Goal: Task Accomplishment & Management: Manage account settings

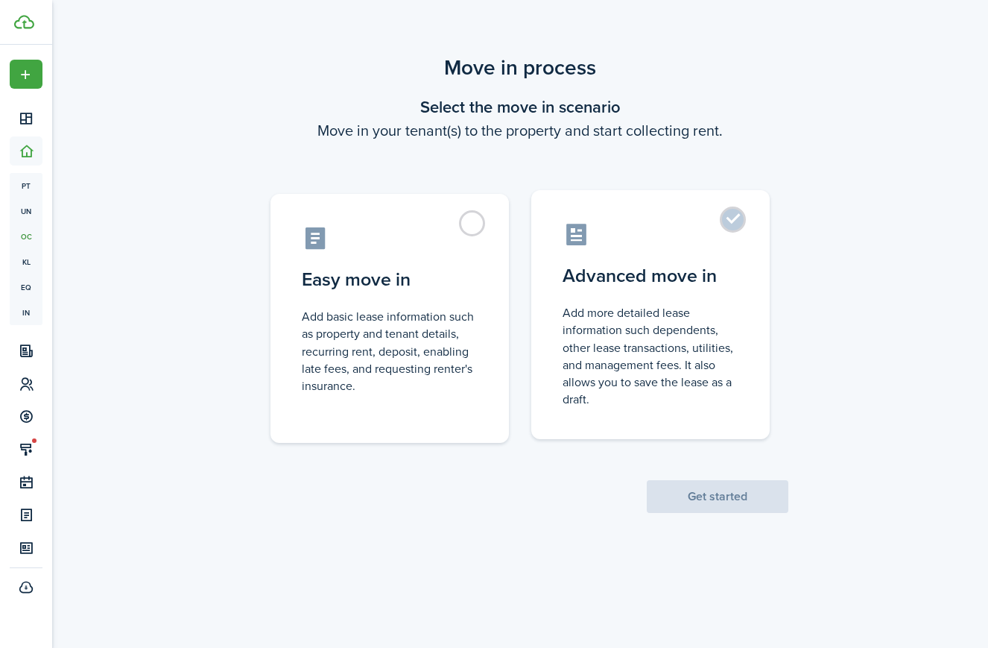
click at [655, 299] on label "Advanced move in Add more detailed lease information such dependents, other lea…" at bounding box center [650, 314] width 239 height 249
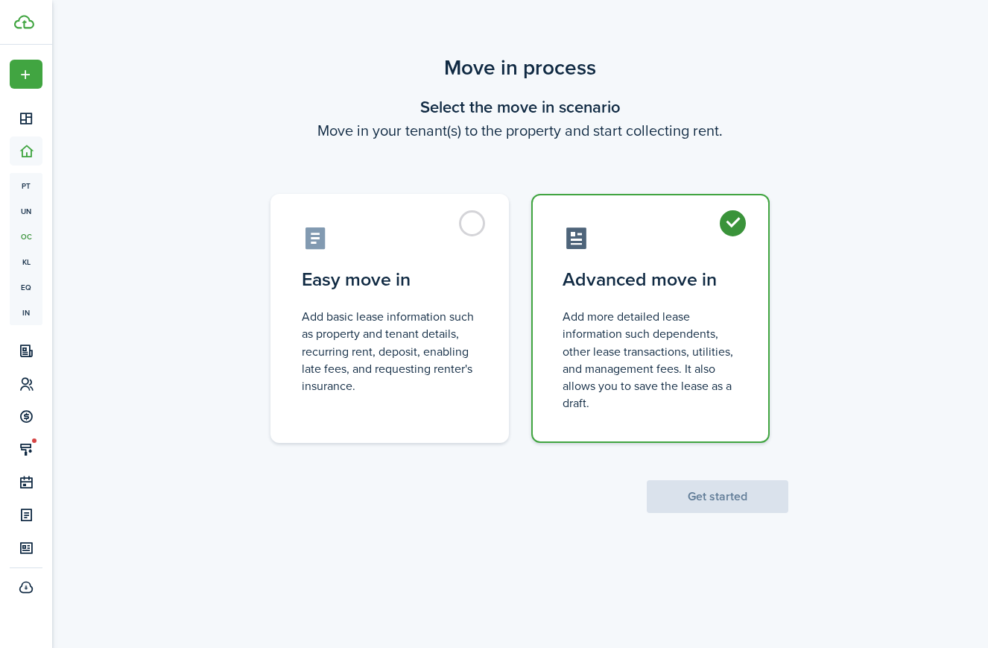
radio input "true"
click at [703, 502] on button "Get started" at bounding box center [718, 496] width 142 height 33
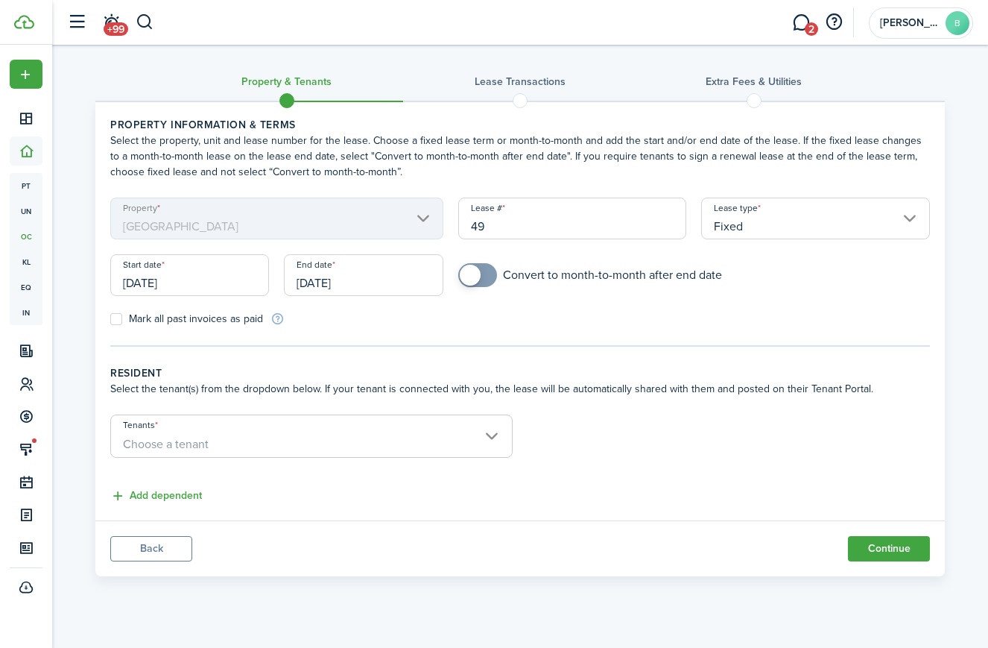
click at [325, 426] on input "Tenants" at bounding box center [311, 424] width 401 height 18
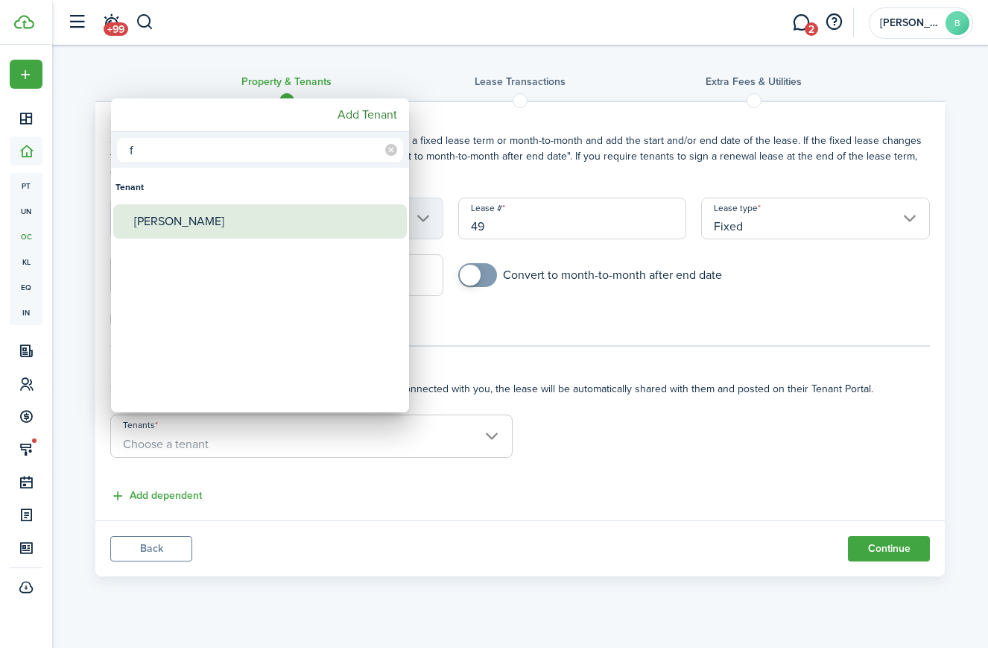
type input "f"
click at [161, 221] on div "[PERSON_NAME]" at bounding box center [266, 221] width 264 height 34
type input "[PERSON_NAME]"
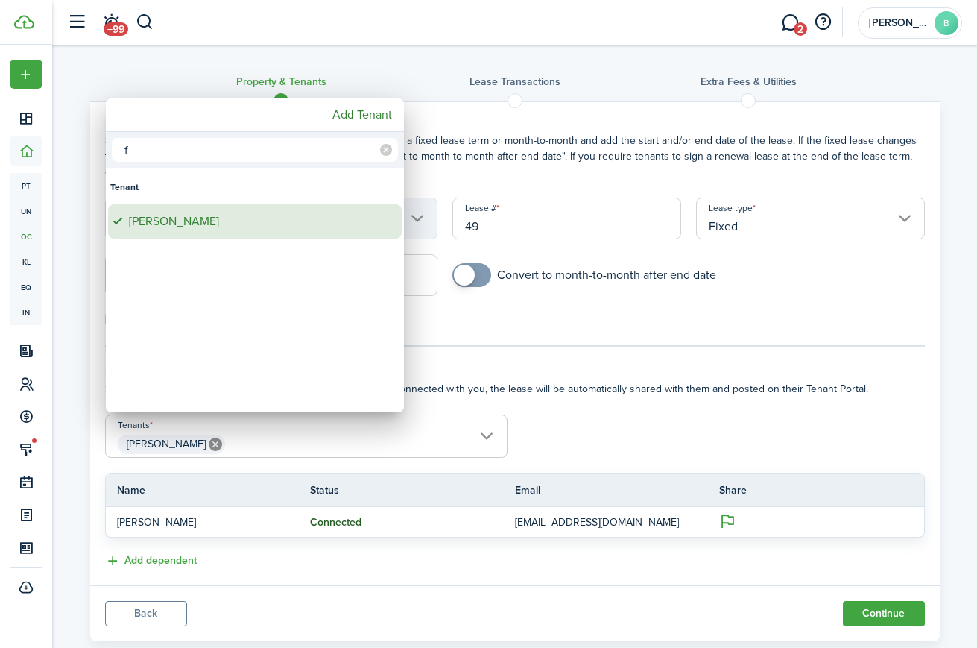
click at [172, 224] on div "[PERSON_NAME]" at bounding box center [261, 221] width 264 height 34
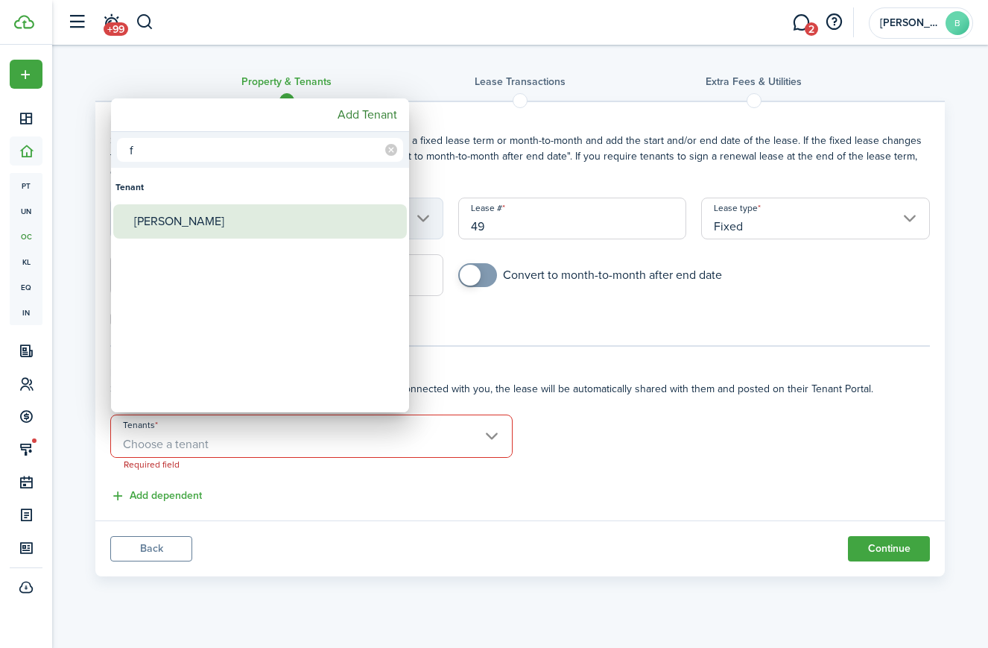
click at [173, 218] on div "[PERSON_NAME]" at bounding box center [266, 221] width 264 height 34
type input "[PERSON_NAME]"
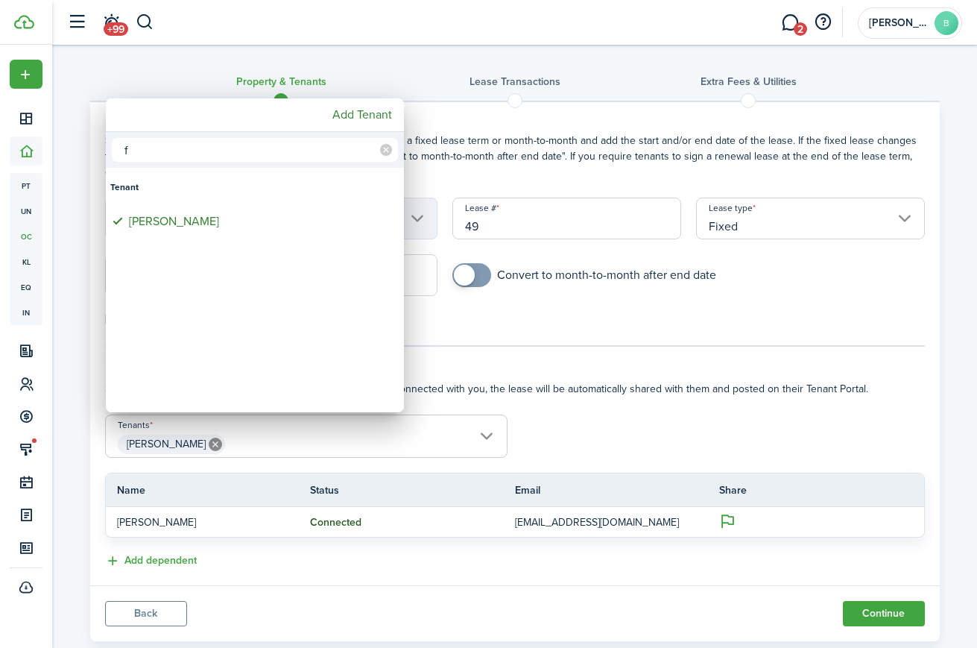
click at [575, 425] on div at bounding box center [489, 324] width 1216 height 886
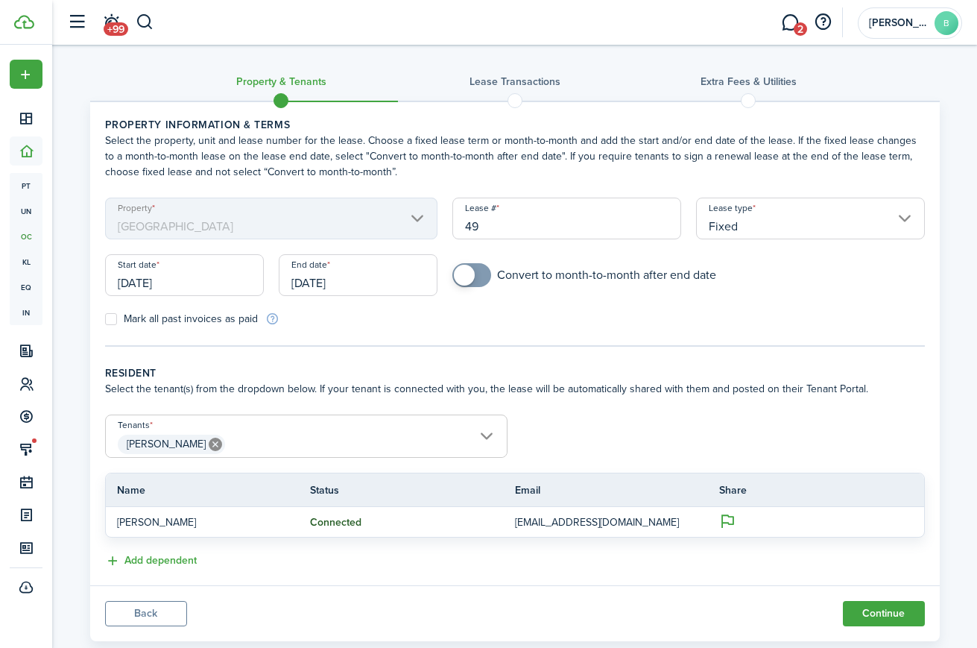
click at [144, 280] on input "[DATE]" at bounding box center [184, 275] width 159 height 42
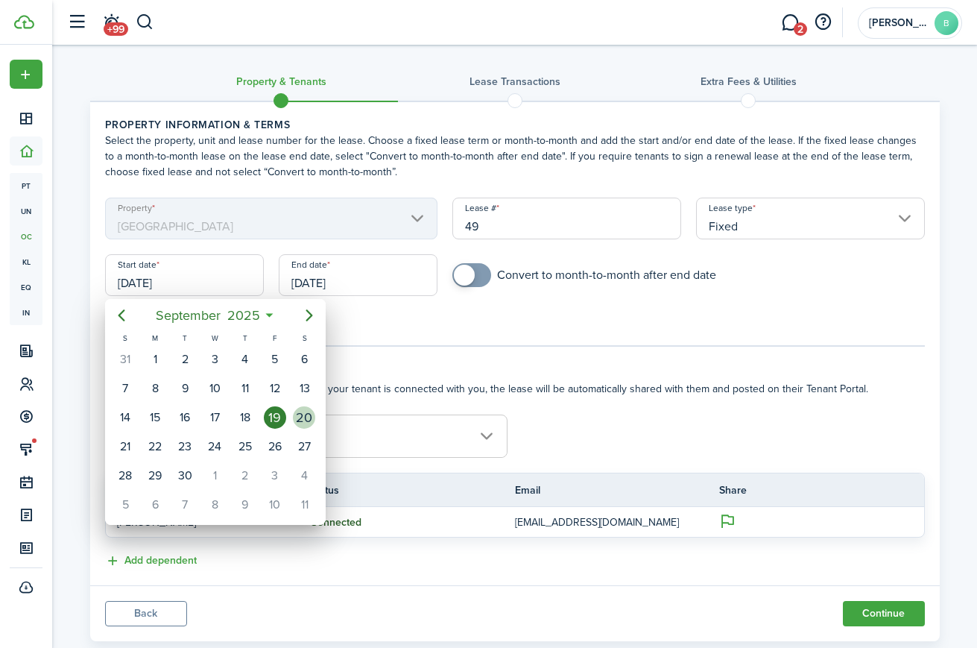
click at [305, 416] on div "20" at bounding box center [304, 417] width 22 height 22
type input "09/20/2025"
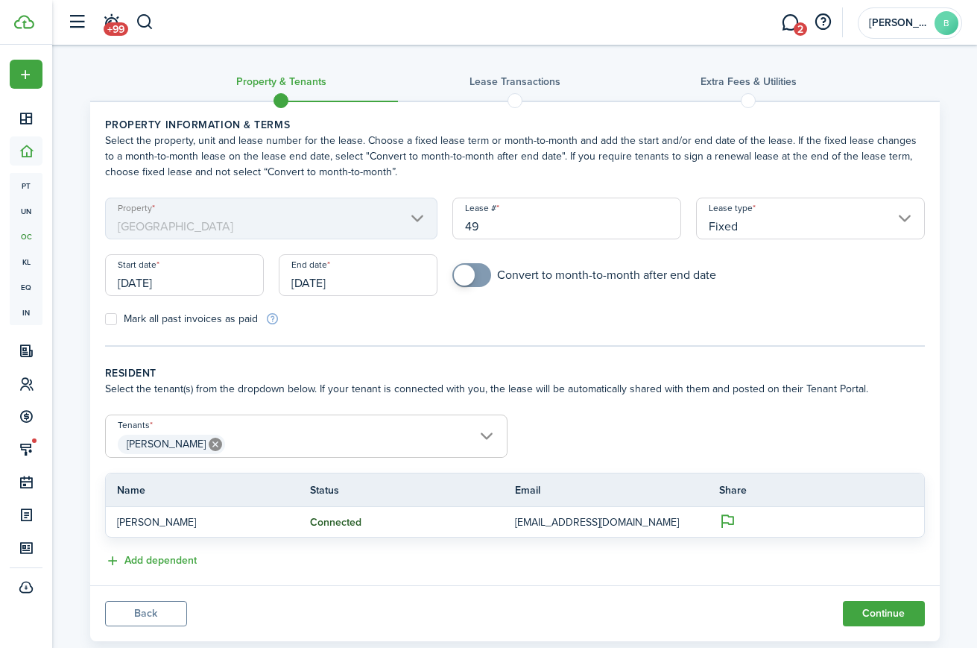
click at [335, 316] on div "Mark all past invoices as paid" at bounding box center [306, 319] width 417 height 16
click at [318, 284] on input "[DATE]" at bounding box center [358, 275] width 159 height 42
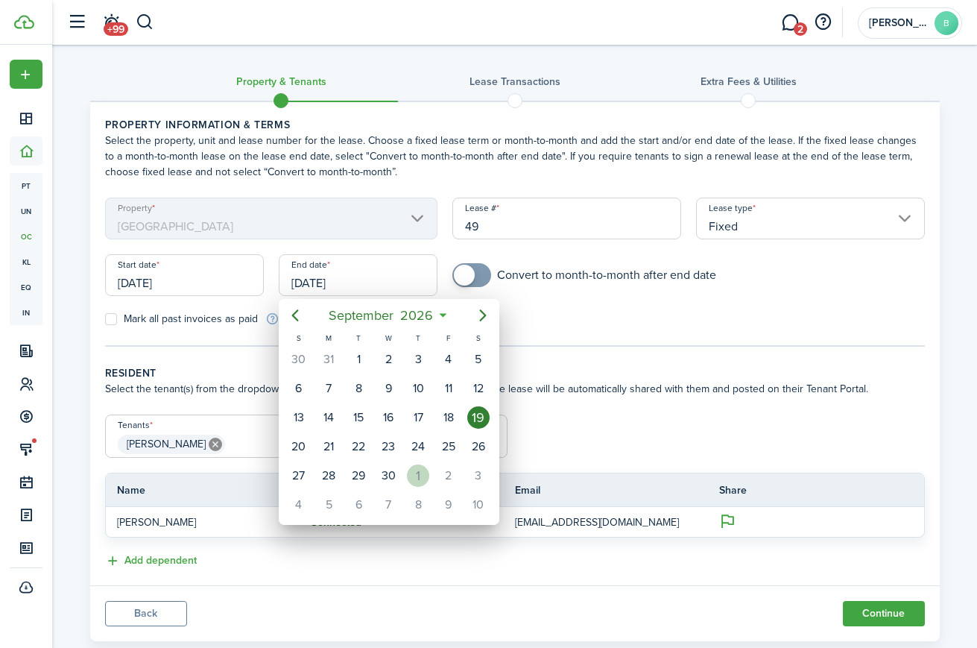
click at [423, 470] on div "1" at bounding box center [418, 475] width 22 height 22
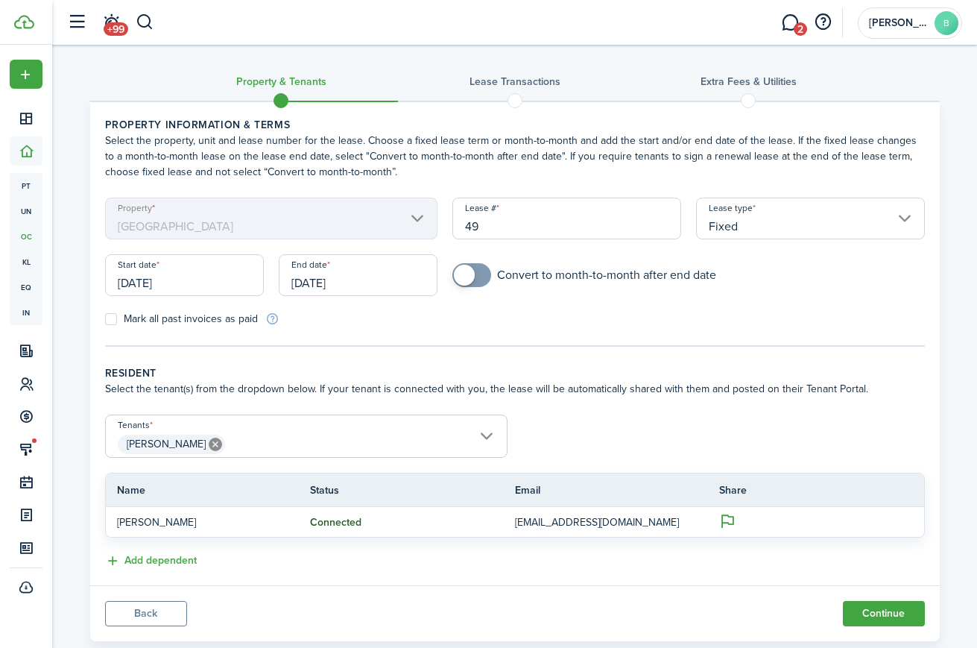
click at [362, 282] on input "10/01/2026" at bounding box center [358, 275] width 159 height 42
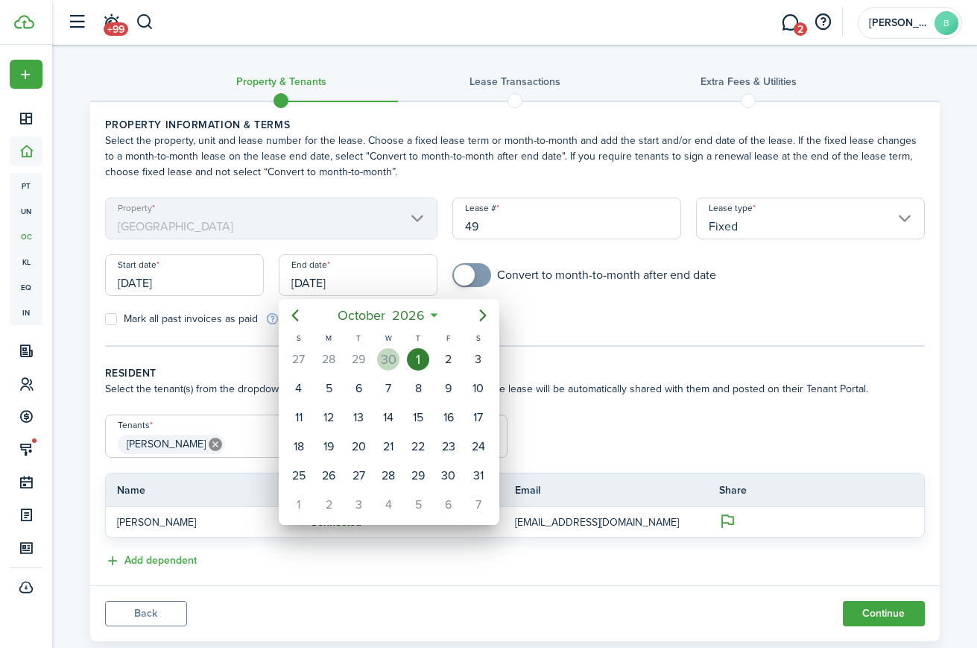
click at [385, 359] on div "30" at bounding box center [388, 359] width 22 height 22
type input "[DATE]"
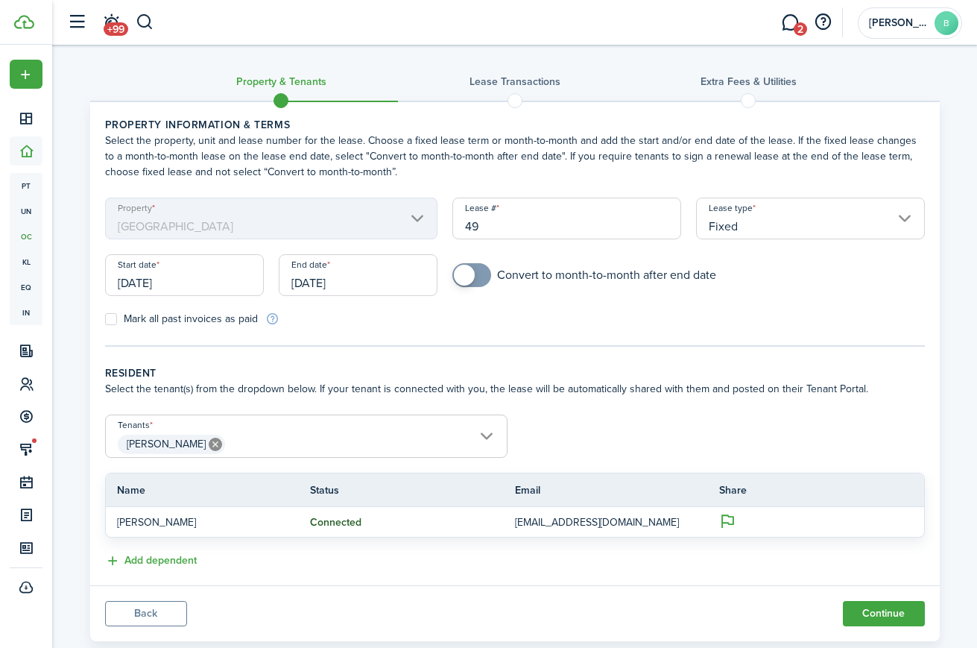
checkbox input "true"
click at [479, 281] on span at bounding box center [471, 275] width 15 height 24
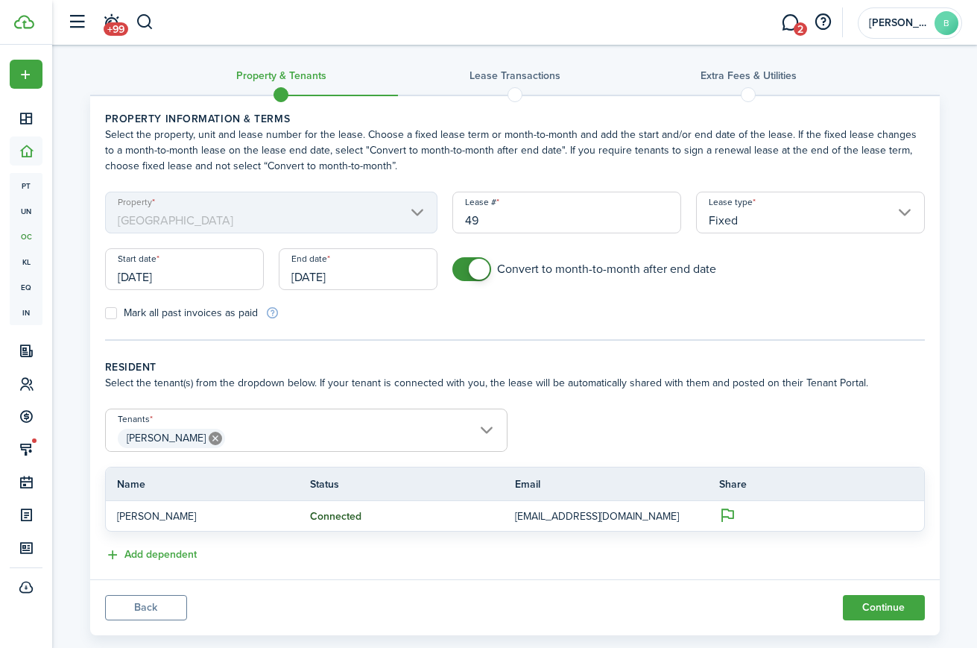
scroll to position [34, 0]
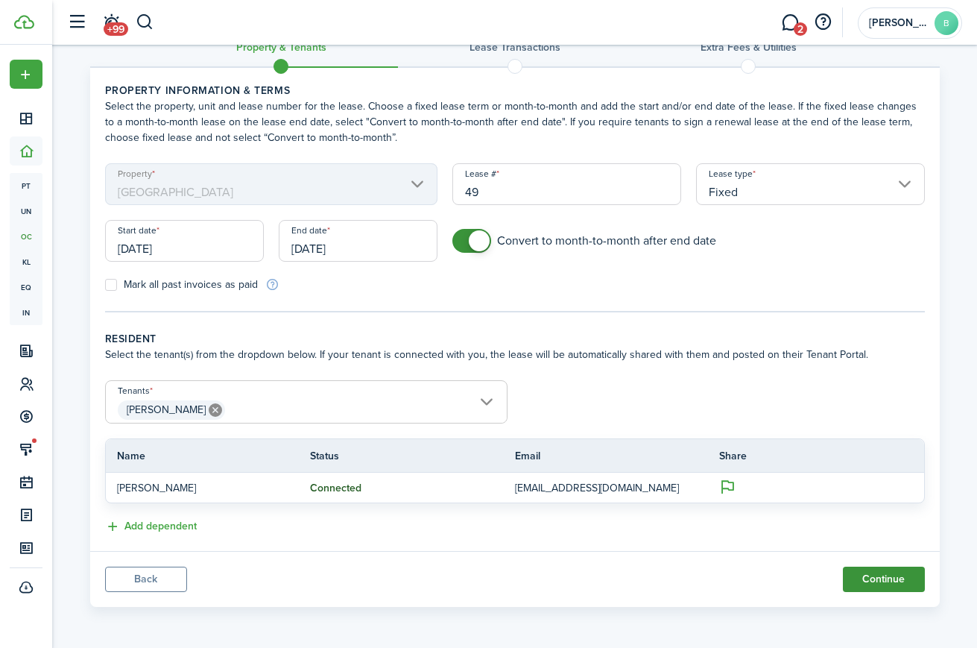
click at [910, 579] on button "Continue" at bounding box center [884, 578] width 82 height 25
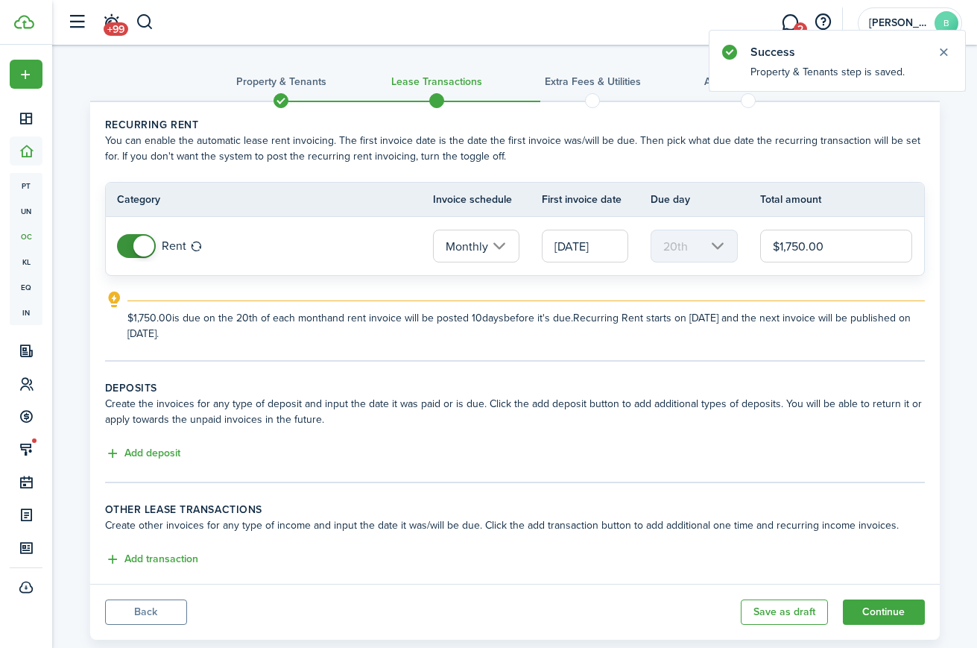
click at [792, 247] on input "$1,750.00" at bounding box center [836, 246] width 153 height 33
click at [802, 246] on input "$1,550.00" at bounding box center [836, 246] width 153 height 33
type input "$1,500.00"
click at [620, 342] on tc-wizard-step "Recurring rent You can enable the automatic lease rent invoicing. The first inv…" at bounding box center [515, 239] width 820 height 244
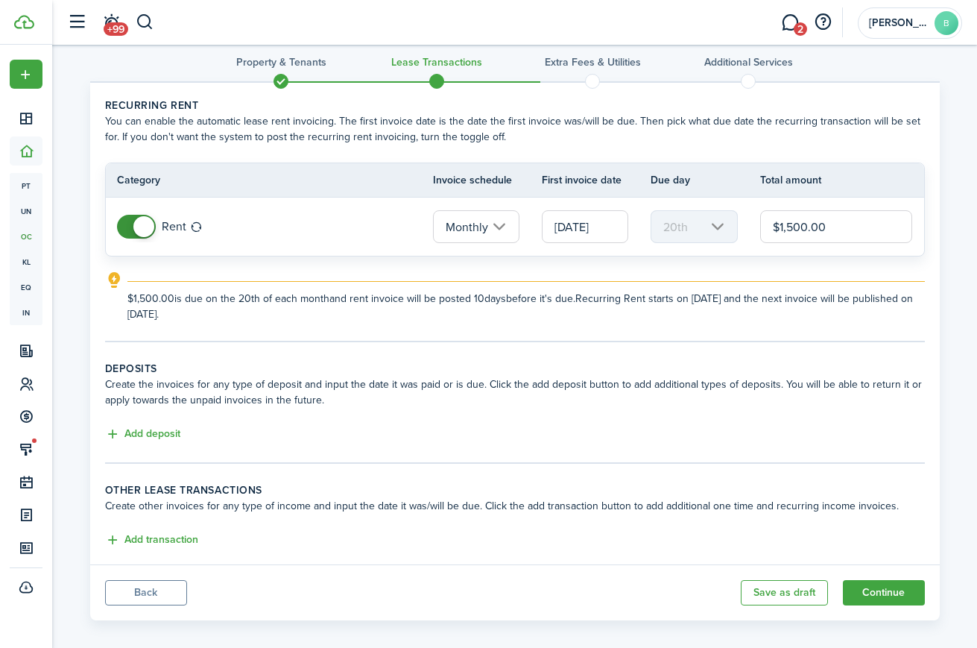
scroll to position [33, 0]
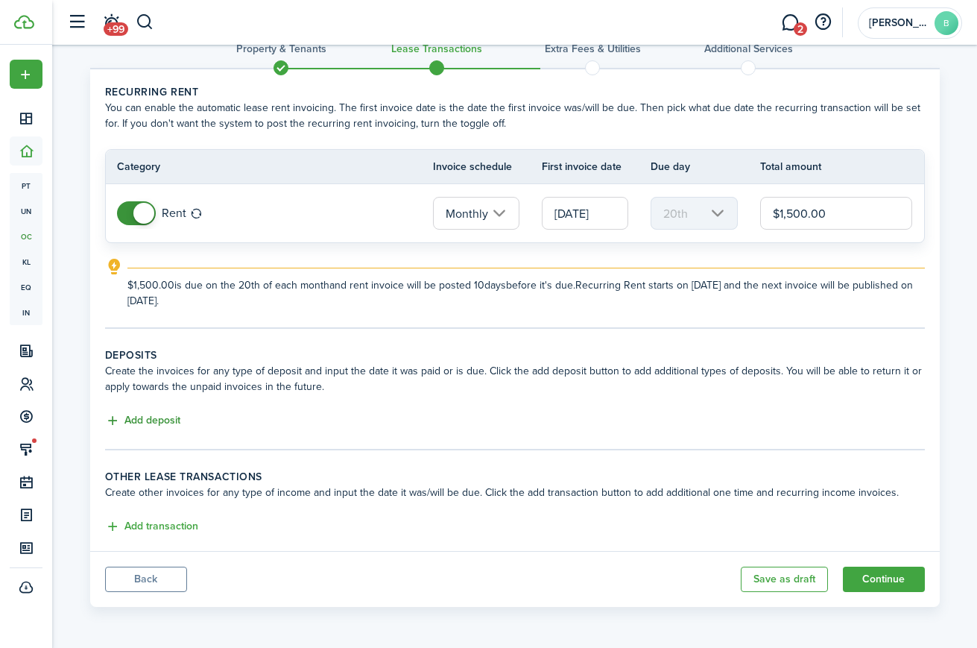
click at [134, 420] on button "Add deposit" at bounding box center [142, 420] width 75 height 17
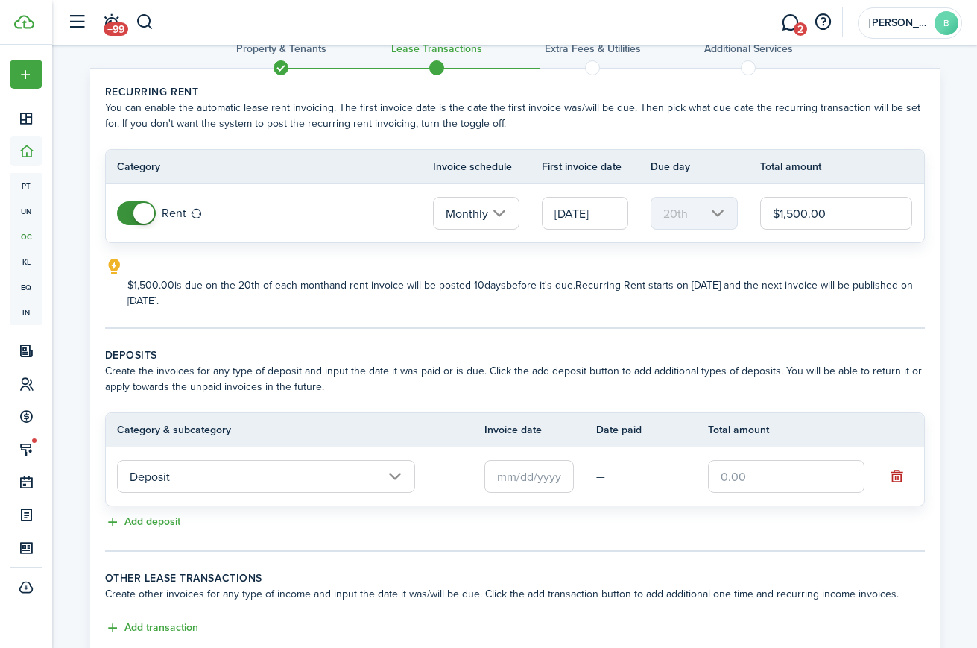
click at [745, 469] on input "text" at bounding box center [786, 476] width 157 height 33
type input "$1,500.00"
click at [165, 518] on button "Add deposit" at bounding box center [142, 522] width 75 height 17
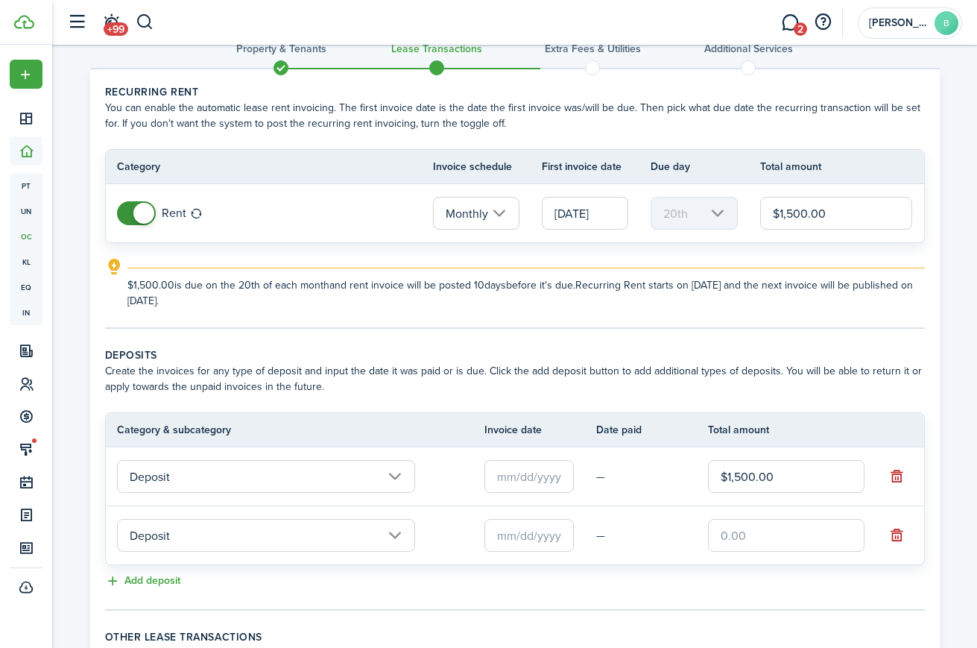
click at [242, 531] on input "Deposit" at bounding box center [266, 535] width 298 height 33
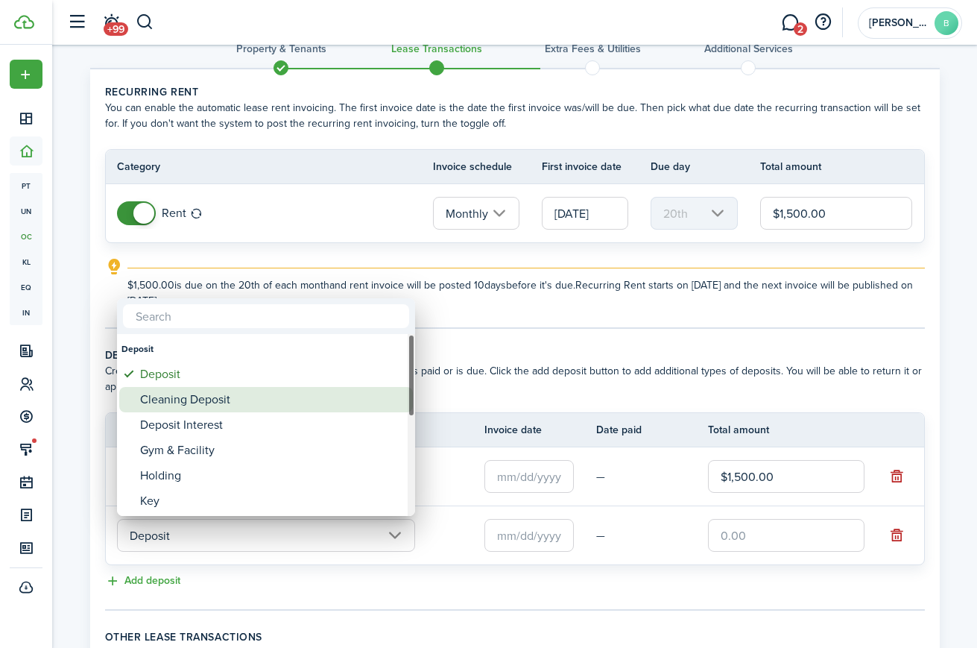
click at [221, 401] on div "Cleaning Deposit" at bounding box center [272, 399] width 264 height 25
type input "Deposit / Cleaning Deposit"
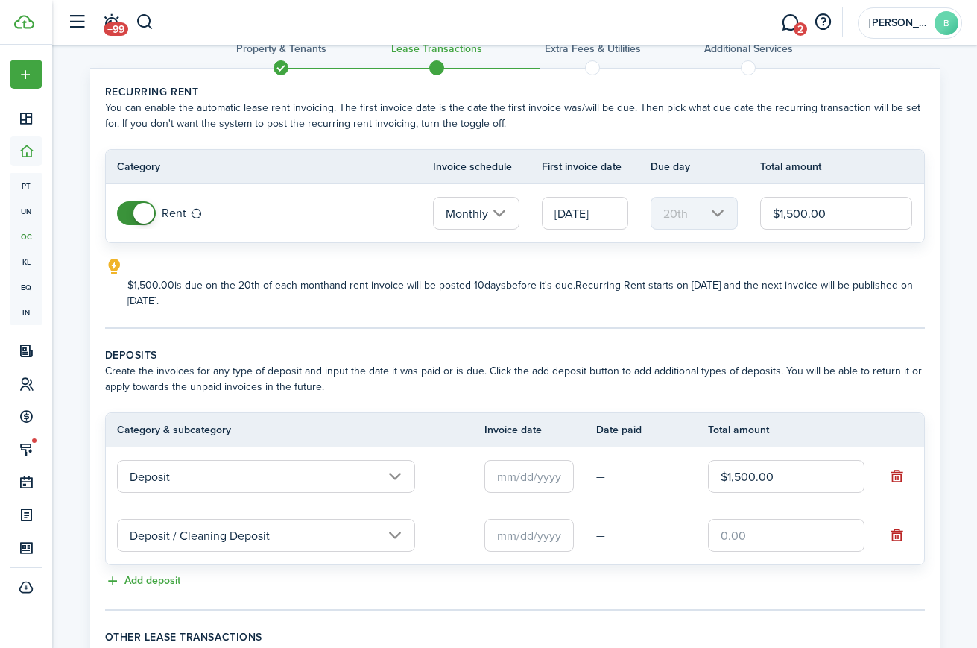
click at [803, 537] on input "text" at bounding box center [786, 535] width 157 height 33
type input "$300.00"
click at [631, 565] on lease-classic-deposit "Deposits Create the invoices for any type of deposit and input the date it was …" at bounding box center [515, 468] width 820 height 243
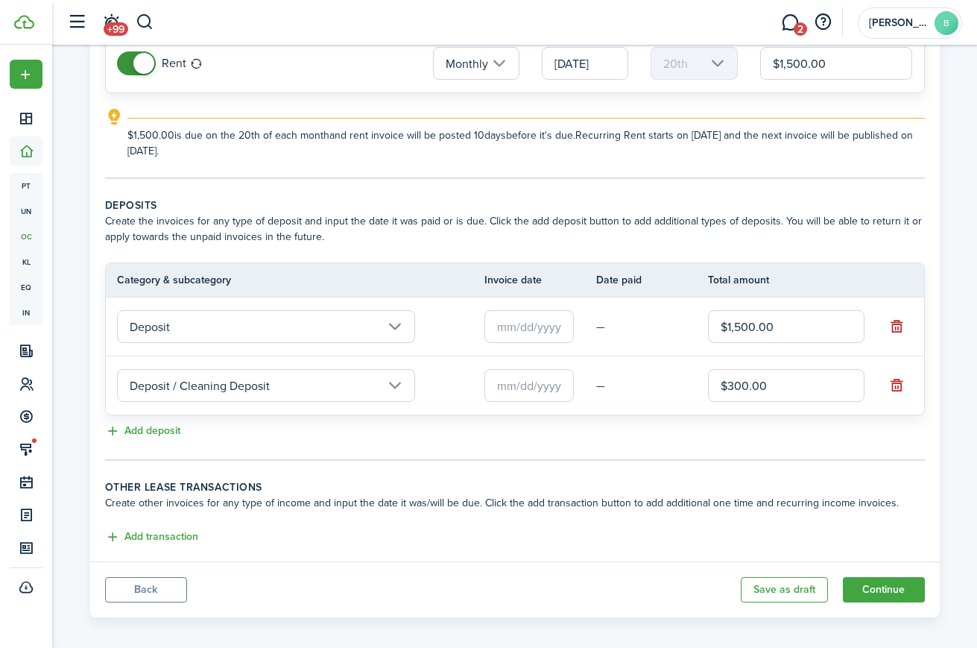
scroll to position [193, 0]
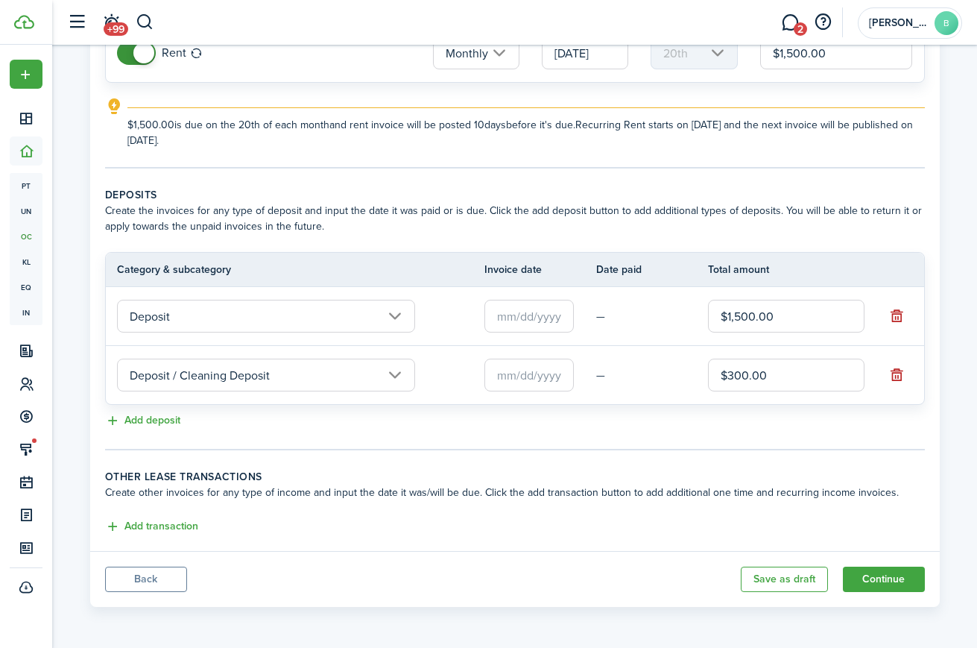
click at [553, 313] on input "text" at bounding box center [529, 316] width 89 height 33
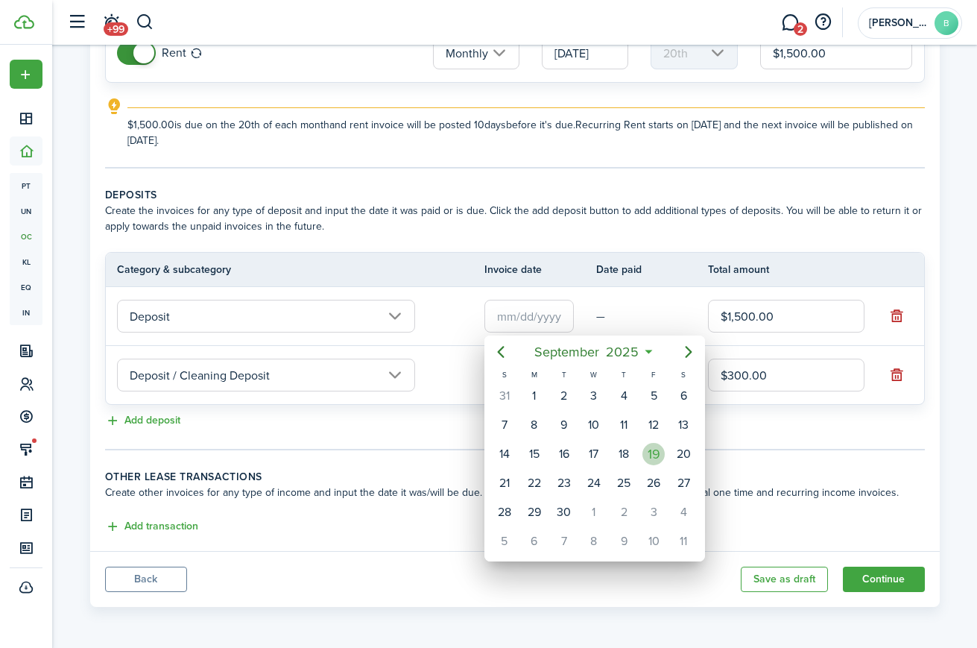
click at [660, 449] on div "19" at bounding box center [654, 454] width 22 height 22
type input "[DATE]"
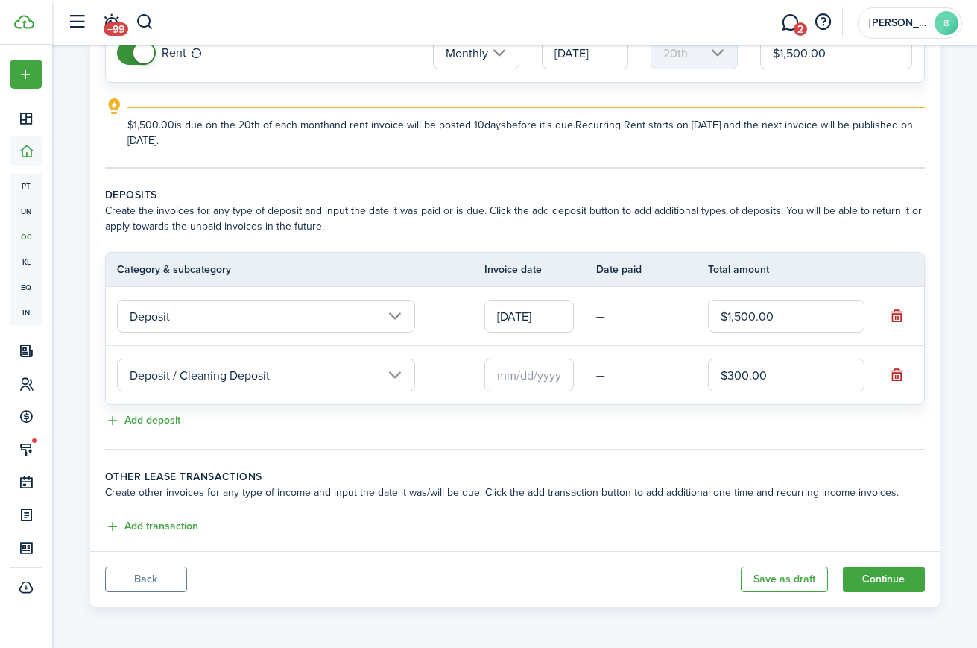
click at [562, 374] on input "text" at bounding box center [529, 375] width 89 height 33
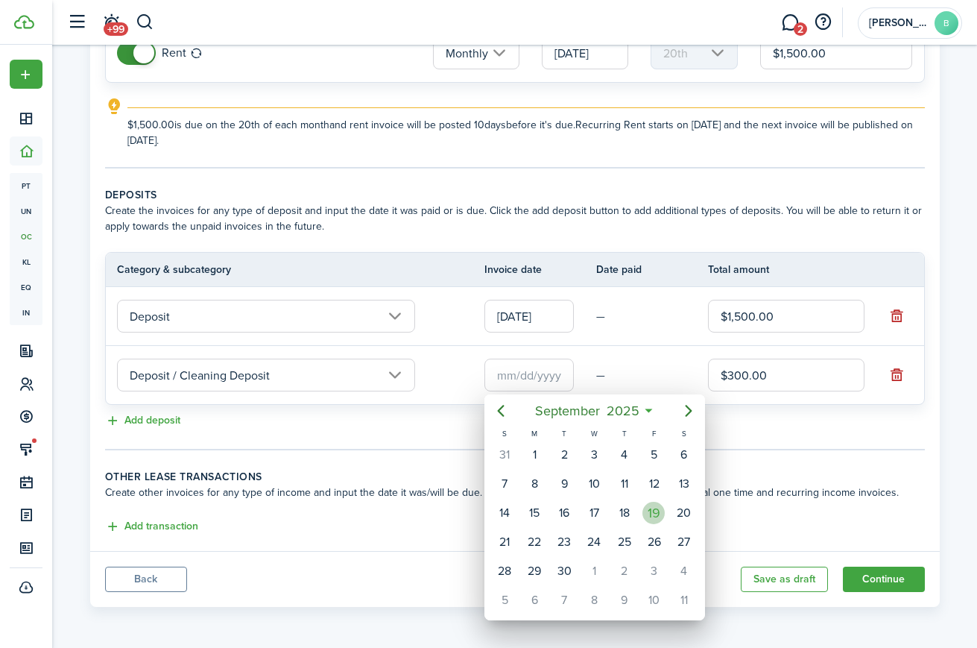
click at [656, 516] on div "19" at bounding box center [654, 513] width 22 height 22
type input "[DATE]"
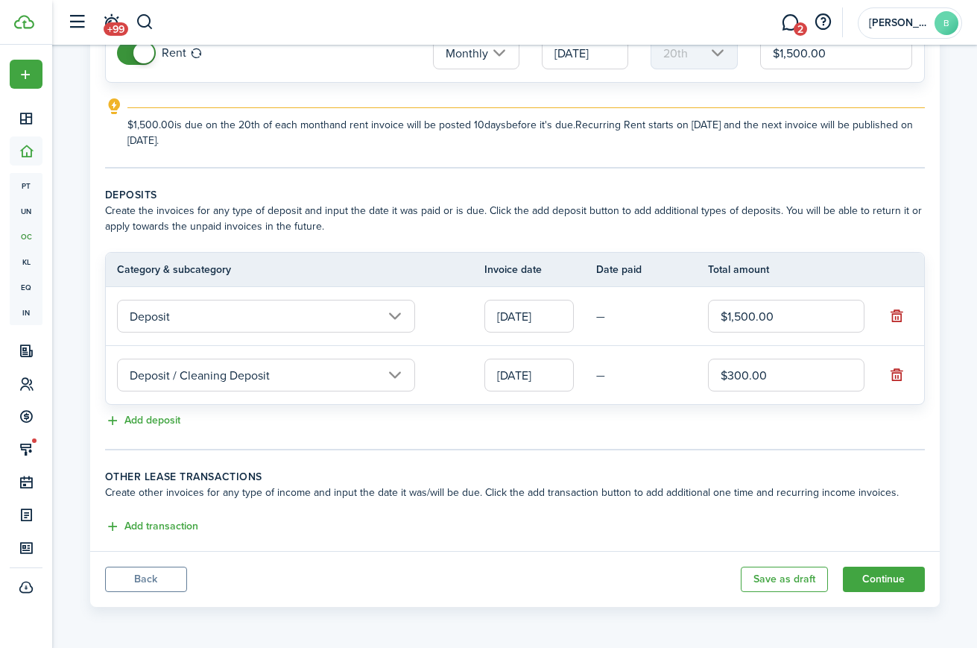
click at [230, 317] on input "Deposit" at bounding box center [266, 316] width 298 height 33
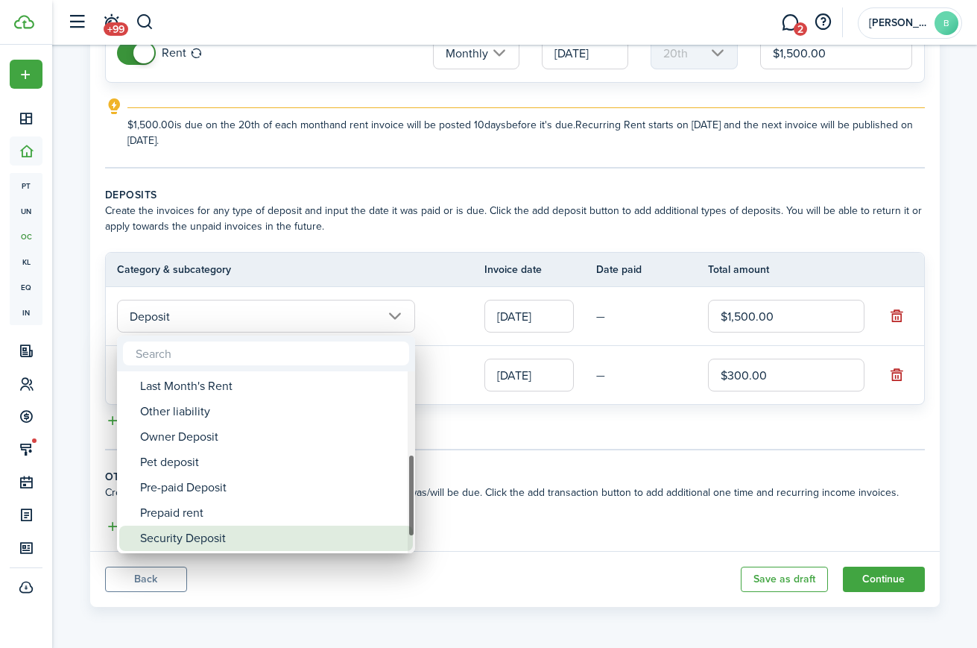
click at [227, 532] on div "Security Deposit" at bounding box center [272, 537] width 264 height 25
type input "Deposit / Security Deposit"
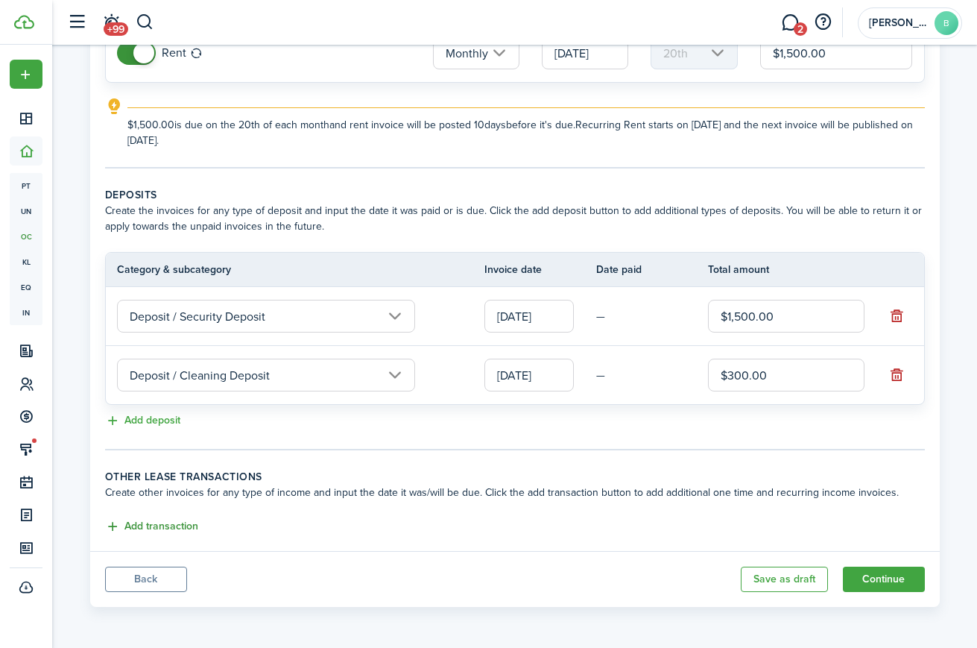
click at [189, 524] on button "Add transaction" at bounding box center [151, 526] width 93 height 17
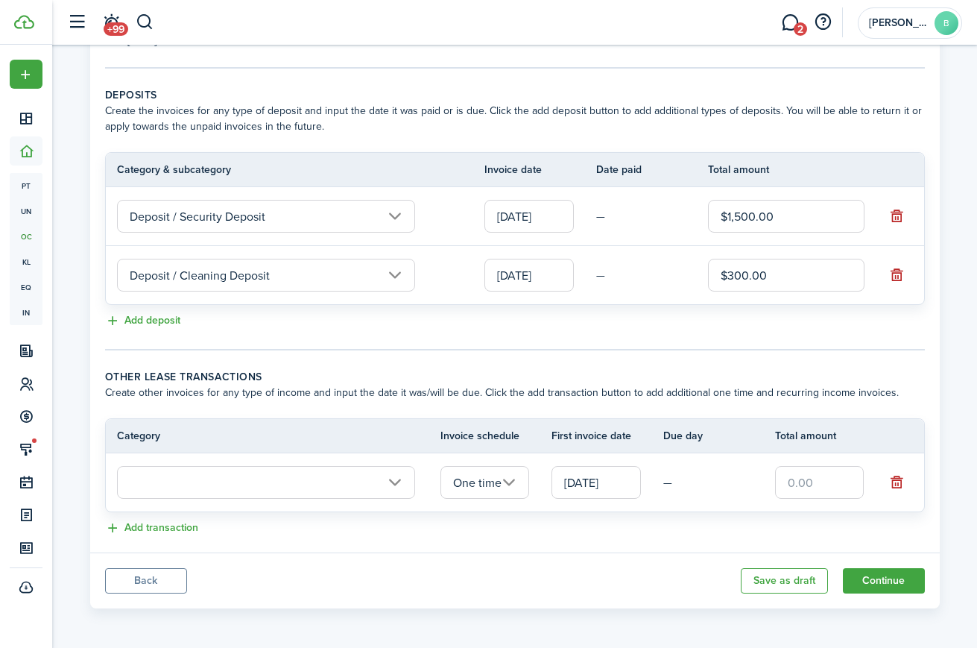
scroll to position [294, 0]
click at [348, 479] on input "text" at bounding box center [266, 480] width 298 height 33
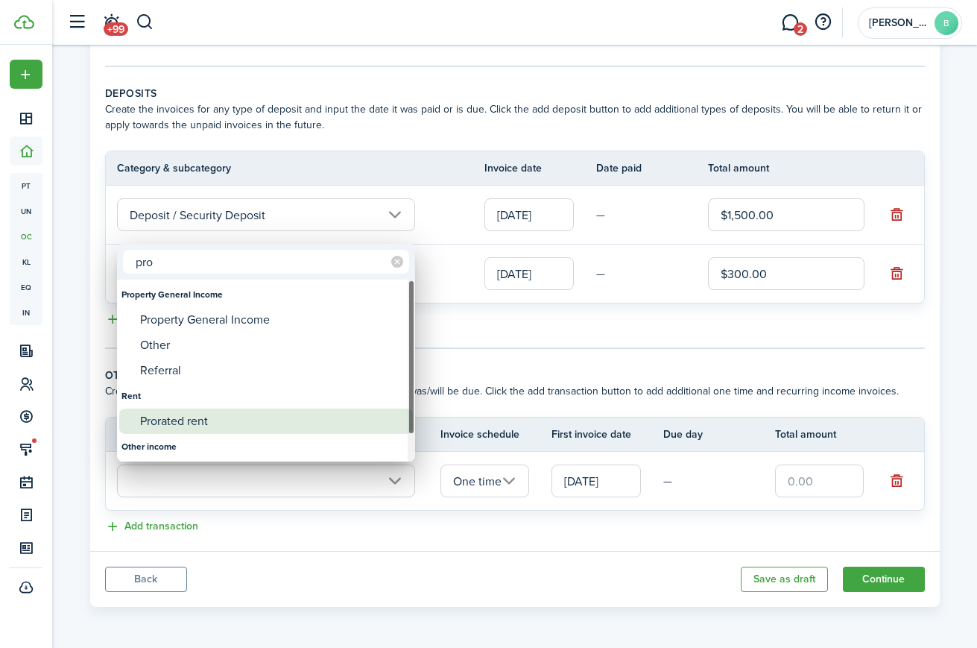
type input "pro"
click at [175, 426] on div "Prorated rent" at bounding box center [272, 420] width 264 height 25
type input "Rent / Prorated rent"
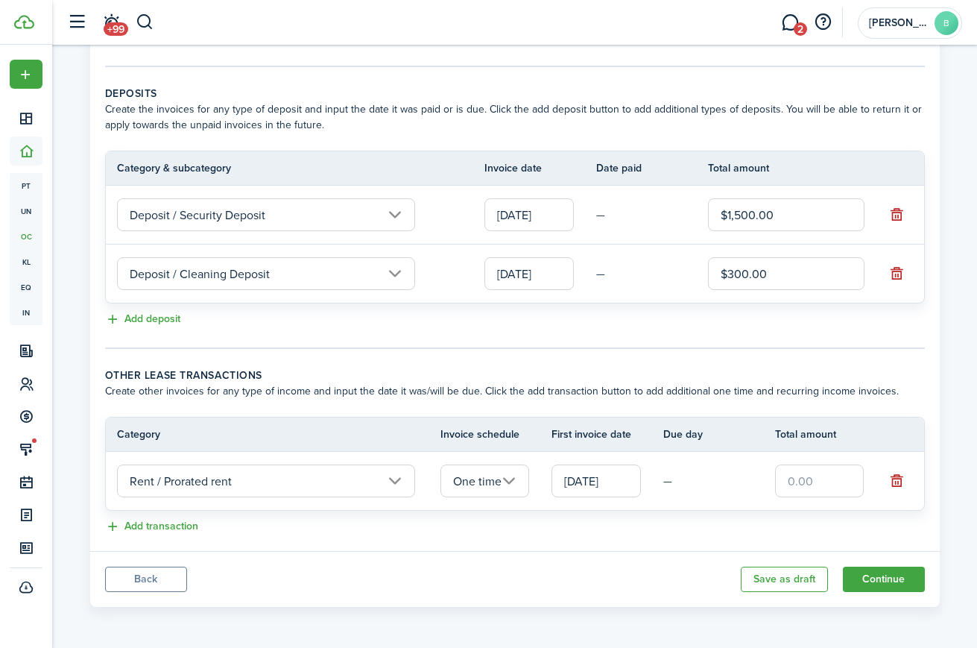
click at [836, 483] on input "text" at bounding box center [819, 480] width 89 height 33
type input "$550.00"
click at [614, 525] on div "Add transaction" at bounding box center [515, 527] width 820 height 18
click at [589, 483] on input "09/20/2025" at bounding box center [596, 480] width 89 height 33
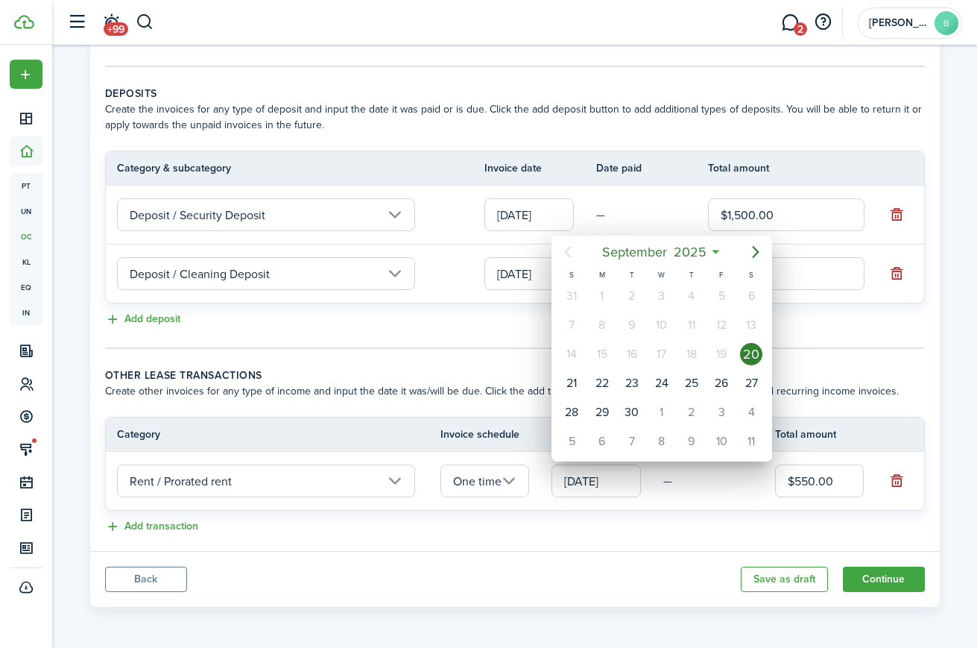
click at [733, 520] on div at bounding box center [489, 324] width 1216 height 886
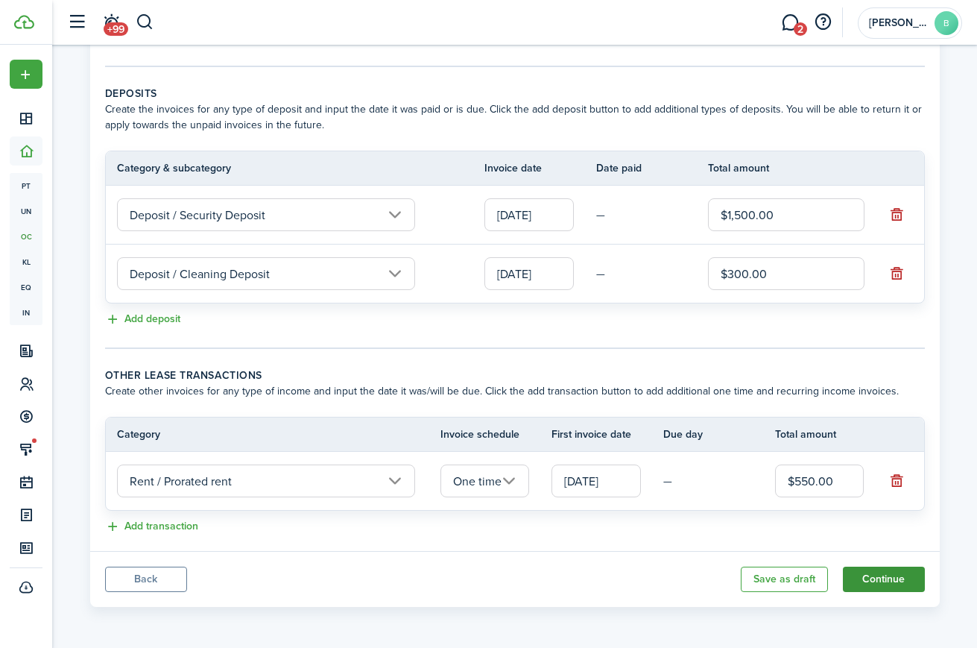
click at [887, 576] on button "Continue" at bounding box center [884, 578] width 82 height 25
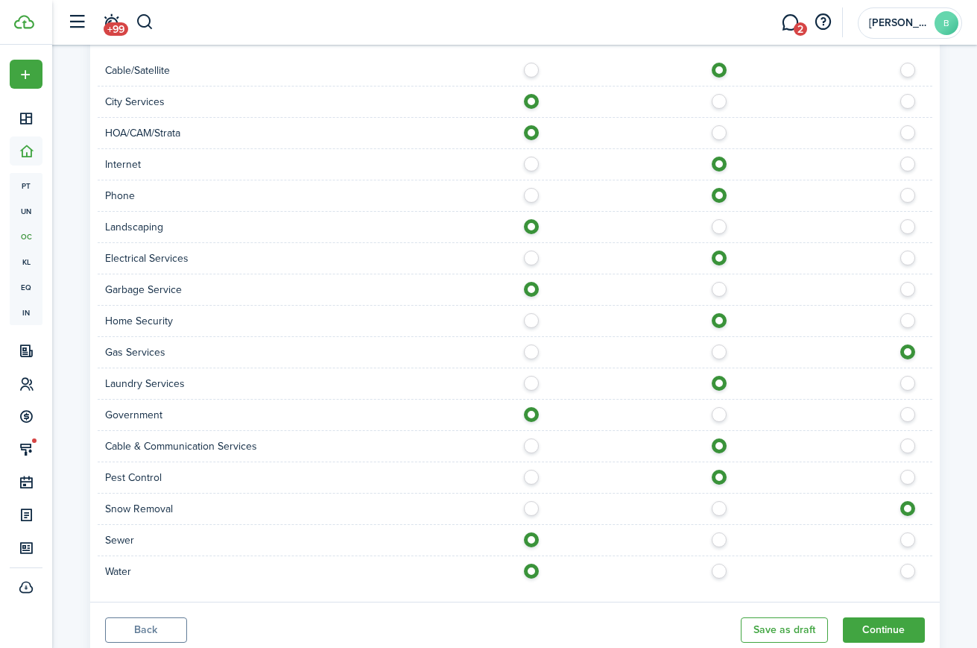
scroll to position [996, 0]
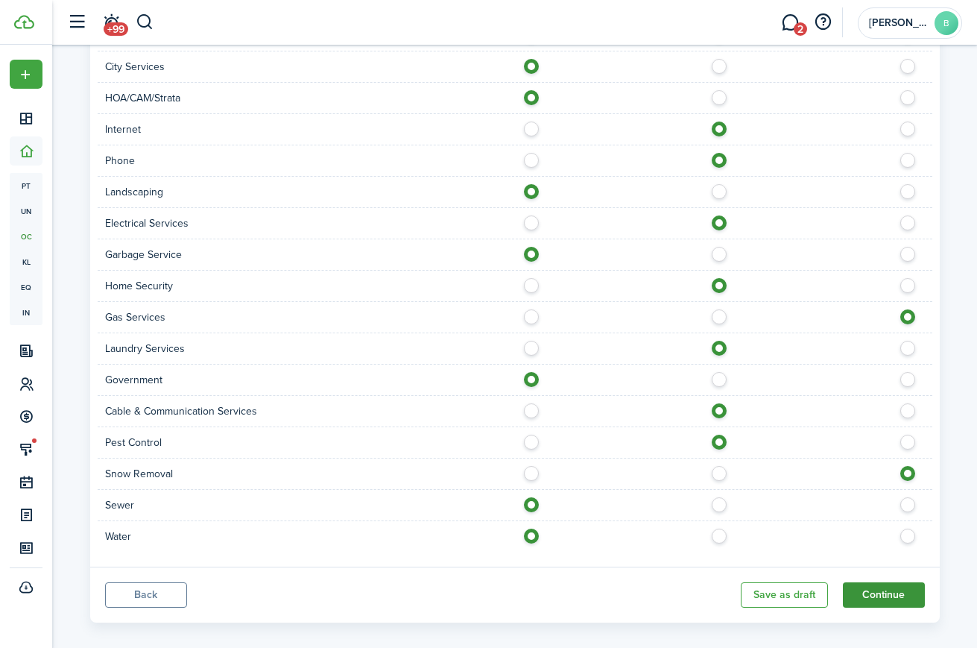
drag, startPoint x: 863, startPoint y: 584, endPoint x: 871, endPoint y: 582, distance: 7.6
click at [863, 584] on button "Continue" at bounding box center [884, 594] width 82 height 25
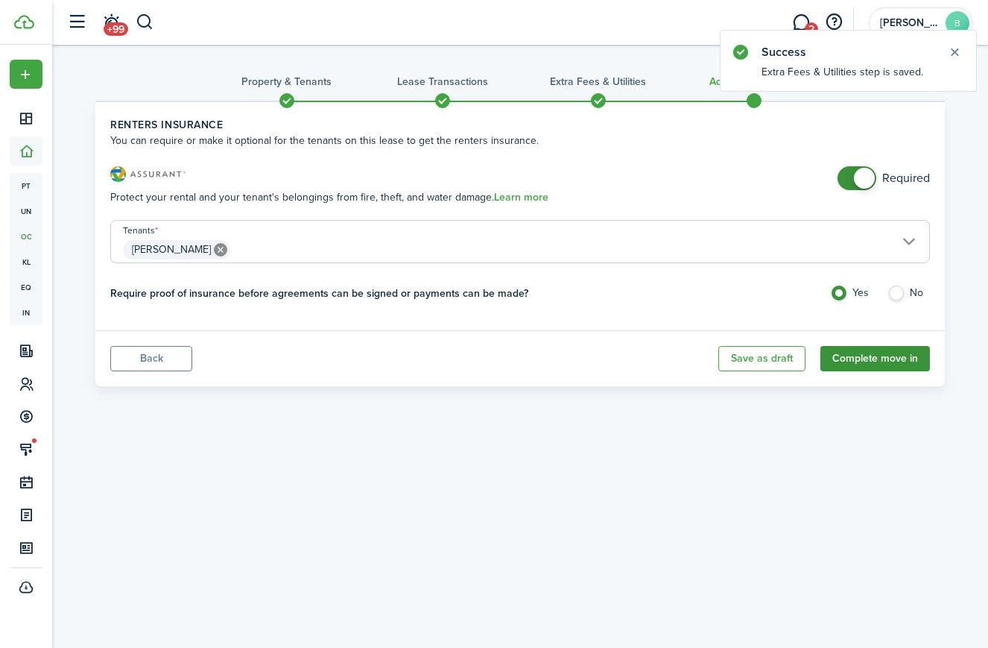
click at [884, 358] on button "Complete move in" at bounding box center [876, 358] width 110 height 25
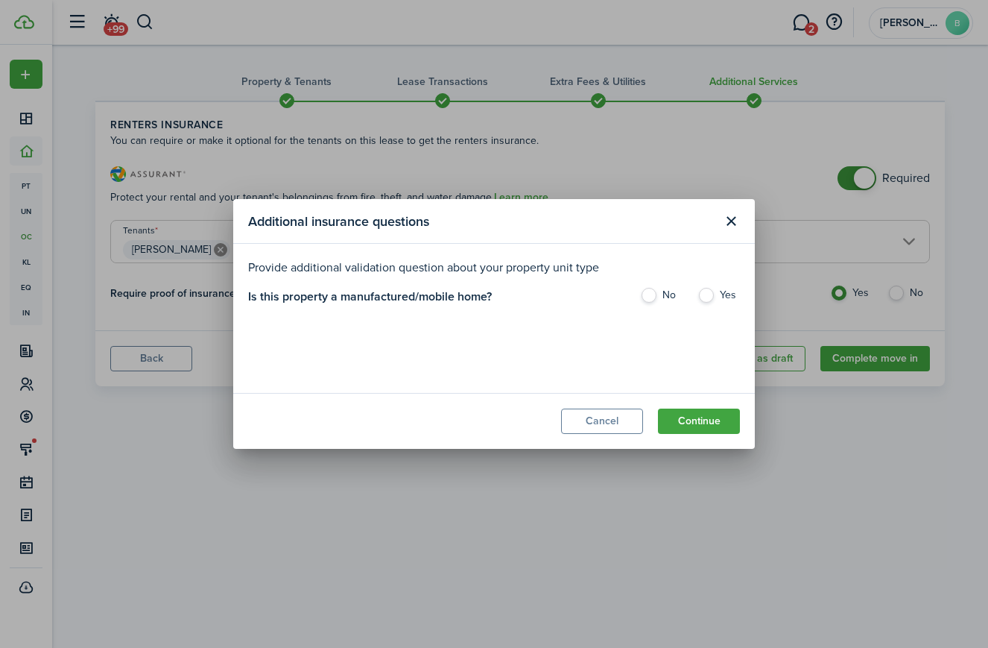
click at [648, 289] on label "No" at bounding box center [661, 299] width 42 height 22
radio input "true"
click at [708, 415] on button "Continue" at bounding box center [699, 420] width 82 height 25
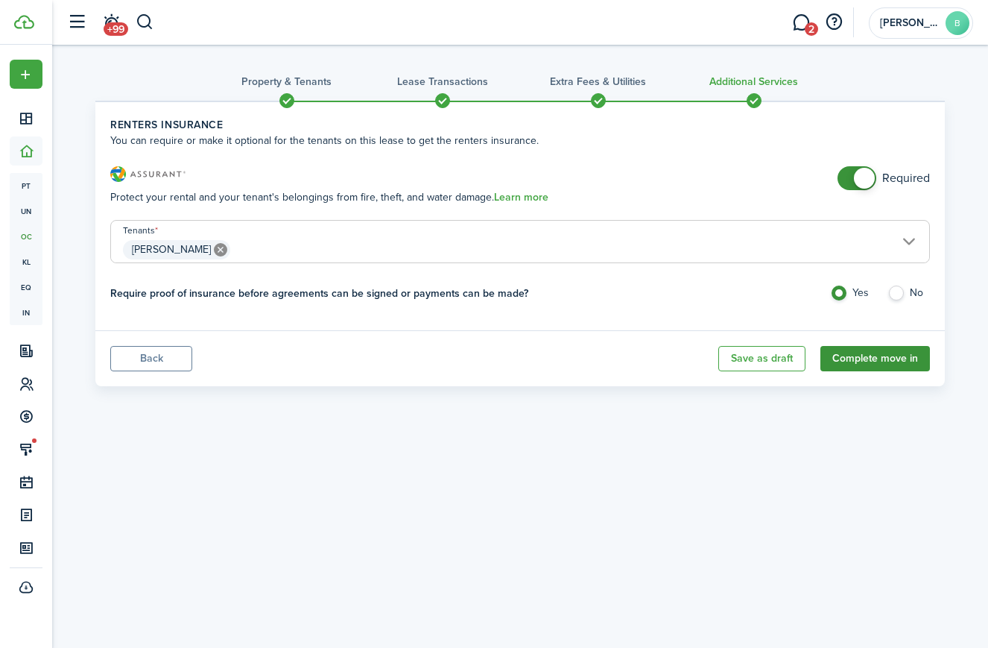
click at [875, 356] on button "Complete move in" at bounding box center [876, 358] width 110 height 25
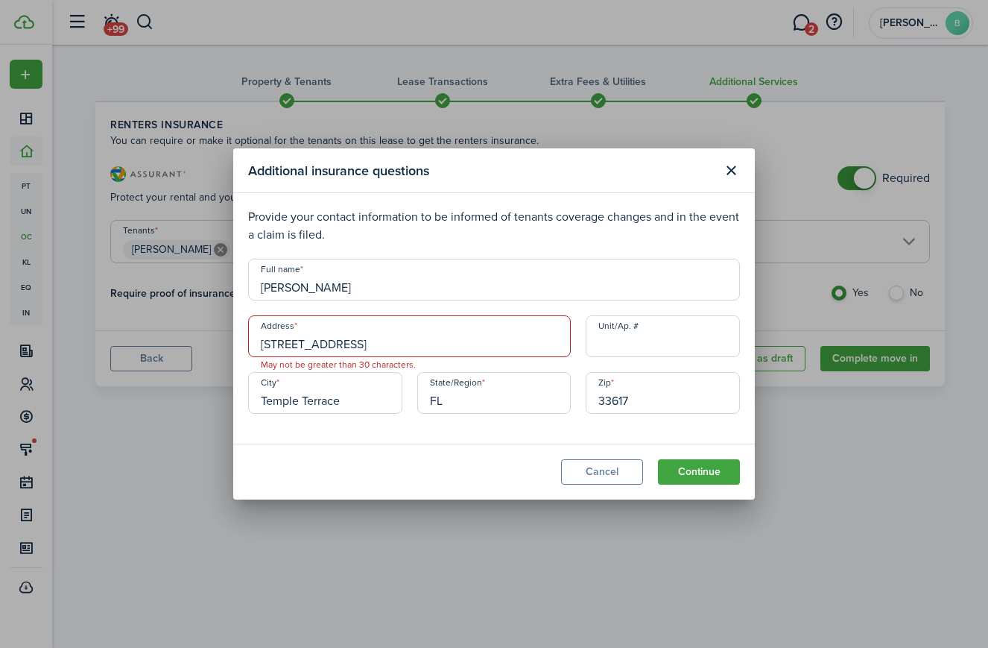
click at [435, 341] on input "11704 Raintree Village Blvd, Apt B" at bounding box center [409, 336] width 323 height 42
drag, startPoint x: 471, startPoint y: 341, endPoint x: 192, endPoint y: 332, distance: 279.6
click at [186, 332] on div "Additional insurance questions Provide your contact information to be informed …" at bounding box center [494, 324] width 988 height 648
click at [441, 339] on input "11704 Raintree Village Blvd, Apt B" at bounding box center [409, 336] width 323 height 42
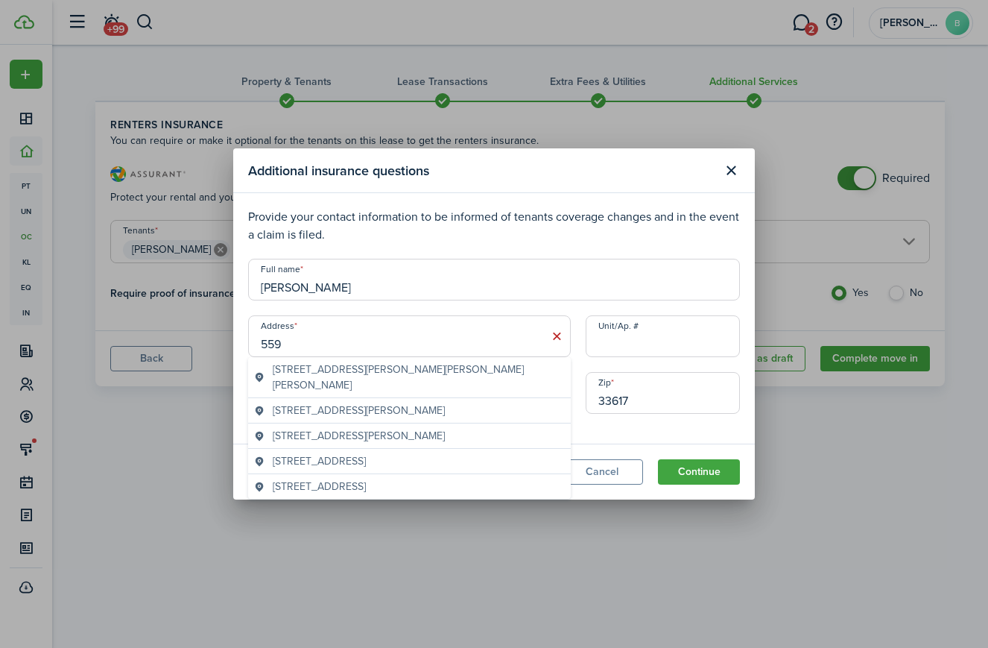
type input "559 Austin Dr"
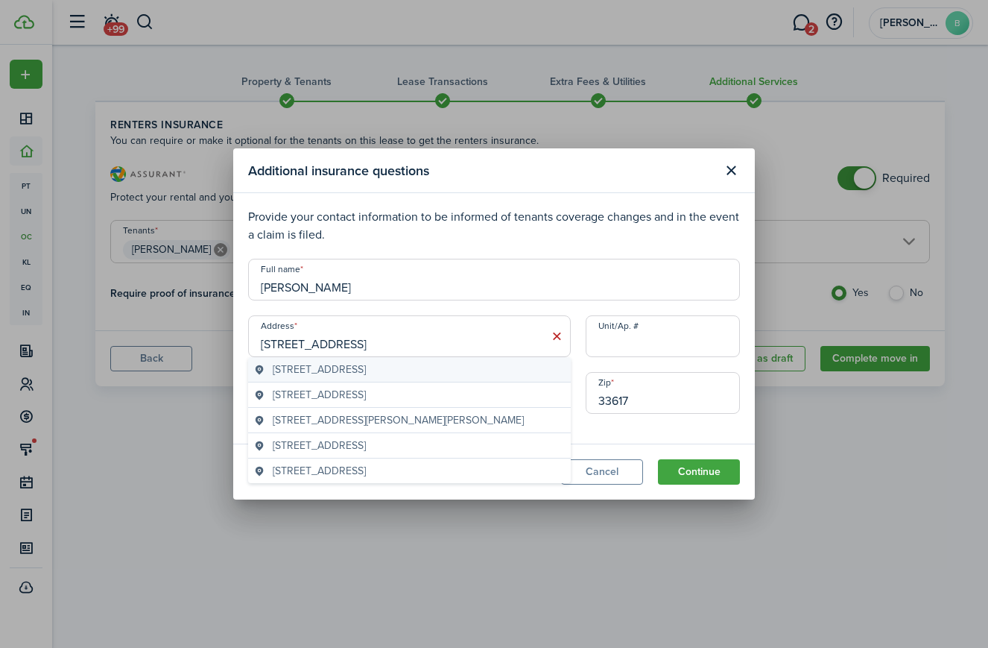
click at [366, 367] on span "559 Austin Drive, Tarpon Springs, FL, USA" at bounding box center [319, 370] width 93 height 16
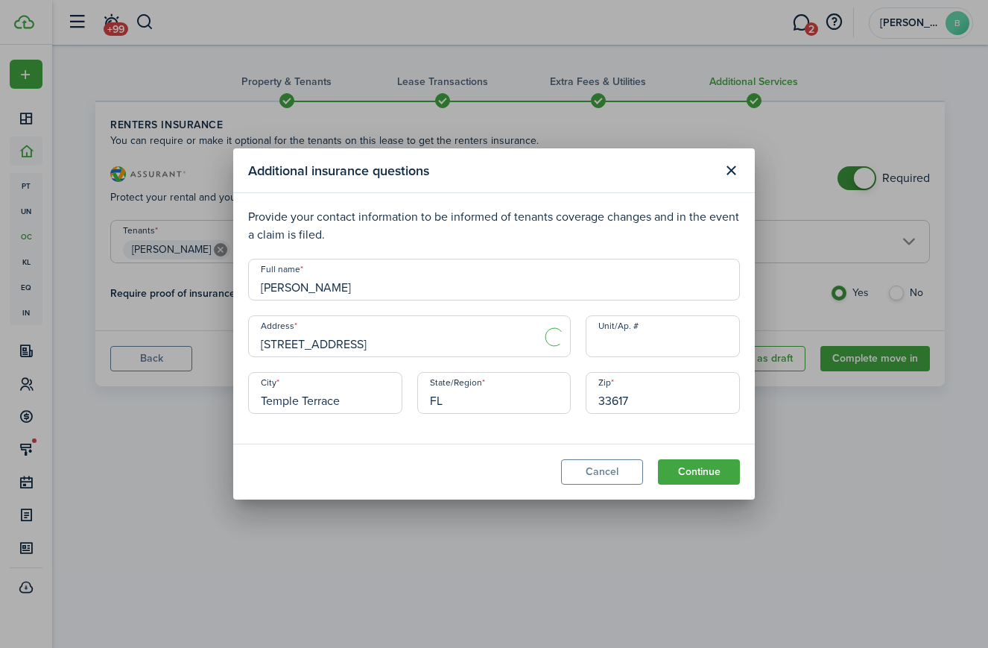
type input "Tarpon Springs"
type input "34688"
click at [371, 403] on input "Tarpon Springs" at bounding box center [325, 393] width 154 height 42
click at [629, 400] on input "34688" at bounding box center [663, 393] width 154 height 42
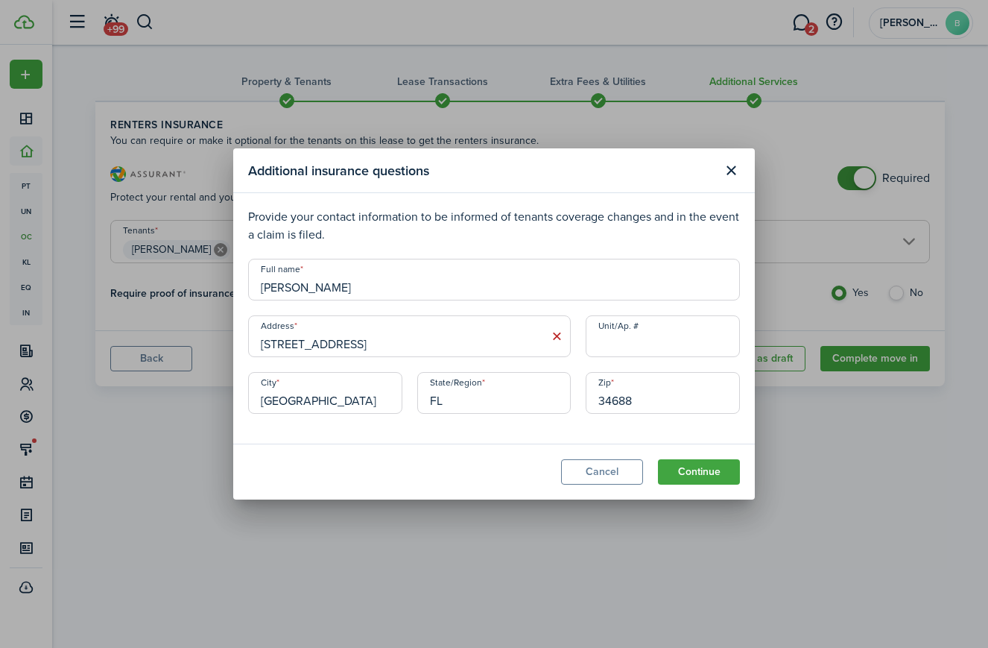
click at [487, 346] on input "559 Austin Dr" at bounding box center [409, 336] width 323 height 42
click at [675, 397] on input "34688" at bounding box center [663, 393] width 154 height 42
click at [509, 433] on modal-body "Provide your contact information to be informed of tenants coverage changes and…" at bounding box center [494, 318] width 522 height 250
click at [681, 470] on button "Continue" at bounding box center [699, 471] width 82 height 25
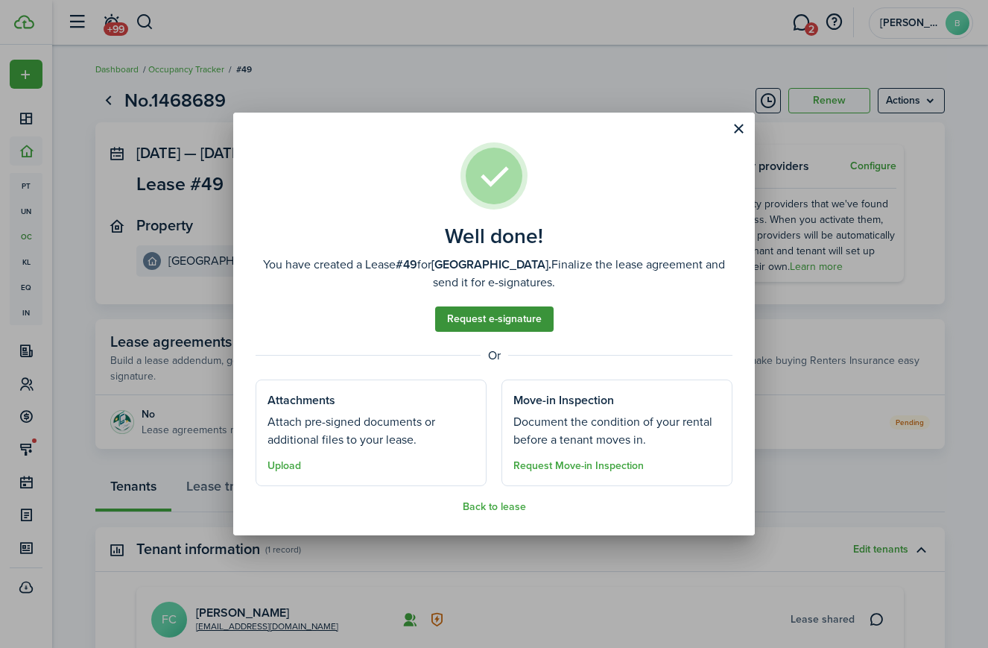
click at [522, 325] on link "Request e-signature" at bounding box center [494, 318] width 119 height 25
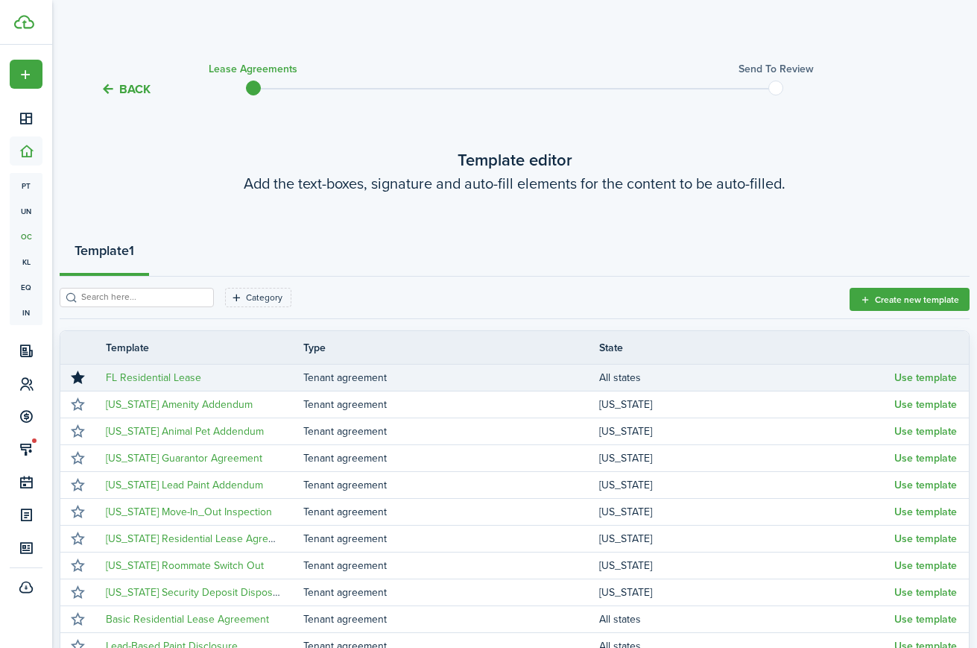
scroll to position [3, 0]
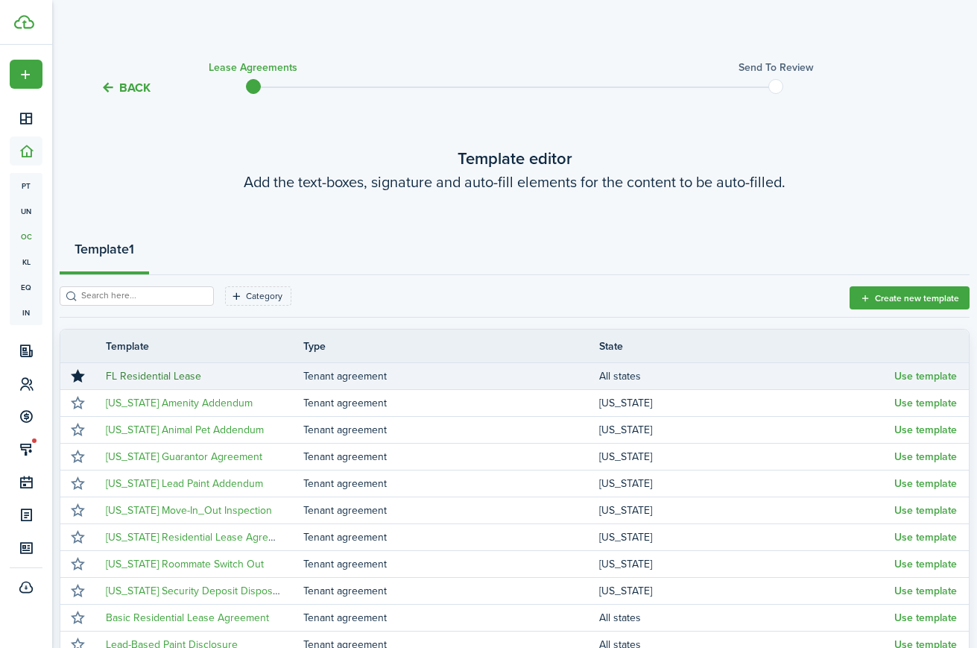
click at [151, 375] on link "FL Residential Lease" at bounding box center [153, 376] width 95 height 16
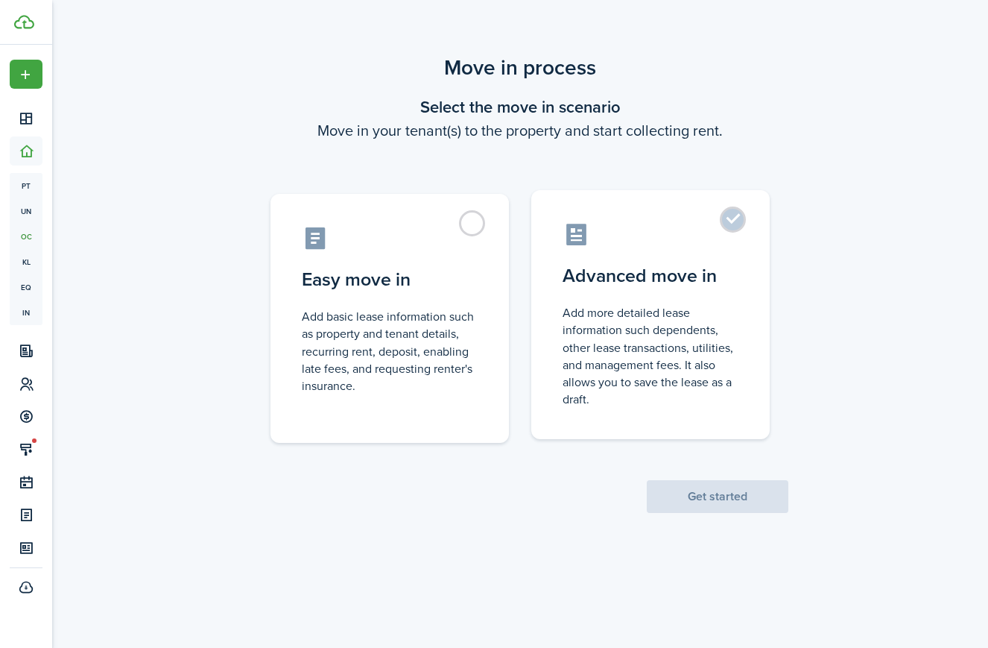
click at [593, 283] on control-radio-card-title "Advanced move in" at bounding box center [651, 275] width 176 height 27
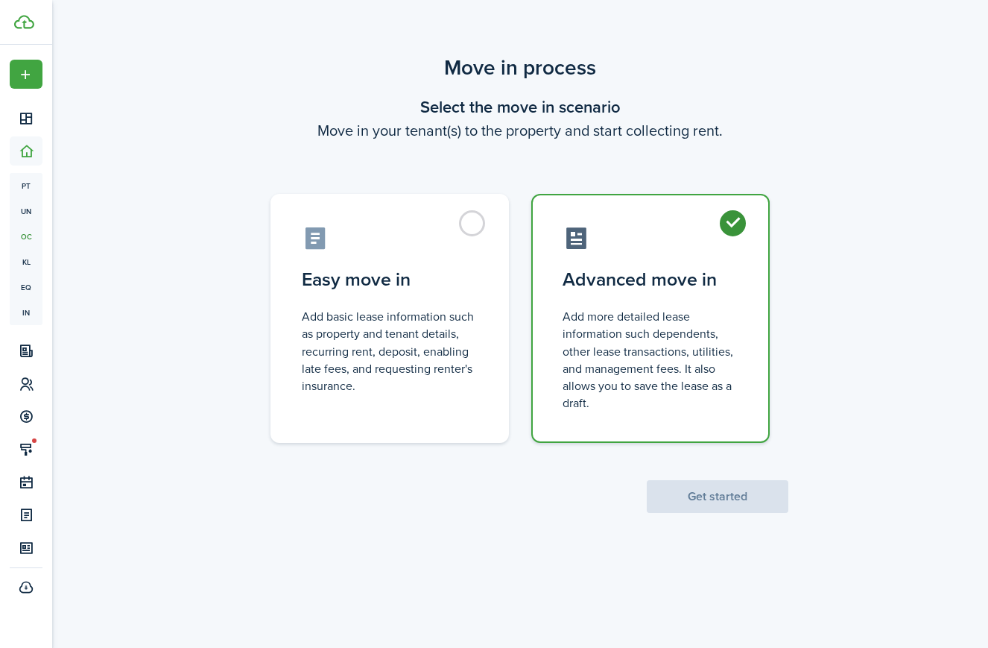
radio input "true"
click at [697, 495] on button "Get started" at bounding box center [718, 496] width 142 height 33
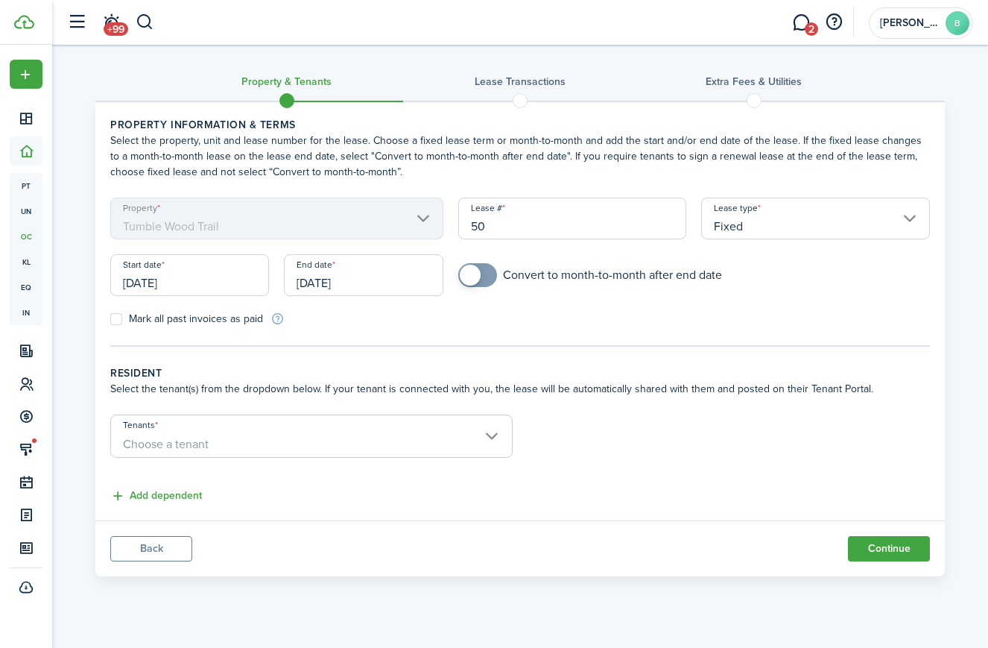
click at [225, 442] on span "Choose a tenant" at bounding box center [311, 444] width 401 height 25
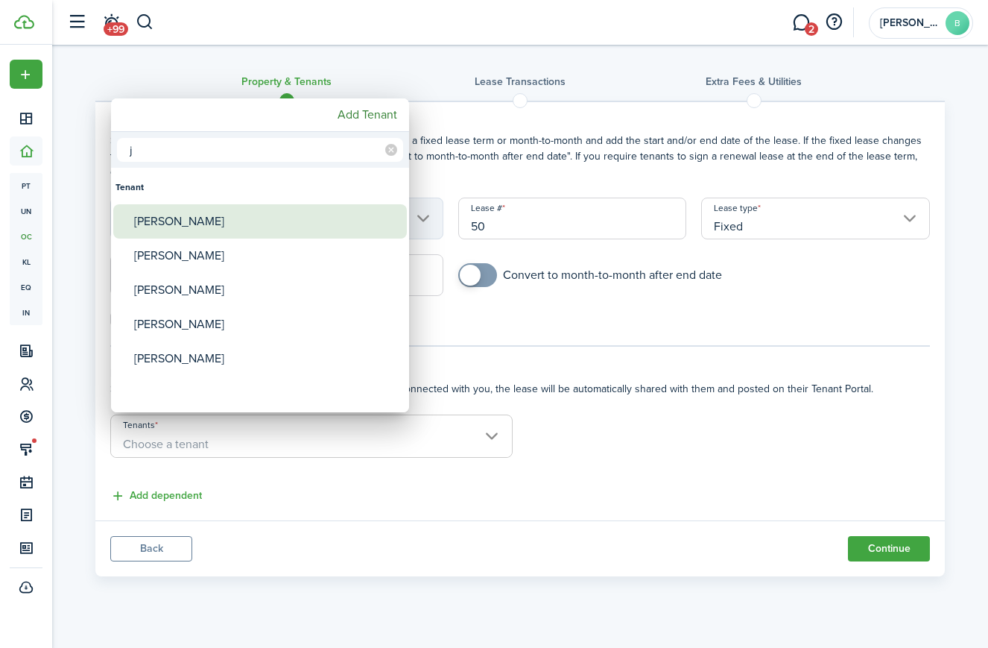
type input "j"
click at [211, 218] on div "[PERSON_NAME]" at bounding box center [266, 221] width 264 height 34
type input "[PERSON_NAME]"
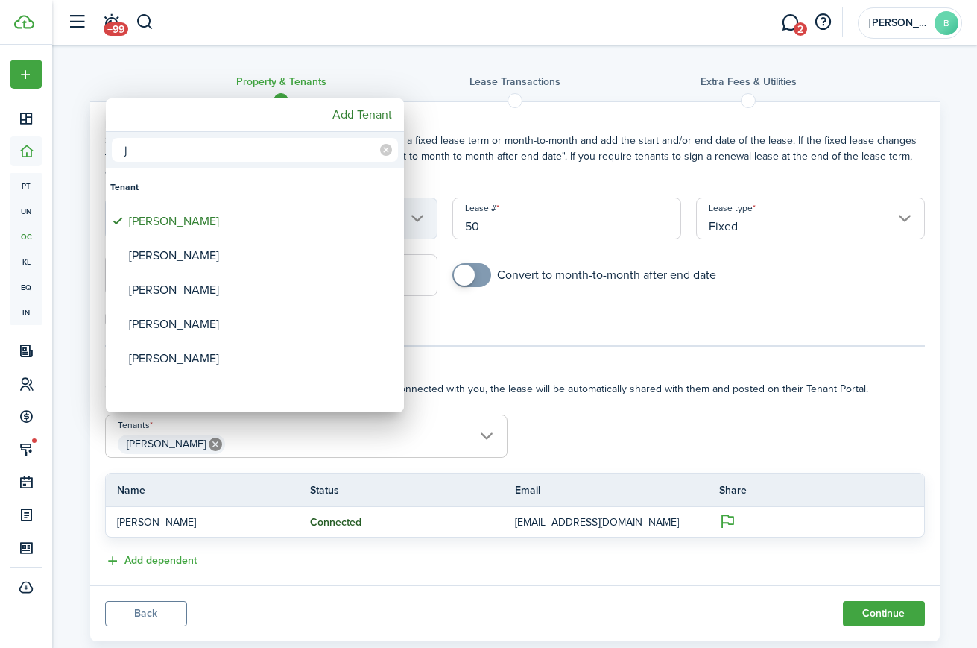
drag, startPoint x: 651, startPoint y: 384, endPoint x: 663, endPoint y: 394, distance: 15.8
click at [651, 384] on div at bounding box center [489, 324] width 1216 height 886
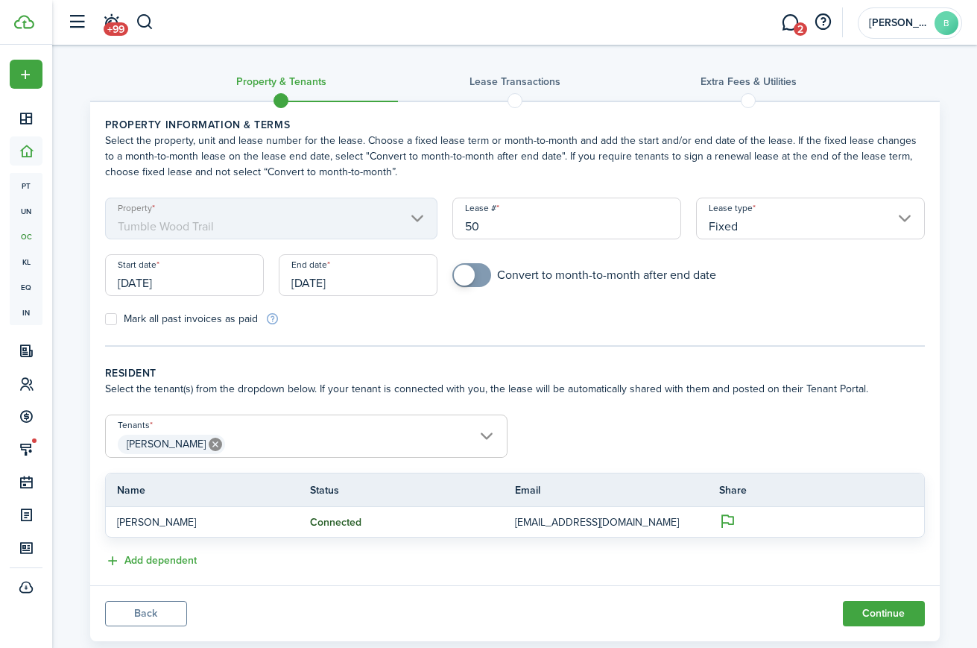
click at [329, 280] on input "[DATE]" at bounding box center [358, 275] width 159 height 42
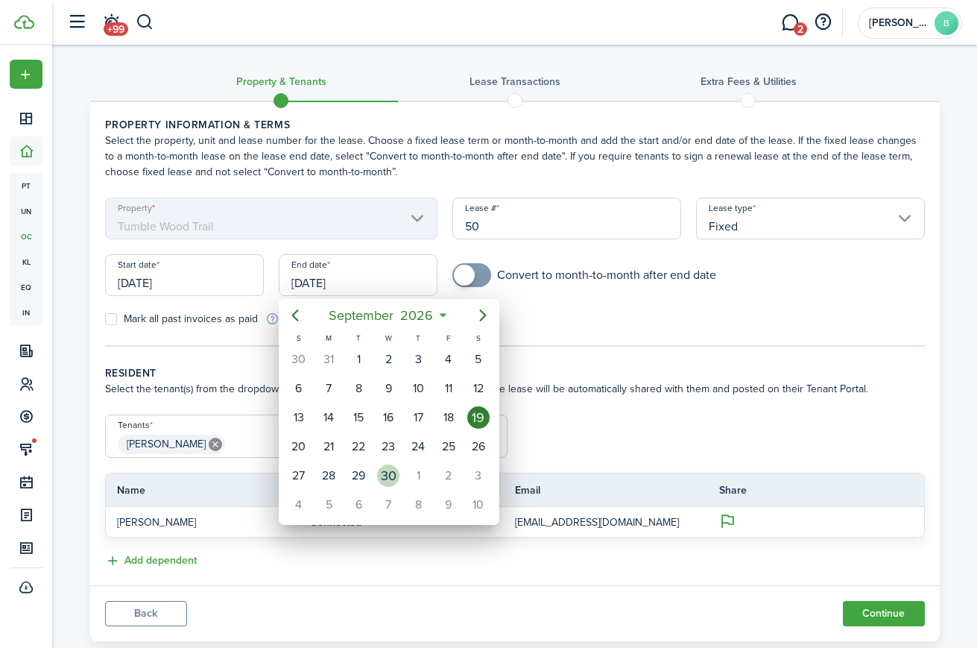
click at [396, 476] on div "30" at bounding box center [388, 475] width 22 height 22
type input "[DATE]"
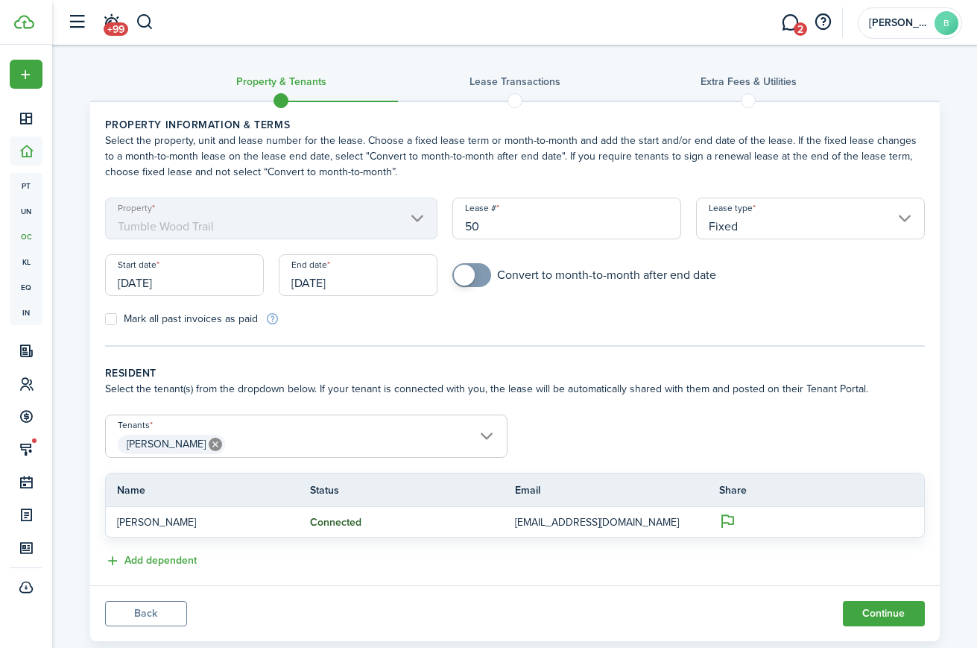
click at [605, 315] on form "Property Tumble Wood Trail Lease # 50 Lease type Fixed Start date [DATE] End da…" at bounding box center [515, 262] width 835 height 129
checkbox input "true"
click at [475, 273] on span at bounding box center [471, 275] width 15 height 24
click at [875, 610] on button "Continue" at bounding box center [884, 613] width 82 height 25
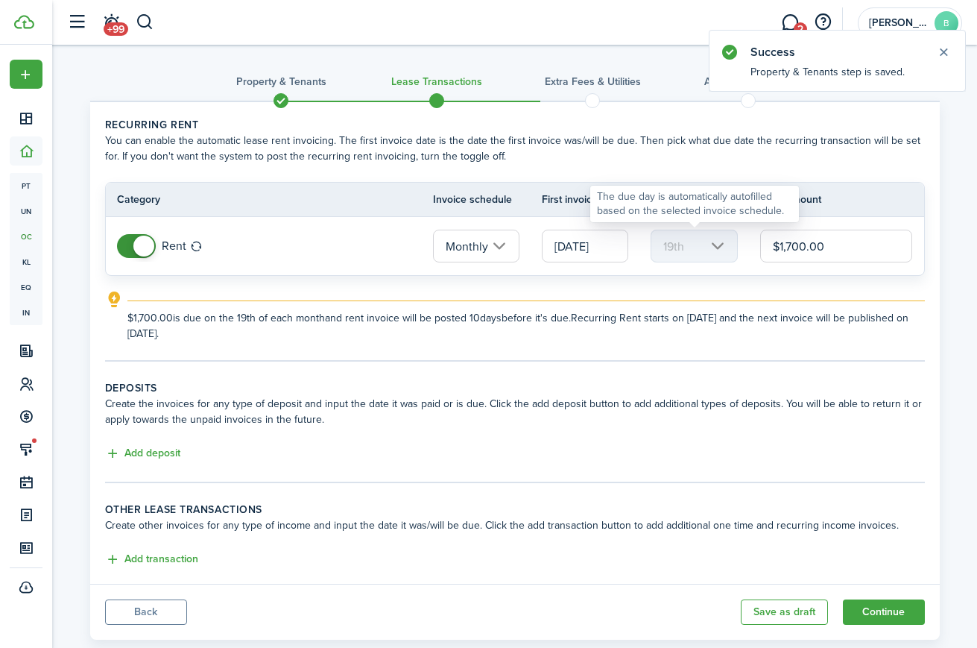
click at [709, 246] on mbsc-scroller "19th" at bounding box center [694, 246] width 86 height 33
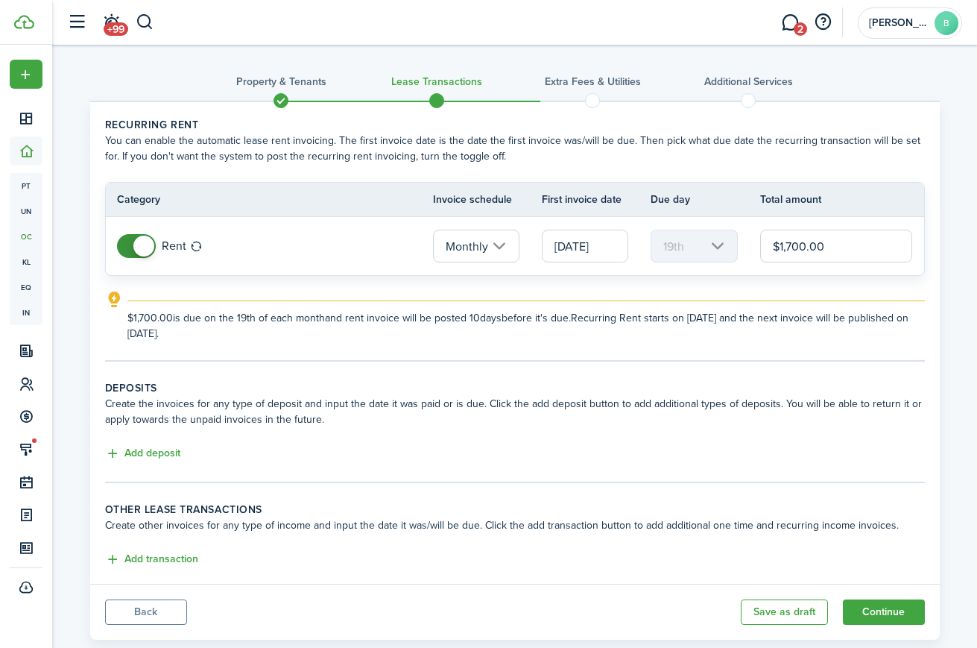
click at [600, 239] on input "[DATE]" at bounding box center [585, 246] width 86 height 33
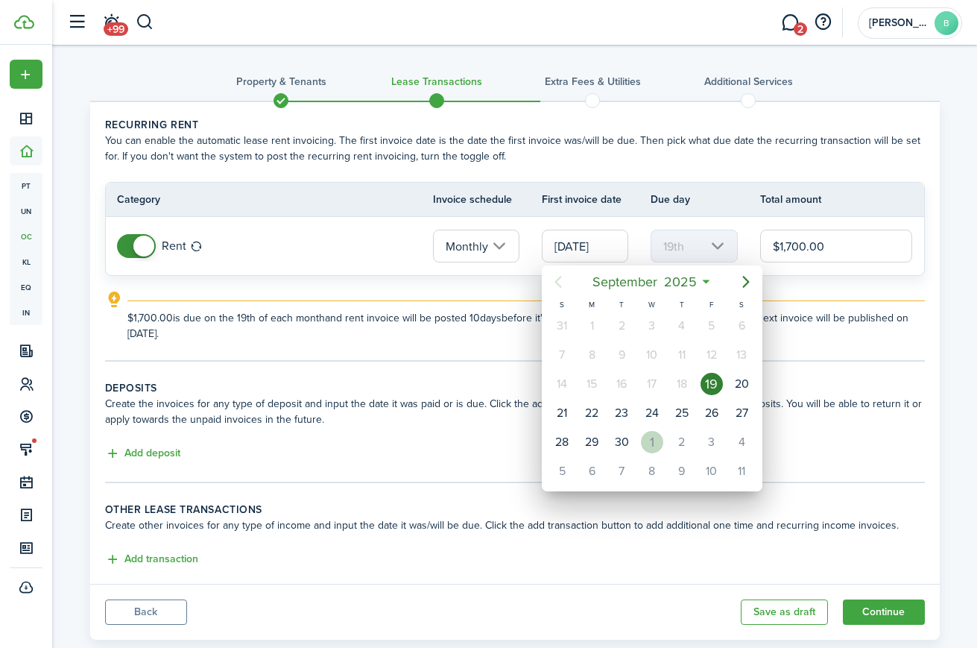
click at [648, 441] on div "1" at bounding box center [652, 442] width 22 height 22
type input "[DATE]"
type input "1st"
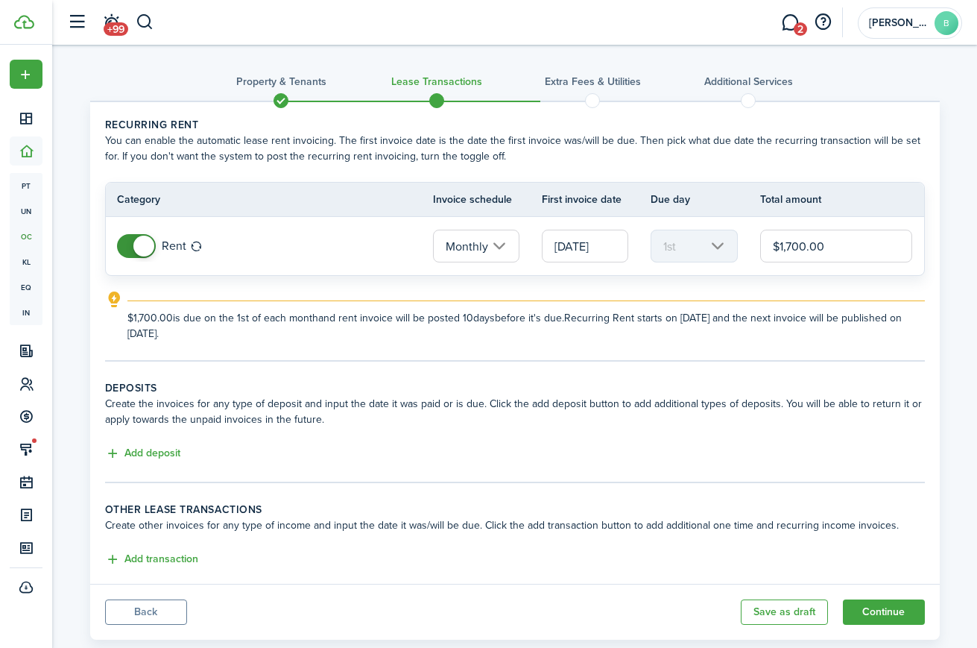
click at [780, 281] on lease-classic-rent "Recurring rent You can enable the automatic lease rent invoicing. The first inv…" at bounding box center [515, 229] width 820 height 224
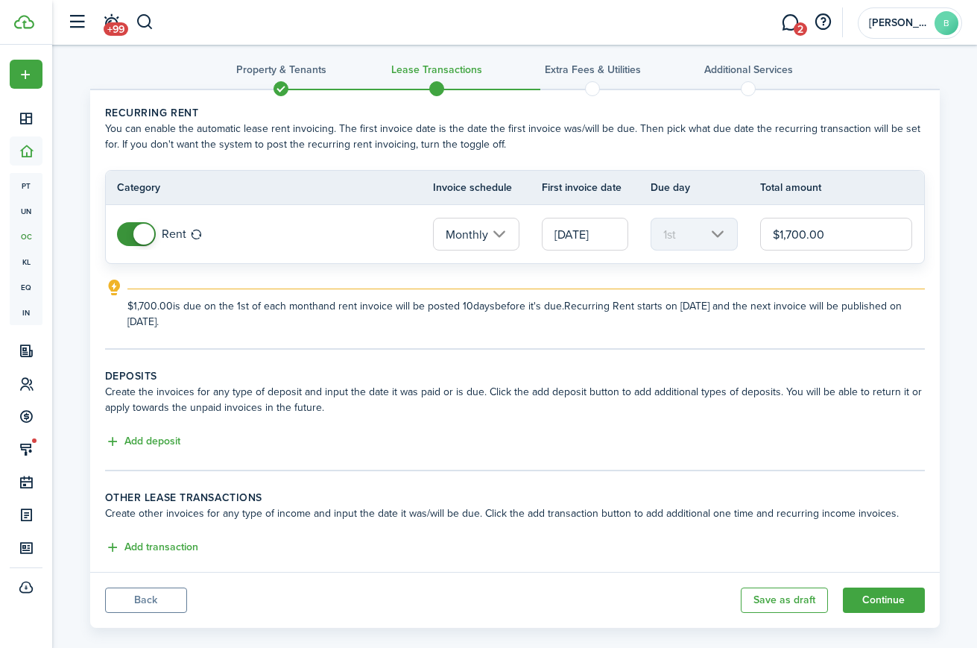
scroll to position [33, 0]
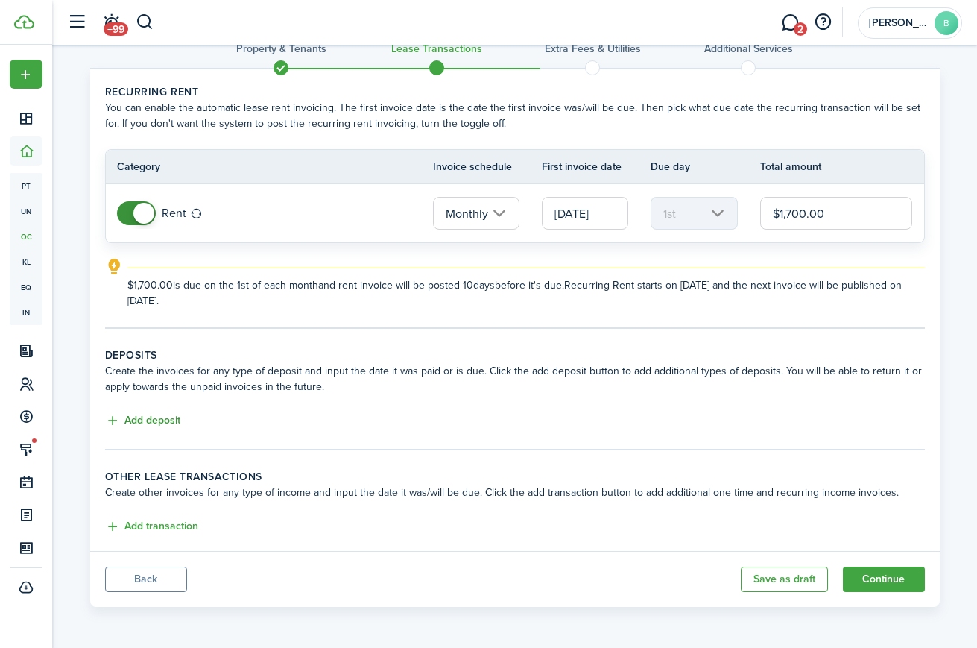
click at [139, 423] on button "Add deposit" at bounding box center [142, 420] width 75 height 17
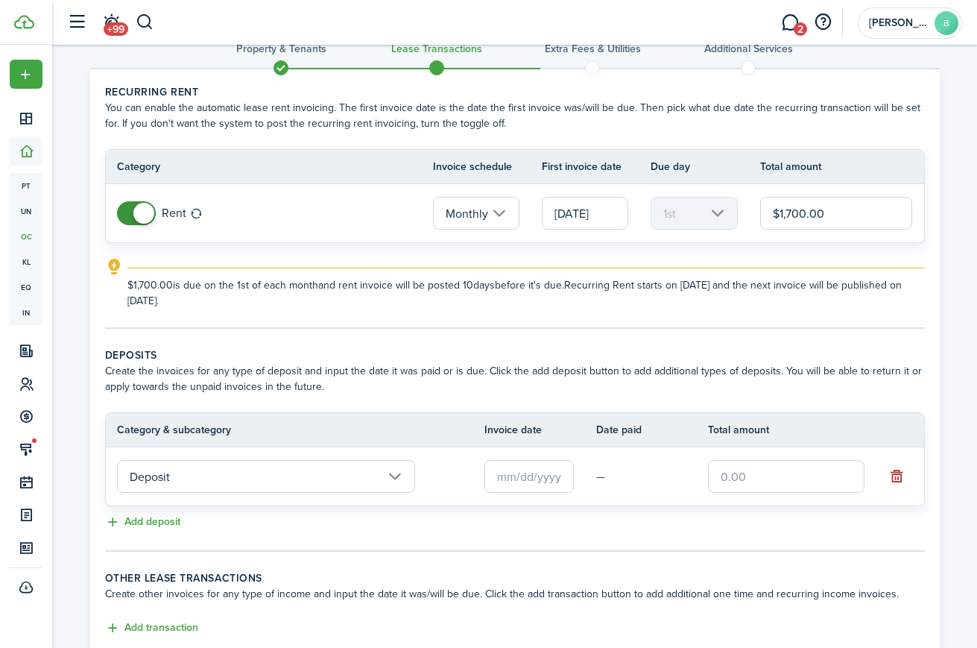
click at [520, 479] on input "text" at bounding box center [529, 476] width 89 height 33
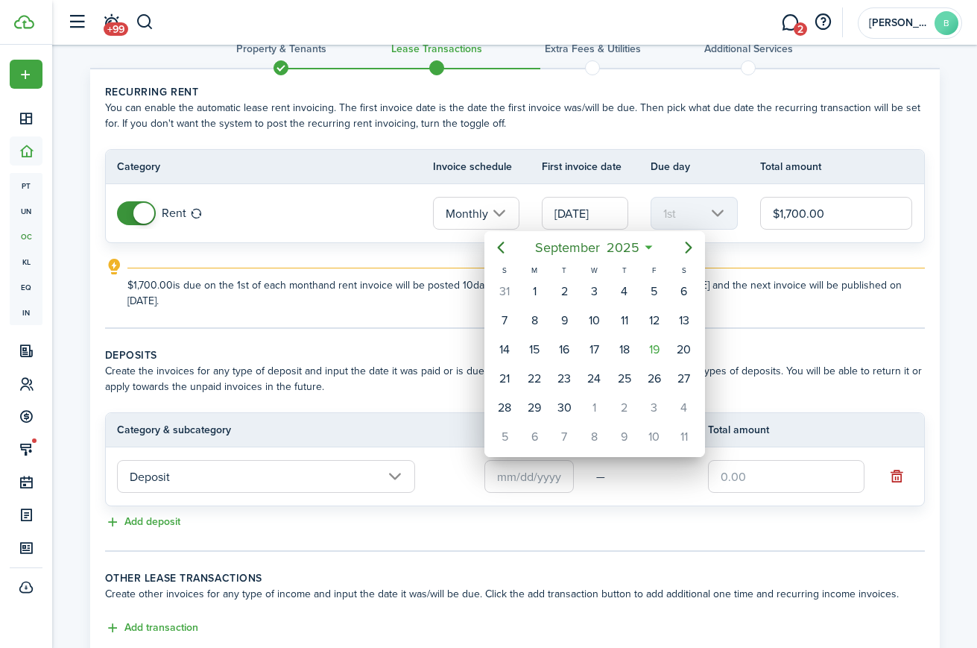
click at [751, 479] on div at bounding box center [489, 324] width 1216 height 886
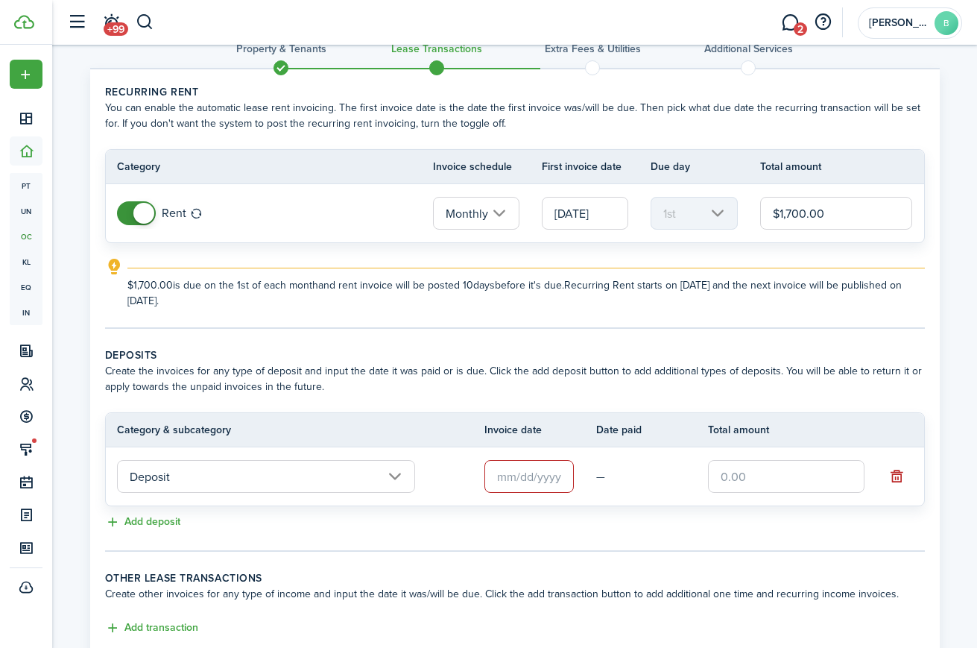
click at [515, 476] on input "text" at bounding box center [529, 476] width 89 height 33
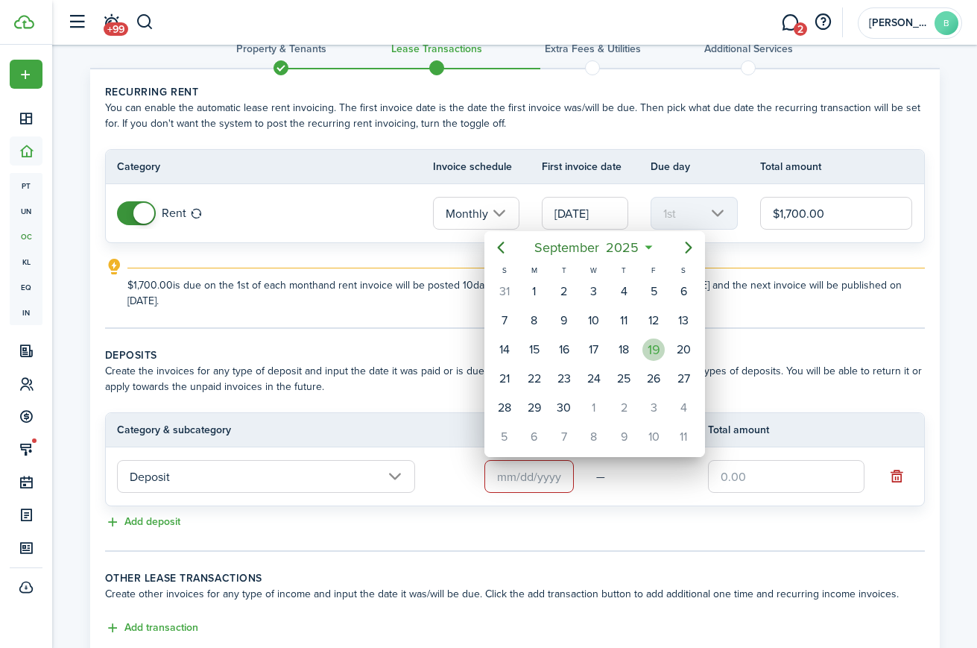
click at [655, 352] on div "19" at bounding box center [654, 349] width 22 height 22
type input "[DATE]"
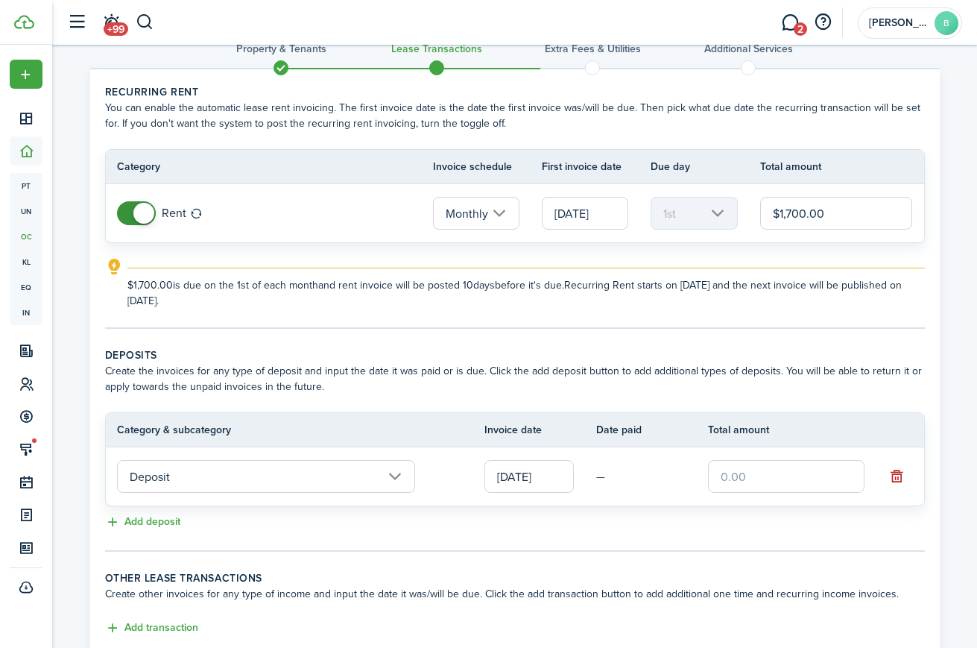
click at [756, 482] on input "text" at bounding box center [786, 476] width 157 height 33
type input "$1,500.00"
click at [148, 520] on button "Add deposit" at bounding box center [142, 522] width 75 height 17
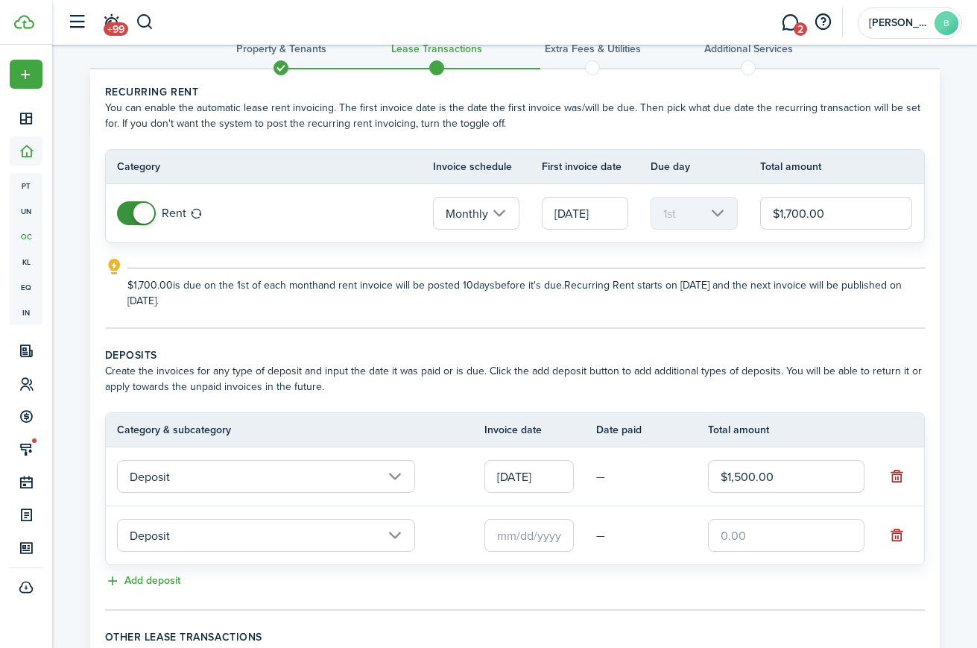
click at [192, 479] on input "Deposit" at bounding box center [266, 476] width 298 height 33
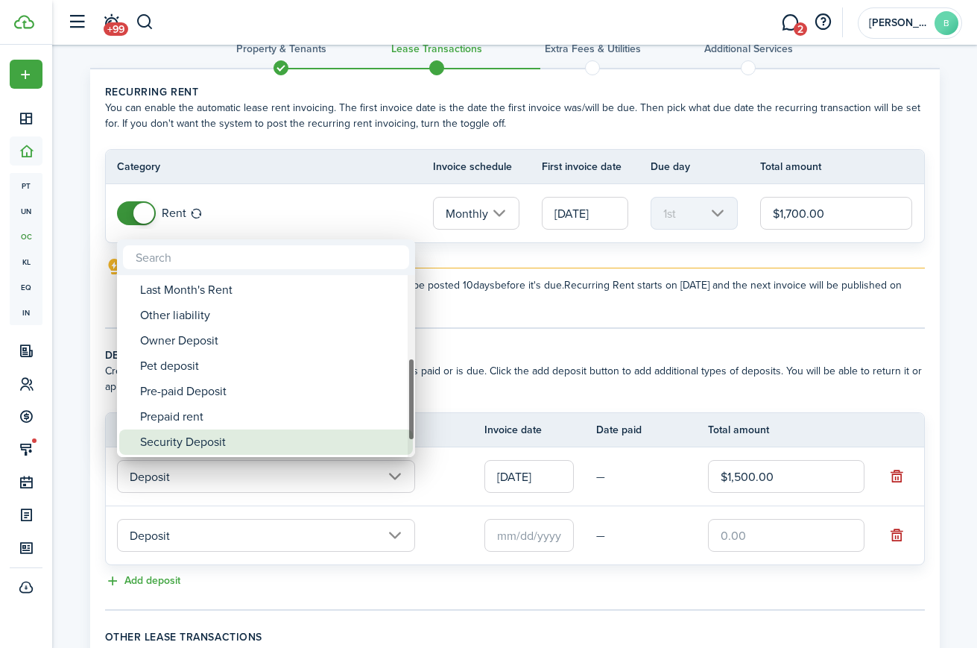
click at [190, 440] on div "Security Deposit" at bounding box center [272, 441] width 264 height 25
type input "Deposit / Security Deposit"
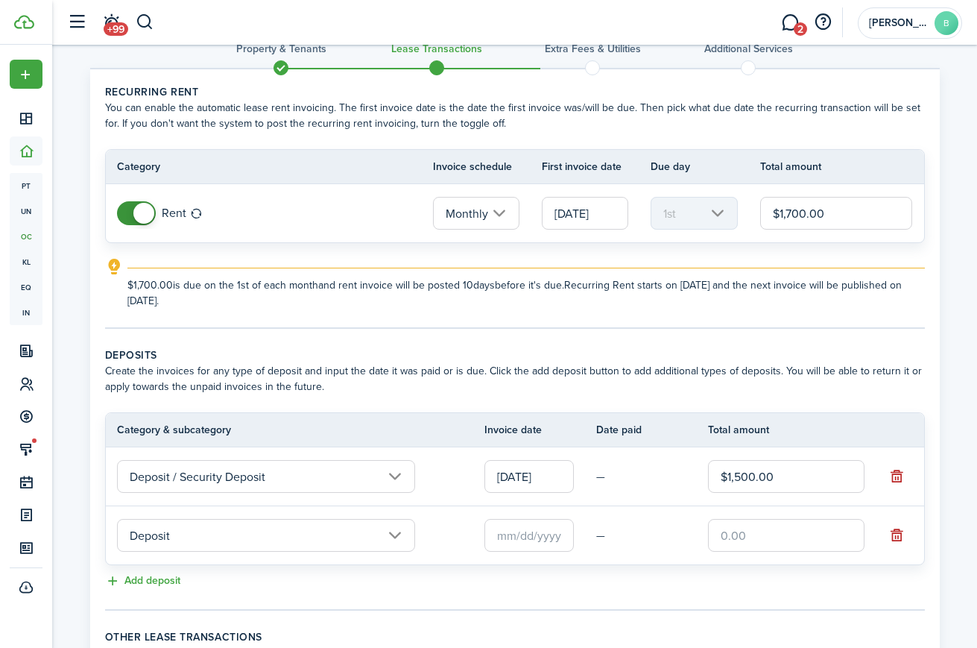
click at [196, 538] on input "Deposit" at bounding box center [266, 535] width 298 height 33
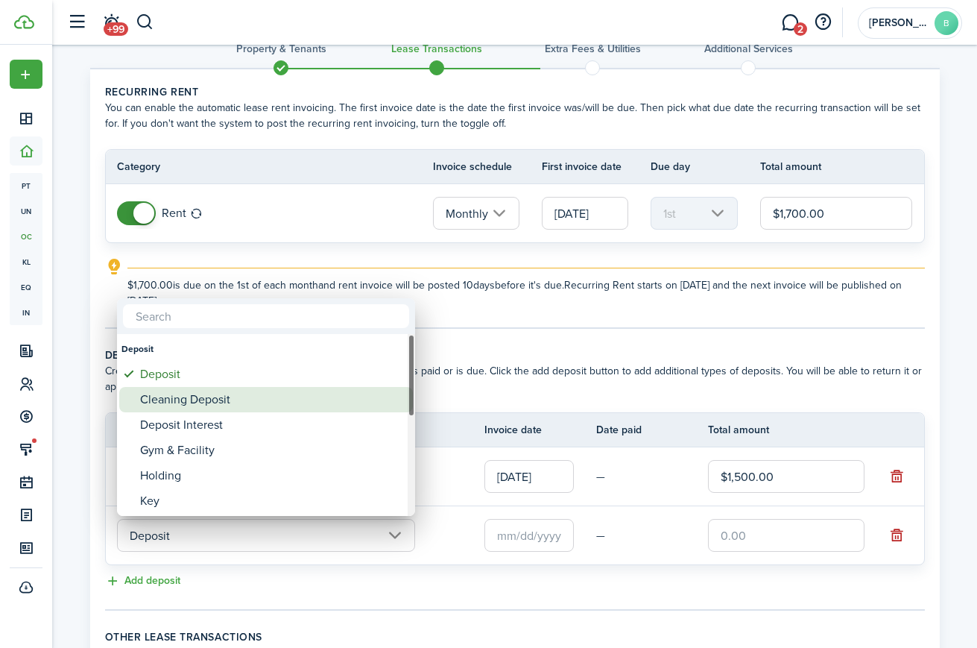
click at [163, 403] on div "Cleaning Deposit" at bounding box center [272, 399] width 264 height 25
type input "Deposit / Cleaning Deposit"
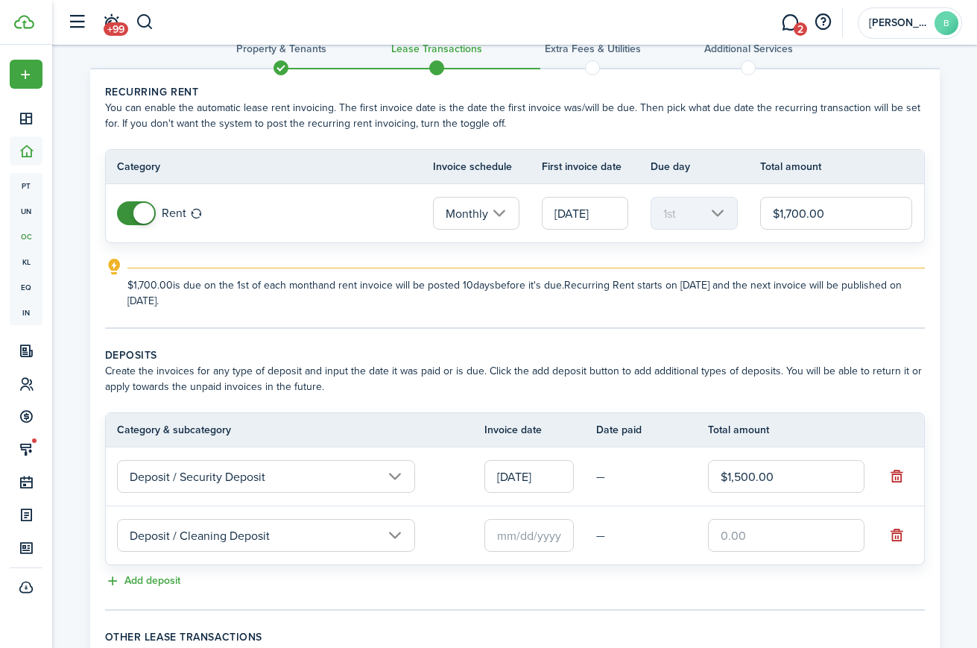
click at [551, 537] on input "text" at bounding box center [529, 535] width 89 height 33
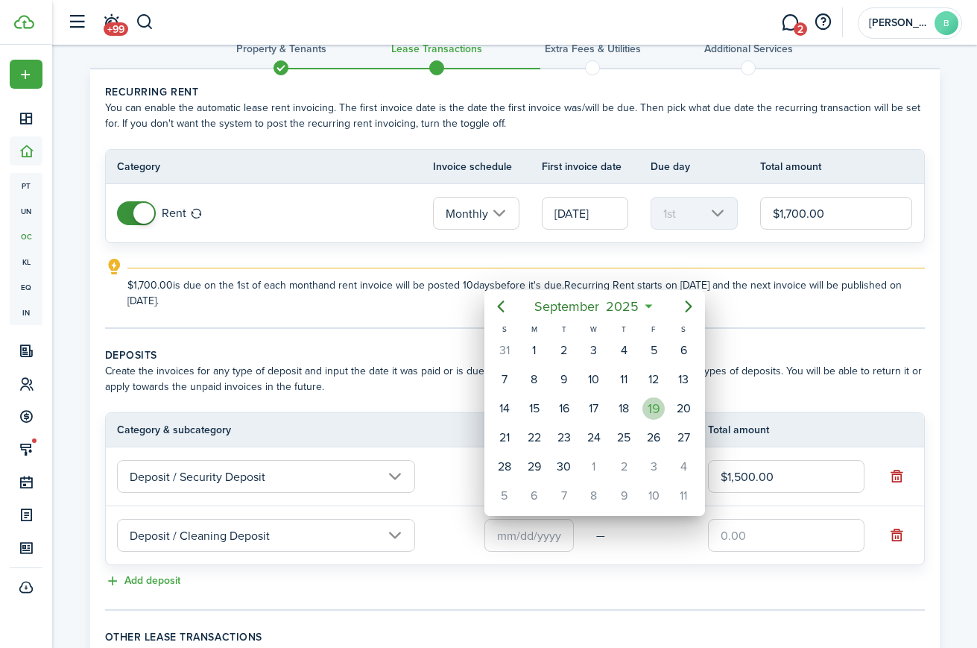
click at [658, 412] on div "19" at bounding box center [654, 408] width 22 height 22
type input "[DATE]"
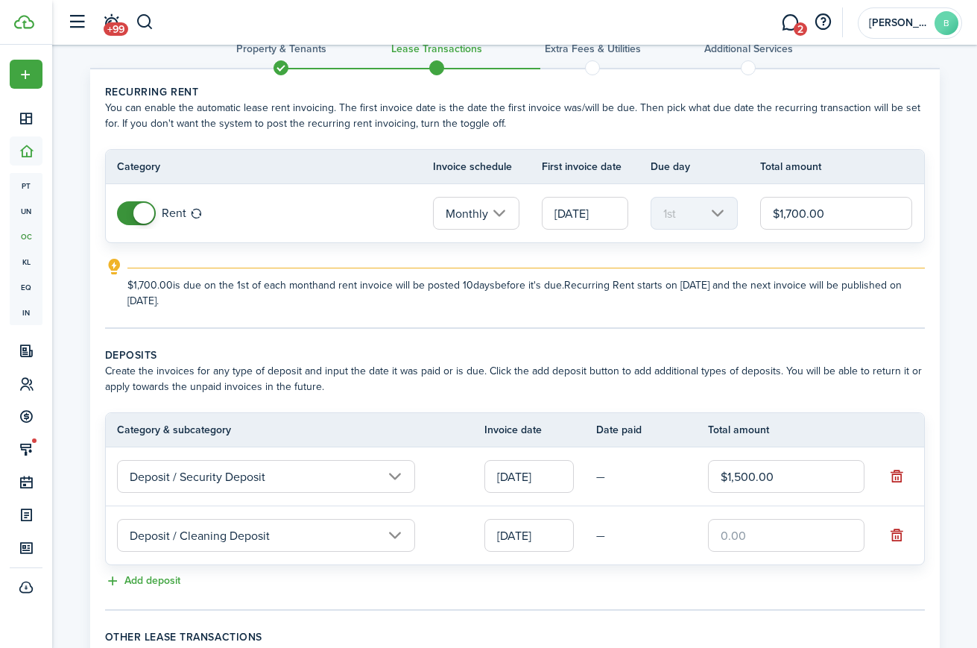
click at [747, 520] on input "text" at bounding box center [786, 535] width 157 height 33
type input "$300.00"
click at [647, 534] on td "—" at bounding box center [652, 535] width 112 height 23
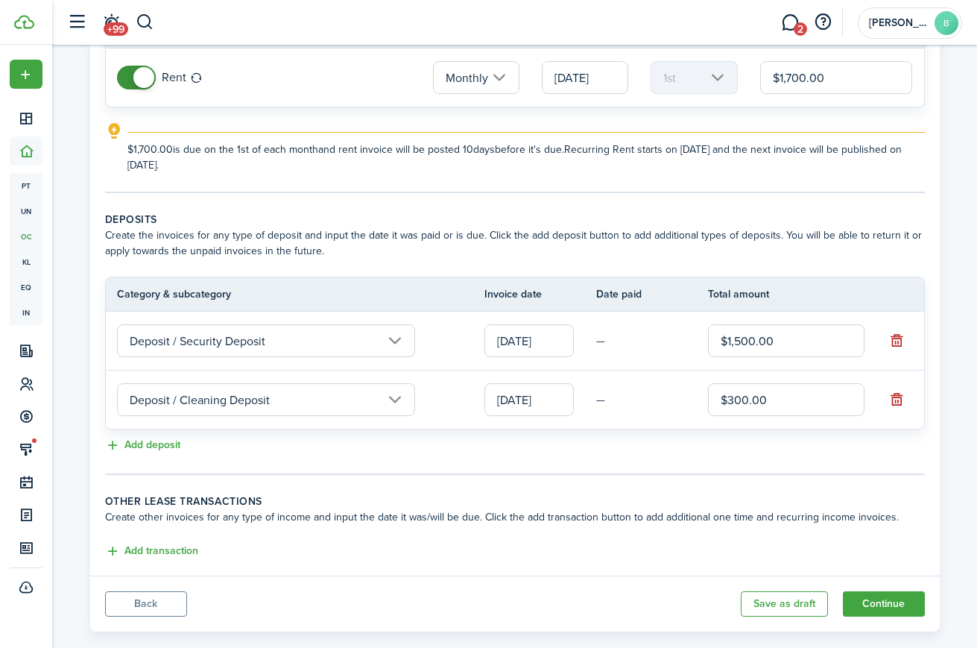
scroll to position [193, 0]
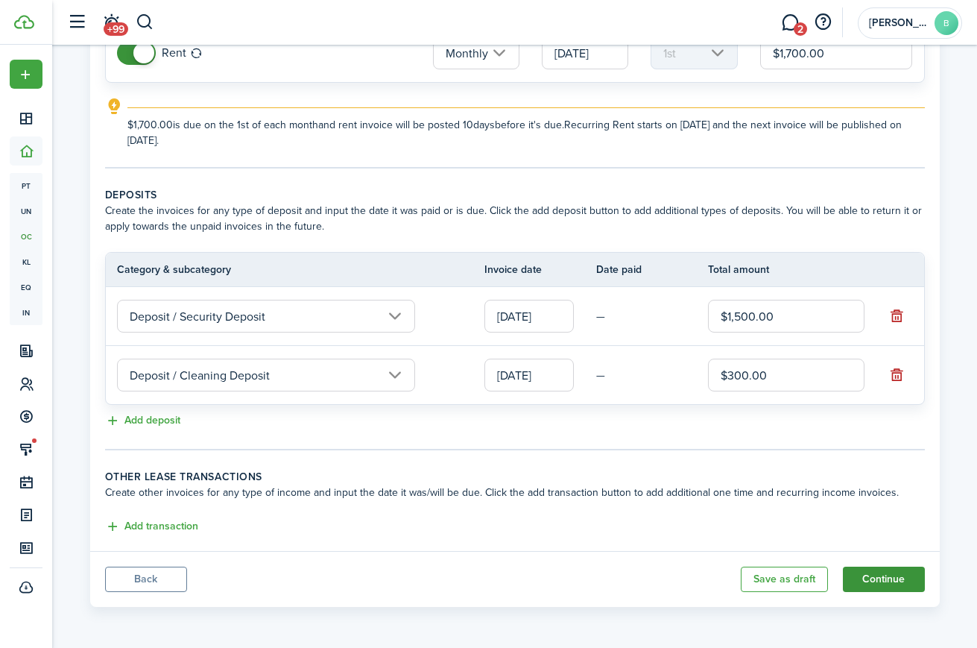
click at [897, 574] on button "Continue" at bounding box center [884, 578] width 82 height 25
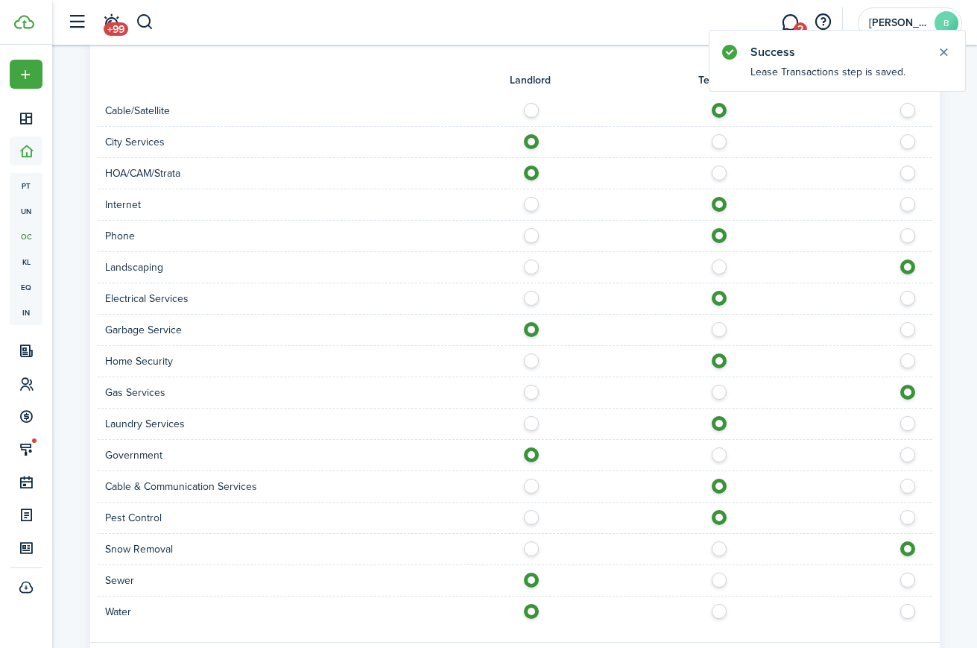
scroll to position [996, 0]
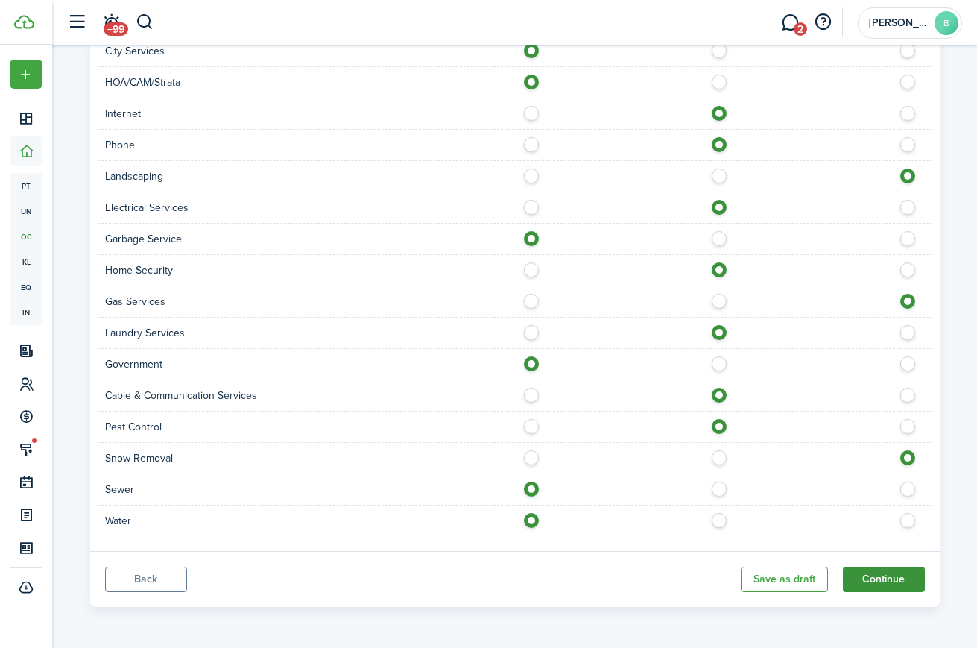
click at [894, 573] on button "Continue" at bounding box center [884, 578] width 82 height 25
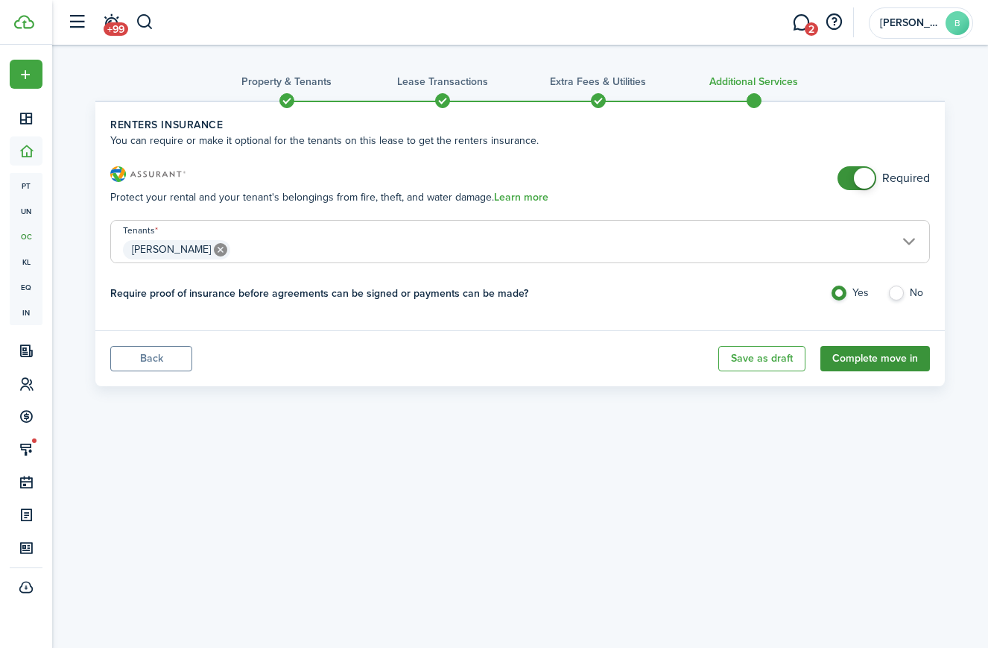
click at [897, 359] on button "Complete move in" at bounding box center [876, 358] width 110 height 25
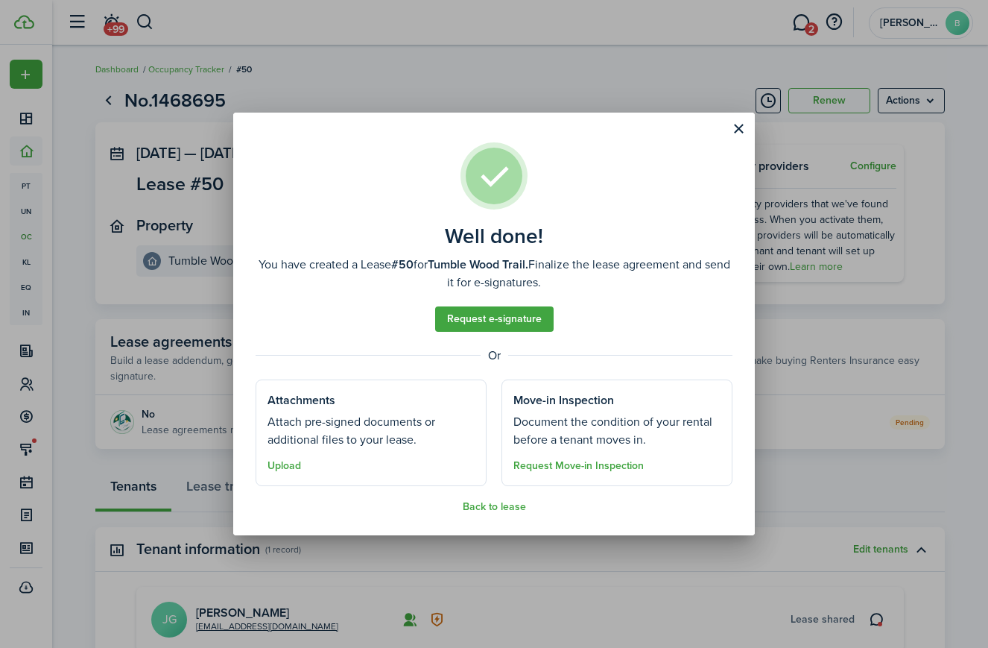
click at [581, 410] on well-done-section "Move-in Inspection Document the condition of your rental before a tenant moves …" at bounding box center [617, 432] width 231 height 107
click at [526, 319] on link "Request e-signature" at bounding box center [494, 318] width 119 height 25
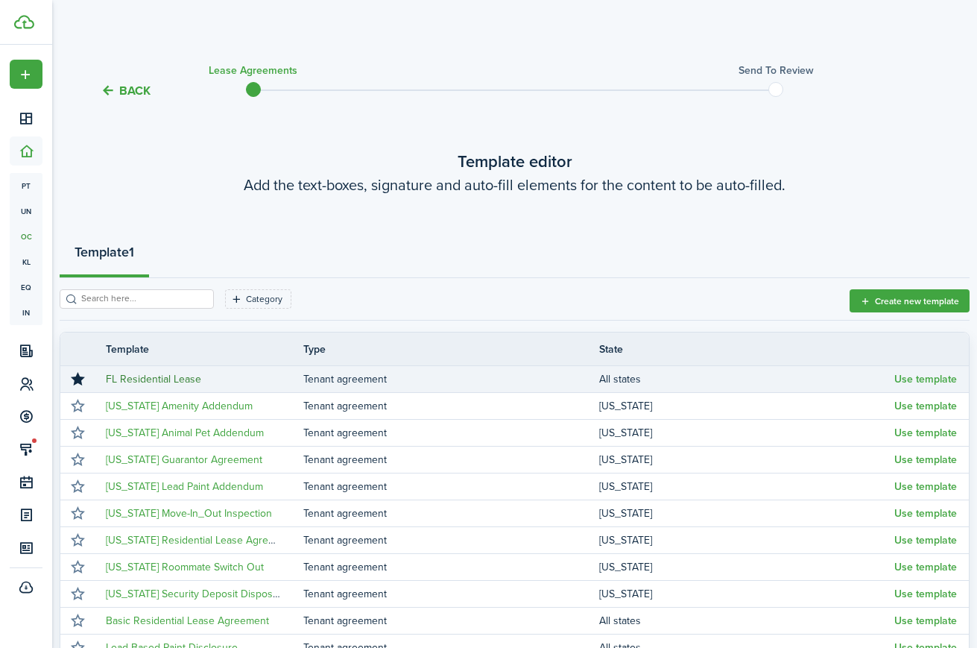
click at [144, 382] on link "FL Residential Lease" at bounding box center [153, 379] width 95 height 16
click at [935, 376] on button "Use template" at bounding box center [925, 379] width 63 height 12
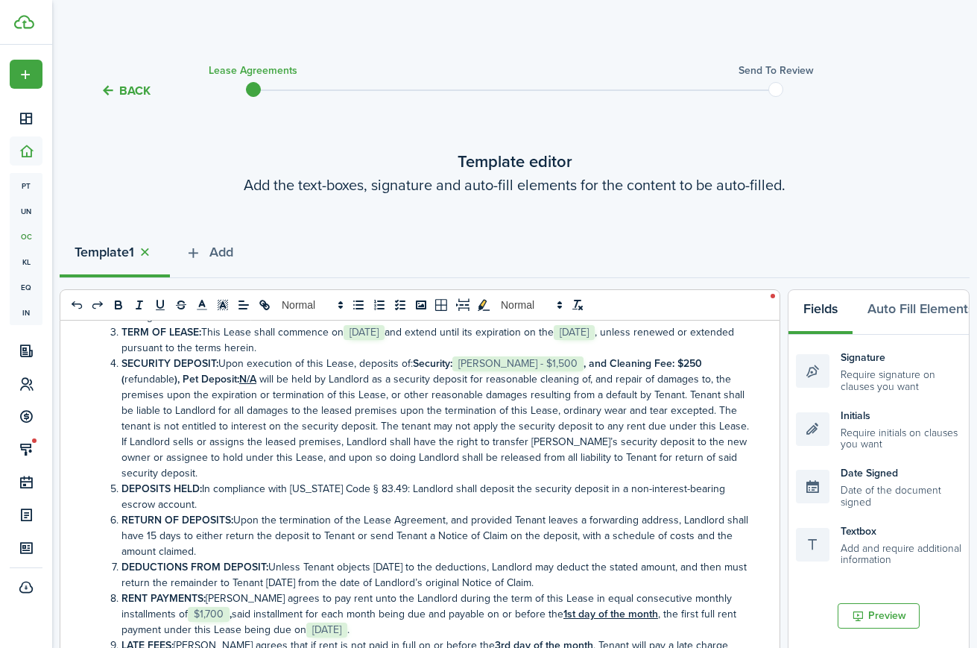
scroll to position [268, 0]
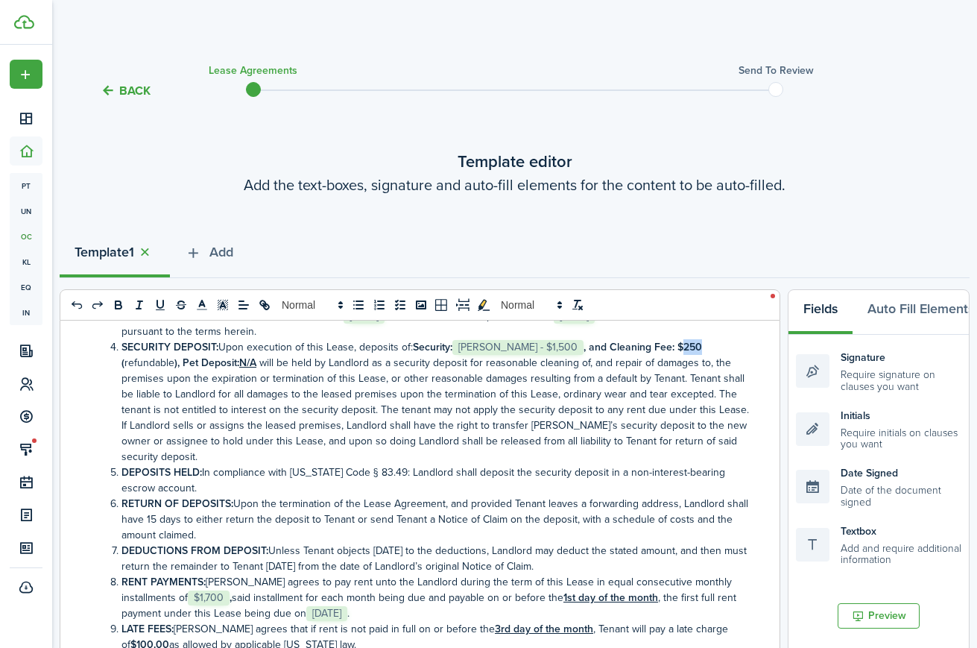
drag, startPoint x: 676, startPoint y: 348, endPoint x: 697, endPoint y: 347, distance: 20.9
click at [697, 347] on li "SECURITY DEPOSIT: Upon execution of this Lease, deposits of: Security: ﻿ [PERSO…" at bounding box center [428, 401] width 644 height 125
click at [698, 334] on li "TERM OF LEASE: This Lease shall commence on ﻿﻿﻿﻿﻿ [DATE] ﻿﻿﻿﻿﻿and extend until …" at bounding box center [428, 323] width 644 height 31
drag, startPoint x: 704, startPoint y: 343, endPoint x: 670, endPoint y: 344, distance: 33.6
click at [670, 344] on li "SECURITY DEPOSIT: Upon execution of this Lease, deposits of: Security: ﻿ [PERSO…" at bounding box center [428, 401] width 644 height 125
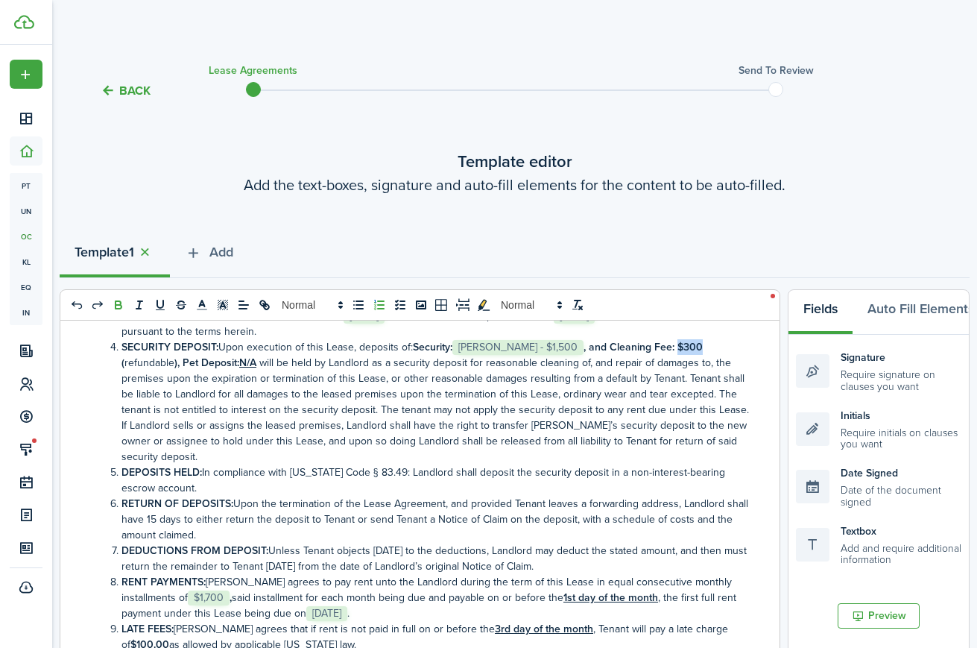
click at [821, 306] on button "Fields" at bounding box center [821, 312] width 64 height 45
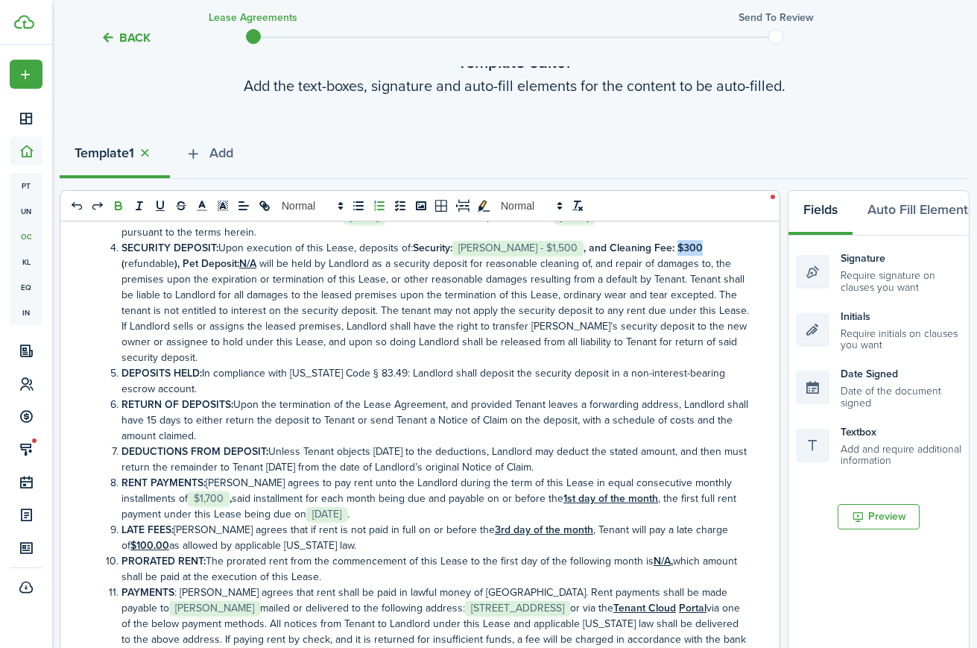
scroll to position [0, 0]
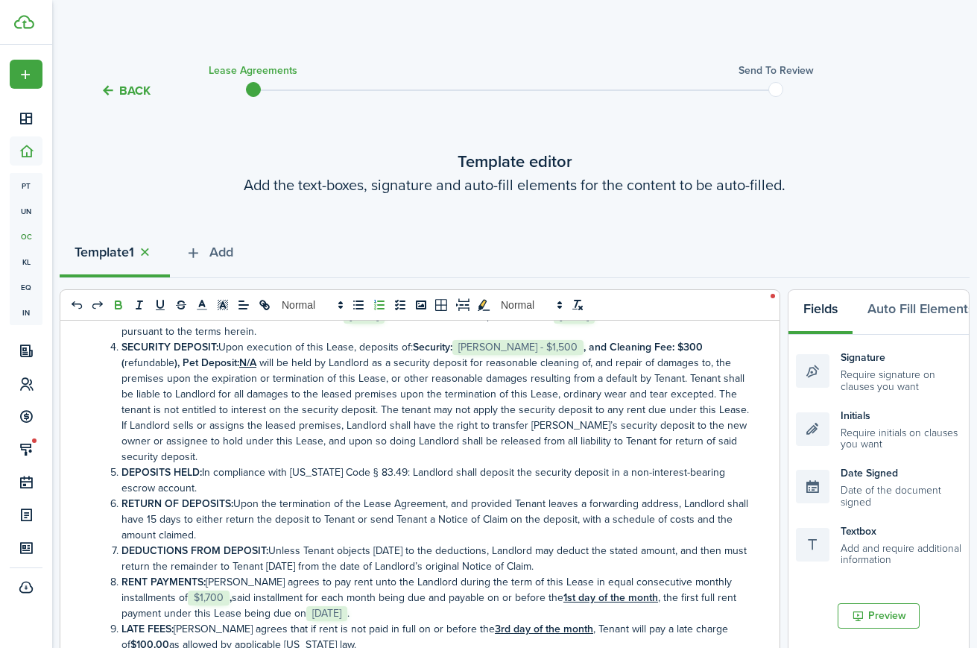
click at [656, 452] on li "SECURITY DEPOSIT: Upon execution of this Lease, deposits of: Security: ﻿ [PERSO…" at bounding box center [428, 401] width 644 height 125
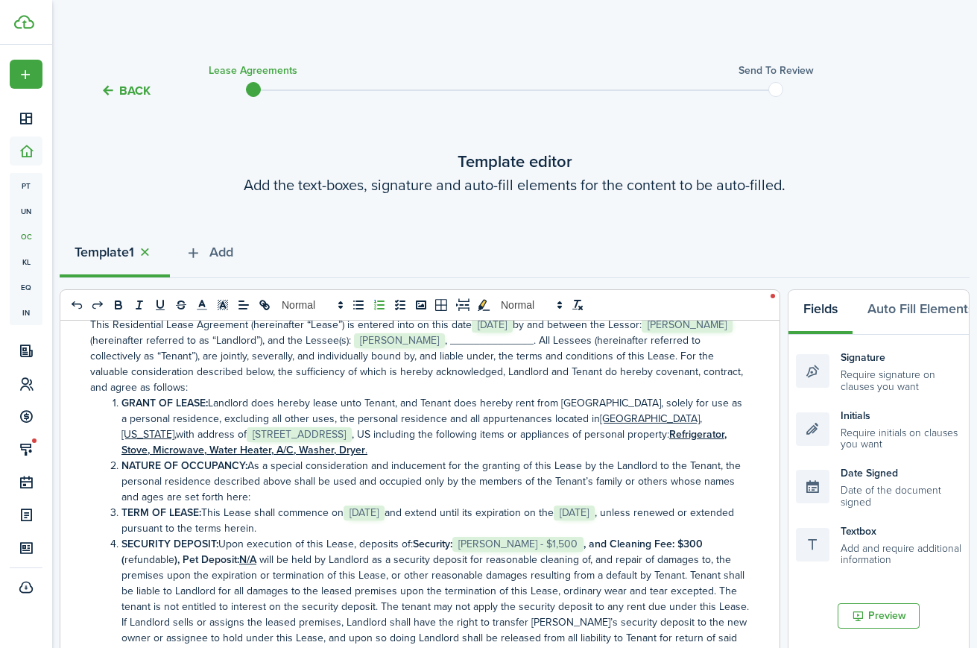
scroll to position [101, 0]
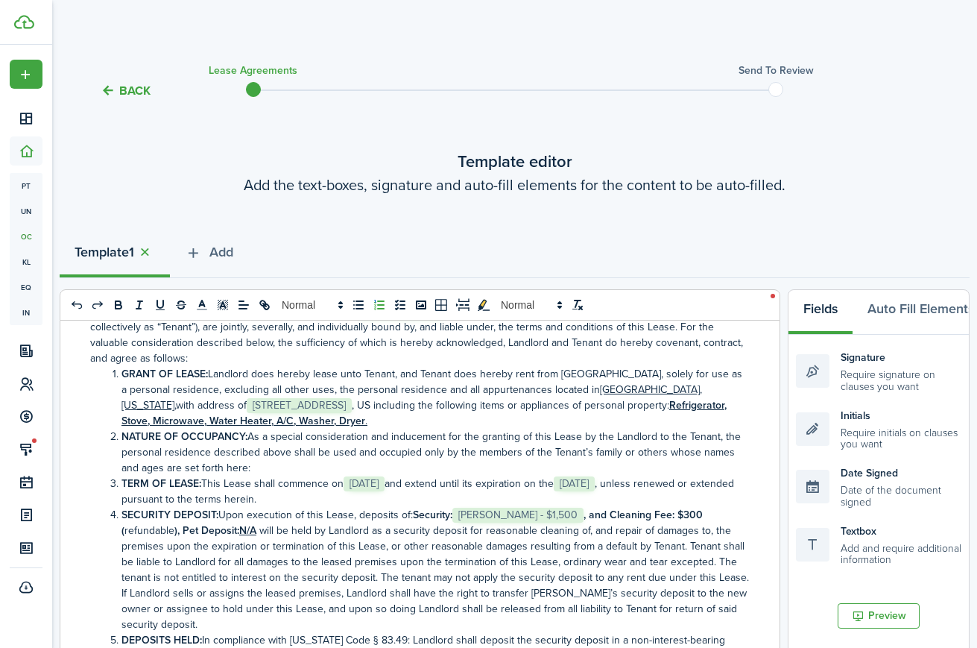
click at [376, 423] on u "Refrigerator, Stove, Microwave, Water Heater, A/C, Washer, Dryer" at bounding box center [423, 412] width 605 height 31
drag, startPoint x: 360, startPoint y: 420, endPoint x: 425, endPoint y: 421, distance: 64.9
click at [425, 421] on li "GRANT OF LEASE: Landlord does hereby lease unto Tenant, and Tenant does hereby …" at bounding box center [428, 397] width 644 height 63
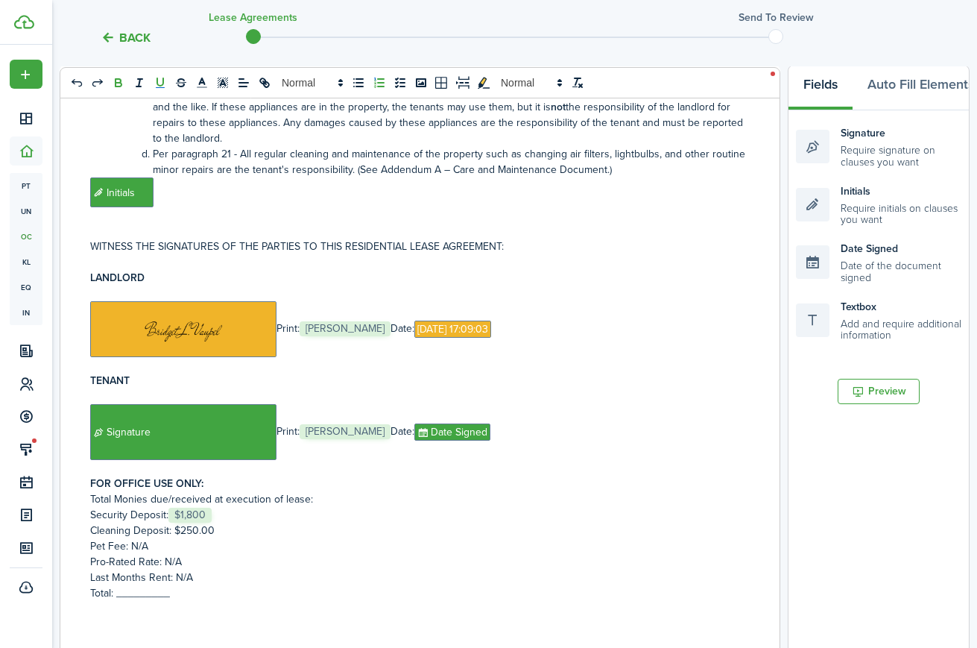
scroll to position [0, 0]
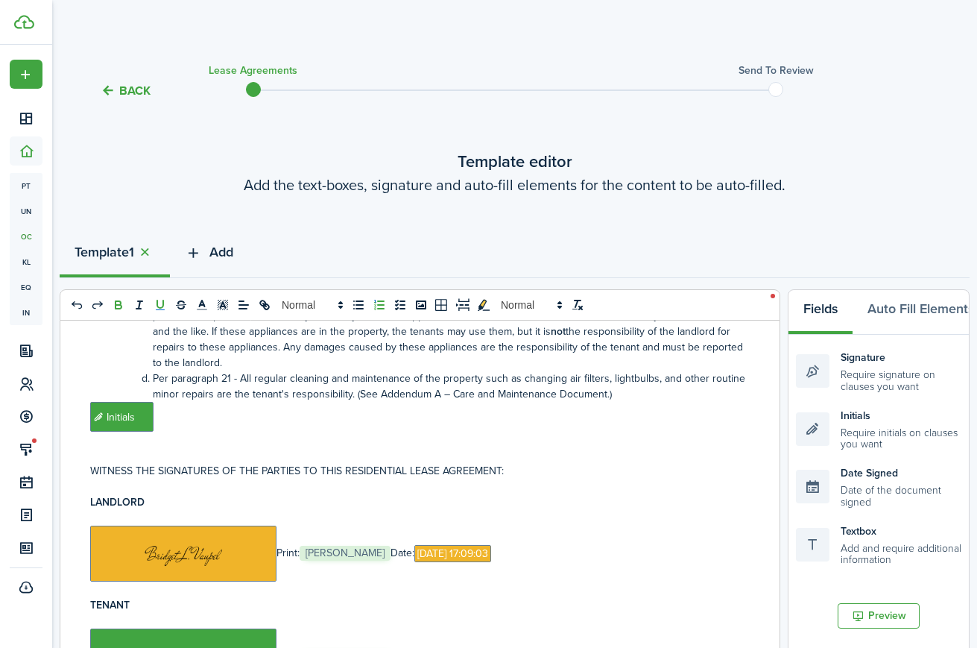
click at [192, 249] on icon "button" at bounding box center [193, 252] width 17 height 16
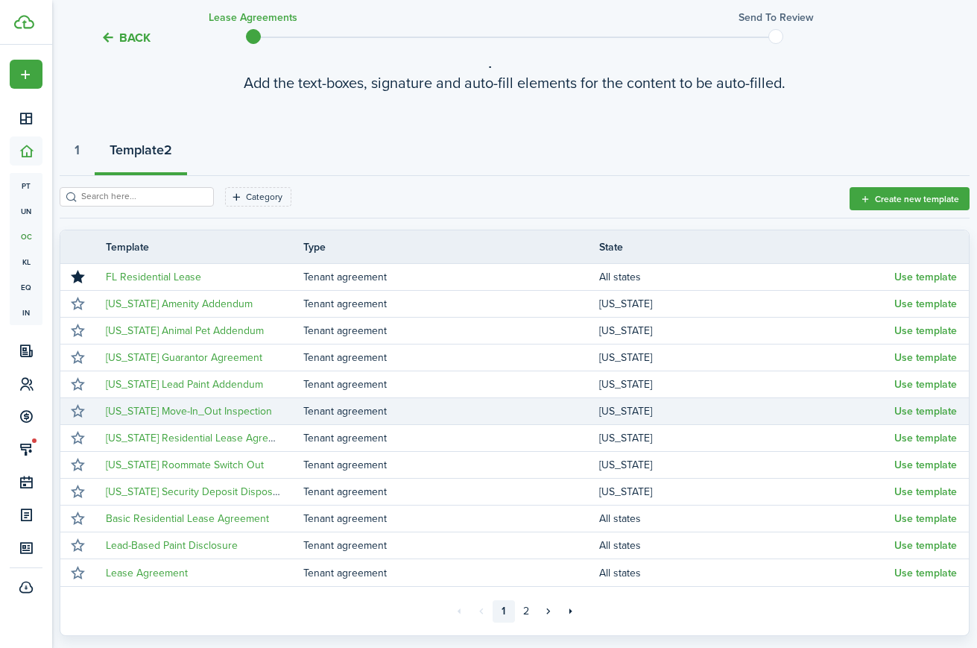
scroll to position [110, 0]
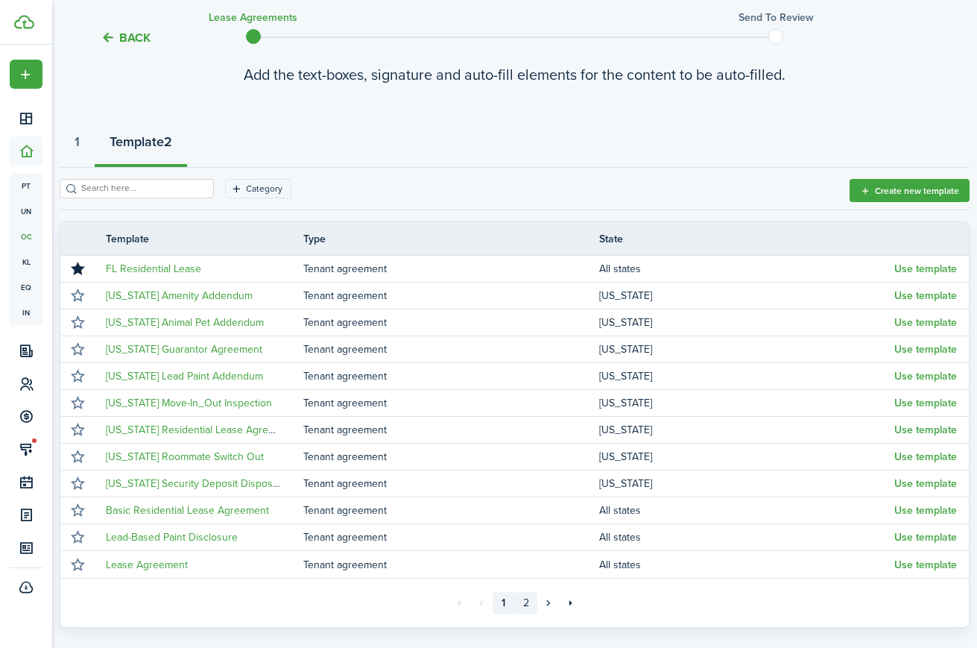
click at [529, 601] on link "2" at bounding box center [526, 603] width 22 height 22
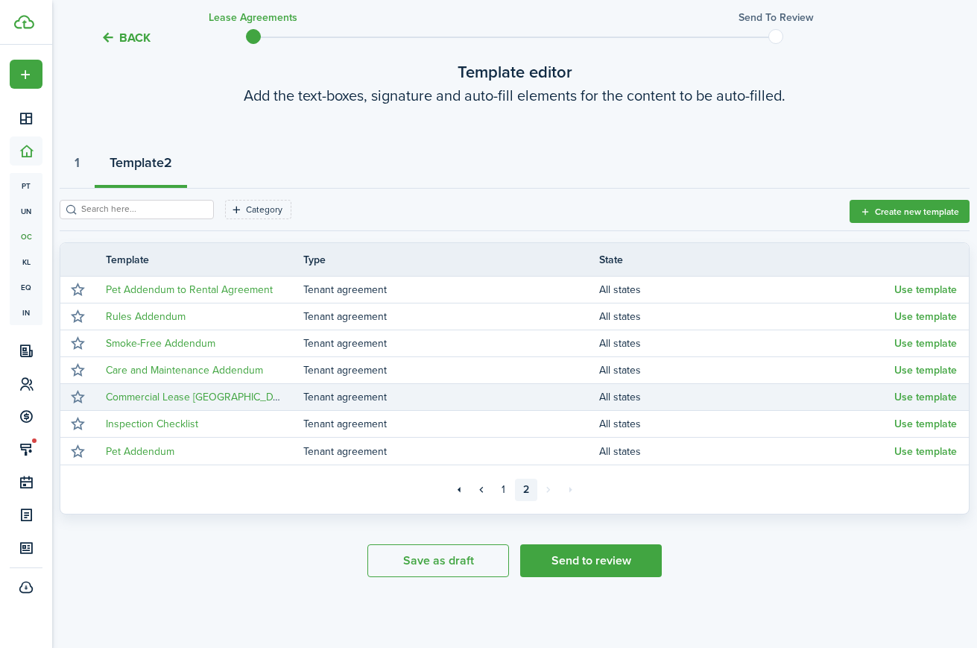
scroll to position [89, 0]
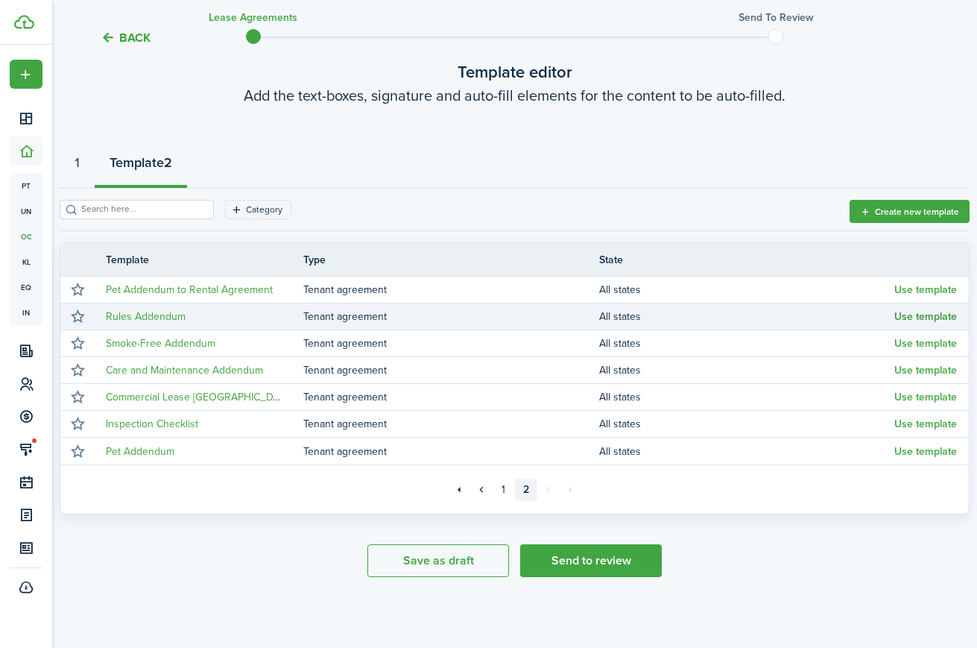
click at [918, 317] on button "Use template" at bounding box center [925, 317] width 63 height 12
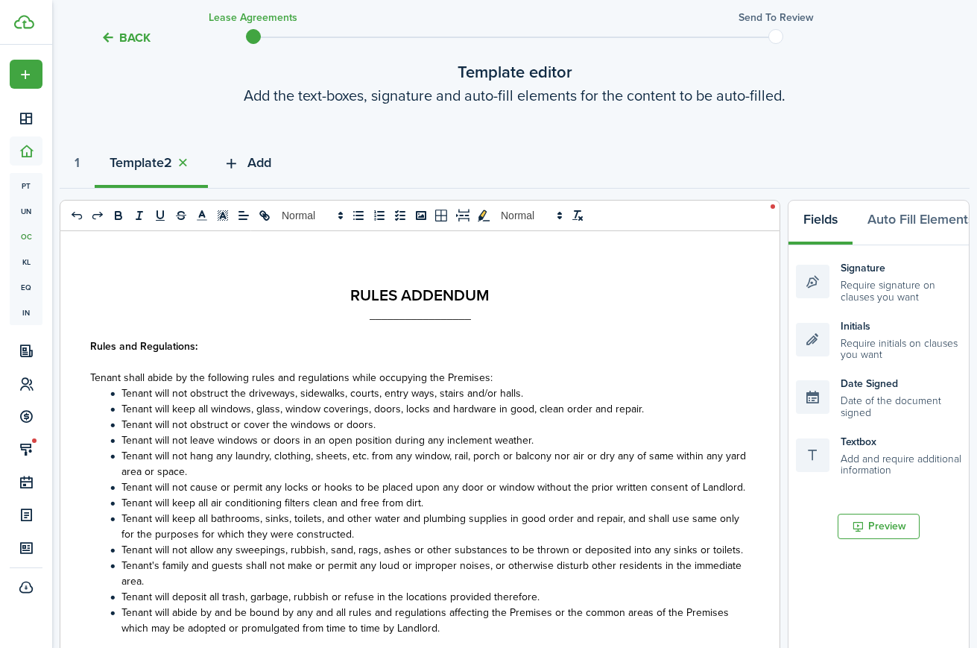
click at [240, 162] on icon "button" at bounding box center [231, 163] width 17 height 16
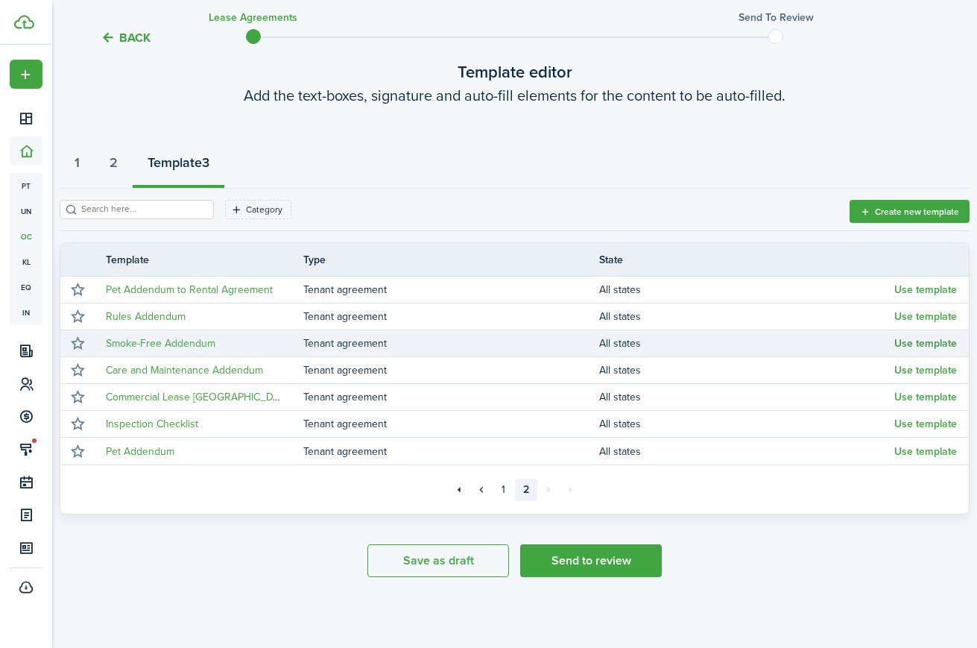
click at [912, 341] on button "Use template" at bounding box center [925, 344] width 63 height 12
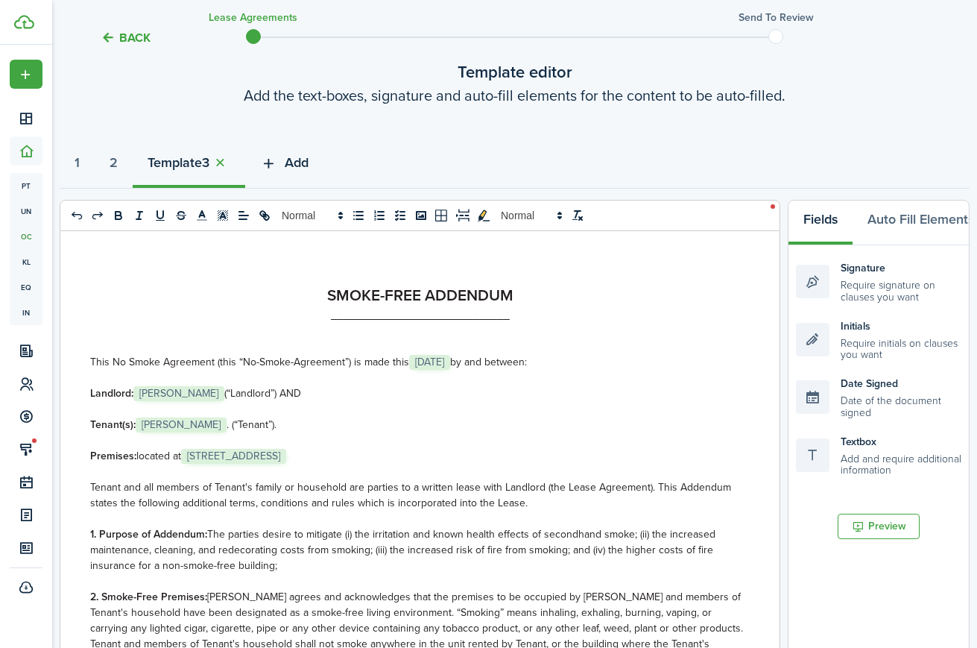
click at [277, 160] on icon "button" at bounding box center [268, 163] width 17 height 16
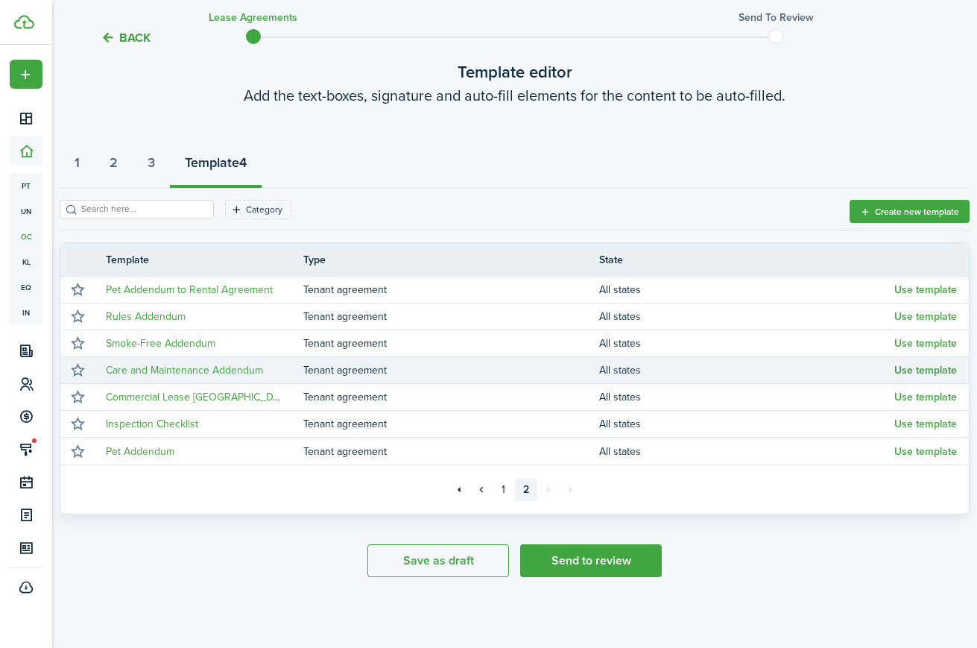
click at [953, 369] on button "Use template" at bounding box center [925, 370] width 63 height 12
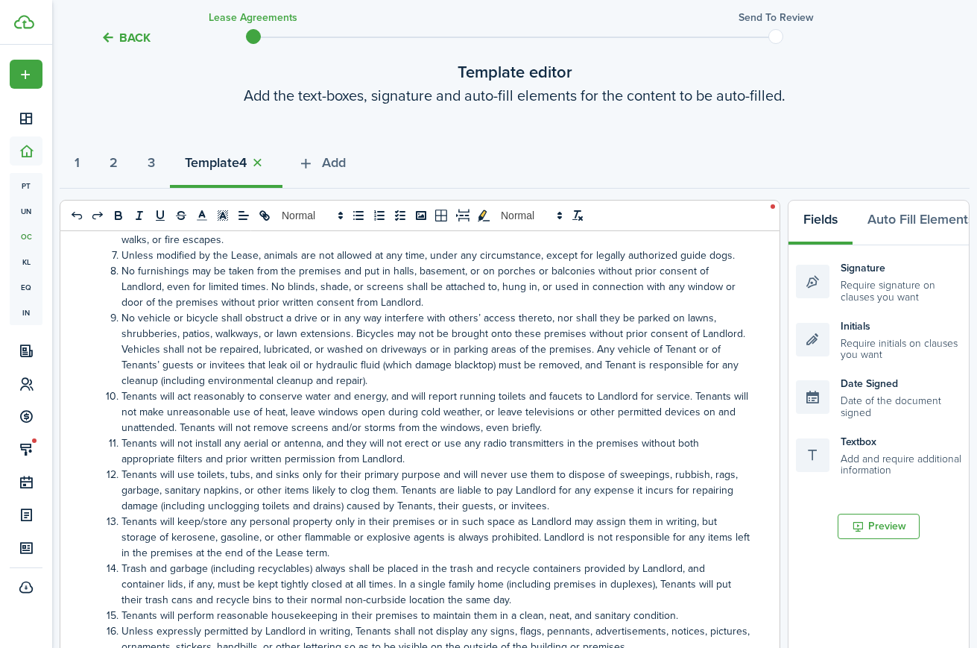
scroll to position [2804, 0]
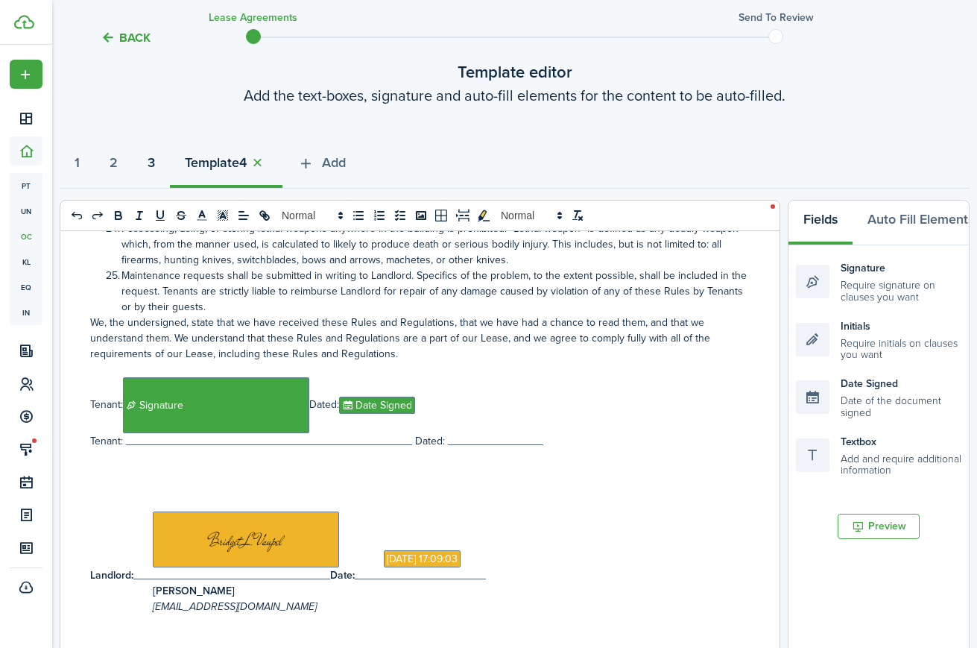
click at [155, 161] on strong "3" at bounding box center [151, 163] width 7 height 20
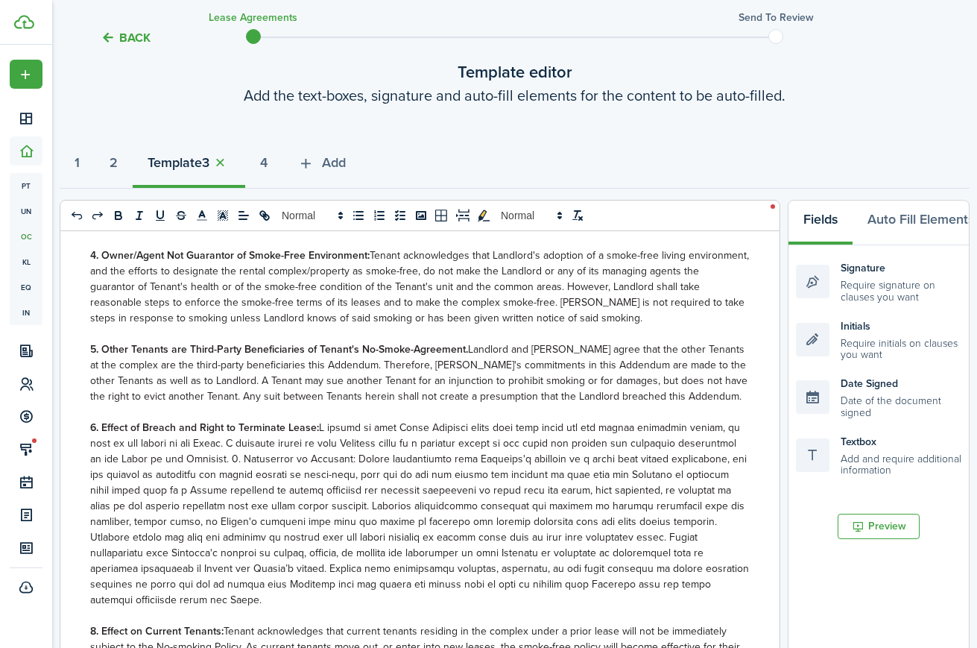
scroll to position [499, 0]
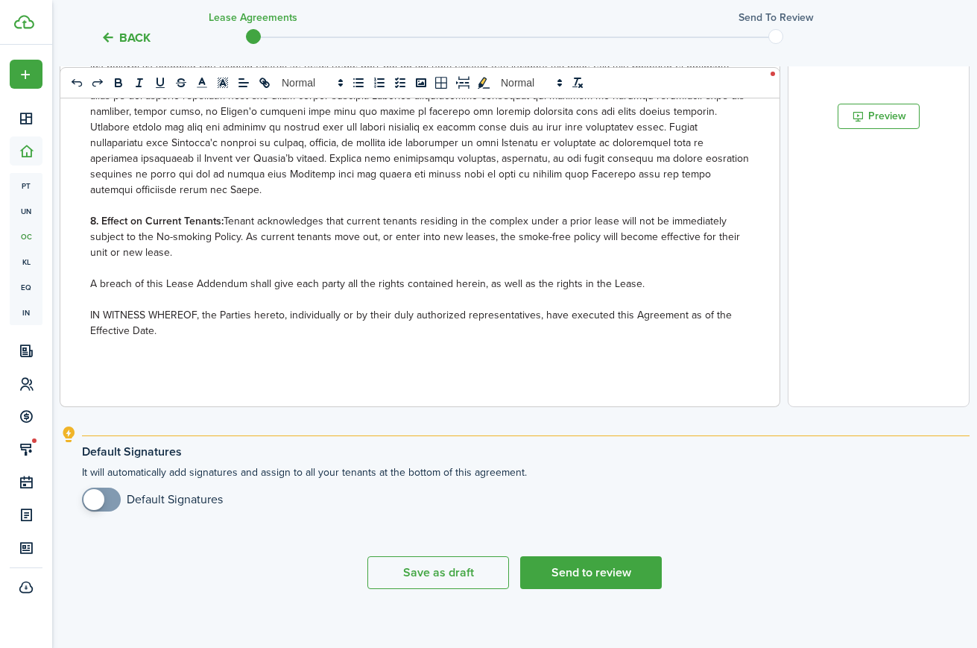
checkbox input "true"
click at [102, 498] on span at bounding box center [93, 499] width 21 height 21
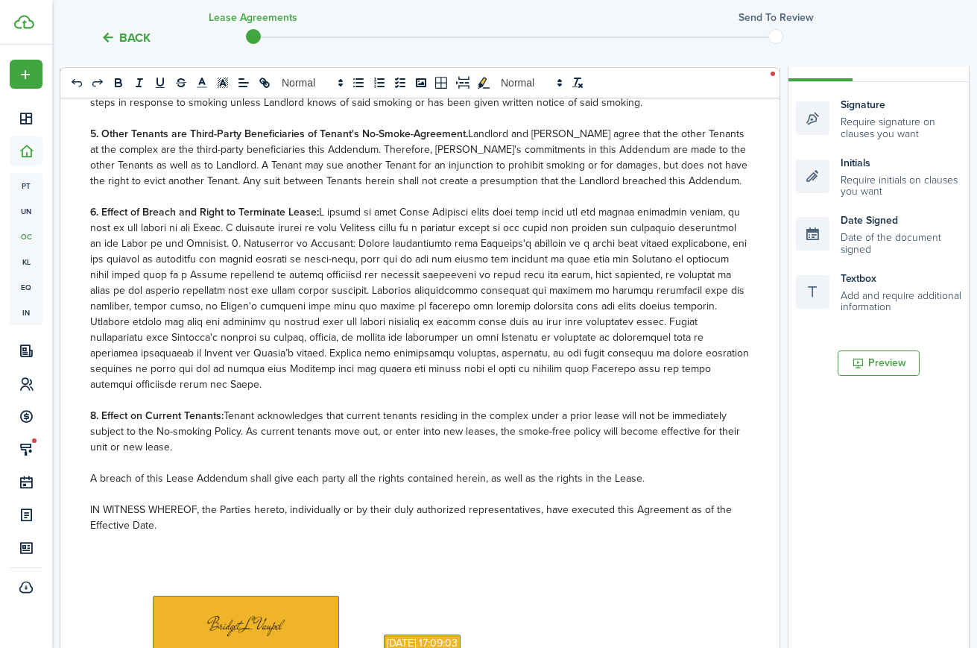
scroll to position [0, 0]
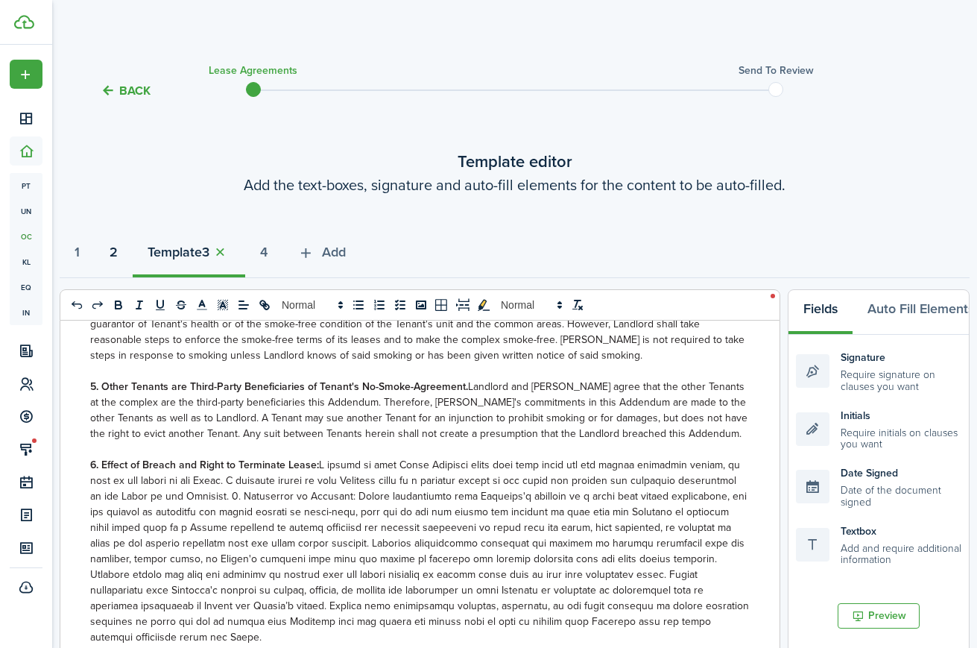
click at [118, 251] on strong "2" at bounding box center [114, 252] width 8 height 20
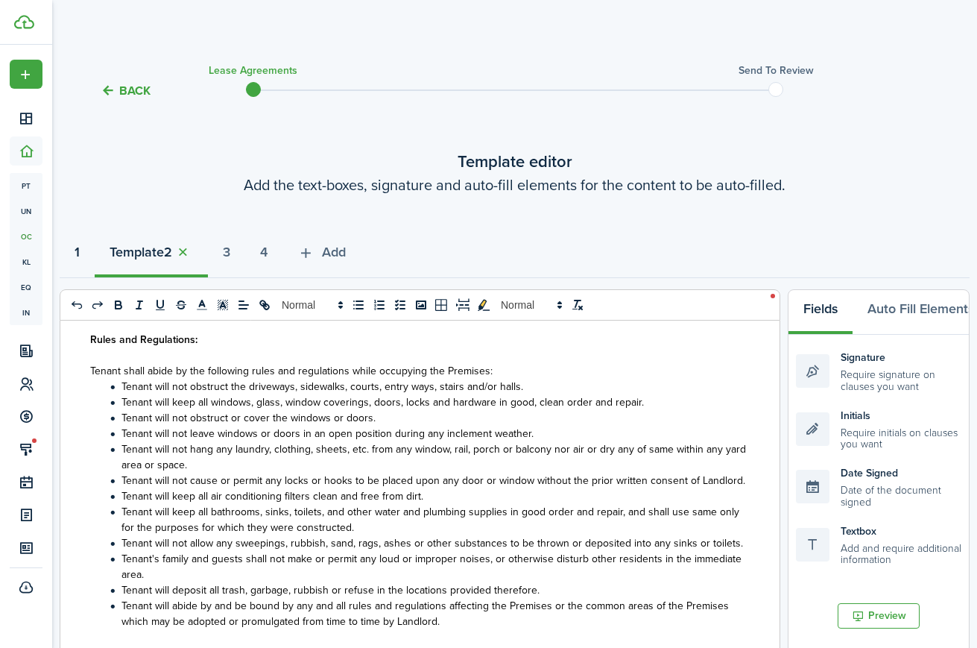
click at [78, 248] on strong "1" at bounding box center [77, 252] width 5 height 20
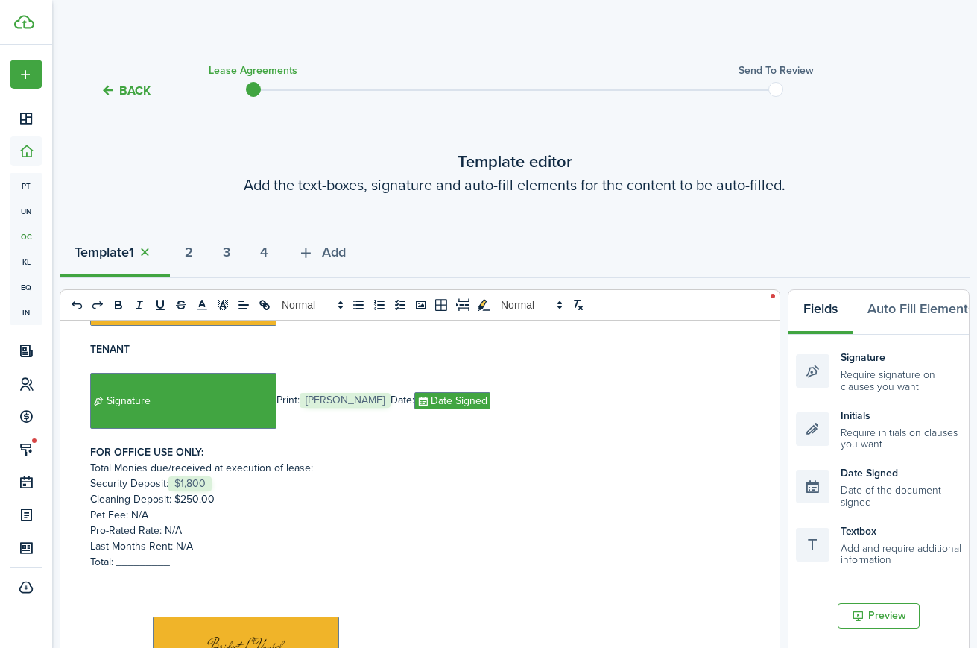
scroll to position [44, 0]
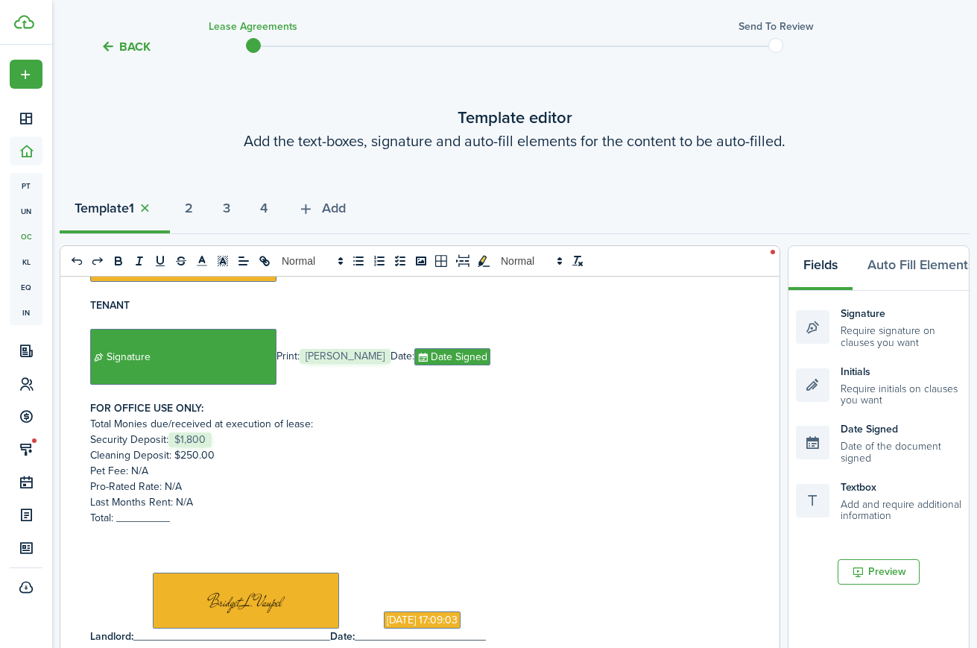
click at [209, 447] on p "Cleaning Deposit: $250.00" at bounding box center [420, 455] width 660 height 16
click at [214, 432] on p "Security Deposit: ﻿ $1,800 ﻿" at bounding box center [420, 440] width 660 height 16
click at [169, 432] on p "Security Deposit: ﻿1500﻿" at bounding box center [420, 440] width 660 height 16
drag, startPoint x: 197, startPoint y: 426, endPoint x: 184, endPoint y: 426, distance: 12.7
click at [184, 447] on p "Cleaning Deposit: $250.00" at bounding box center [420, 455] width 660 height 16
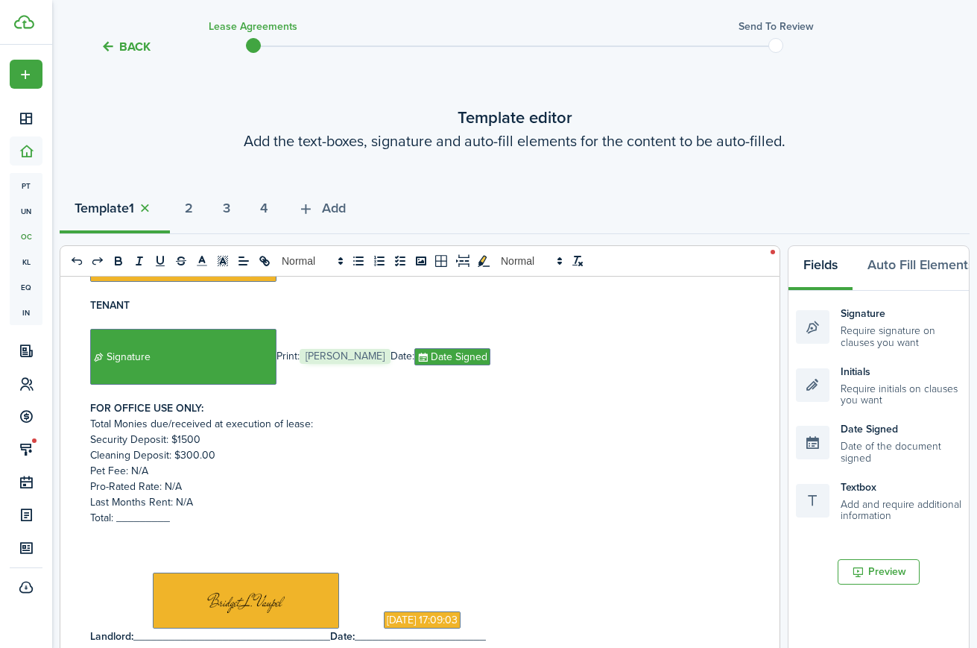
click at [235, 432] on p "Security Deposit: $﻿1500﻿" at bounding box center [420, 440] width 660 height 16
click at [188, 479] on p "Pro-Rated Rate: N/A" at bounding box center [420, 487] width 660 height 16
click at [147, 510] on p "Total: _________" at bounding box center [420, 518] width 660 height 16
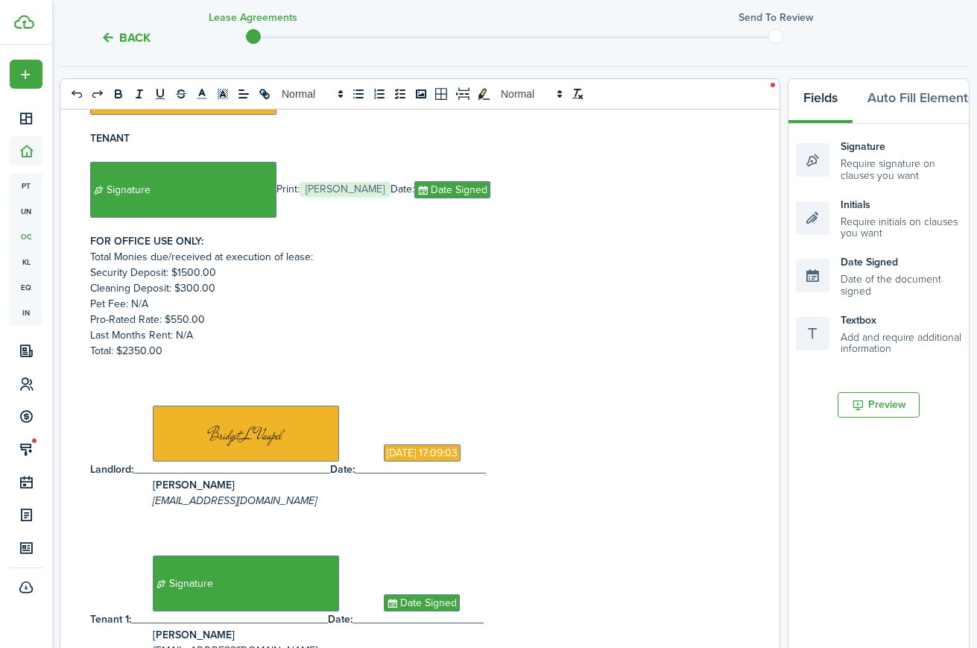
scroll to position [511, 0]
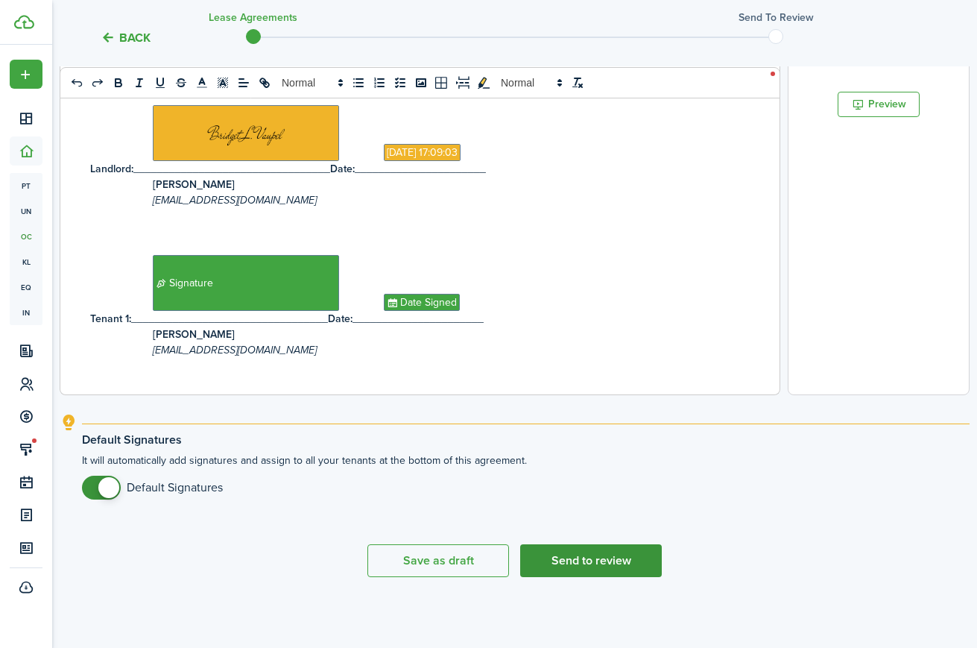
click at [604, 564] on button "Send to review" at bounding box center [591, 560] width 142 height 33
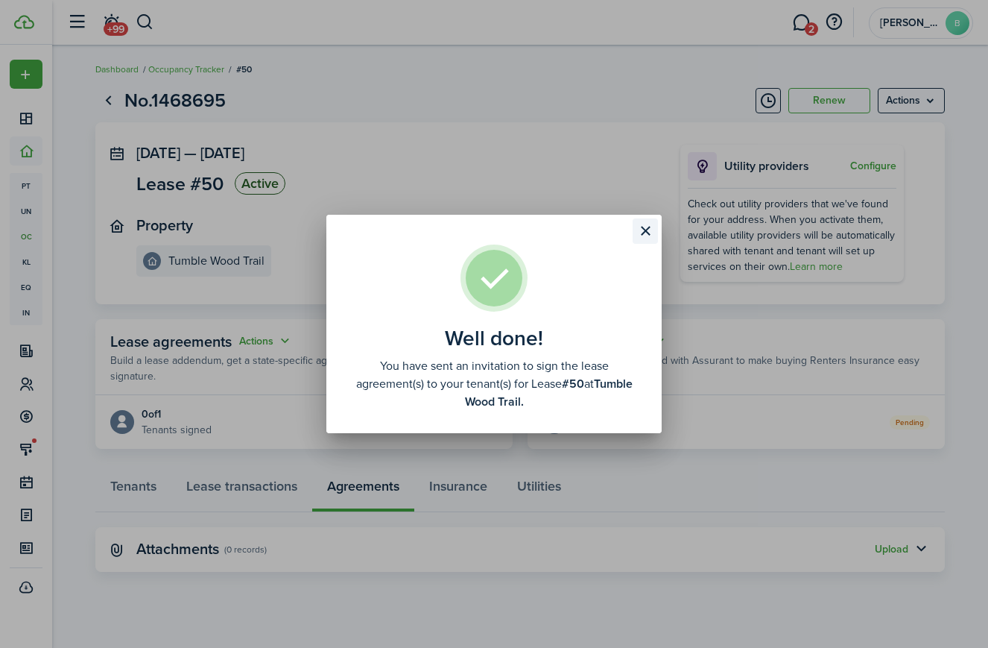
click at [650, 230] on button "Close modal" at bounding box center [645, 230] width 25 height 25
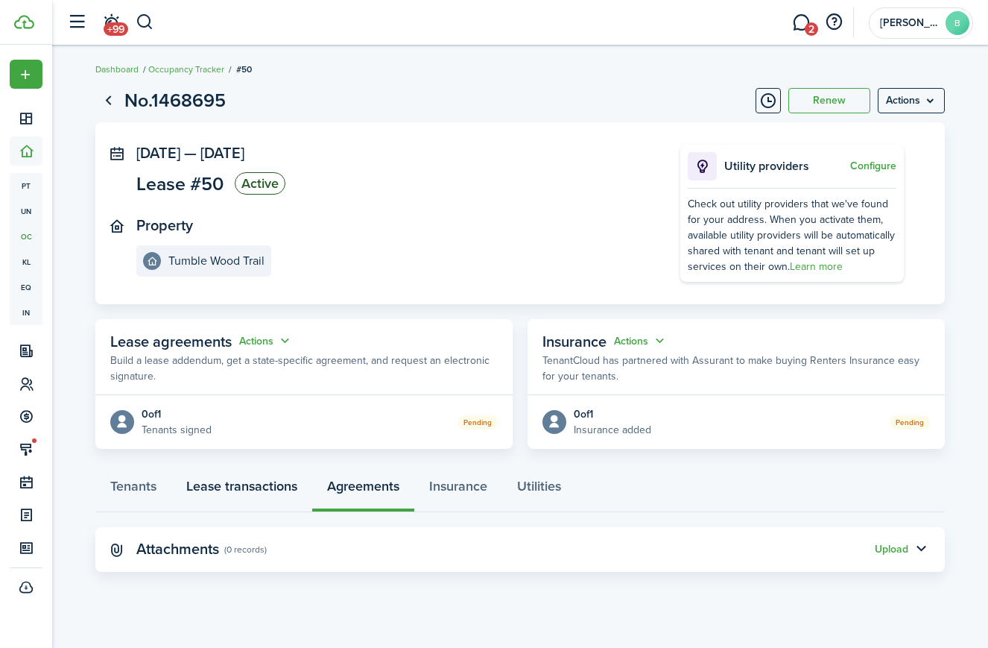
click at [223, 483] on link "Lease transactions" at bounding box center [241, 489] width 141 height 45
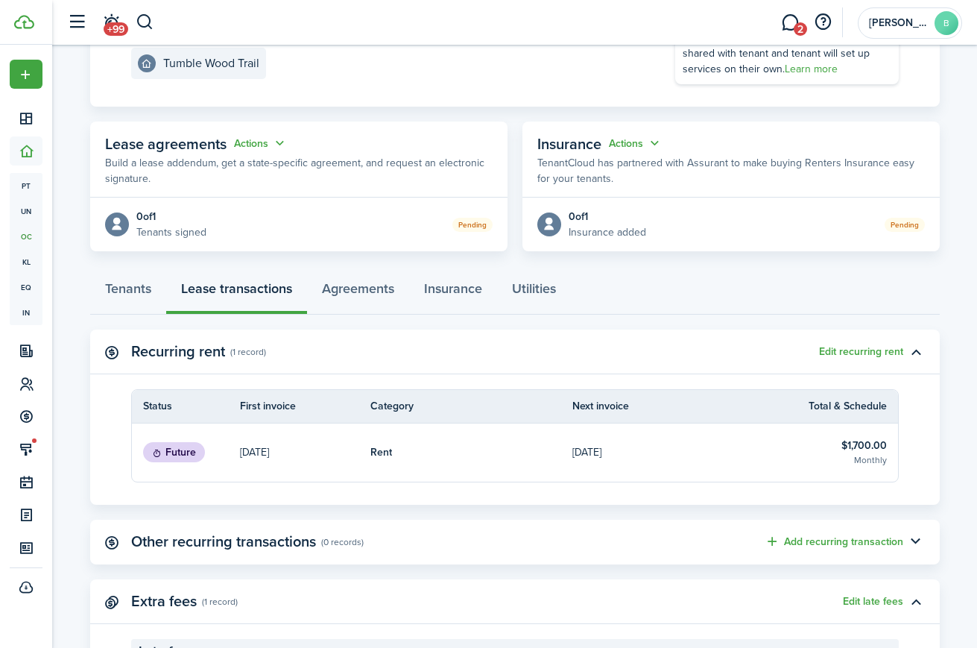
scroll to position [200, 0]
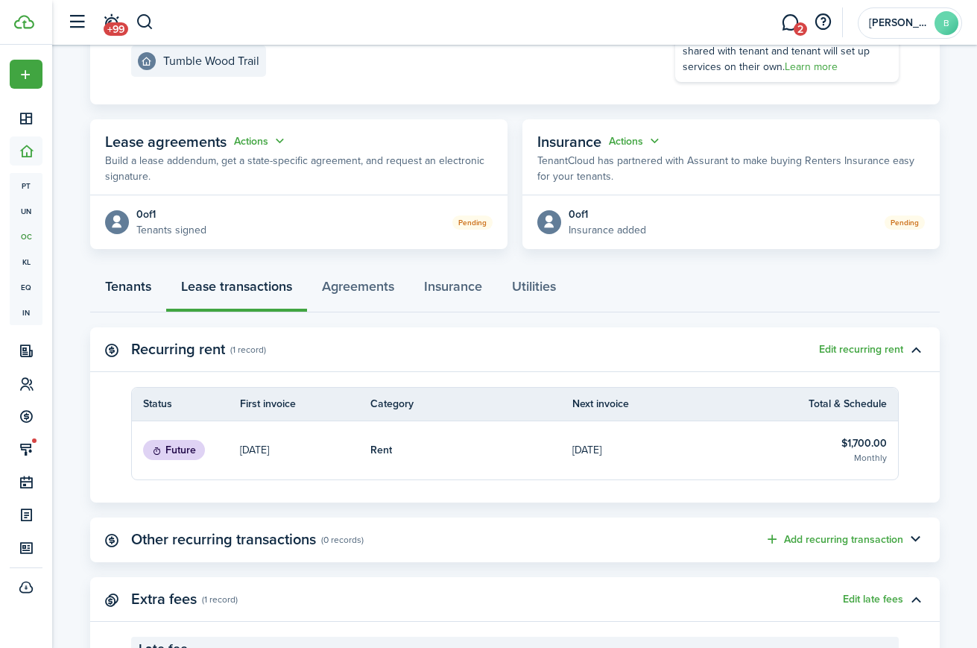
click at [136, 282] on link "Tenants" at bounding box center [128, 290] width 76 height 45
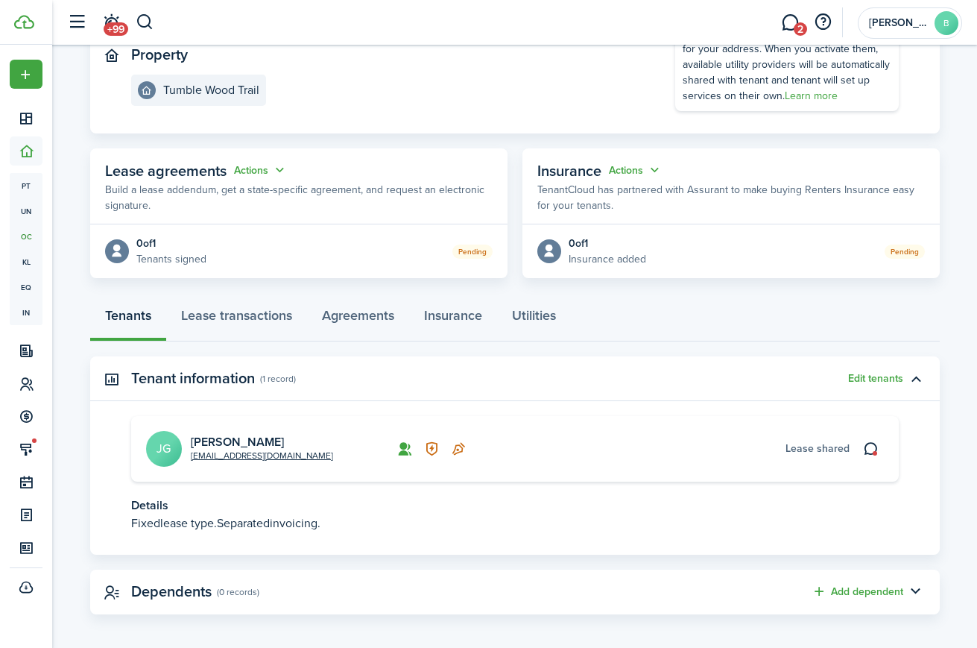
scroll to position [178, 0]
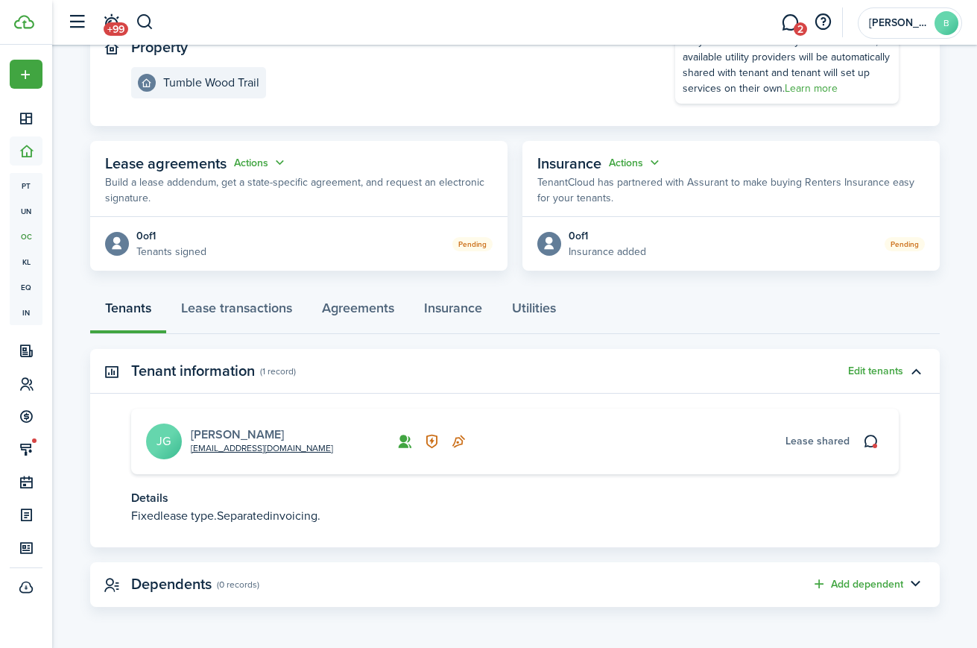
click at [229, 432] on link "[PERSON_NAME]" at bounding box center [237, 434] width 93 height 17
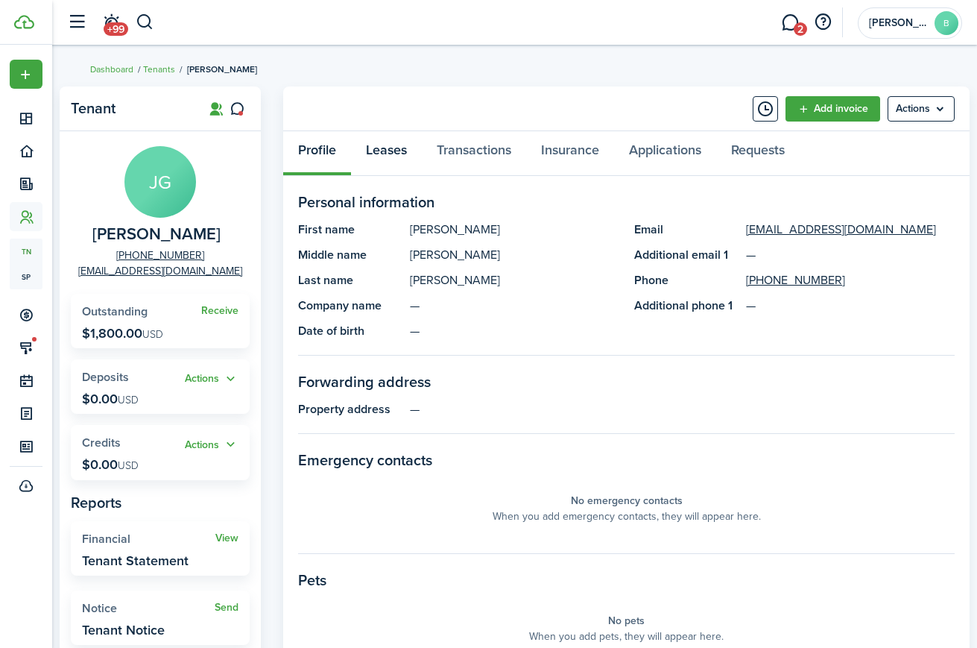
click at [380, 145] on link "Leases" at bounding box center [386, 153] width 71 height 45
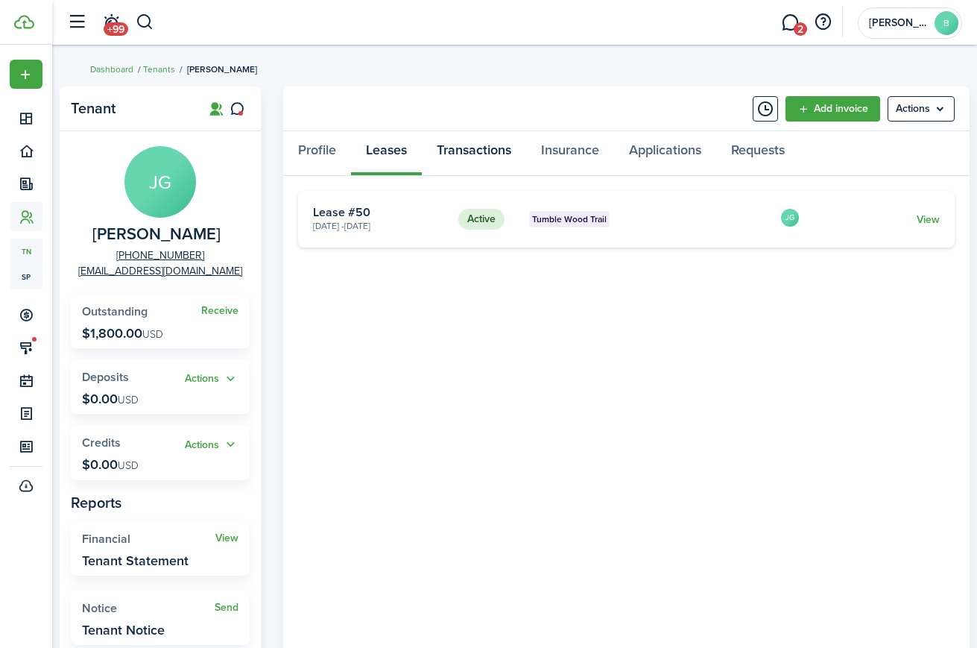
click at [490, 145] on link "Transactions" at bounding box center [474, 153] width 104 height 45
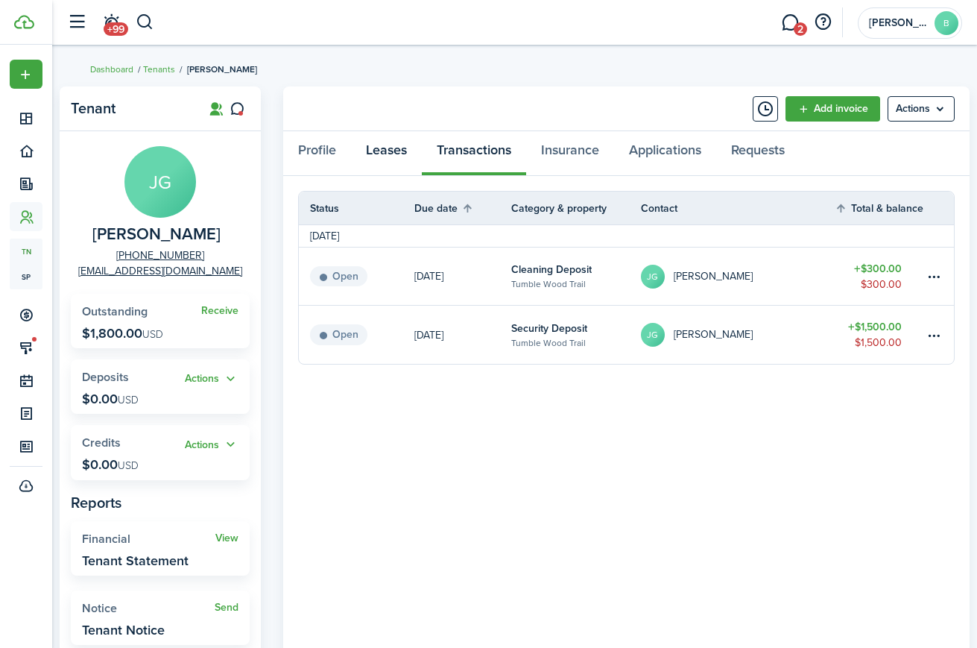
click at [386, 151] on link "Leases" at bounding box center [386, 153] width 71 height 45
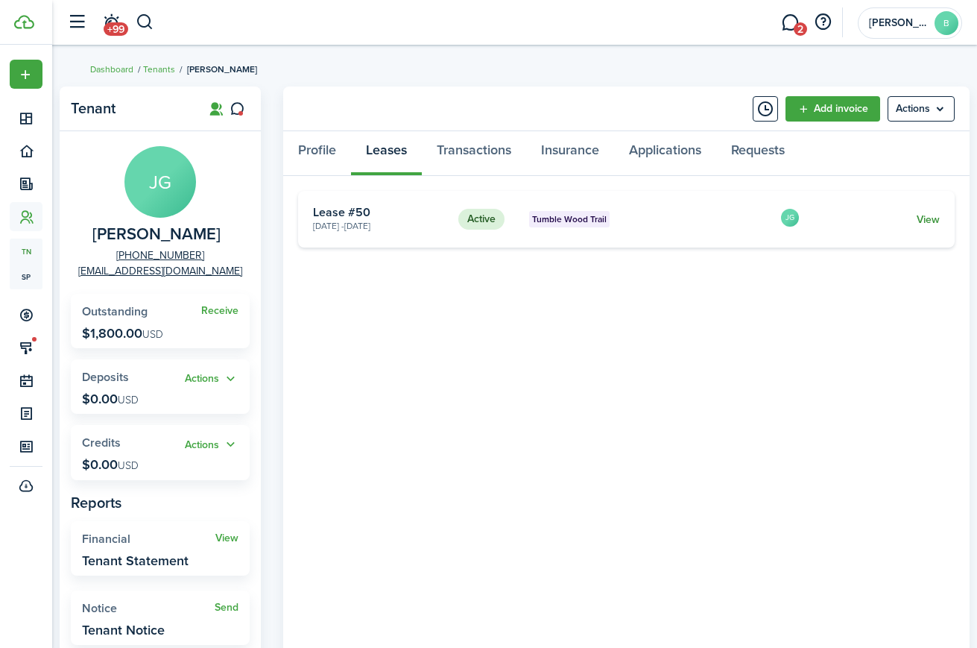
click at [929, 215] on link "View" at bounding box center [928, 220] width 23 height 16
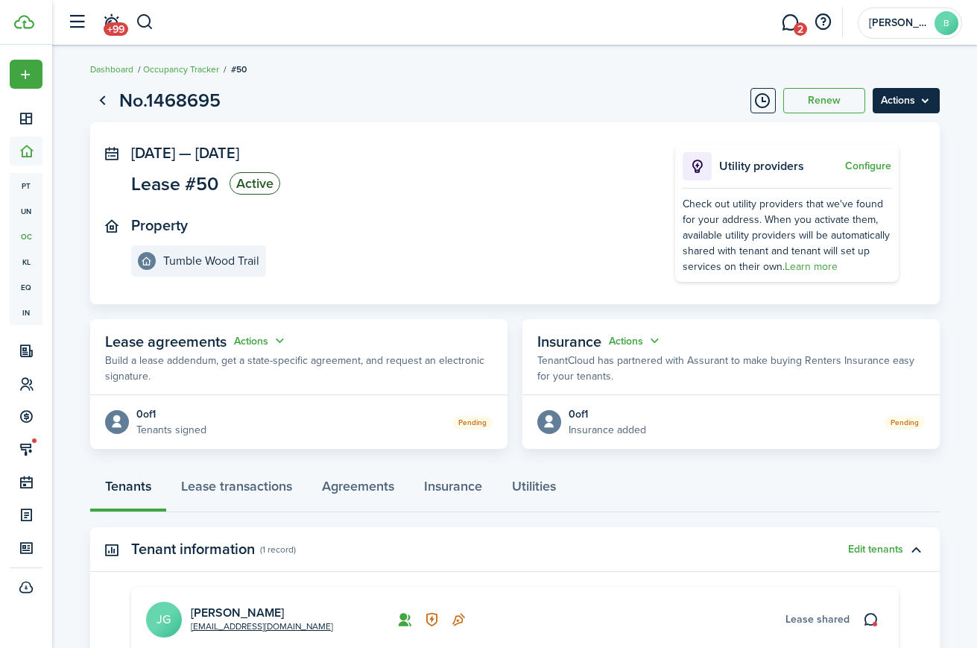
click at [897, 98] on menu-btn "Actions" at bounding box center [906, 100] width 67 height 25
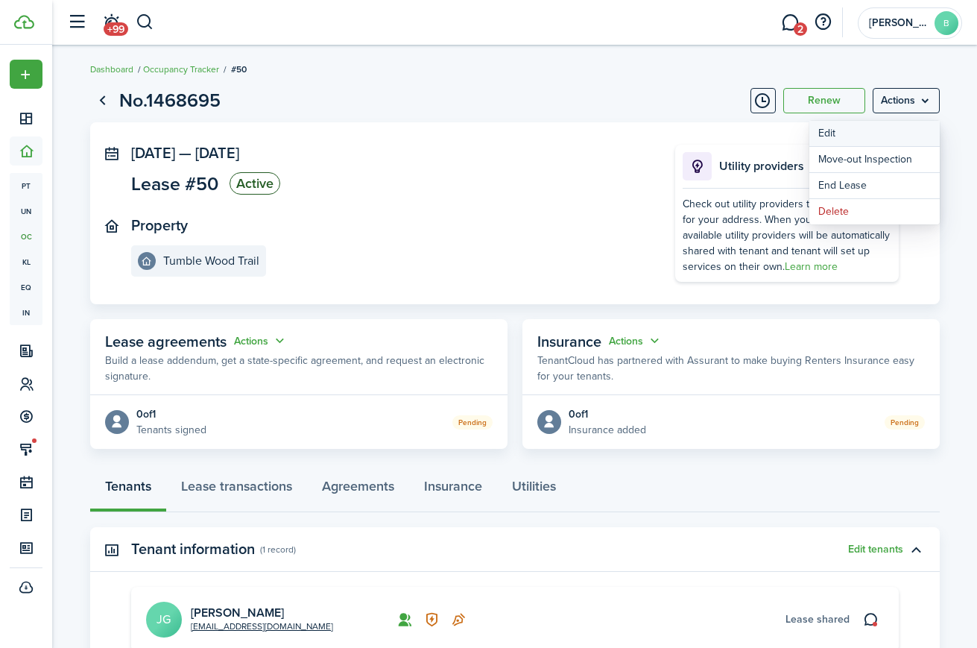
click at [856, 136] on button "Edit" at bounding box center [874, 133] width 130 height 25
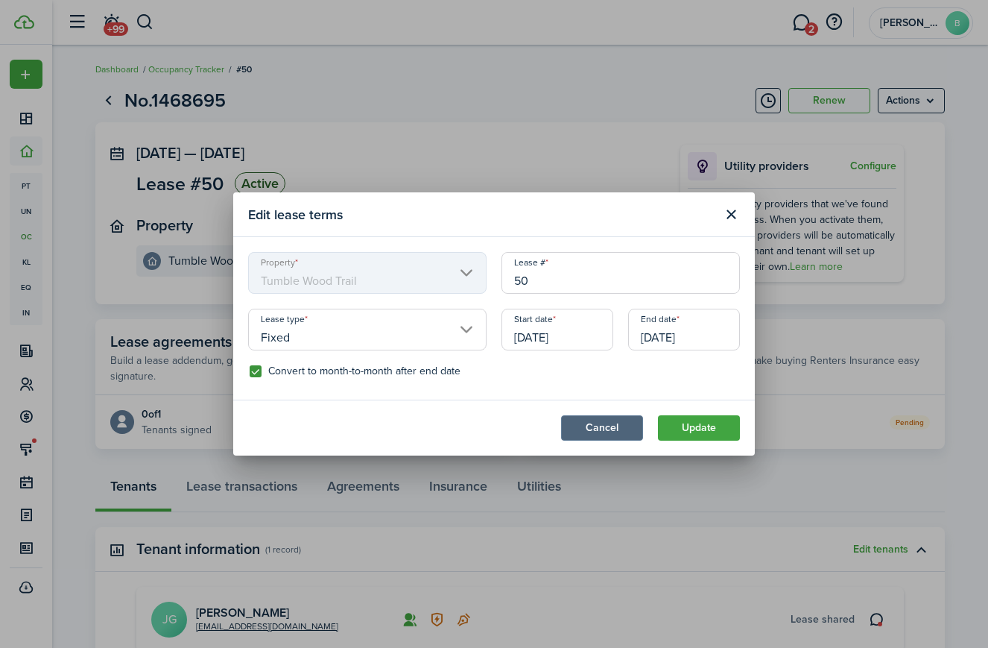
click at [607, 433] on button "Cancel" at bounding box center [602, 427] width 82 height 25
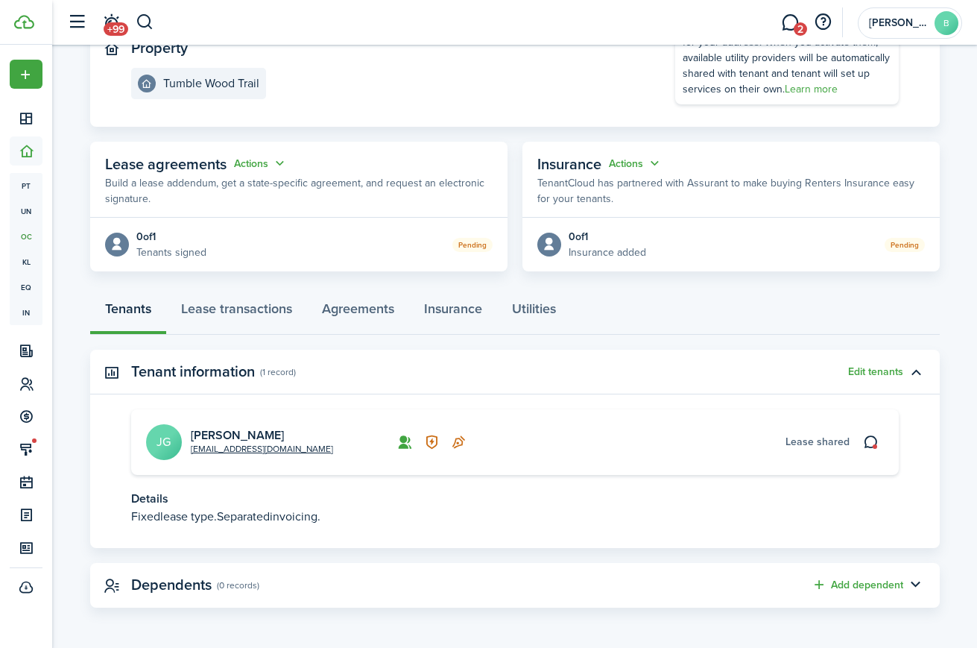
scroll to position [178, 0]
click at [230, 308] on link "Lease transactions" at bounding box center [236, 311] width 141 height 45
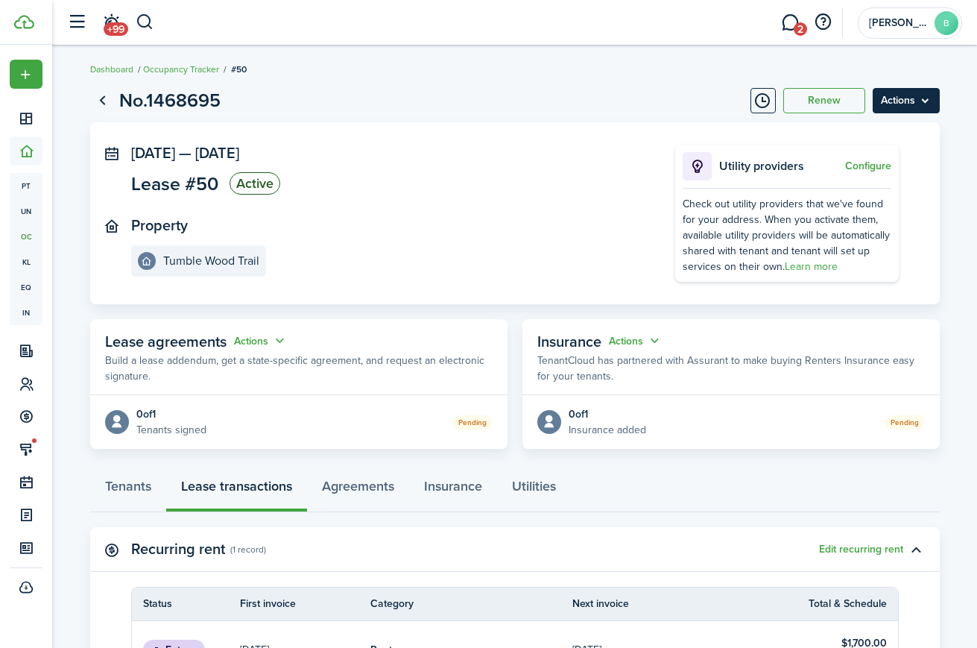
click at [925, 98] on menu-btn "Actions" at bounding box center [906, 100] width 67 height 25
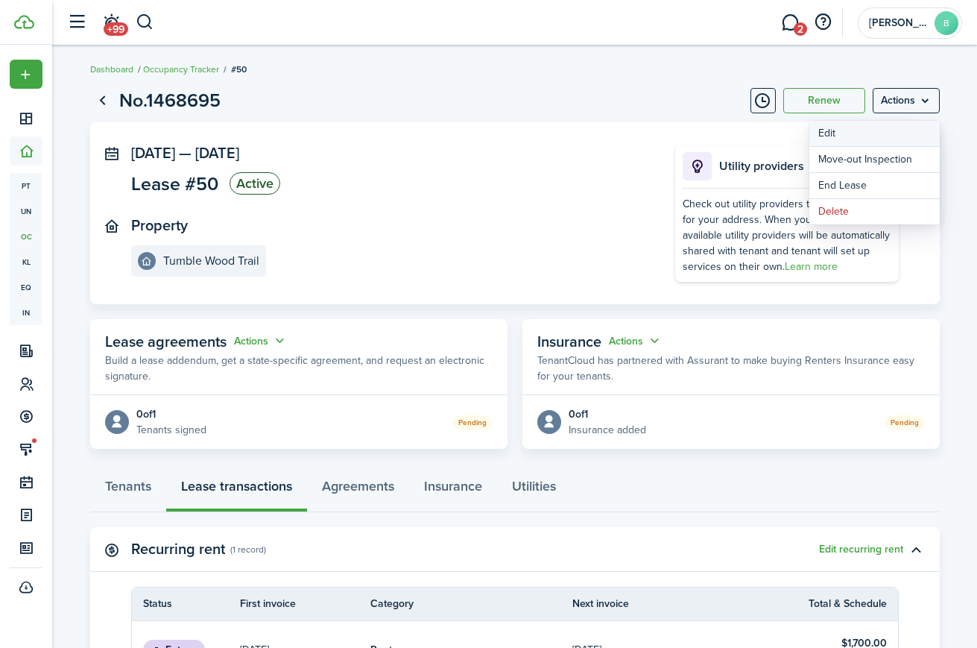
click at [836, 139] on button "Edit" at bounding box center [874, 133] width 130 height 25
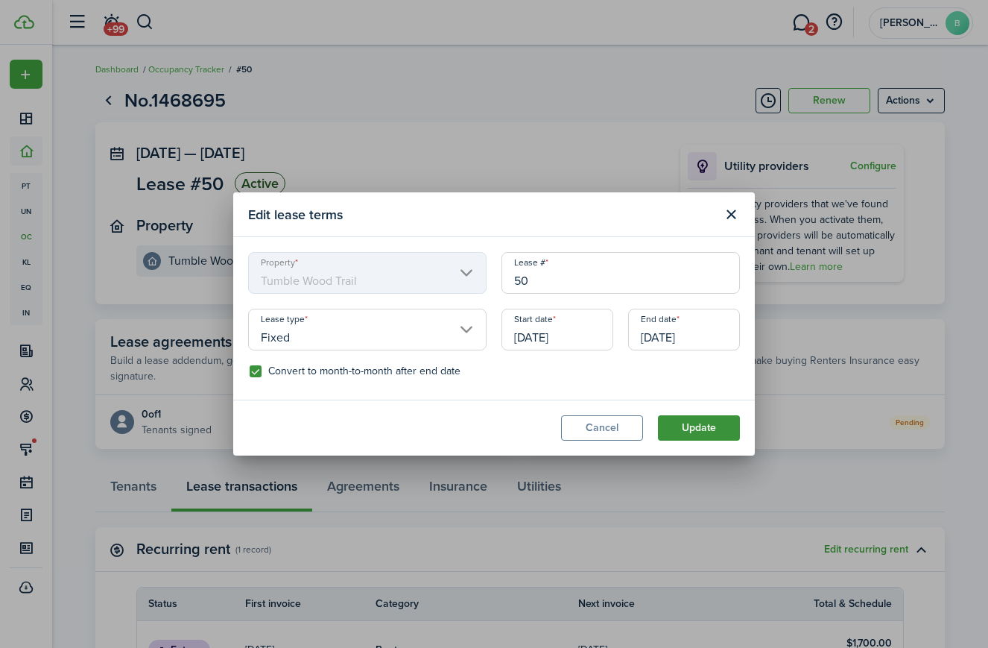
click at [690, 424] on button "Update" at bounding box center [699, 427] width 82 height 25
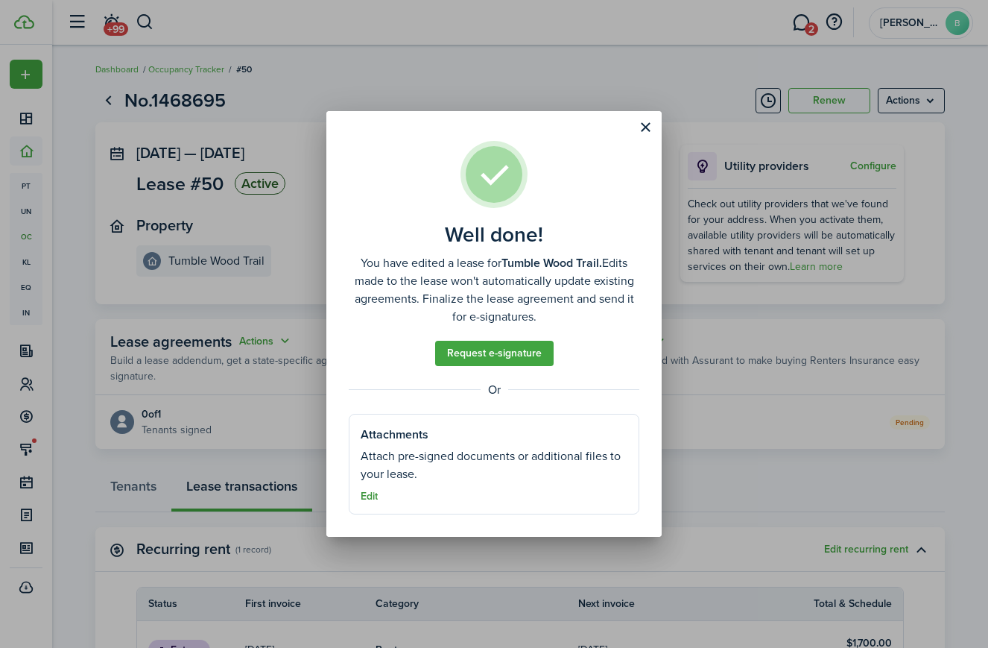
click at [373, 499] on button "Edit" at bounding box center [369, 496] width 17 height 12
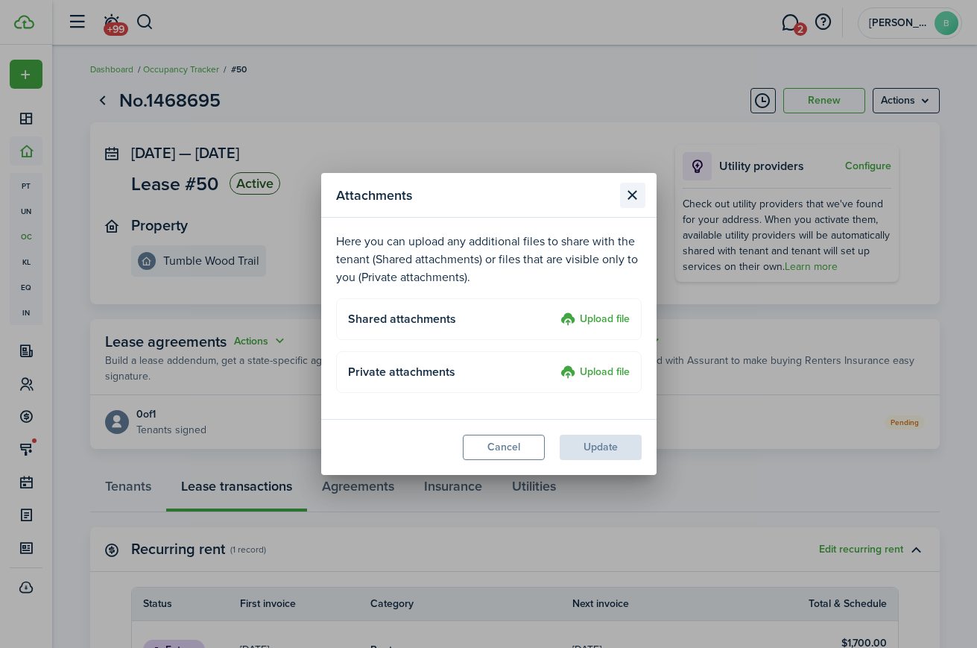
click at [635, 194] on button "Close modal" at bounding box center [632, 195] width 25 height 25
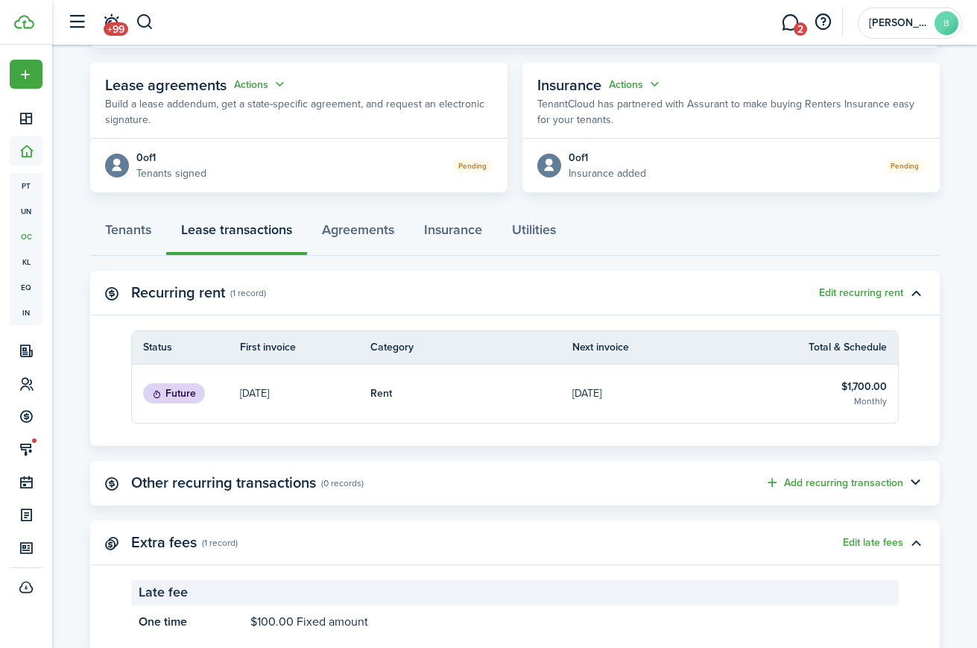
scroll to position [262, 0]
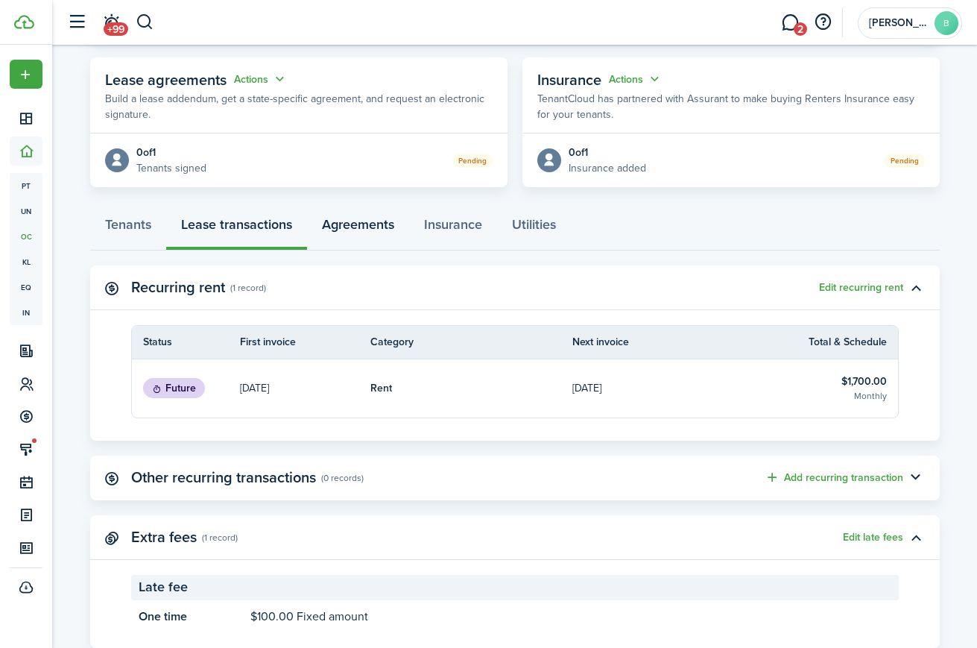
click at [363, 227] on link "Agreements" at bounding box center [358, 228] width 102 height 45
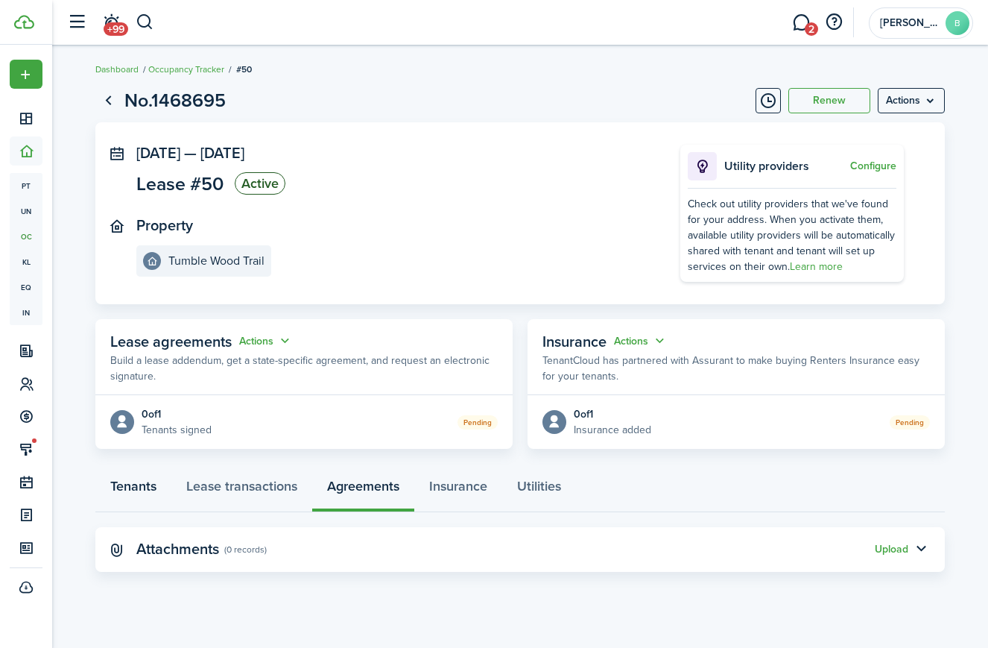
click at [130, 490] on link "Tenants" at bounding box center [133, 489] width 76 height 45
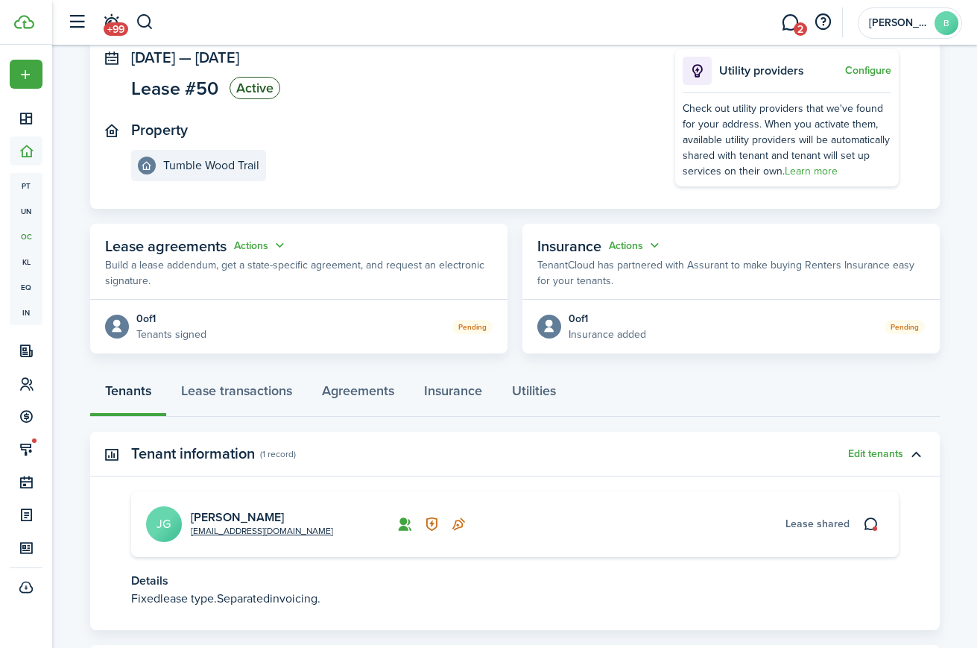
scroll to position [178, 0]
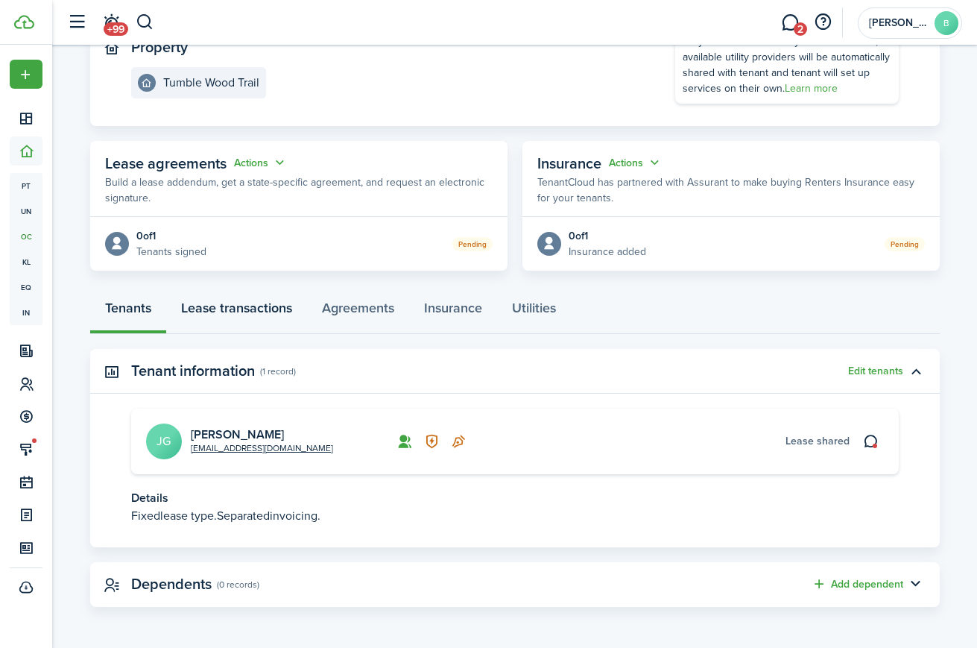
click at [235, 309] on link "Lease transactions" at bounding box center [236, 311] width 141 height 45
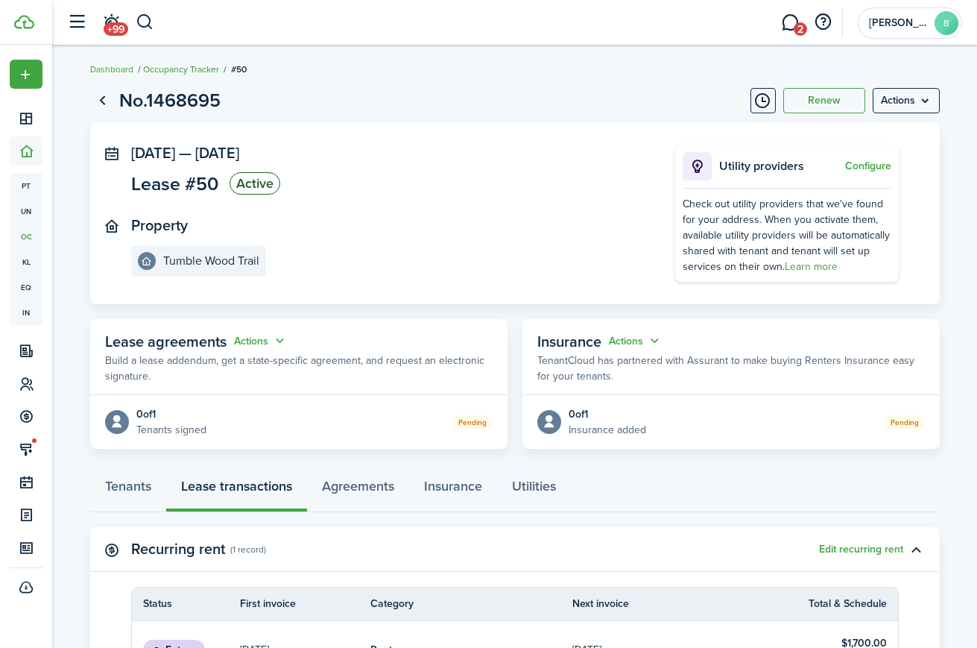
click at [183, 65] on link "Occupancy Tracker" at bounding box center [181, 69] width 76 height 13
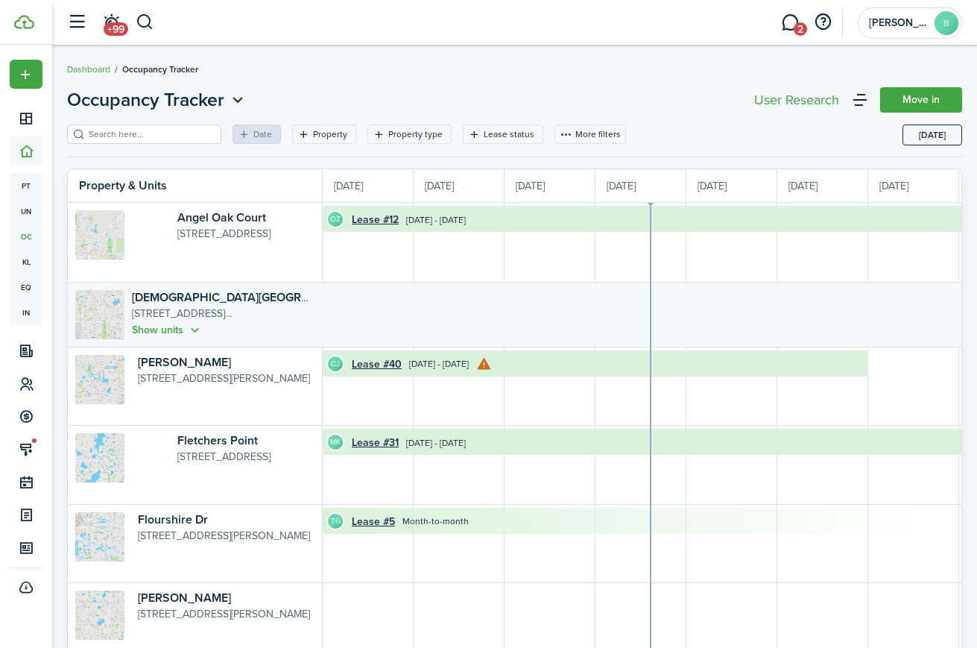
scroll to position [0, 273]
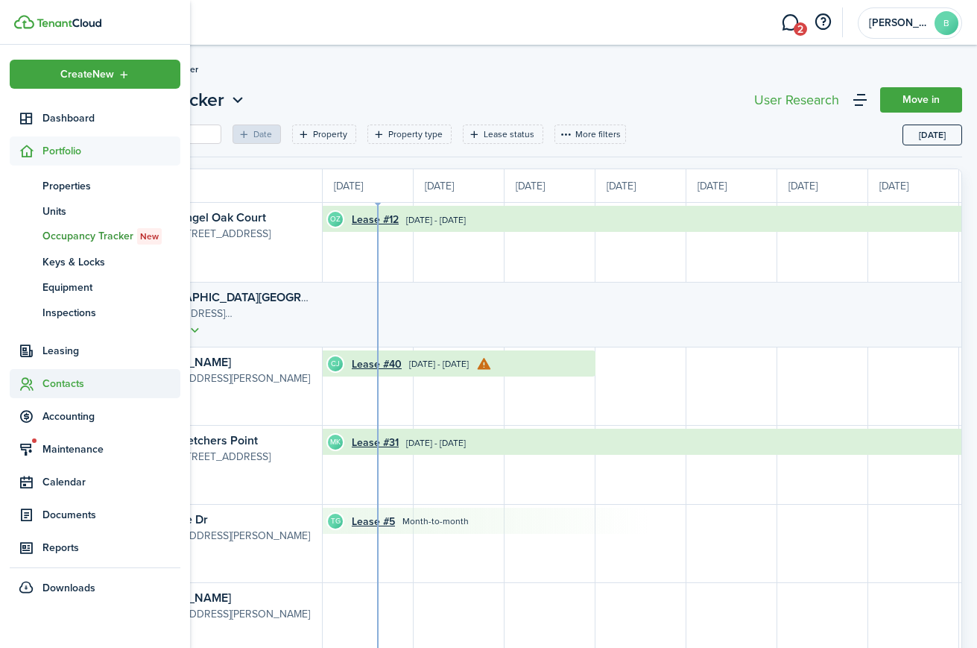
click at [57, 379] on span "Contacts" at bounding box center [111, 384] width 138 height 16
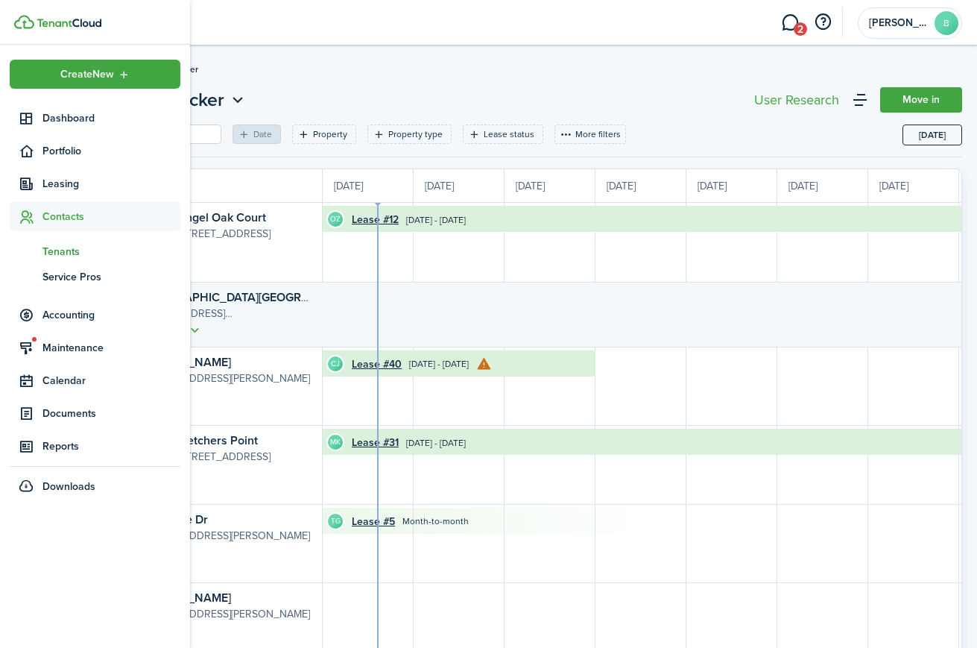
click at [56, 244] on span "Tenants" at bounding box center [111, 252] width 138 height 16
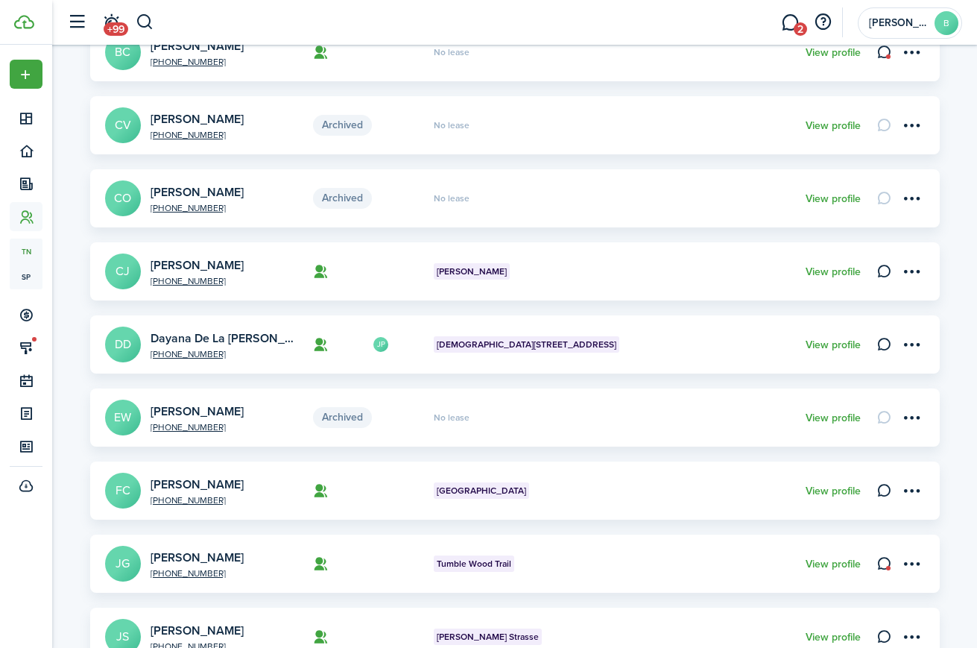
scroll to position [474, 0]
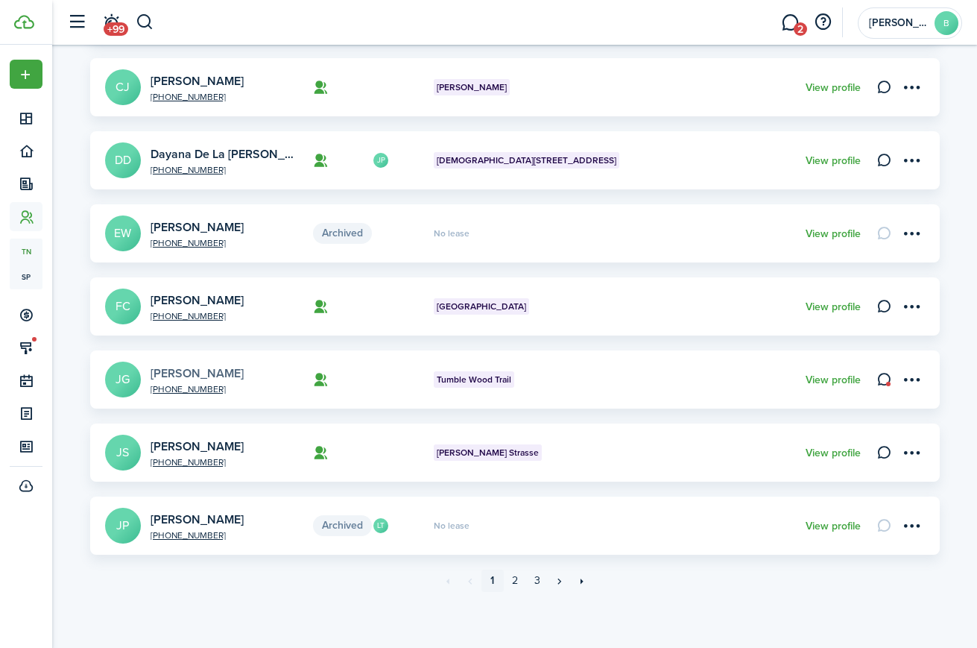
click at [207, 372] on link "[PERSON_NAME]" at bounding box center [197, 372] width 93 height 17
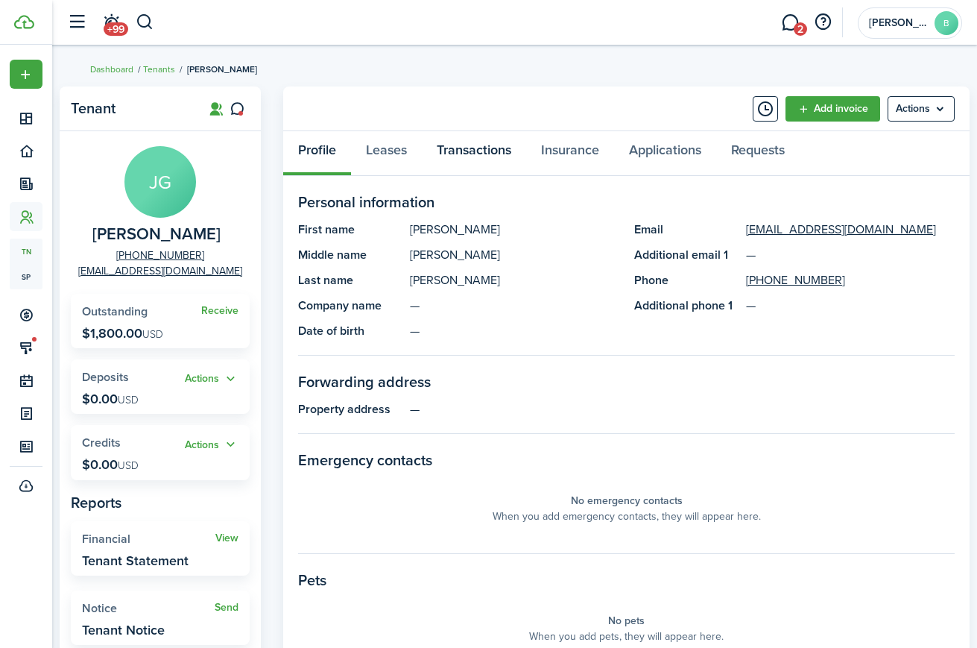
click at [500, 151] on link "Transactions" at bounding box center [474, 153] width 104 height 45
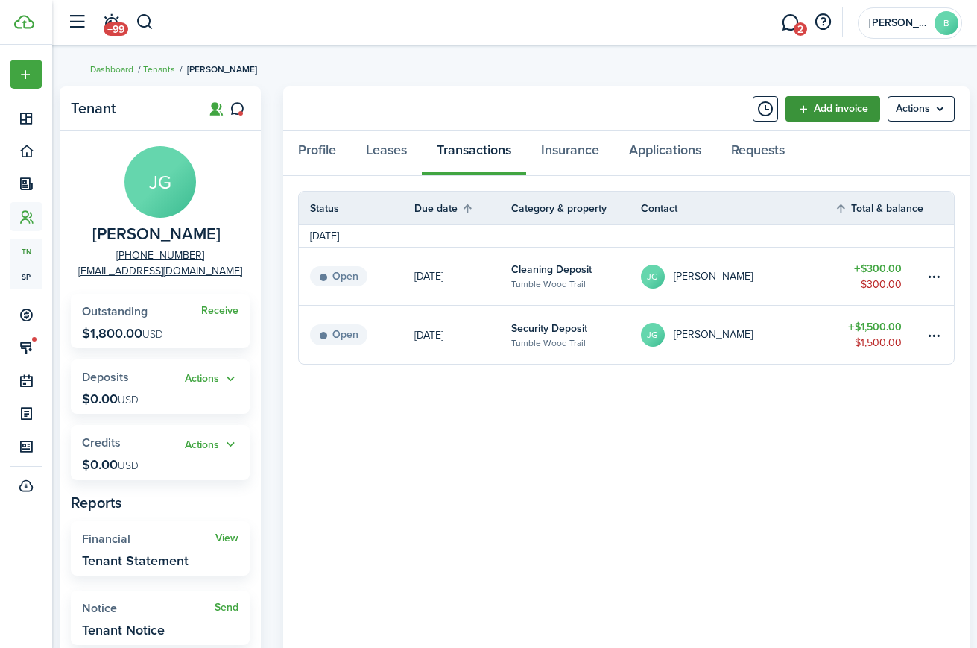
click at [845, 110] on link "Add invoice" at bounding box center [833, 108] width 95 height 25
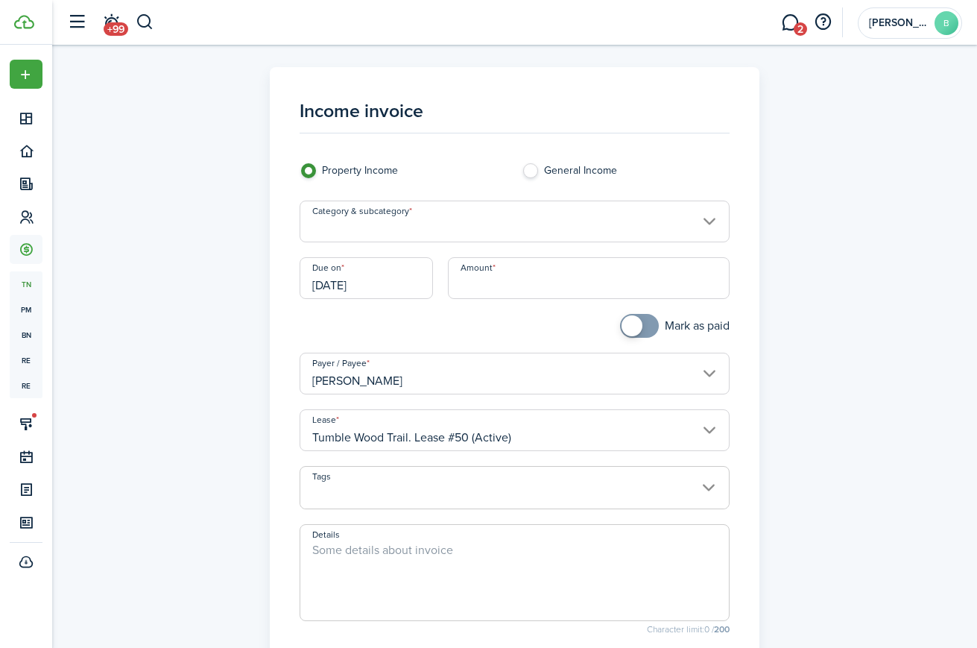
click at [444, 227] on input "Category & subcategory" at bounding box center [515, 222] width 430 height 42
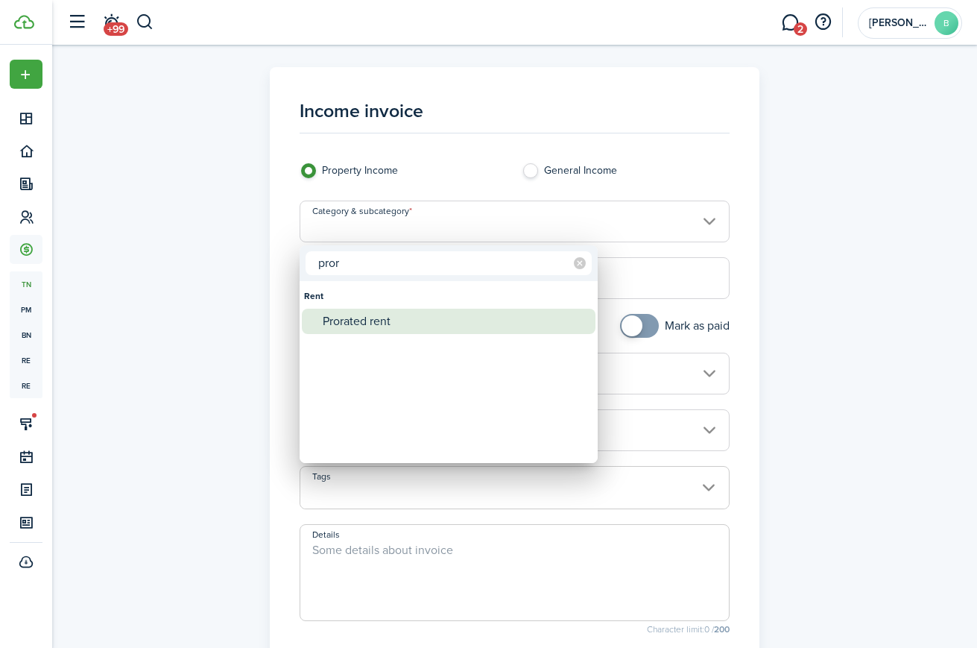
type input "pror"
click at [389, 322] on div "Prorated rent" at bounding box center [455, 321] width 264 height 25
type input "Rent / Prorated rent"
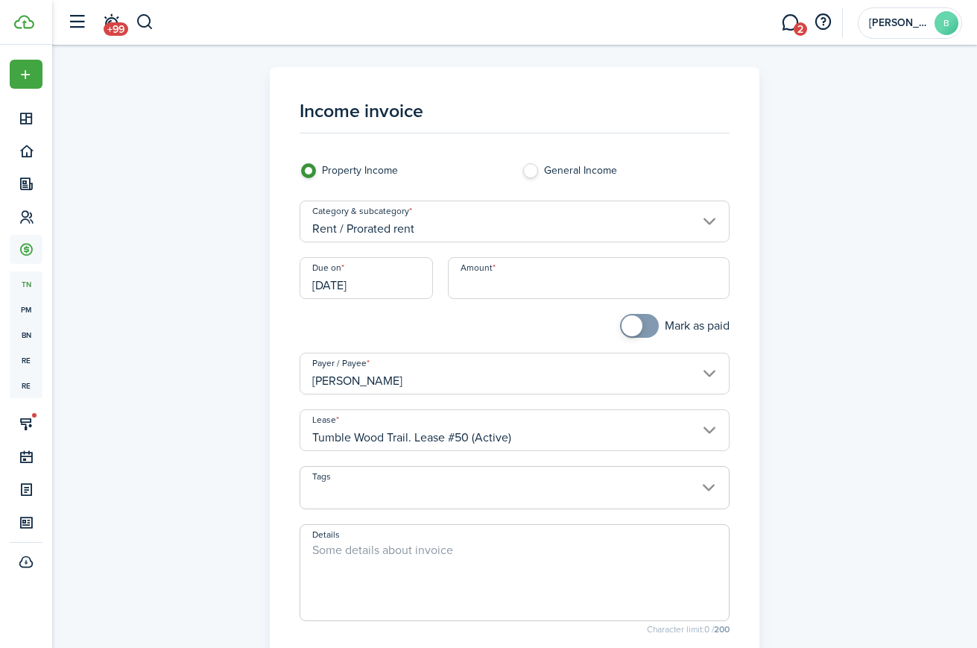
click at [473, 285] on input "Amount" at bounding box center [589, 278] width 282 height 42
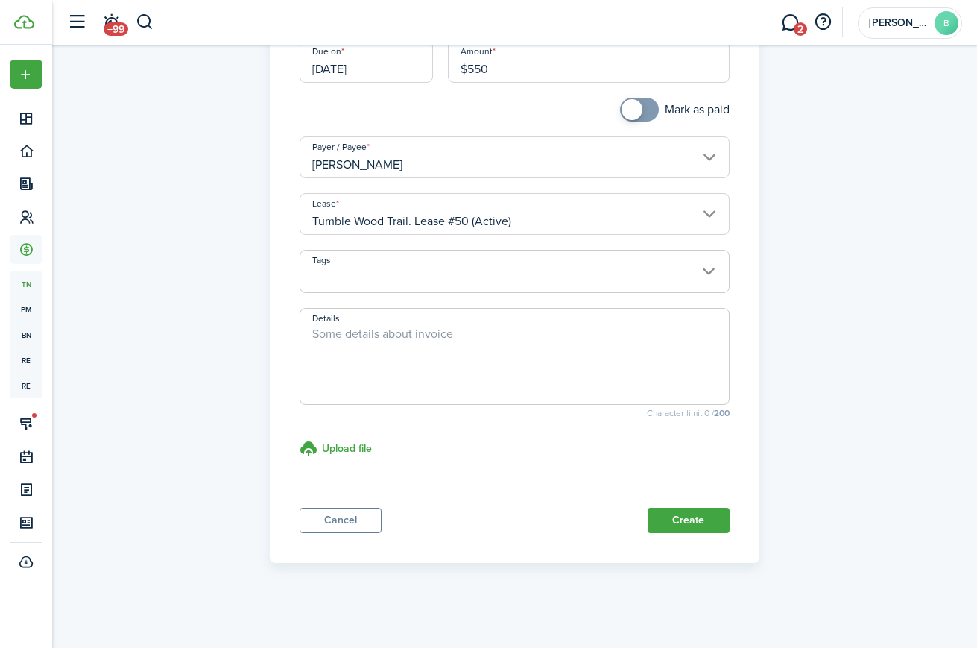
scroll to position [217, 0]
type input "$550.00"
click at [676, 517] on button "Create" at bounding box center [689, 519] width 82 height 25
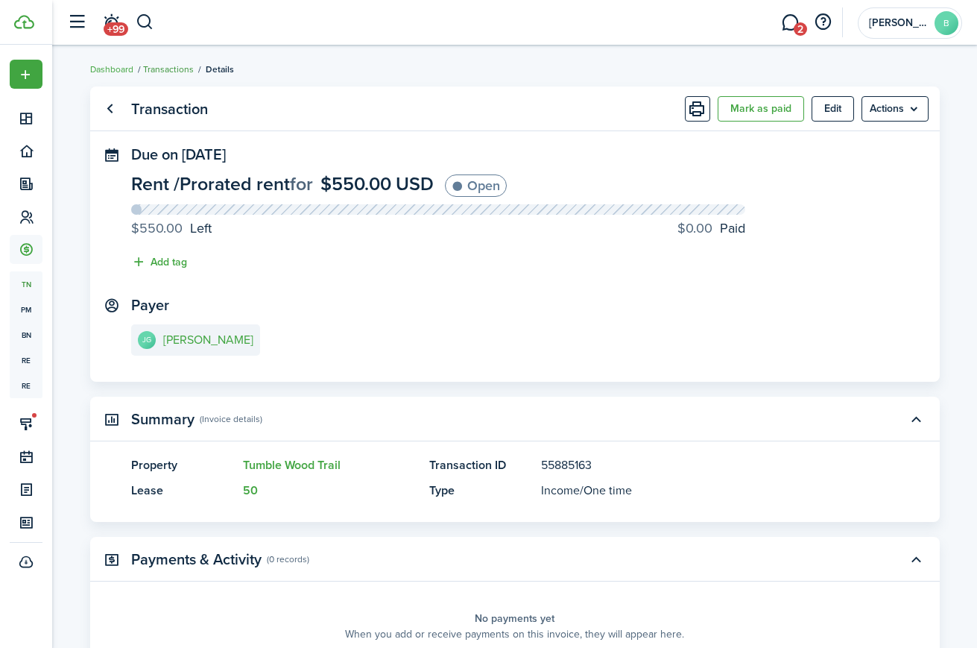
click at [174, 72] on link "Transactions" at bounding box center [168, 69] width 51 height 13
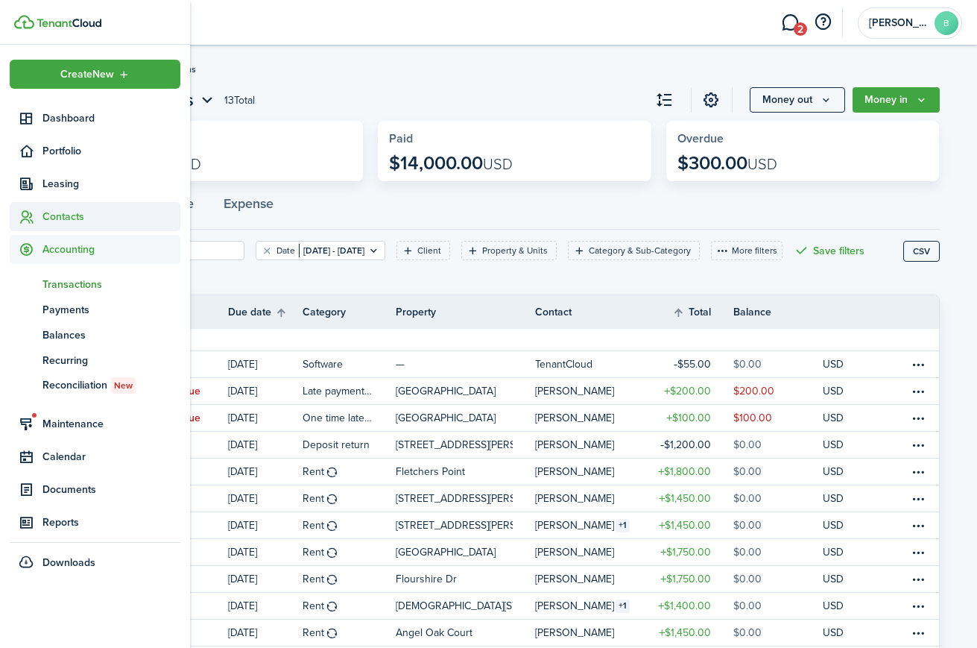
click at [59, 218] on span "Contacts" at bounding box center [111, 217] width 138 height 16
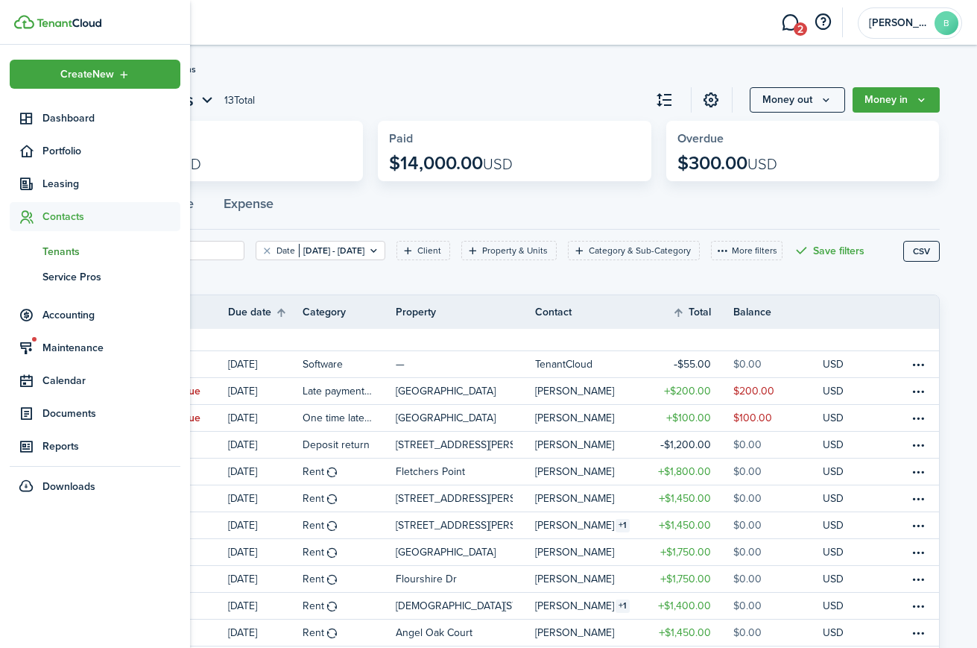
click at [81, 247] on span "Tenants" at bounding box center [111, 252] width 138 height 16
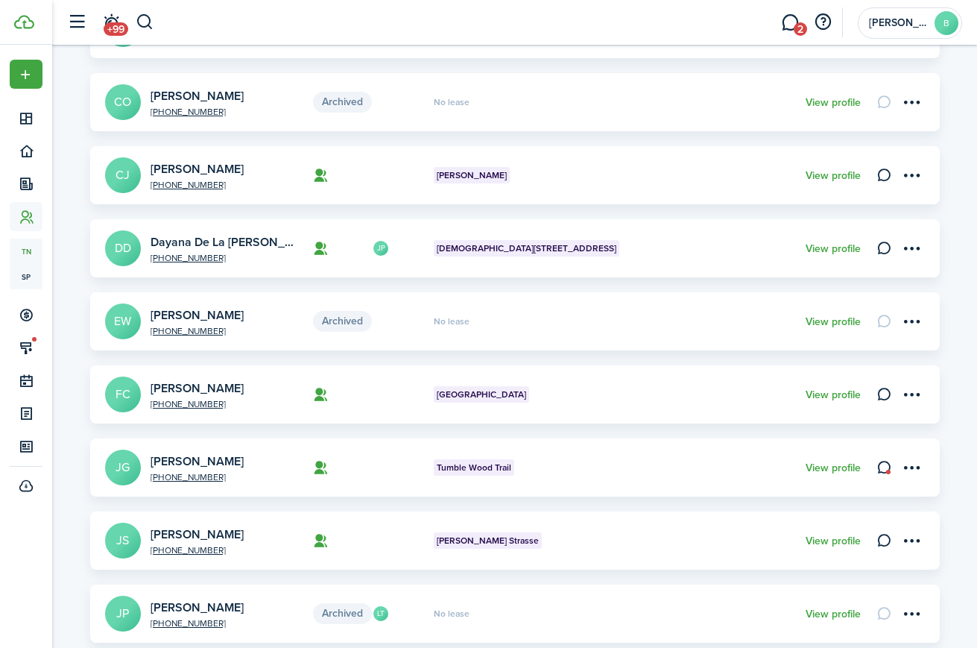
scroll to position [423, 0]
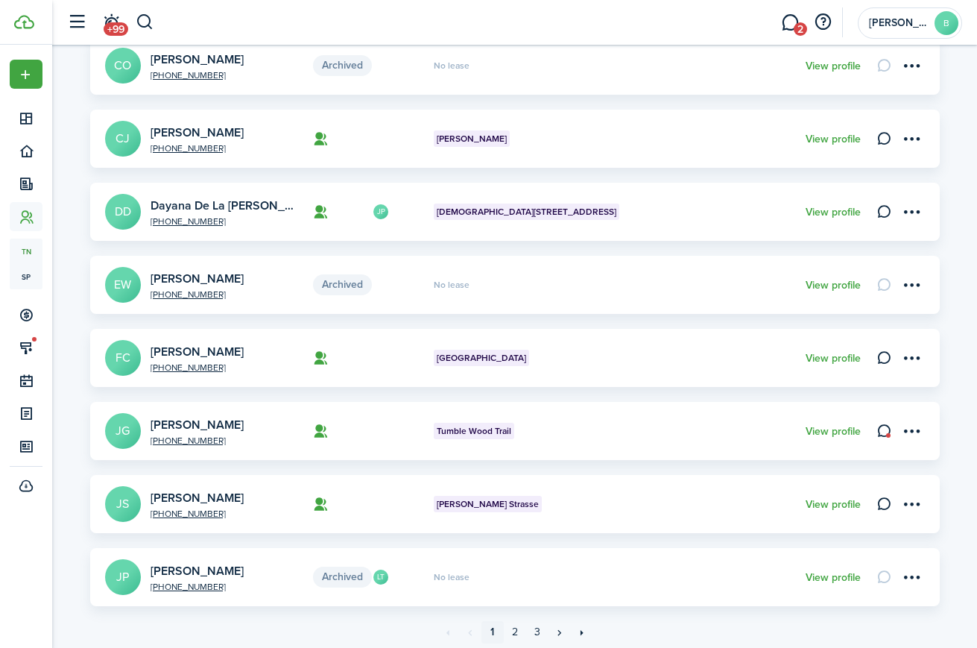
click at [235, 426] on card-title "[PERSON_NAME]" at bounding box center [227, 424] width 152 height 13
click at [219, 423] on link "[PERSON_NAME]" at bounding box center [197, 424] width 93 height 17
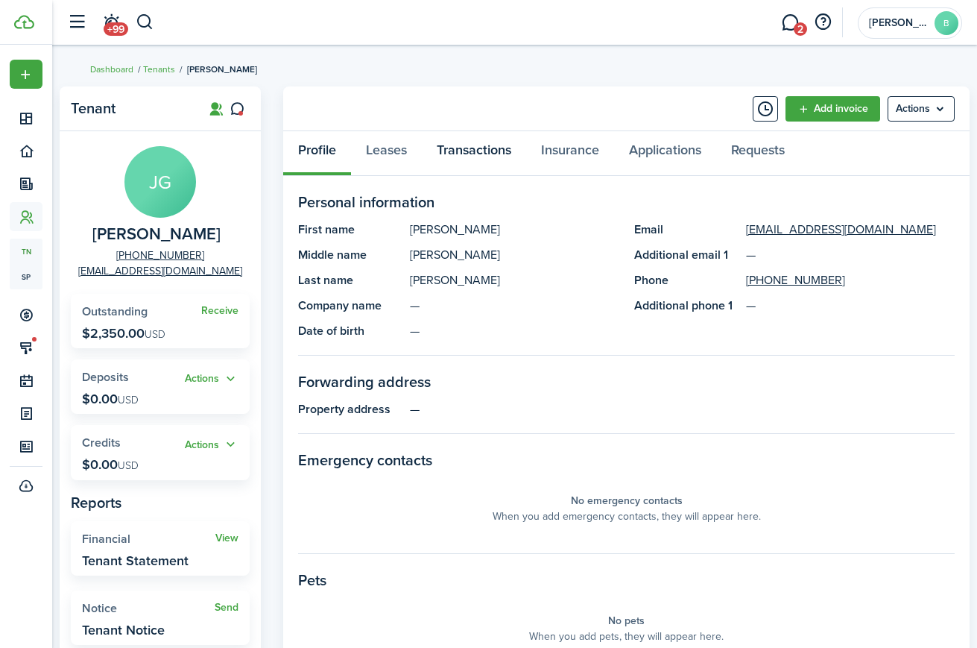
click at [467, 150] on link "Transactions" at bounding box center [474, 153] width 104 height 45
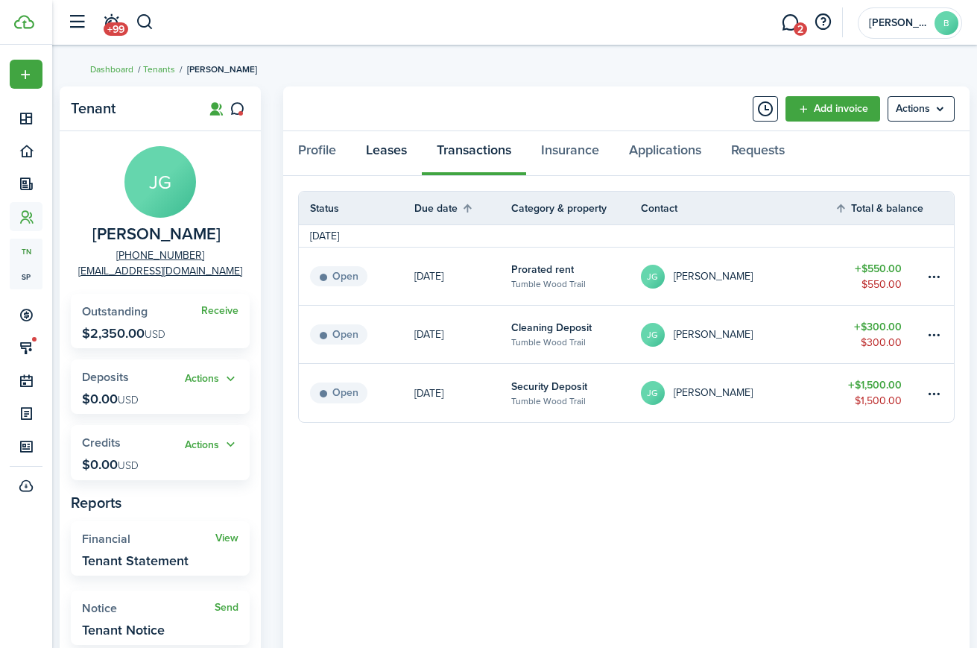
click at [383, 148] on link "Leases" at bounding box center [386, 153] width 71 height 45
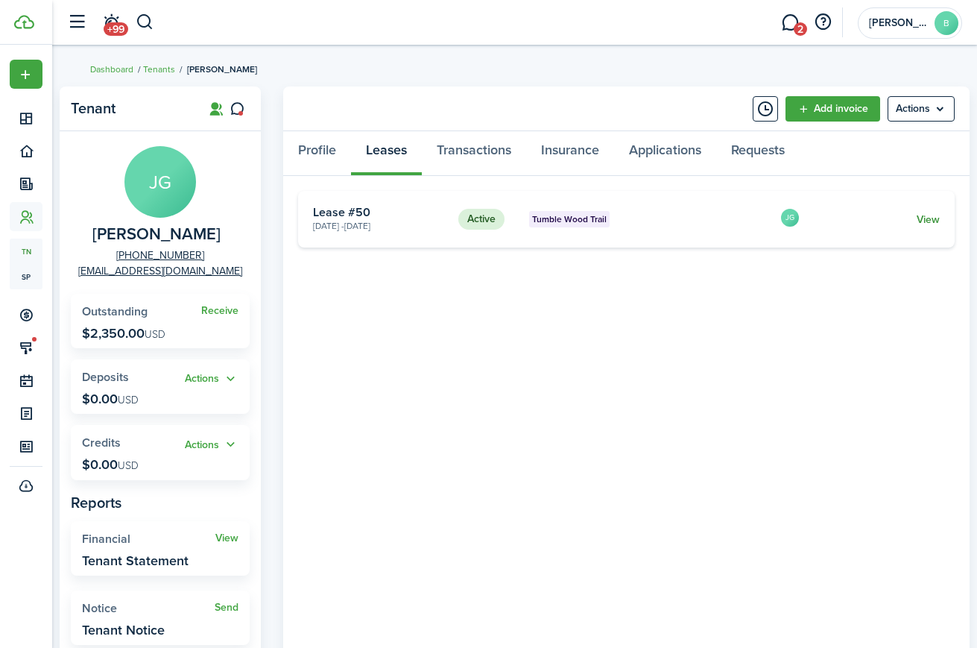
click at [936, 220] on link "View" at bounding box center [928, 220] width 23 height 16
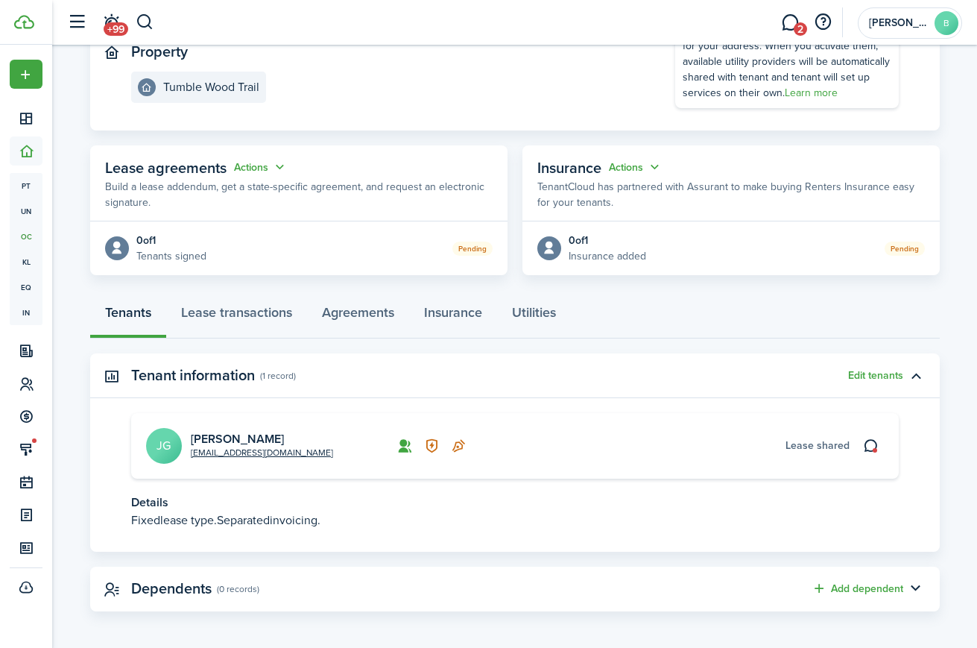
scroll to position [178, 0]
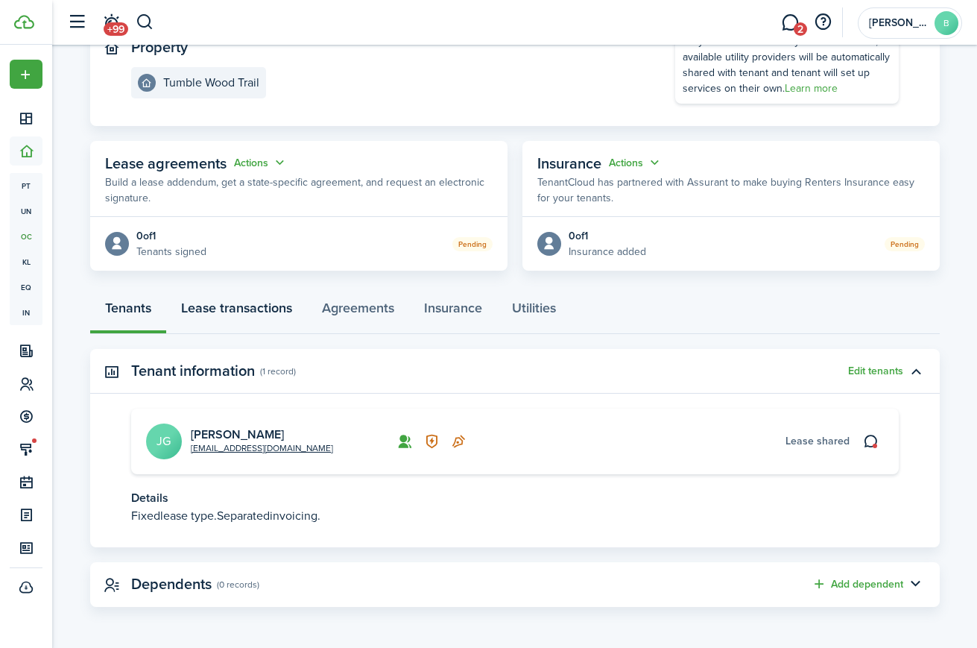
click at [249, 315] on link "Lease transactions" at bounding box center [236, 311] width 141 height 45
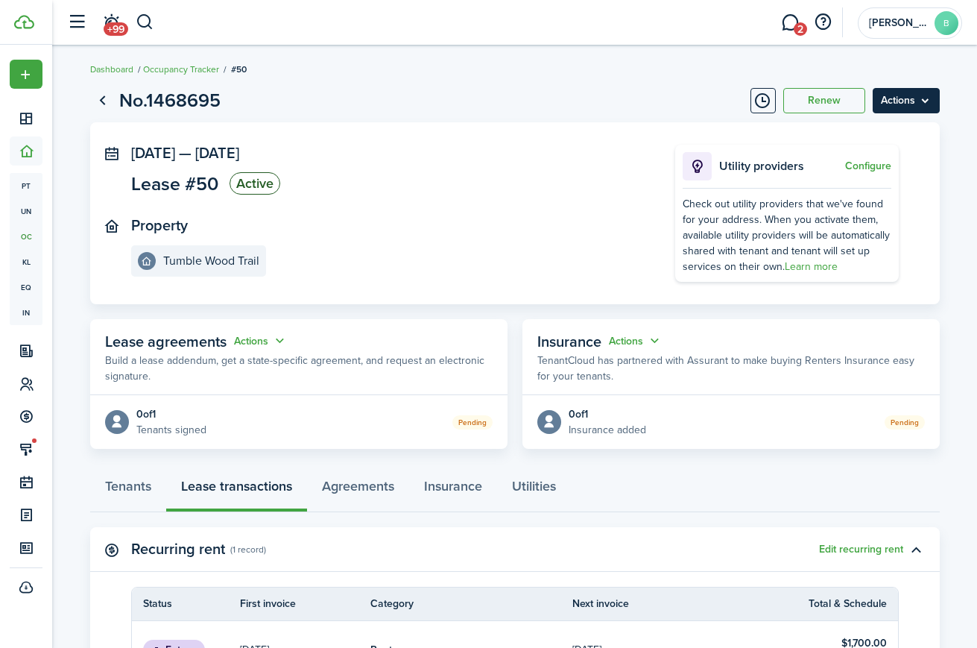
click at [916, 111] on menu-btn "Actions" at bounding box center [906, 100] width 67 height 25
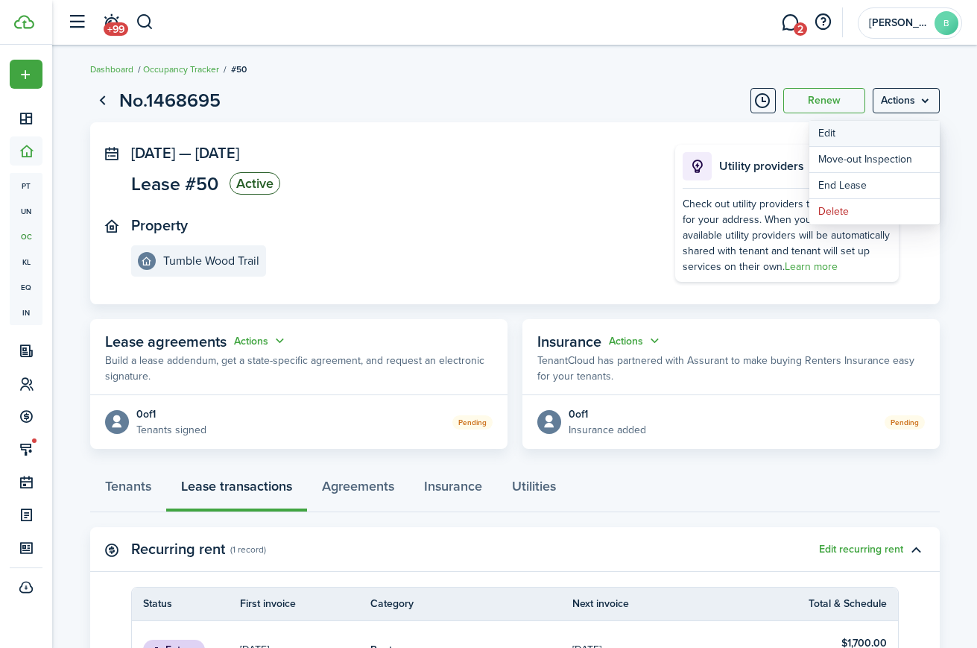
click at [891, 133] on button "Edit" at bounding box center [874, 133] width 130 height 25
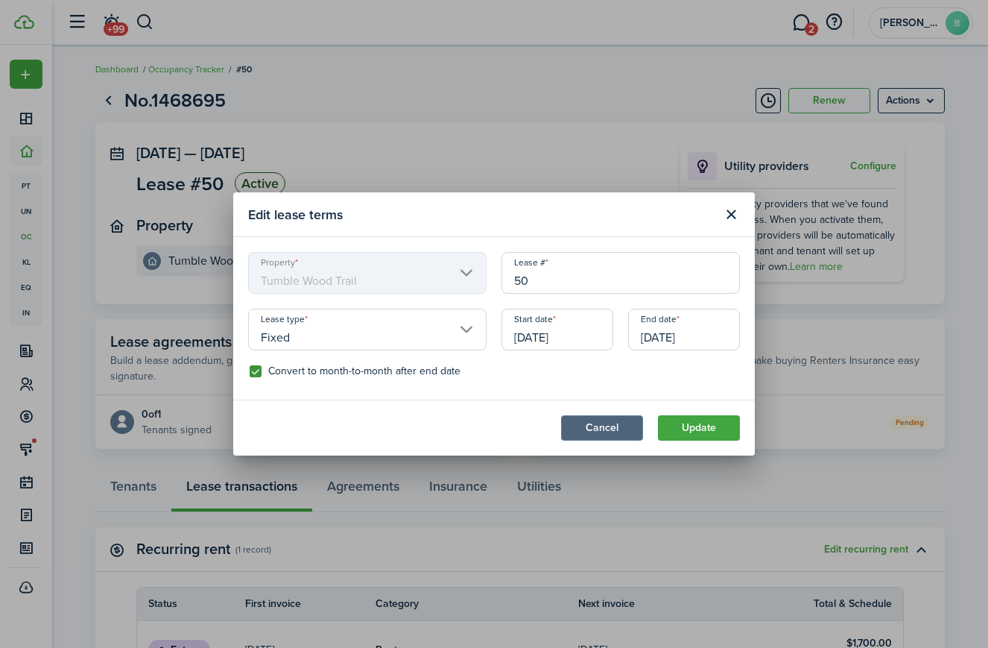
click at [589, 431] on button "Cancel" at bounding box center [602, 427] width 82 height 25
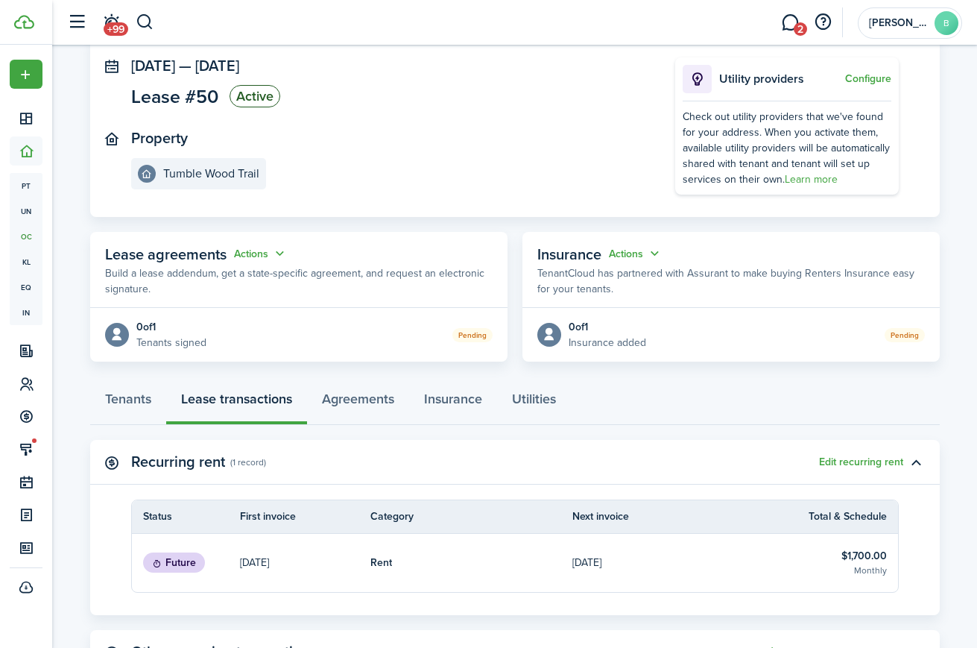
scroll to position [241, 0]
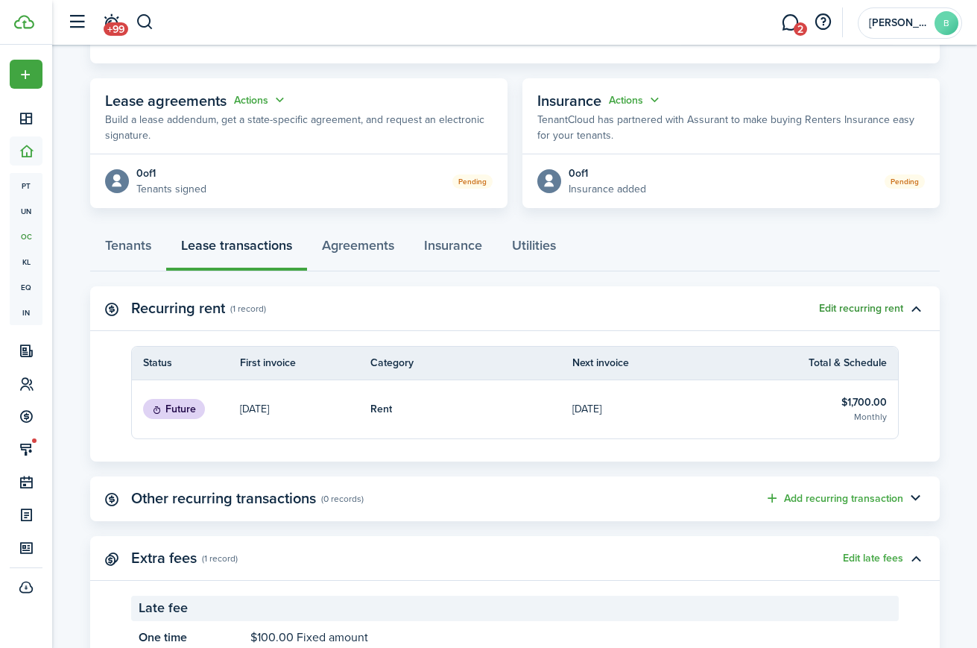
click at [861, 312] on button "Edit recurring rent" at bounding box center [861, 309] width 84 height 12
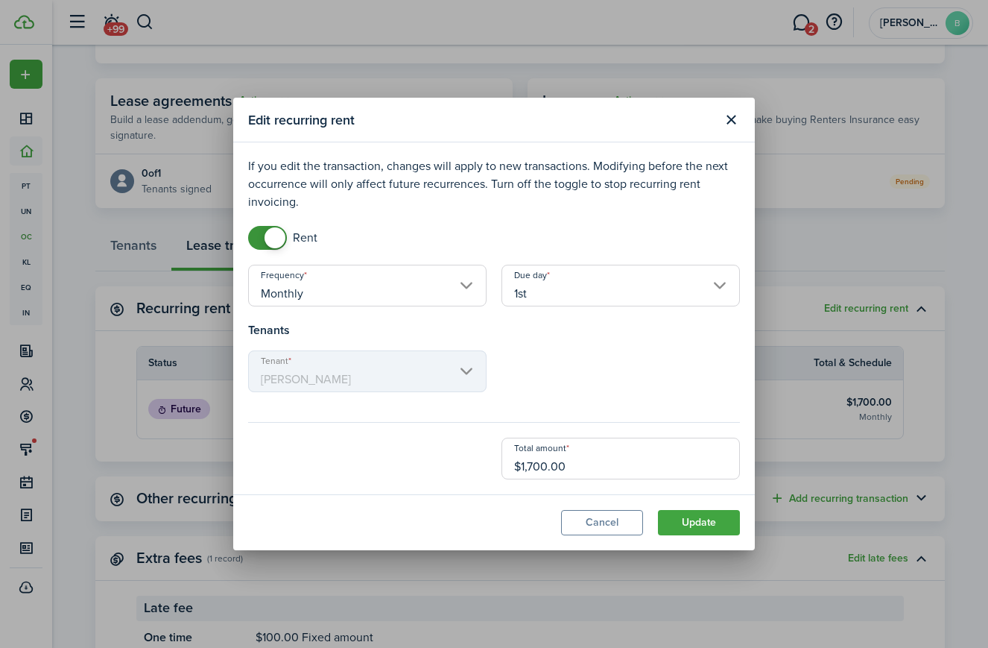
click at [533, 467] on input "$1,700.00" at bounding box center [621, 459] width 239 height 42
type input "$1,500.00"
click at [714, 514] on button "Update" at bounding box center [699, 522] width 82 height 25
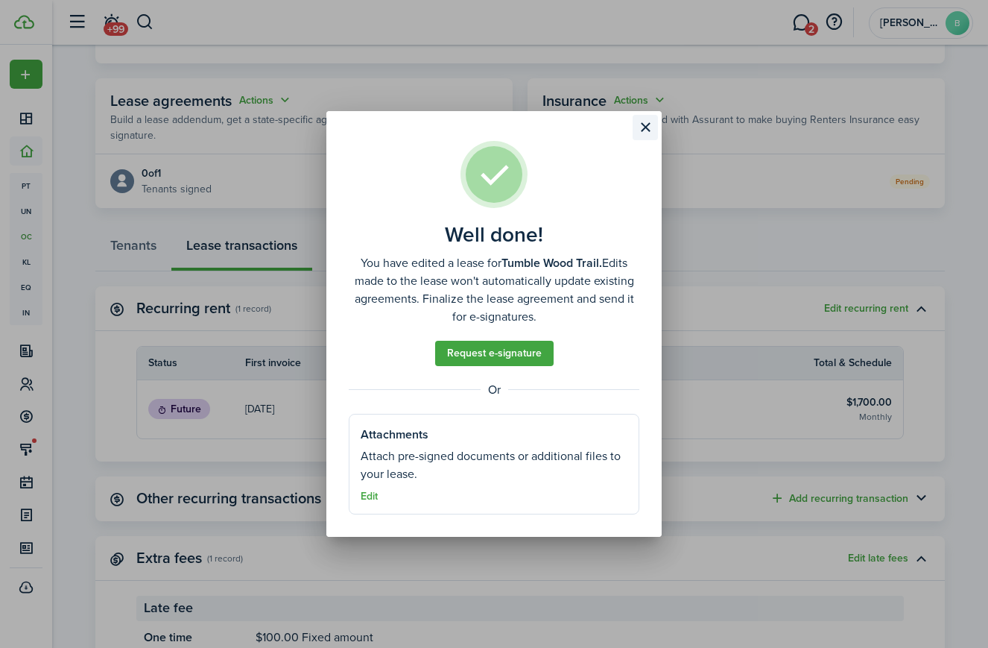
click at [641, 128] on button "Close modal" at bounding box center [645, 127] width 25 height 25
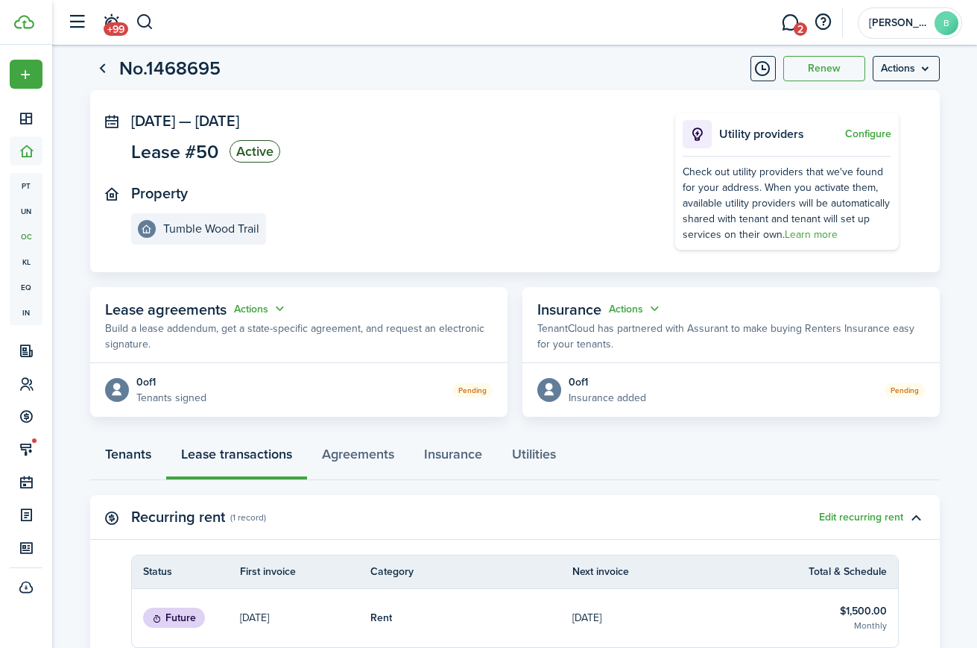
scroll to position [37, 0]
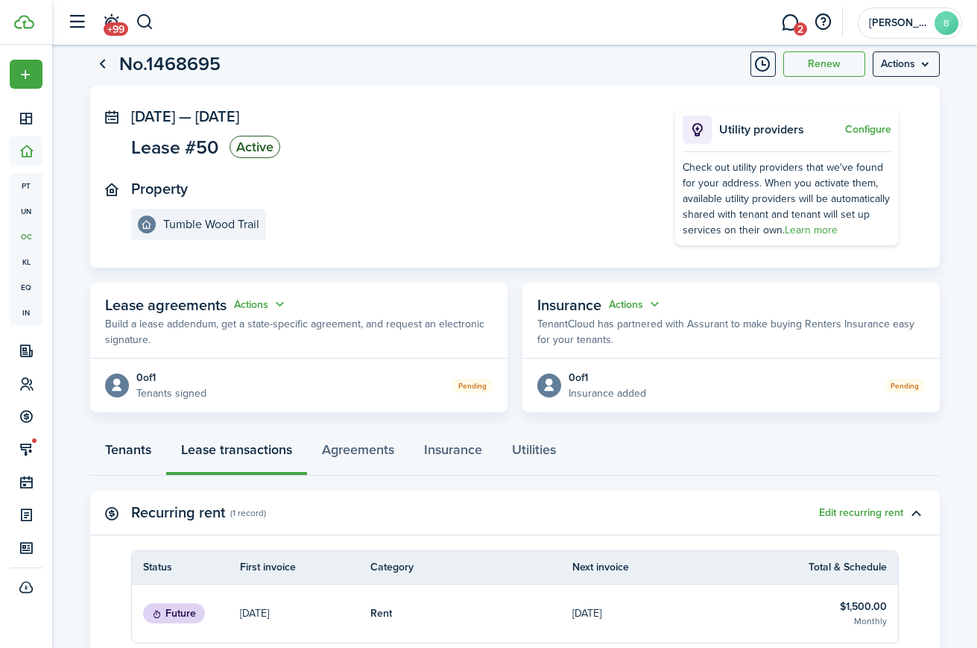
click at [133, 455] on link "Tenants" at bounding box center [128, 453] width 76 height 45
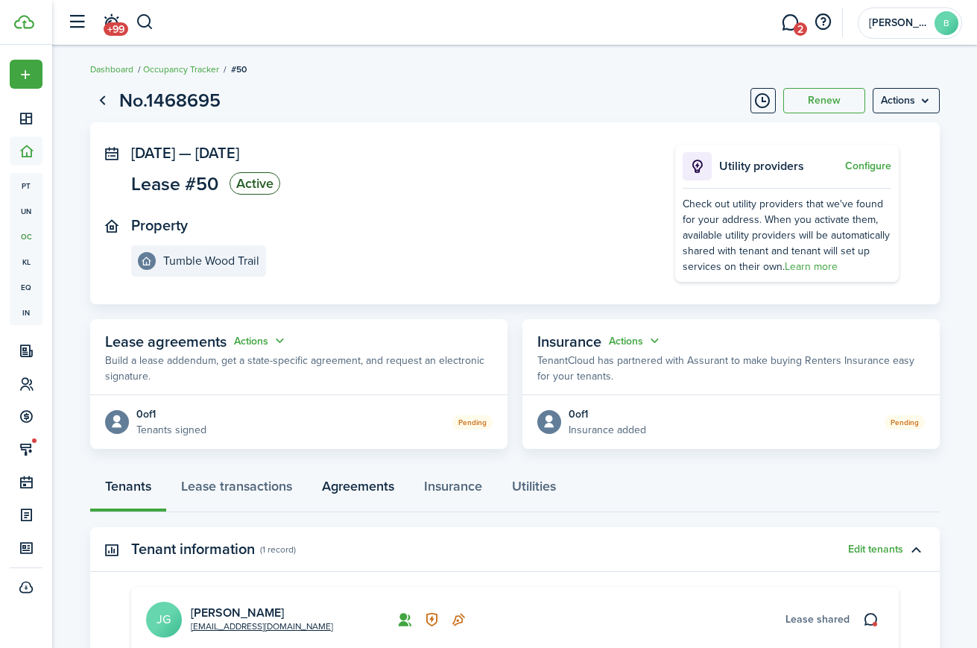
click at [377, 487] on link "Agreements" at bounding box center [358, 489] width 102 height 45
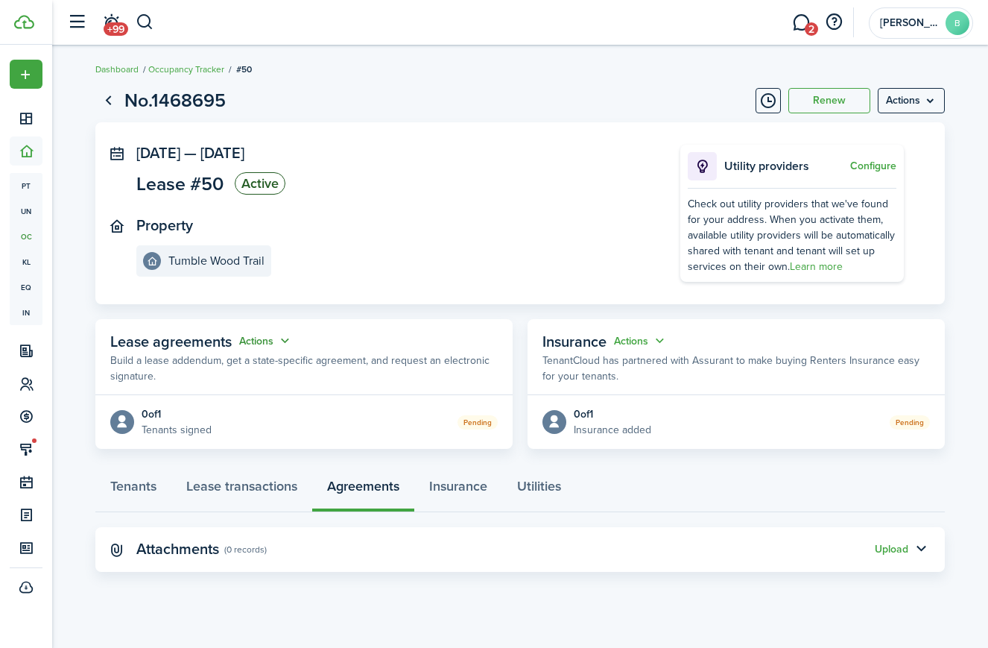
click at [283, 344] on button "Actions" at bounding box center [266, 340] width 54 height 17
click at [398, 262] on panel-main-section "Property Tumble Wood Trail" at bounding box center [385, 247] width 499 height 60
click at [127, 481] on link "Tenants" at bounding box center [133, 489] width 76 height 45
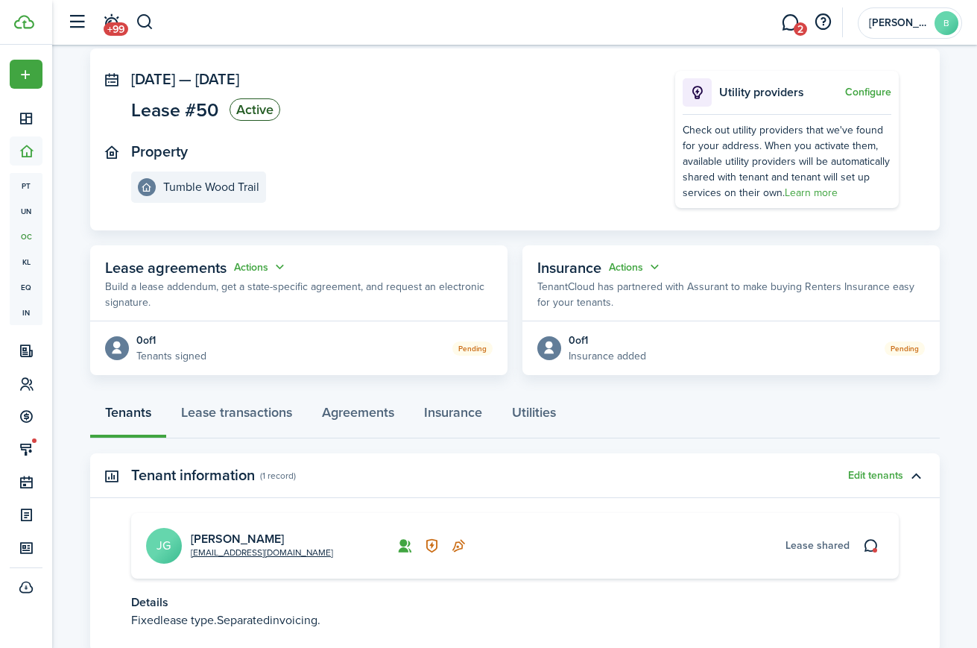
scroll to position [178, 0]
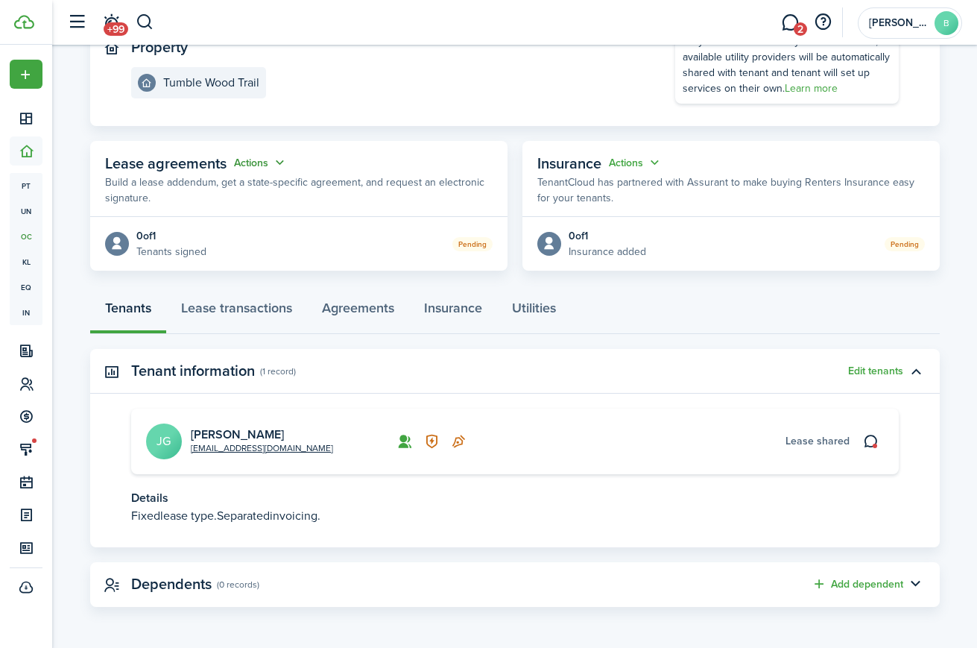
click at [259, 165] on button "Actions" at bounding box center [261, 162] width 54 height 17
click at [241, 198] on link "Edit" at bounding box center [223, 192] width 130 height 26
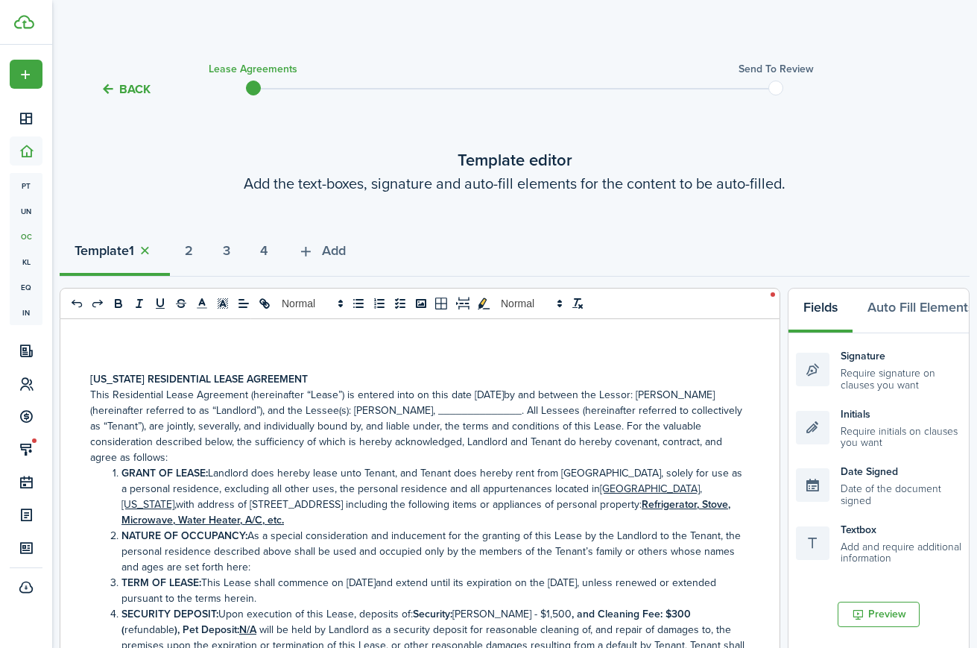
scroll to position [3, 0]
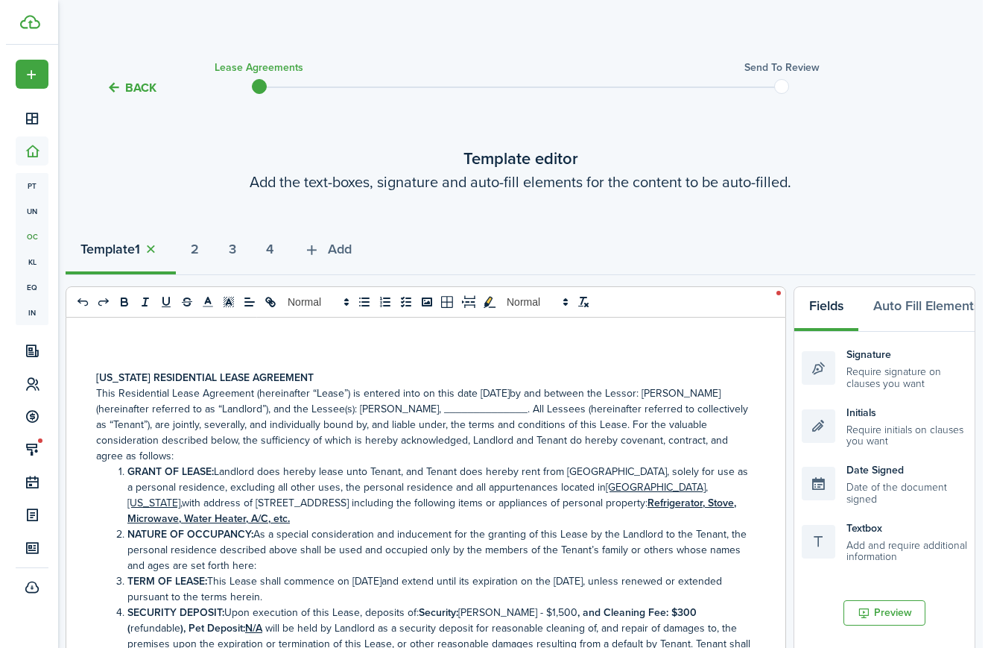
scroll to position [178, 0]
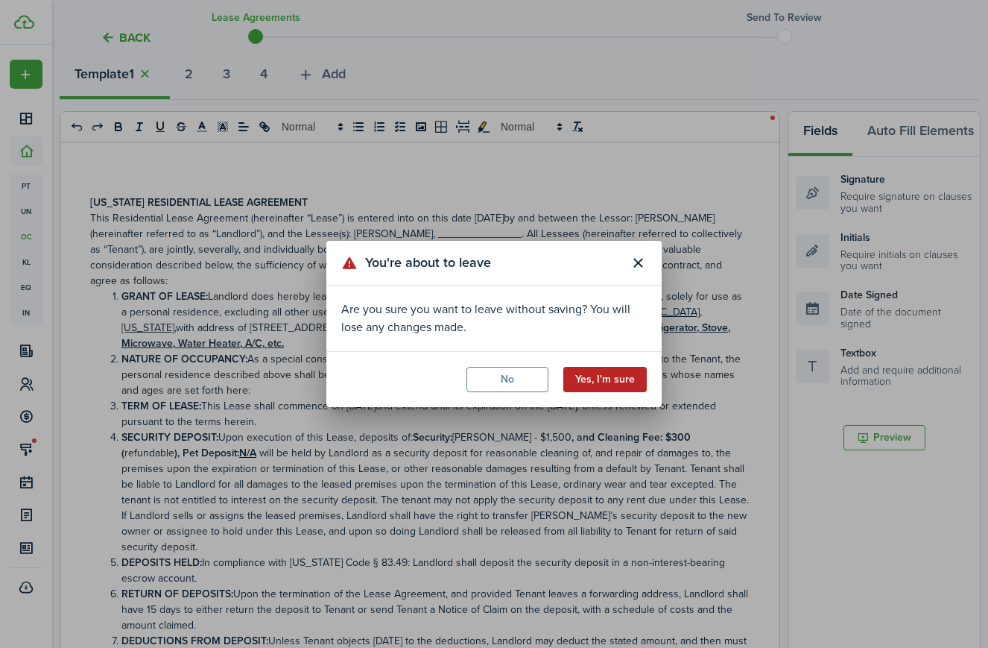
click at [609, 379] on button "Yes, I'm sure" at bounding box center [605, 379] width 83 height 25
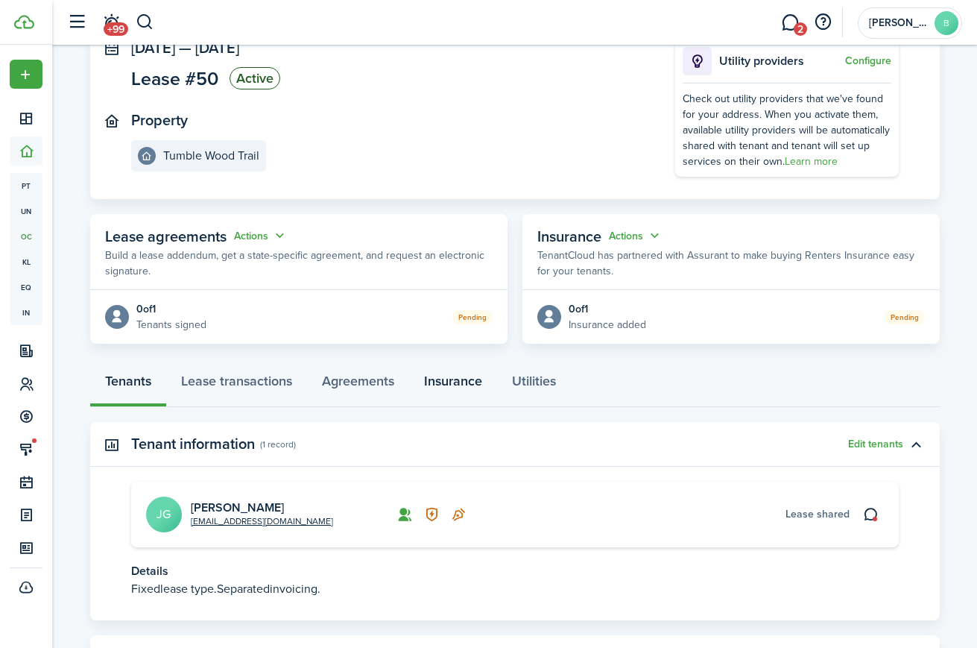
scroll to position [51, 0]
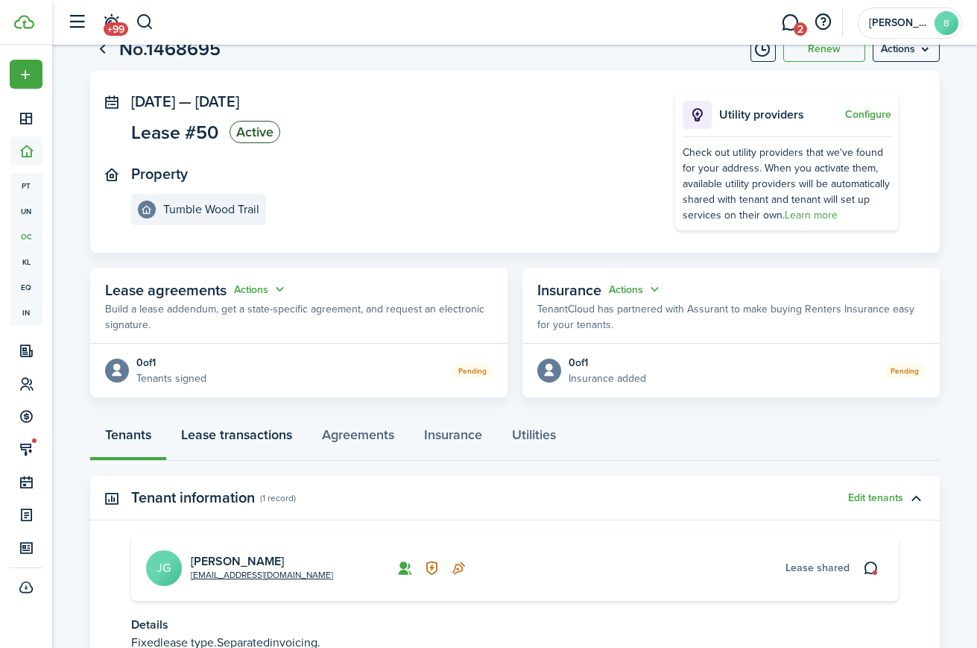
click at [259, 440] on link "Lease transactions" at bounding box center [236, 438] width 141 height 45
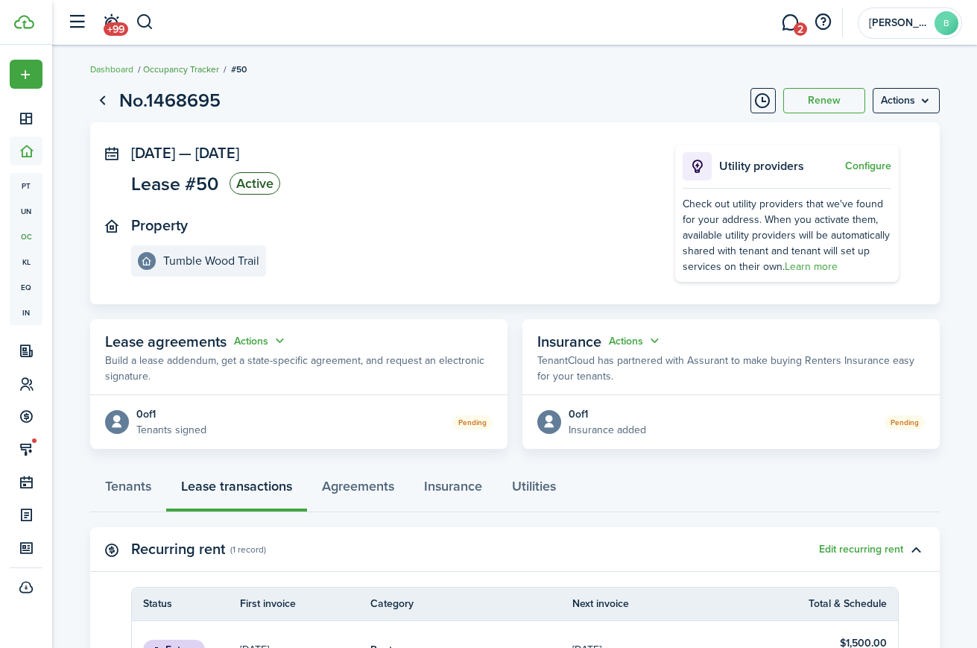
click at [177, 70] on link "Occupancy Tracker" at bounding box center [181, 69] width 76 height 13
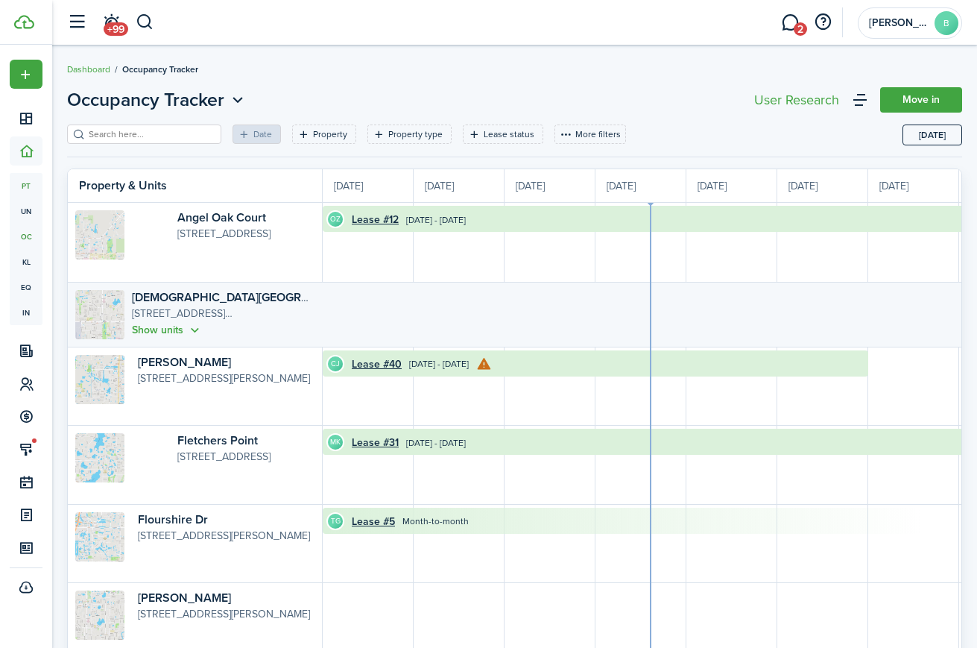
scroll to position [0, 273]
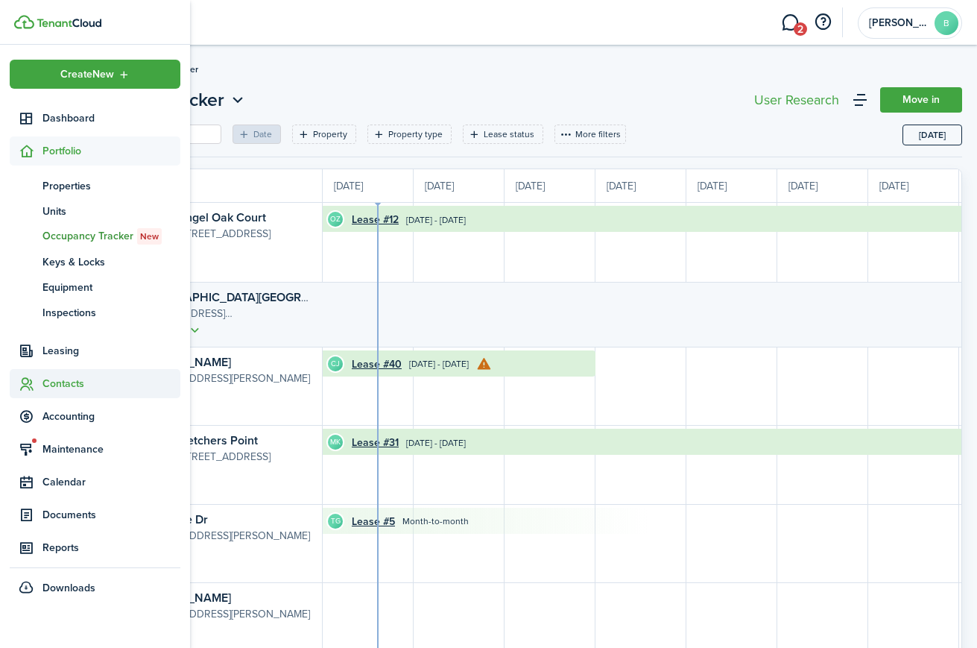
click at [68, 385] on span "Contacts" at bounding box center [111, 384] width 138 height 16
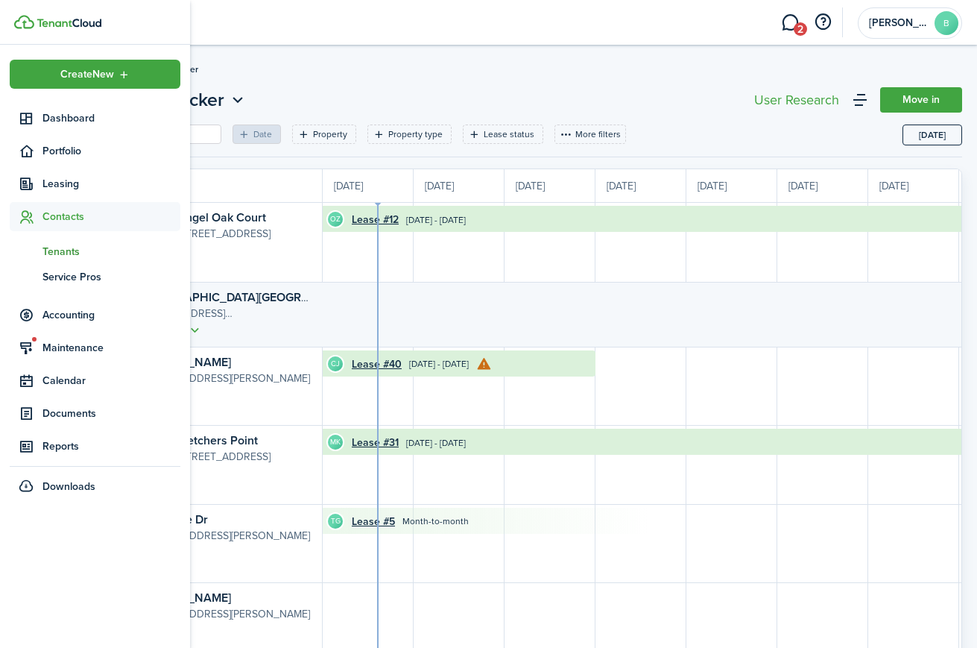
click at [77, 250] on span "Tenants" at bounding box center [111, 252] width 138 height 16
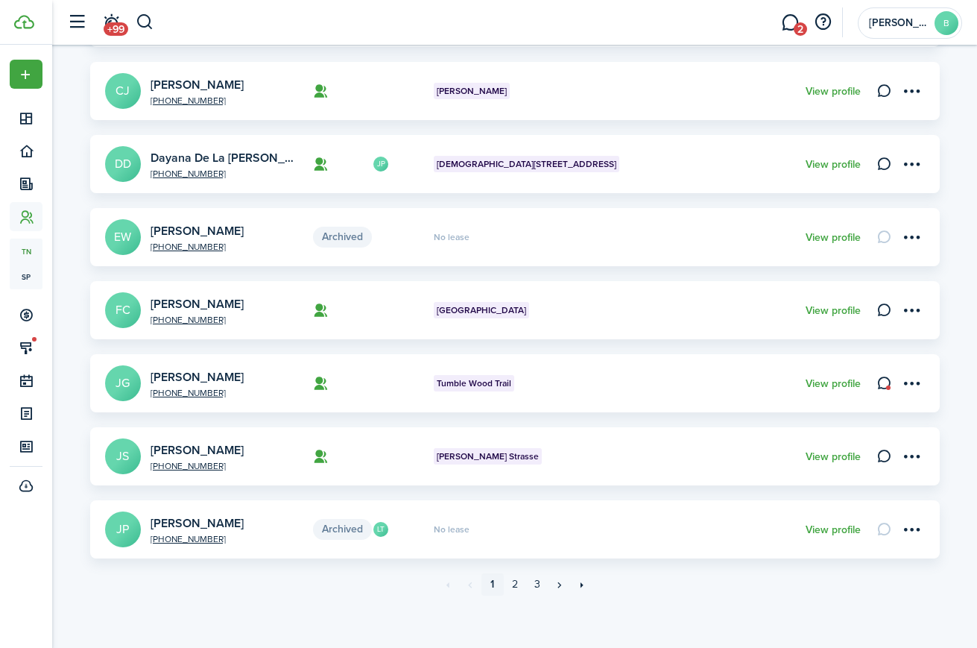
scroll to position [474, 0]
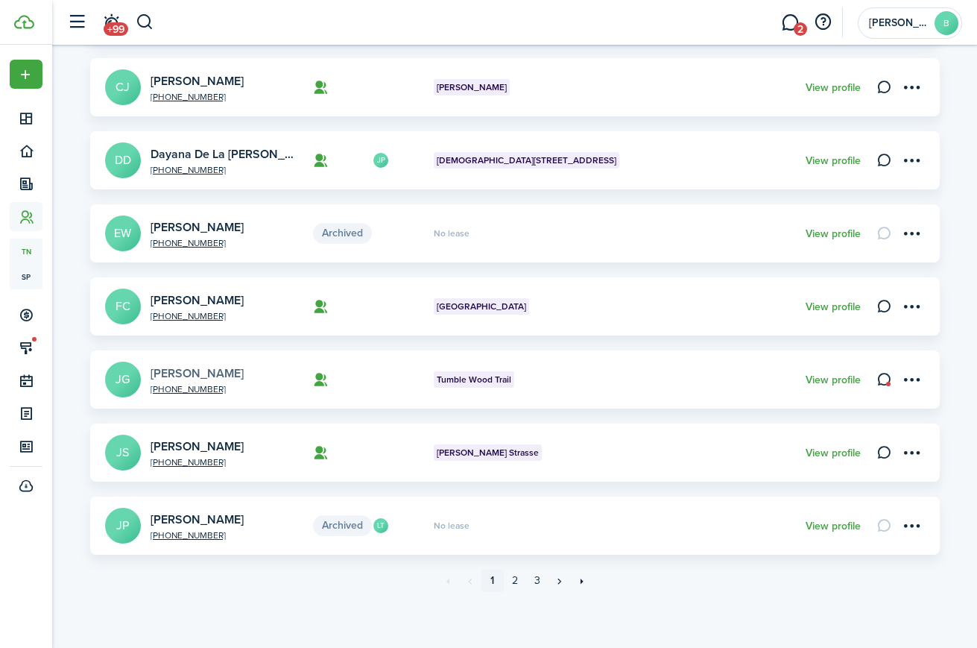
click at [209, 375] on link "[PERSON_NAME]" at bounding box center [197, 372] width 93 height 17
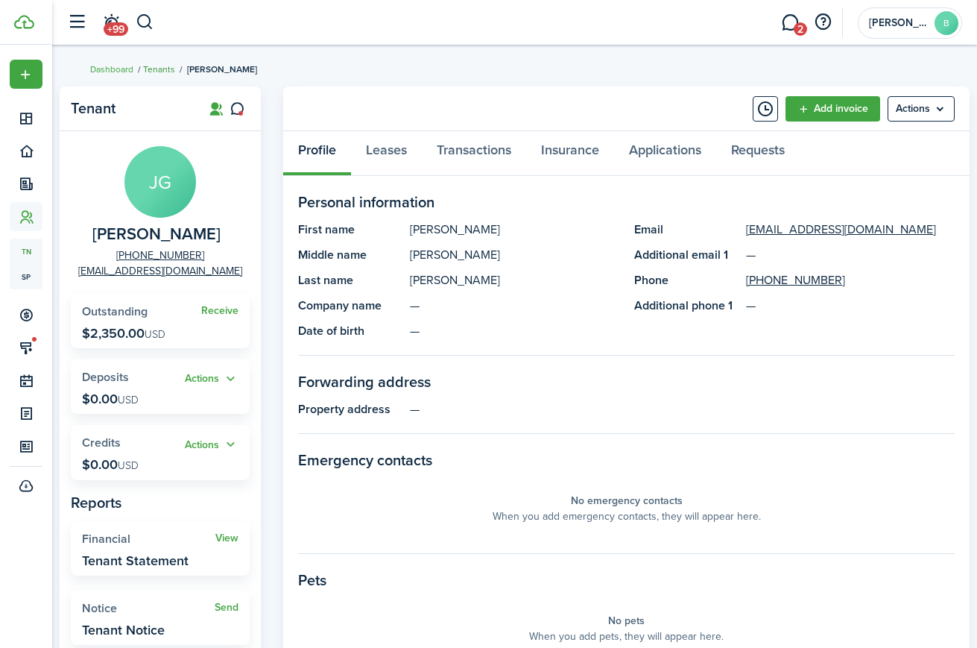
click at [157, 69] on link "Tenants" at bounding box center [159, 69] width 32 height 13
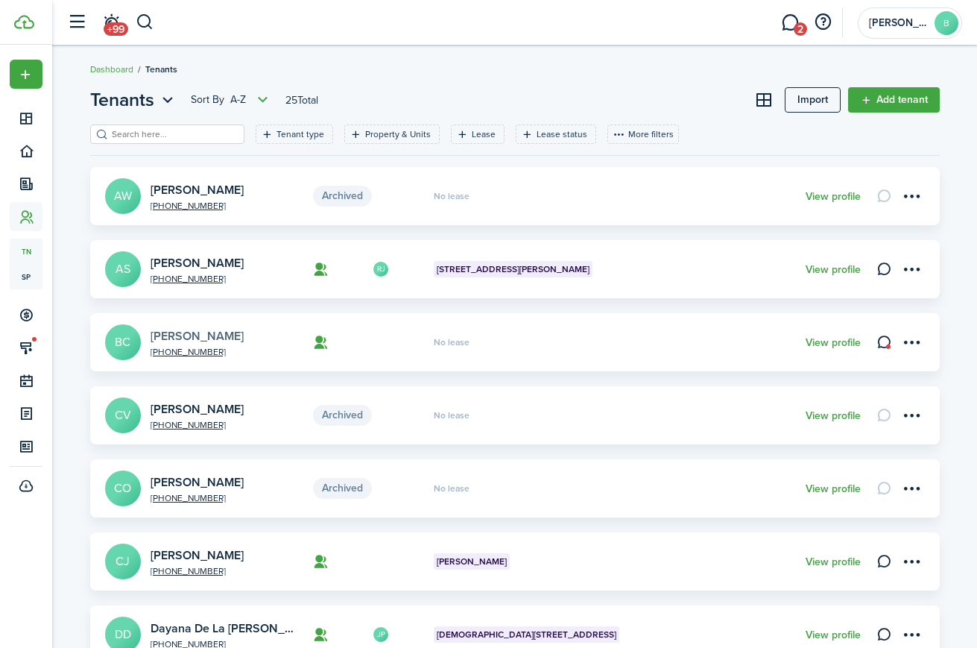
click at [187, 335] on link "[PERSON_NAME]" at bounding box center [197, 335] width 93 height 17
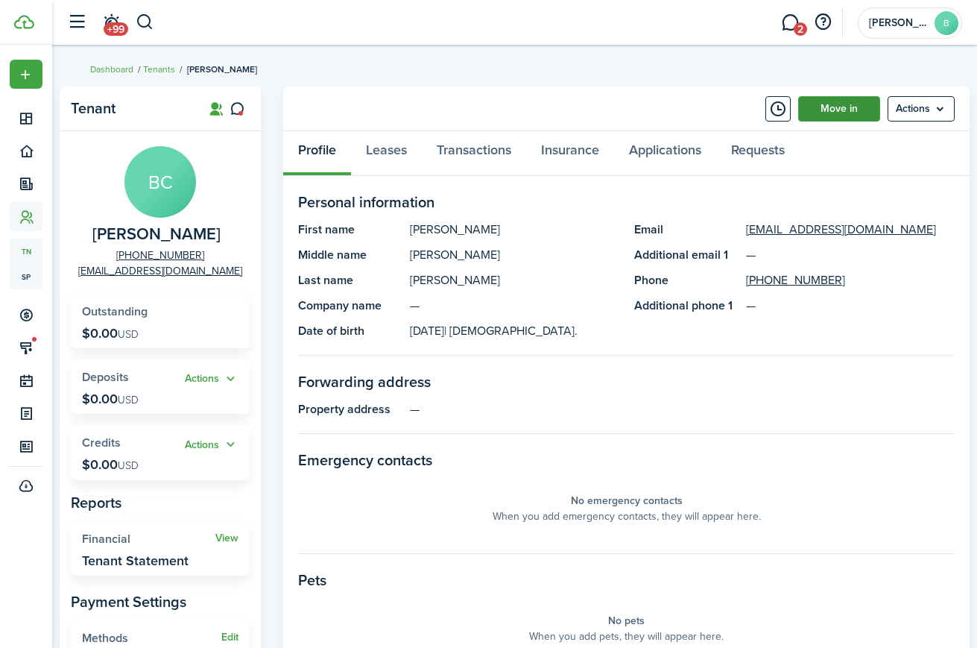
click at [831, 109] on link "Move in" at bounding box center [839, 108] width 82 height 25
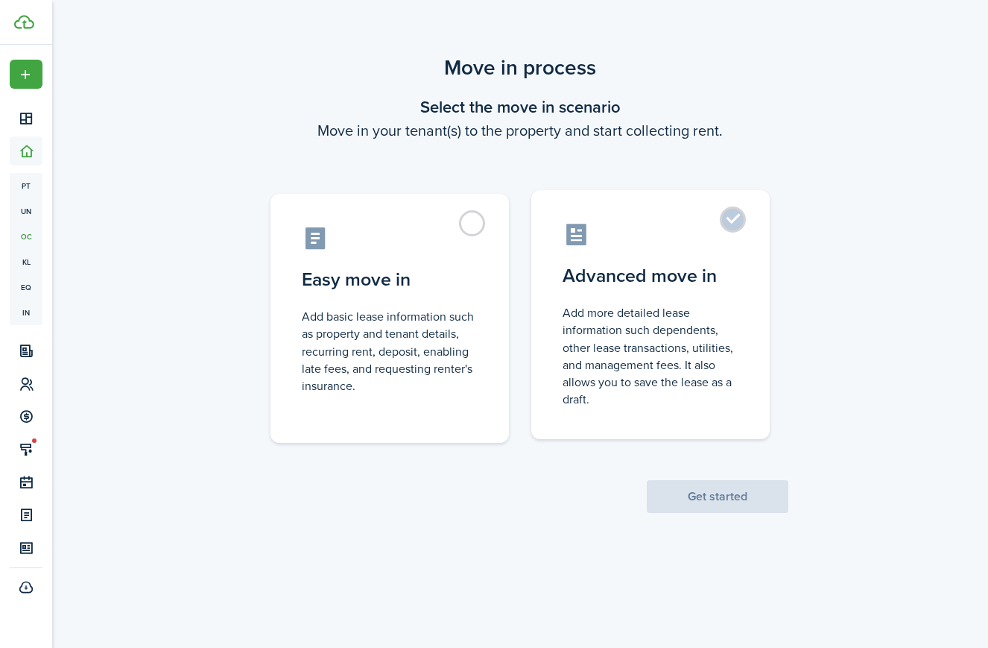
click at [622, 280] on control-radio-card-title "Advanced move in" at bounding box center [651, 275] width 176 height 27
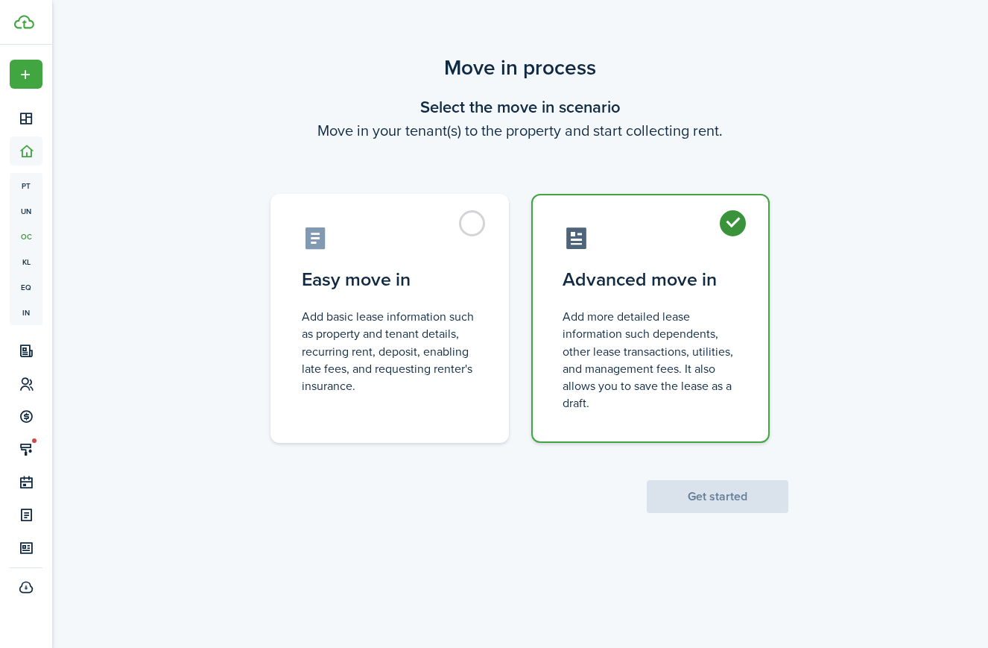
radio input "true"
click at [704, 508] on button "Get started" at bounding box center [718, 496] width 142 height 33
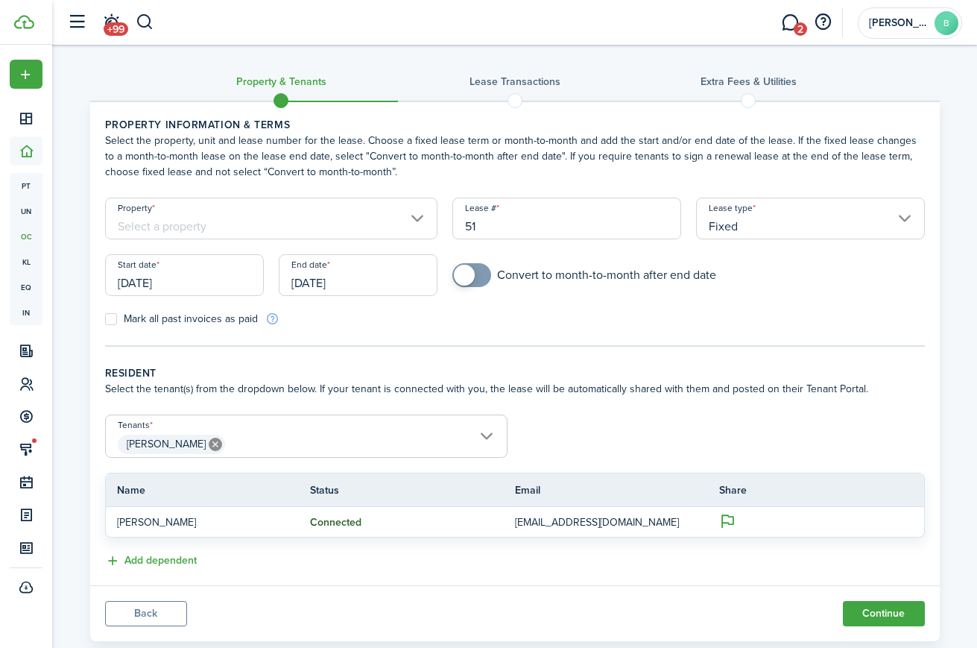
click at [211, 220] on input "Property" at bounding box center [271, 219] width 333 height 42
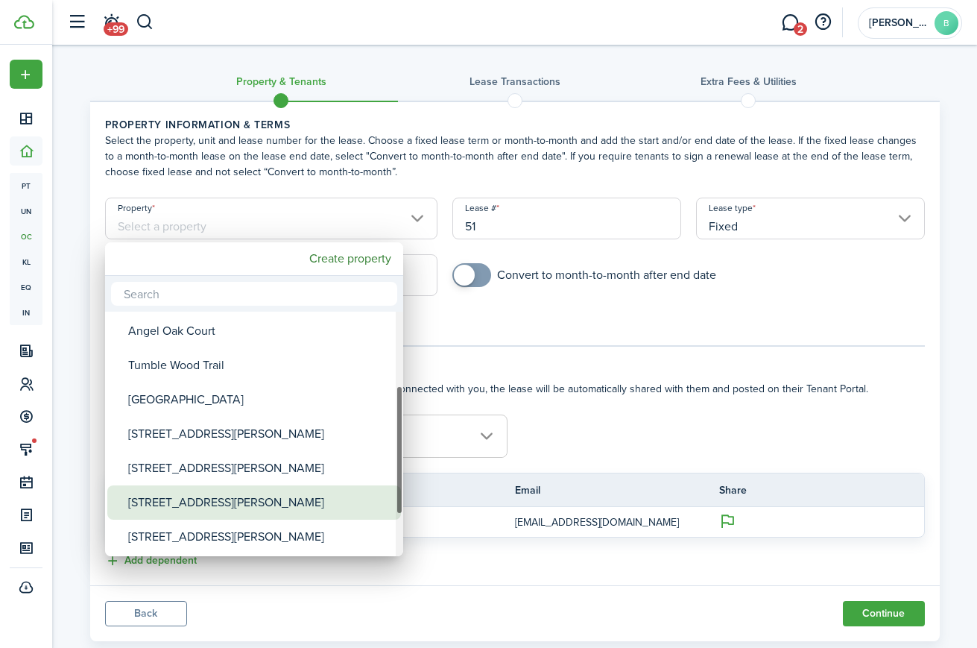
click at [221, 499] on div "[STREET_ADDRESS][PERSON_NAME]" at bounding box center [260, 502] width 264 height 34
type input "[STREET_ADDRESS][PERSON_NAME]"
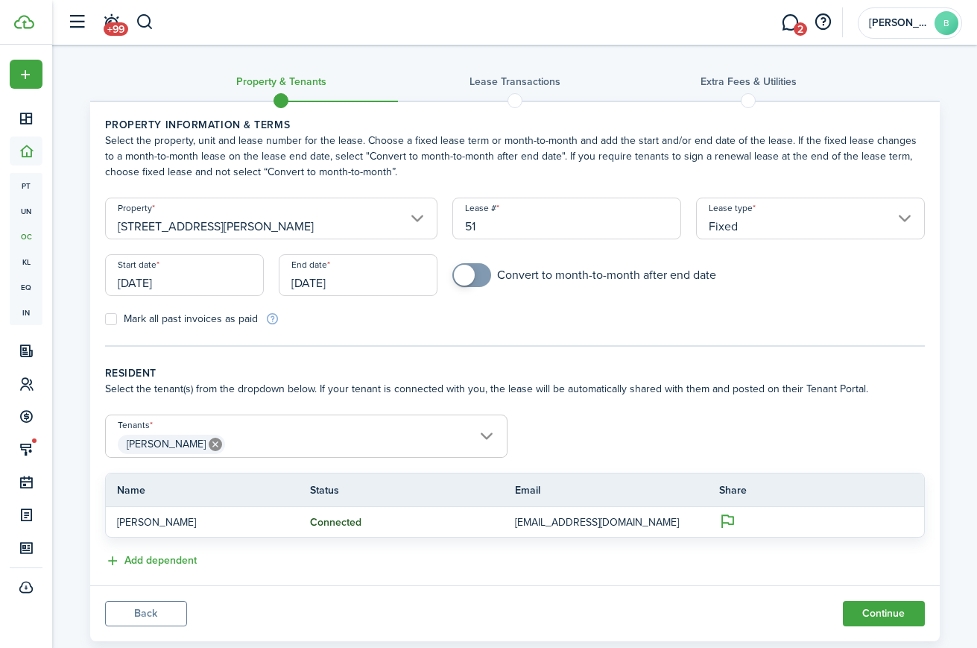
click at [353, 277] on input "[DATE]" at bounding box center [358, 275] width 159 height 42
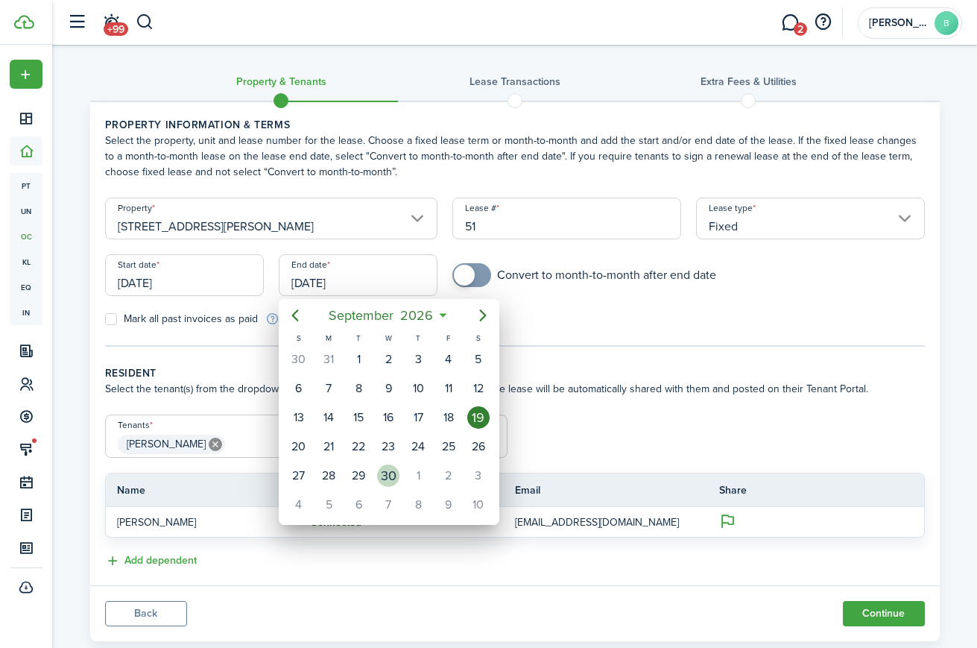
click at [388, 469] on div "30" at bounding box center [388, 475] width 22 height 22
type input "[DATE]"
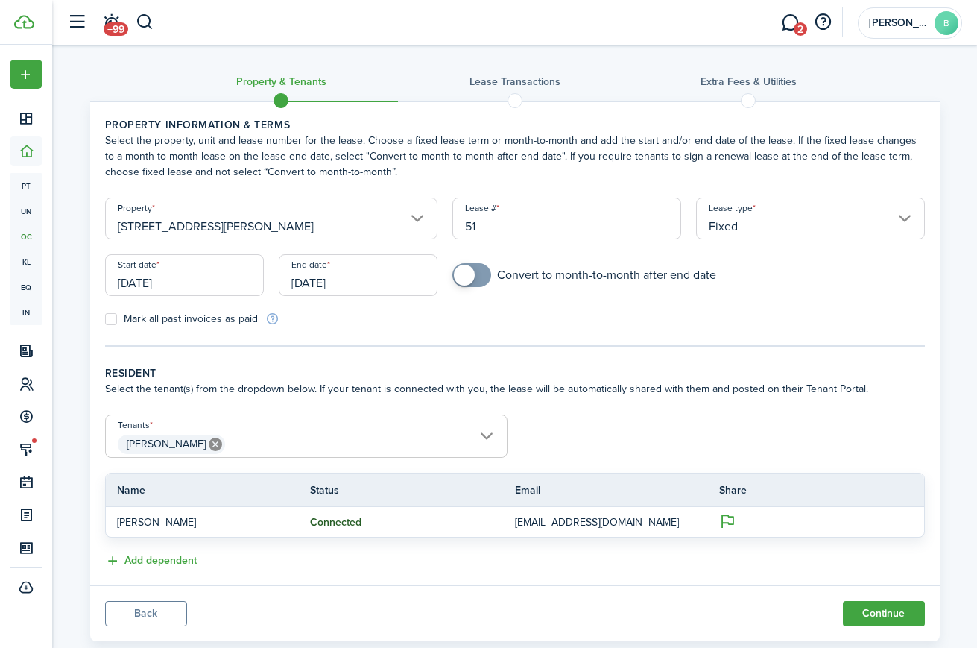
click at [480, 315] on div "Mark all past invoices as paid" at bounding box center [306, 319] width 417 height 16
checkbox input "true"
click at [479, 267] on span at bounding box center [471, 275] width 15 height 24
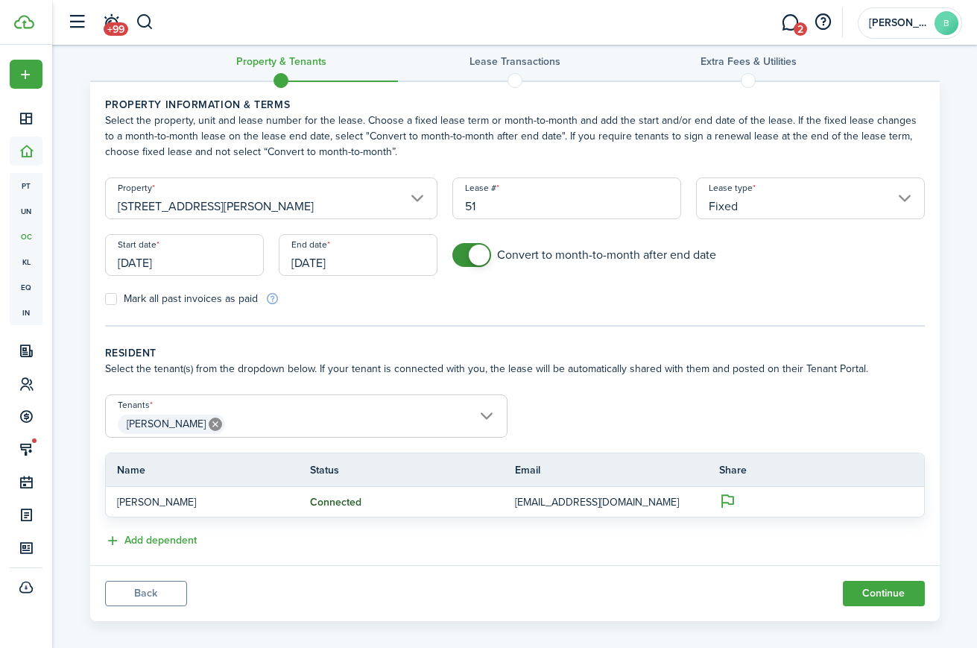
scroll to position [34, 0]
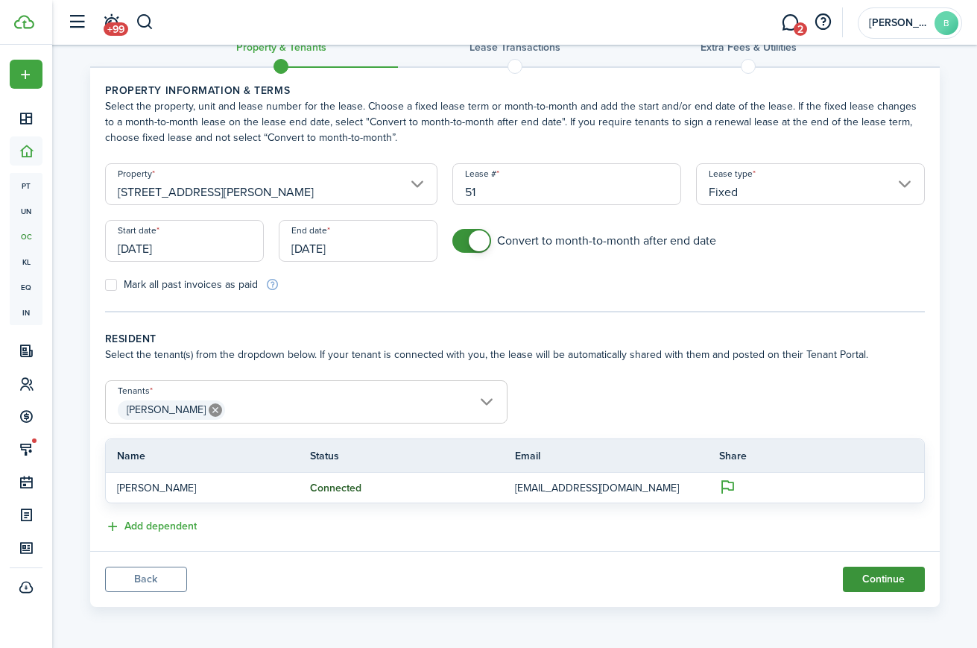
click at [873, 578] on button "Continue" at bounding box center [884, 578] width 82 height 25
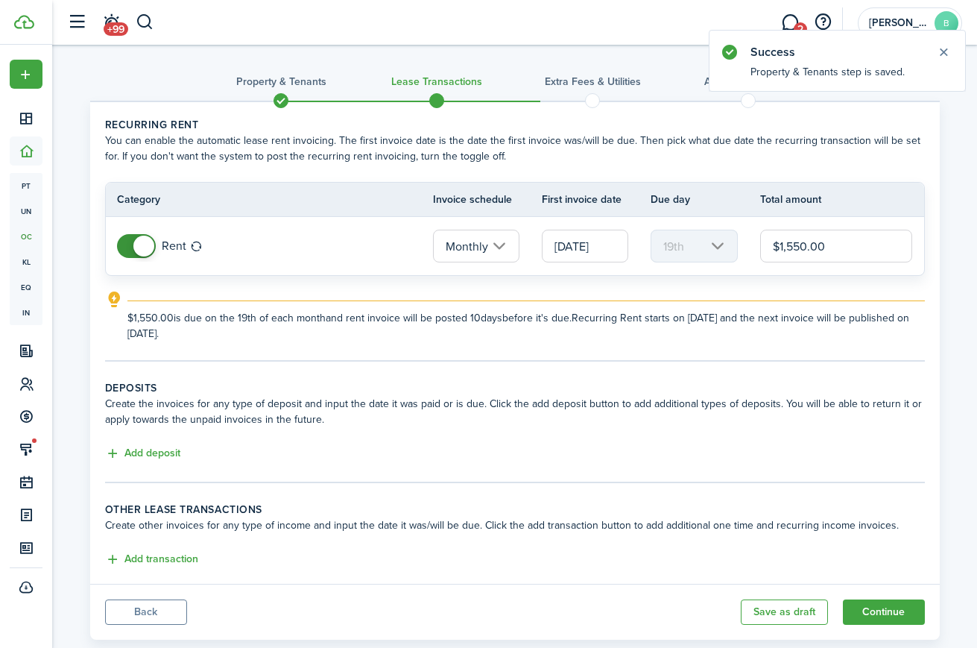
click at [582, 246] on input "[DATE]" at bounding box center [585, 246] width 86 height 33
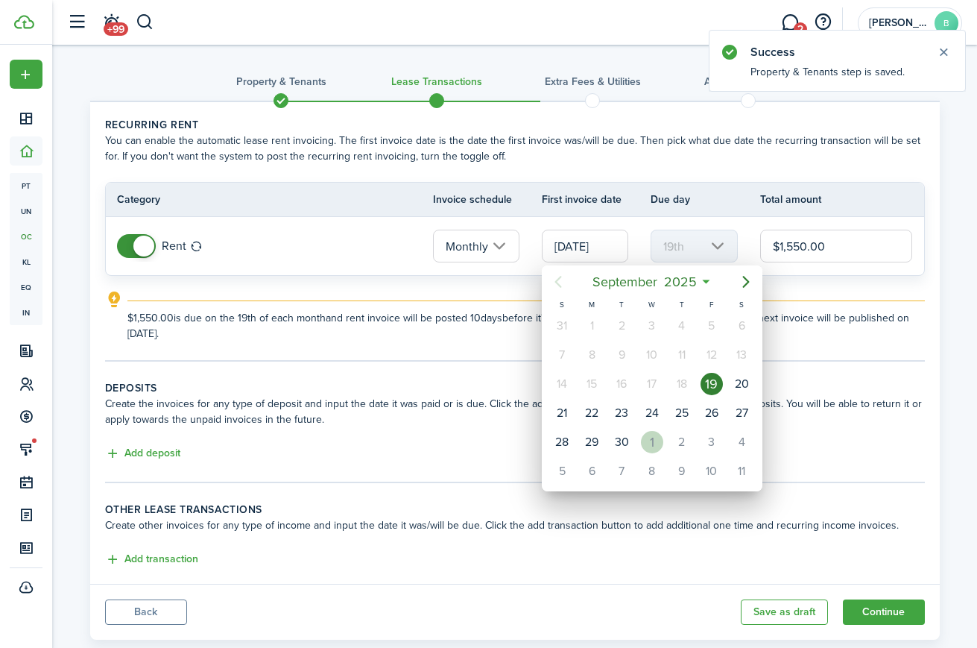
click at [646, 442] on div "1" at bounding box center [652, 442] width 22 height 22
type input "[DATE]"
type input "1st"
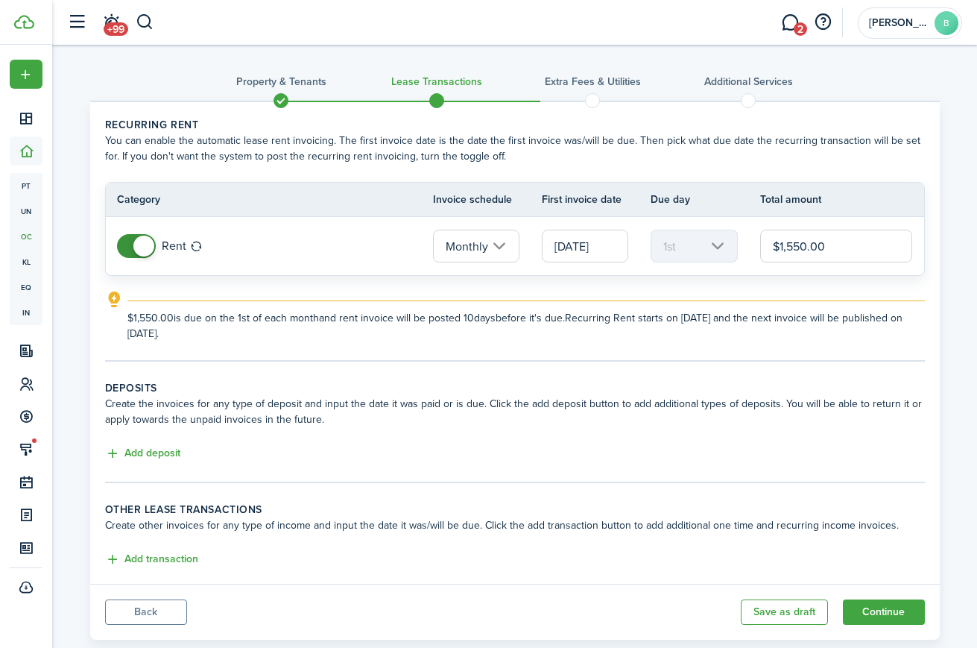
click at [801, 242] on input "$1,550.00" at bounding box center [836, 246] width 153 height 33
type input "$1,500.00"
click at [539, 334] on explanation-description "$1,500.00 is due on the 1st of each month and rent invoice will be posted 10 da…" at bounding box center [526, 325] width 798 height 31
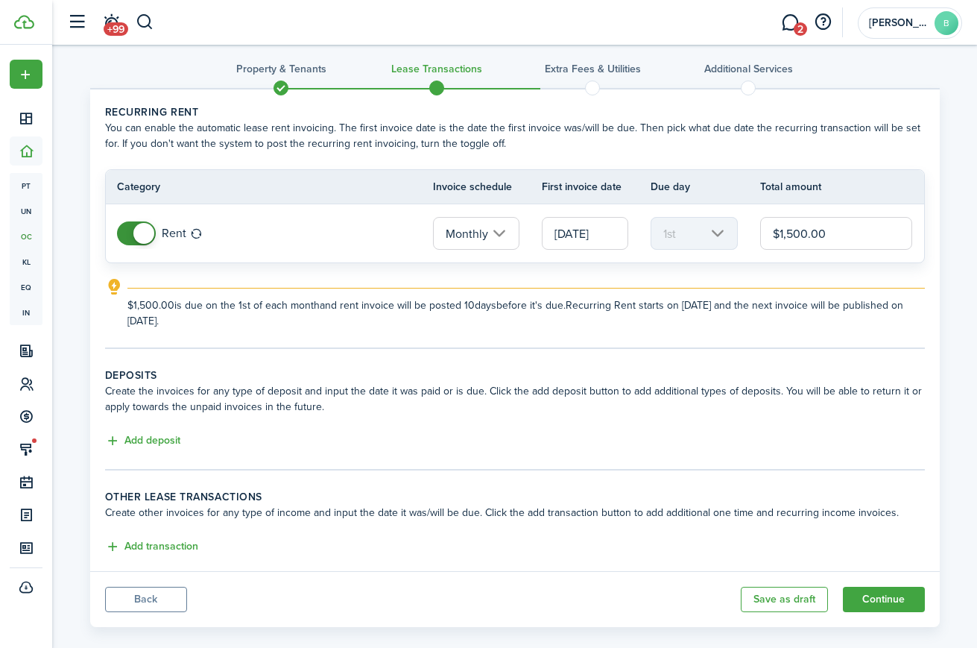
scroll to position [33, 0]
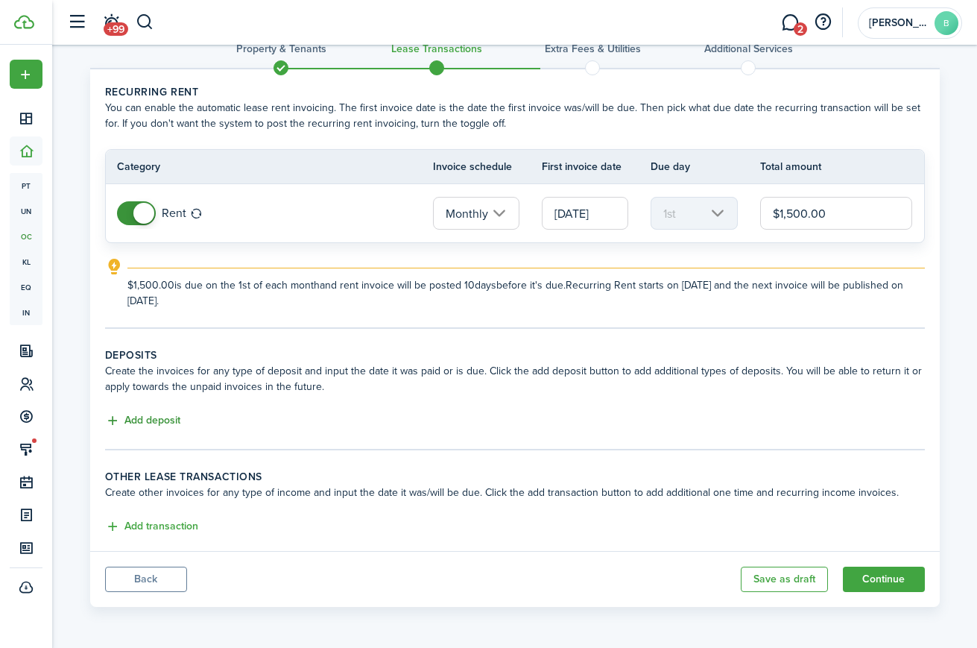
click at [147, 423] on button "Add deposit" at bounding box center [142, 420] width 75 height 17
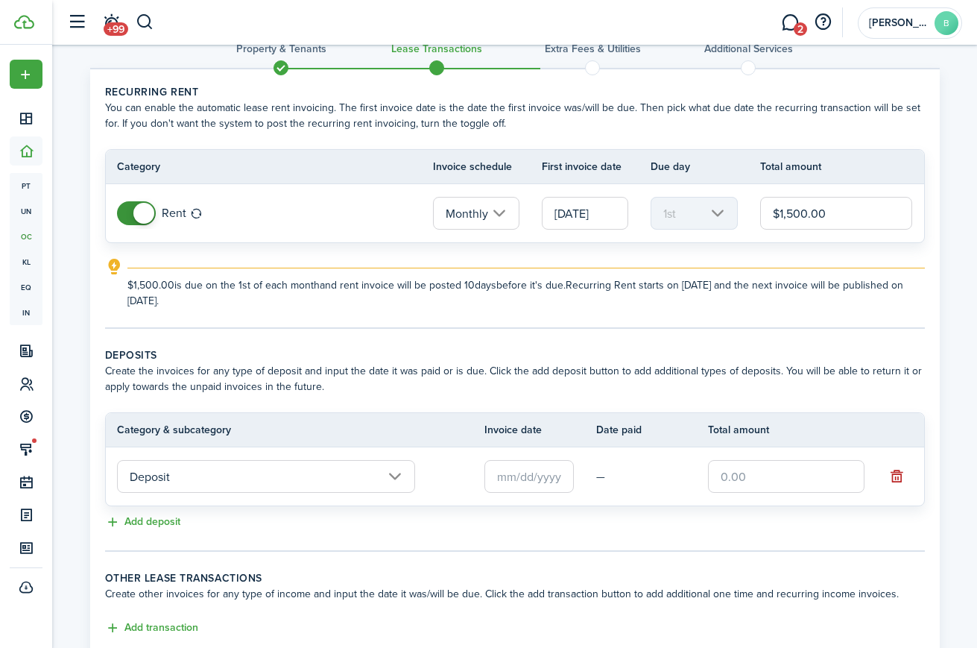
click at [216, 470] on input "Deposit" at bounding box center [266, 476] width 298 height 33
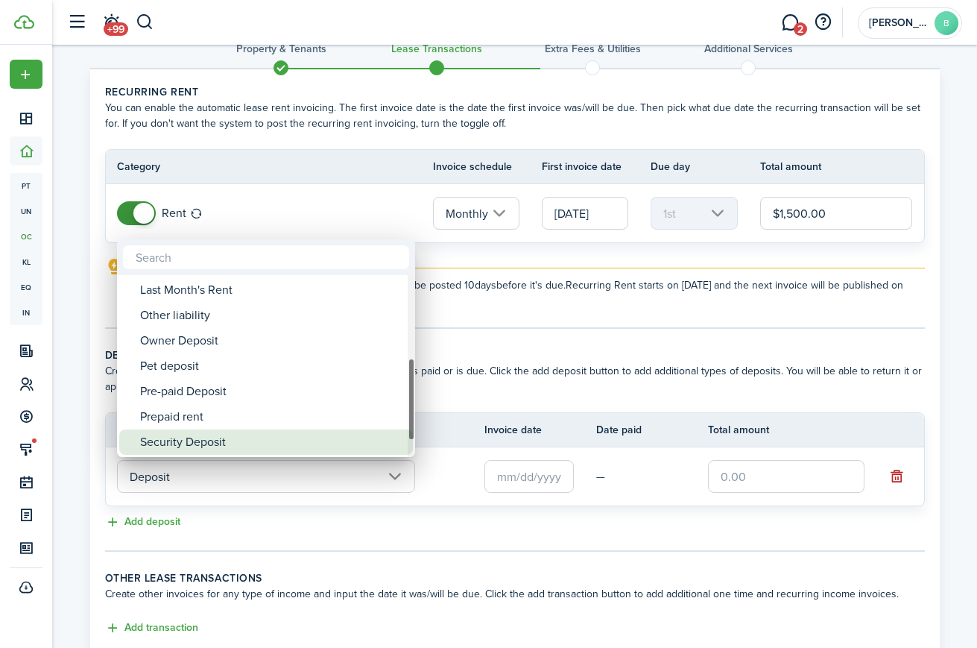
click at [215, 443] on div "Security Deposit" at bounding box center [272, 441] width 264 height 25
type input "Deposit / Security Deposit"
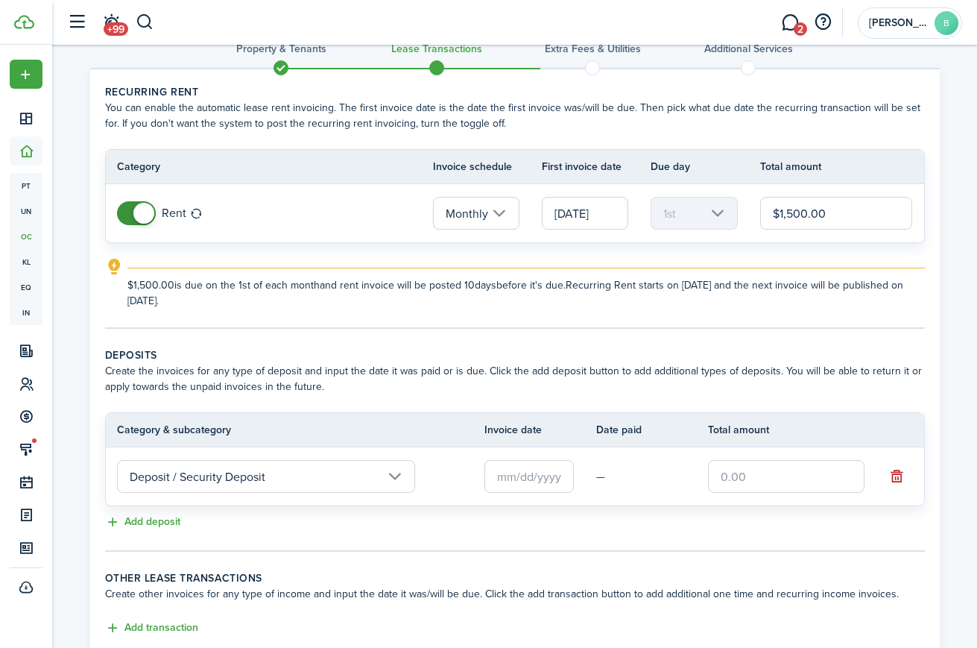
click at [799, 212] on input "$1,500.00" at bounding box center [836, 213] width 153 height 33
click at [548, 477] on input "text" at bounding box center [529, 476] width 89 height 33
type input "$1,550.00"
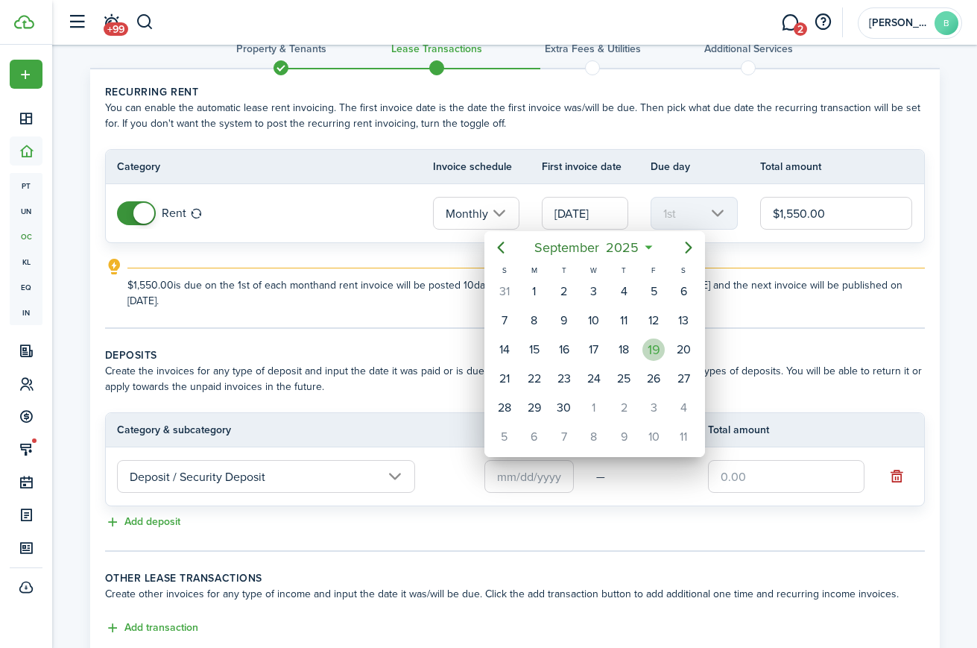
click at [657, 357] on div "19" at bounding box center [654, 349] width 22 height 22
type input "[DATE]"
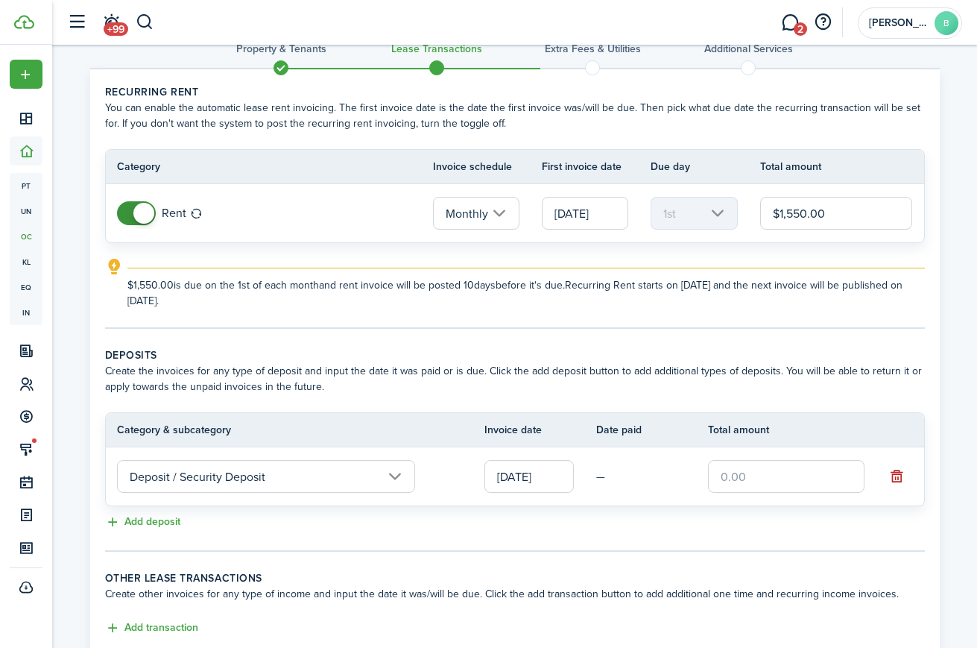
click at [754, 463] on input "text" at bounding box center [786, 476] width 157 height 33
type input "$1,550.00"
click at [163, 519] on button "Add deposit" at bounding box center [142, 522] width 75 height 17
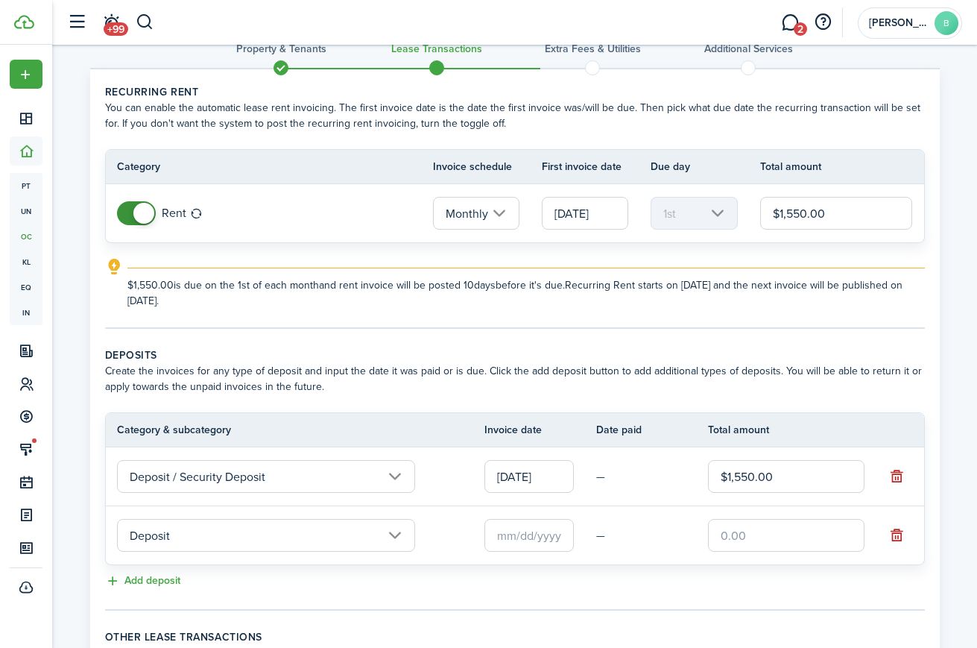
click at [180, 529] on input "Deposit" at bounding box center [266, 535] width 298 height 33
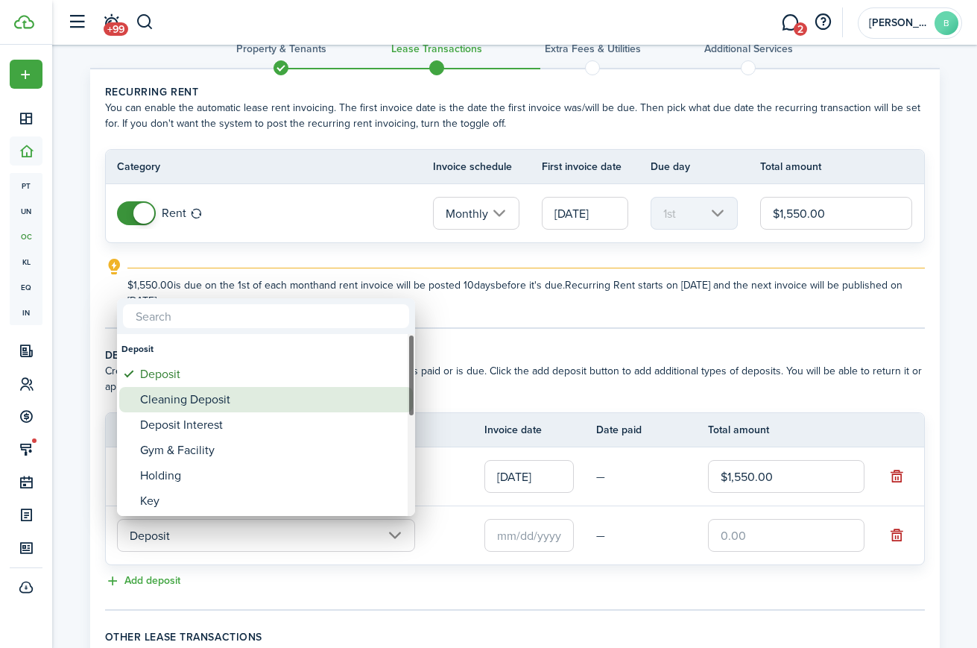
click at [220, 407] on div "Cleaning Deposit" at bounding box center [272, 399] width 264 height 25
type input "Deposit / Cleaning Deposit"
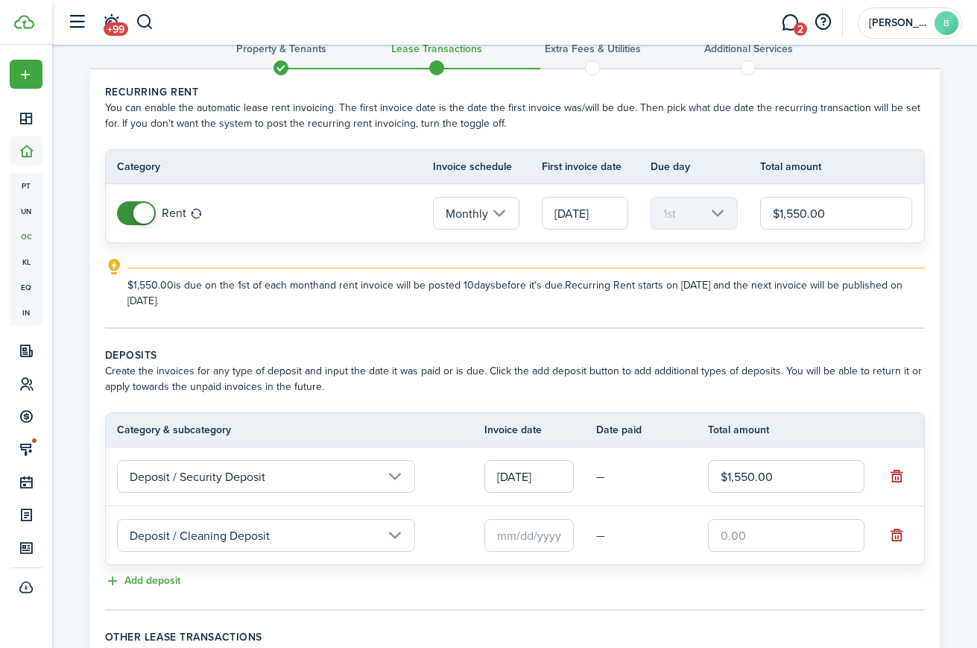
click at [533, 531] on input "text" at bounding box center [529, 535] width 89 height 33
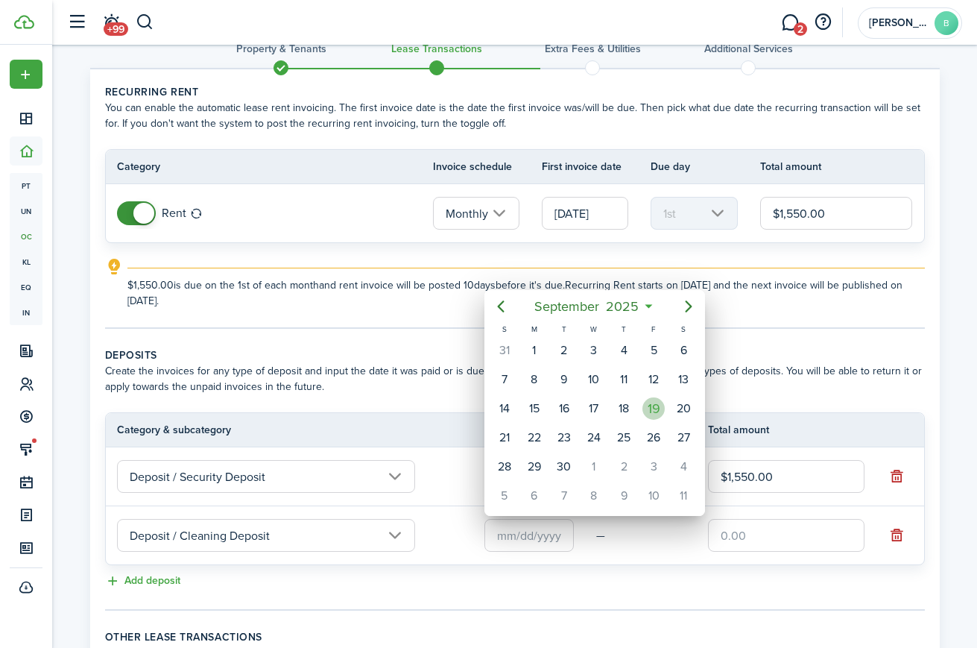
click at [664, 419] on div "19" at bounding box center [654, 408] width 30 height 28
type input "[DATE]"
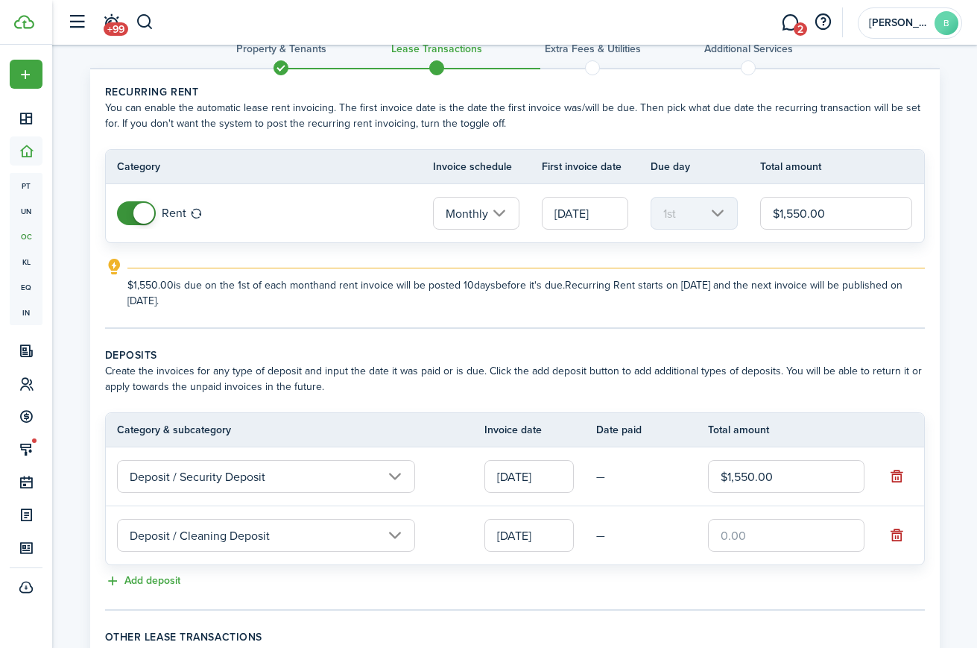
click at [782, 531] on input "text" at bounding box center [786, 535] width 157 height 33
type input "$300.00"
click at [654, 570] on lease-classic-deposit "Deposits Create the invoices for any type of deposit and input the date it was …" at bounding box center [515, 468] width 820 height 243
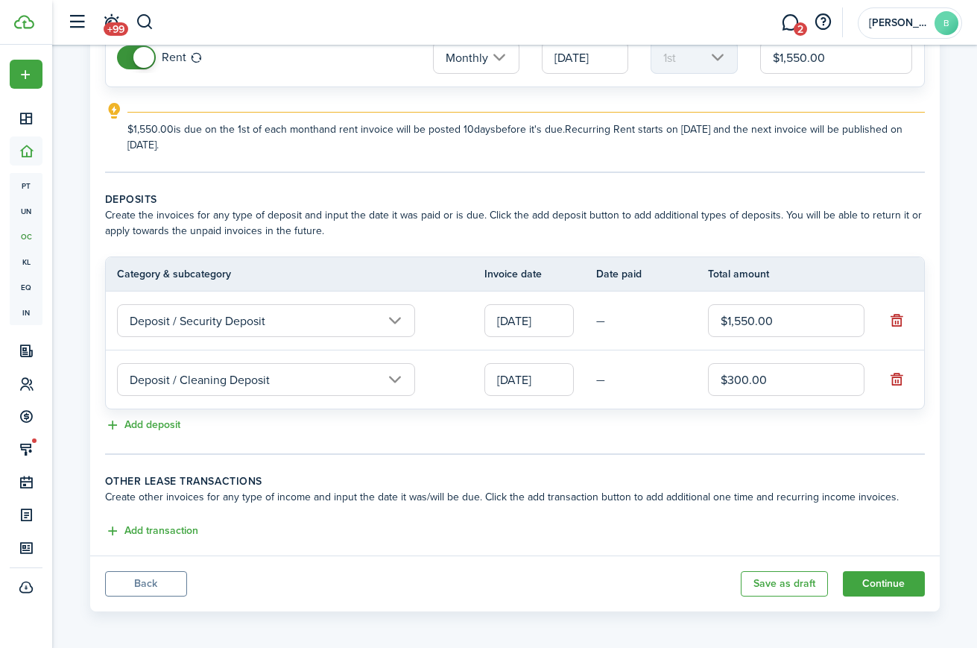
scroll to position [193, 0]
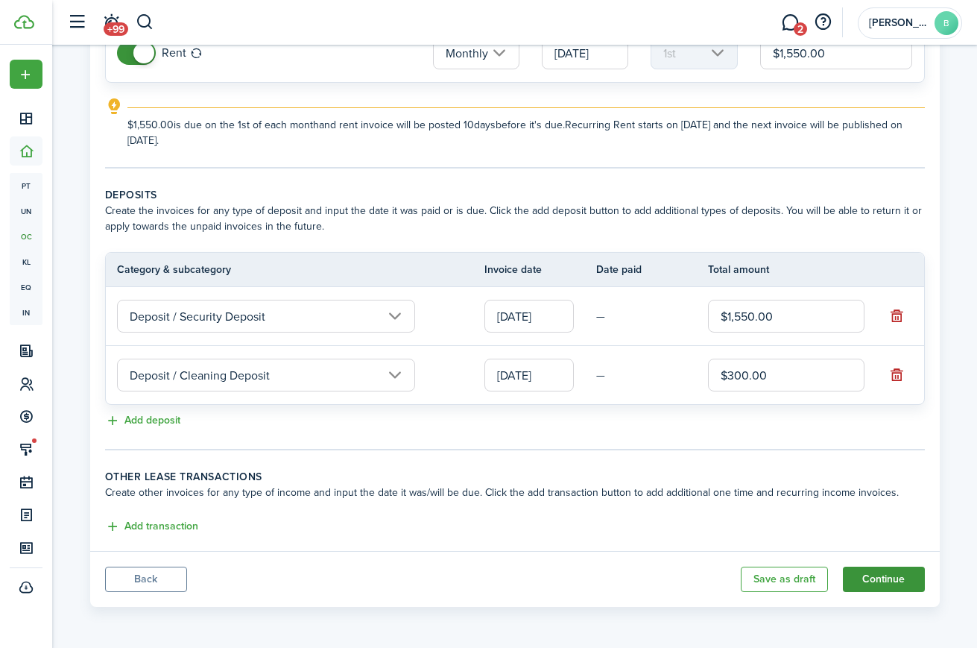
click at [889, 582] on button "Continue" at bounding box center [884, 578] width 82 height 25
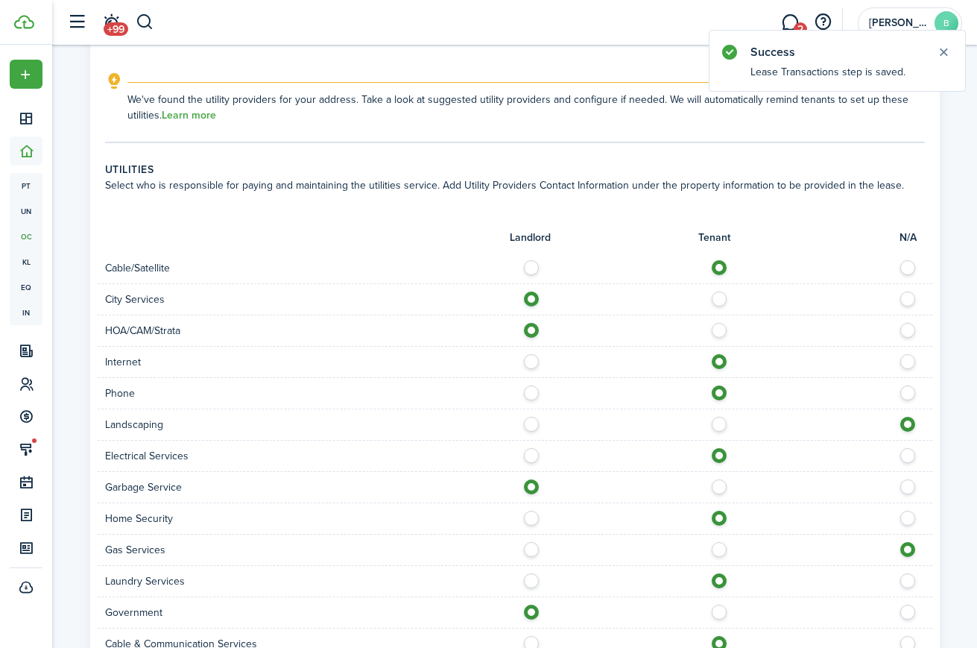
scroll to position [996, 0]
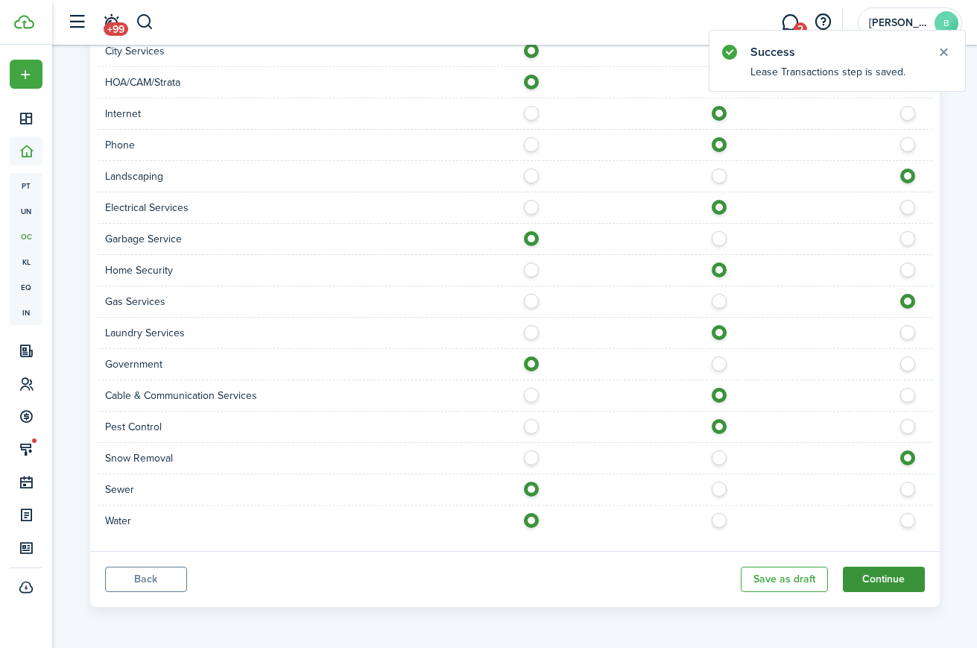
click at [891, 574] on button "Continue" at bounding box center [884, 578] width 82 height 25
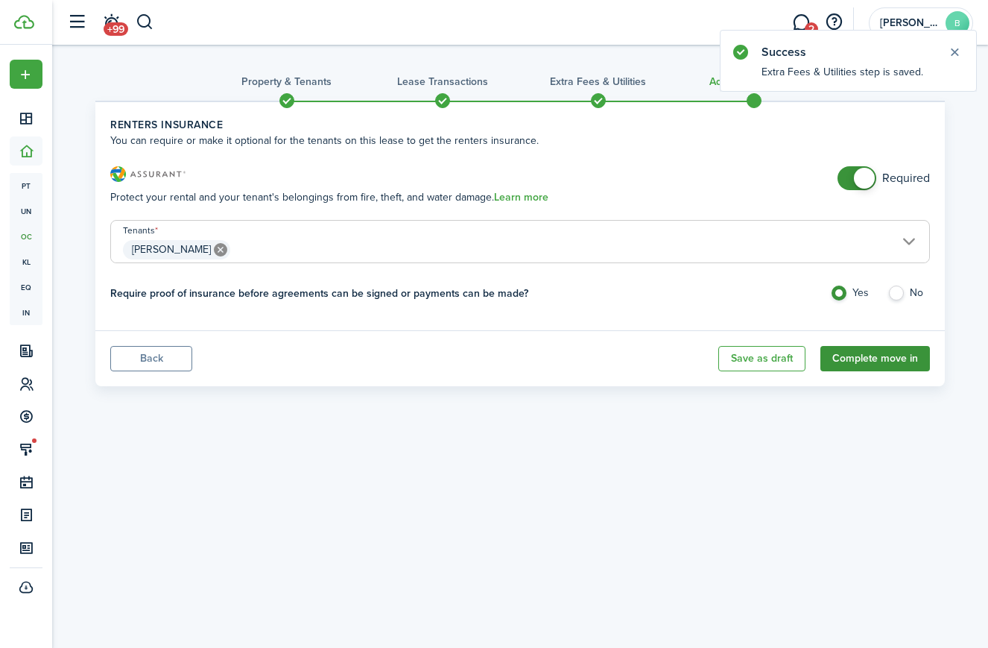
click at [865, 357] on button "Complete move in" at bounding box center [876, 358] width 110 height 25
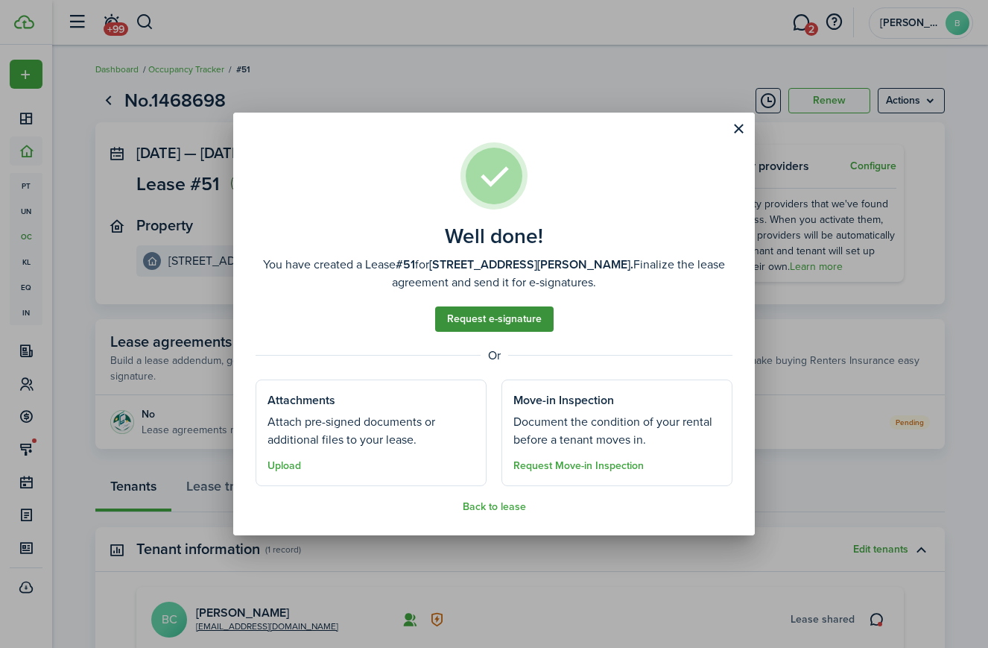
click at [536, 316] on link "Request e-signature" at bounding box center [494, 318] width 119 height 25
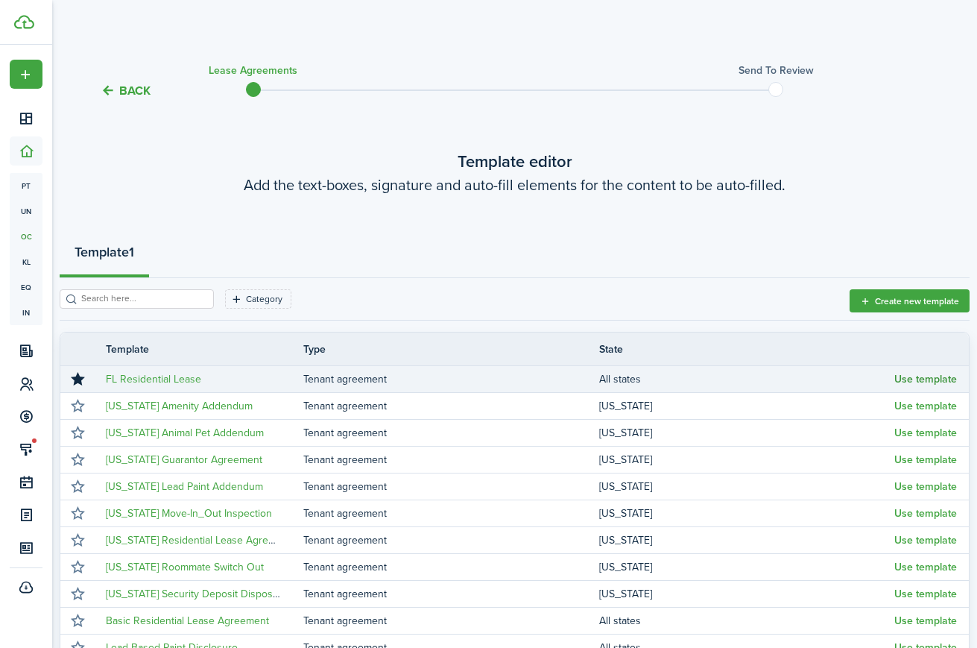
click at [921, 378] on button "Use template" at bounding box center [925, 379] width 63 height 12
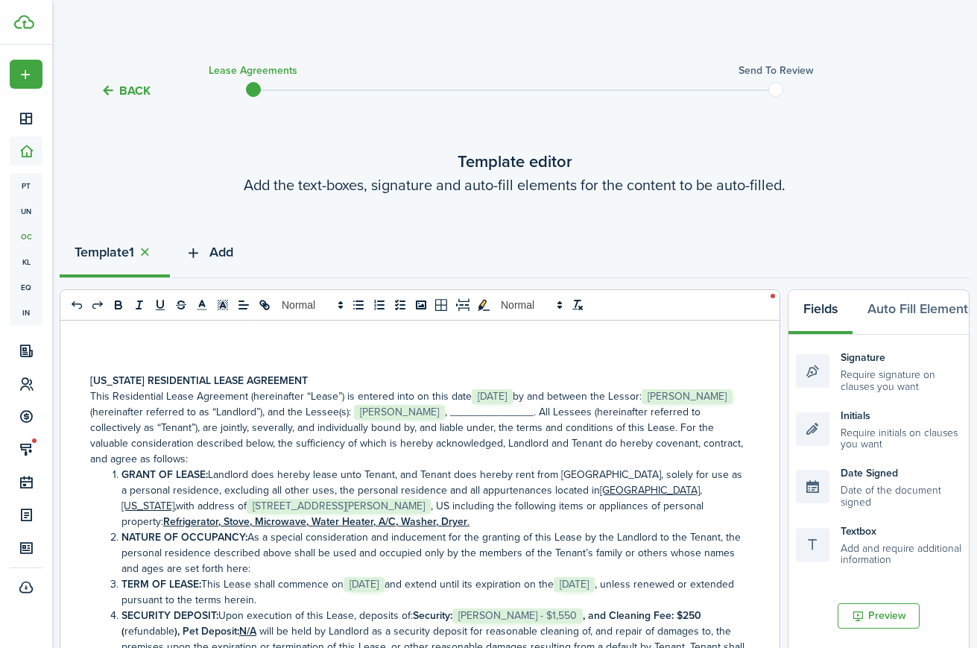
click at [201, 250] on icon "button" at bounding box center [193, 252] width 17 height 16
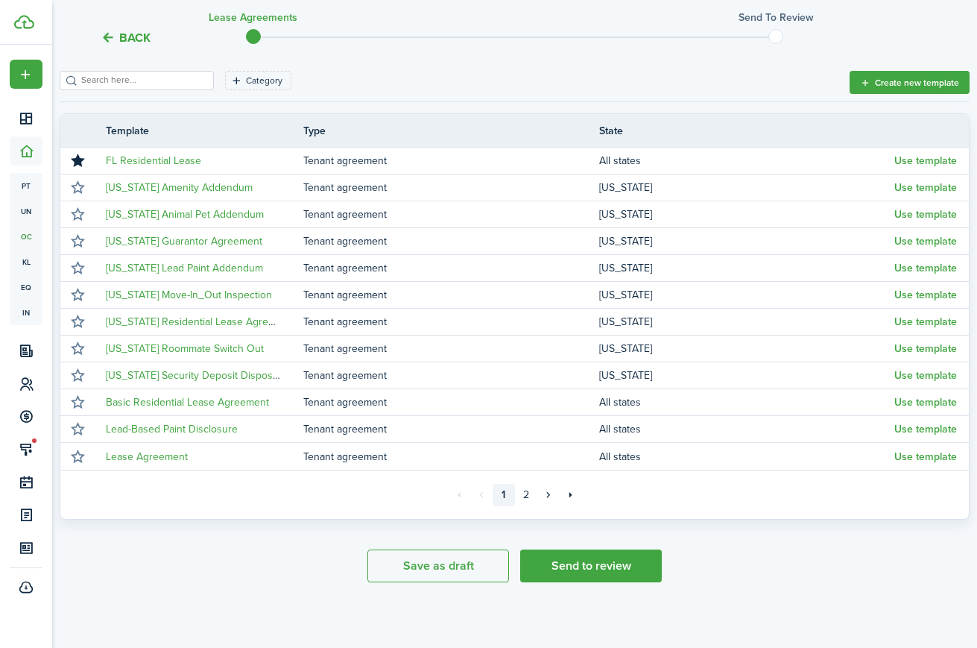
scroll to position [224, 0]
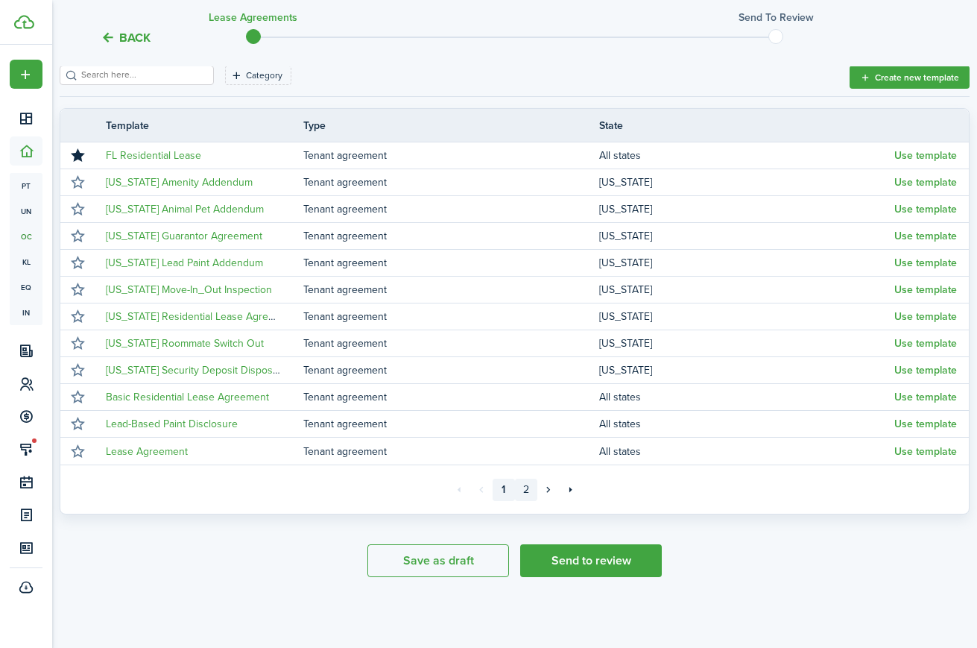
click at [522, 484] on link "2" at bounding box center [526, 490] width 22 height 22
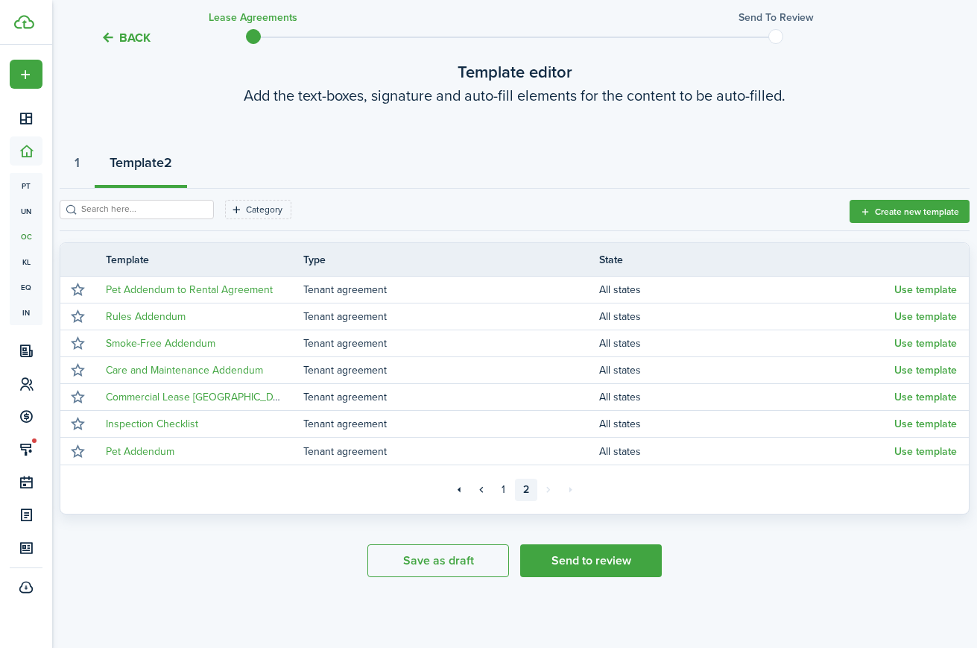
scroll to position [89, 0]
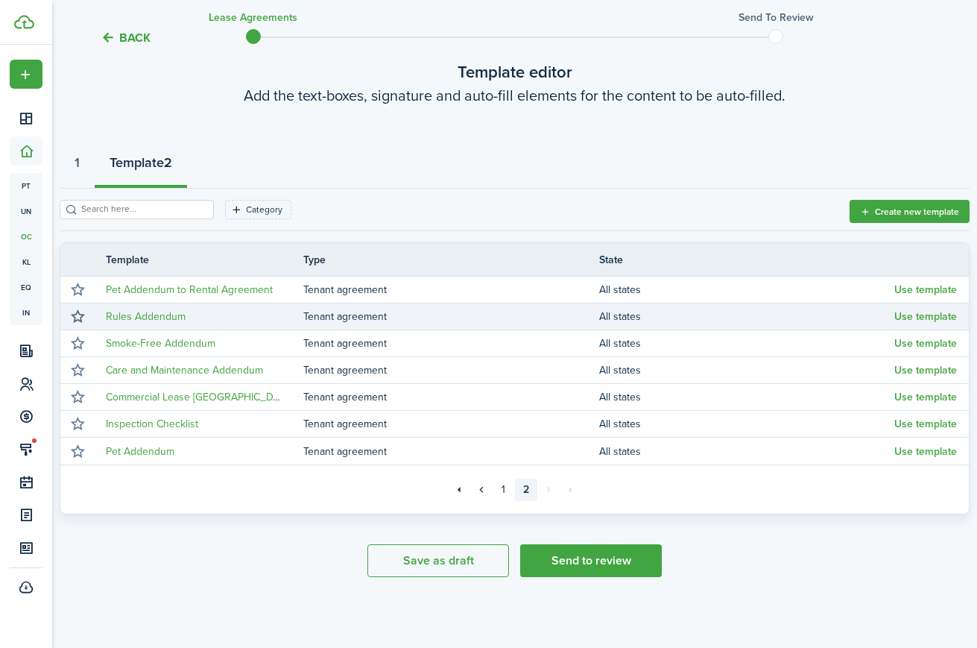
click at [81, 312] on button "button" at bounding box center [77, 316] width 21 height 21
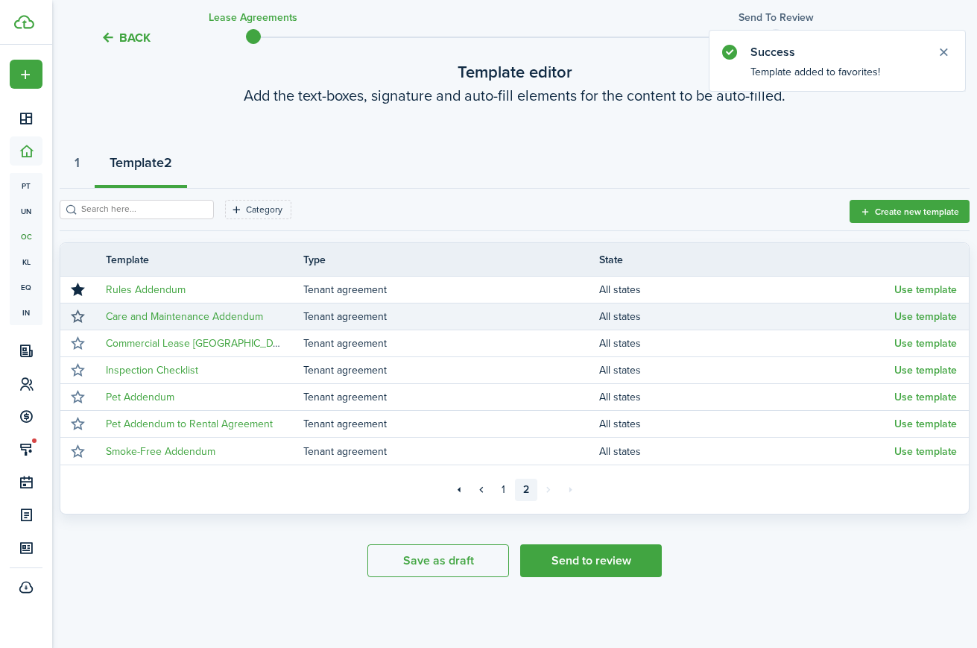
click at [79, 315] on button "button" at bounding box center [77, 316] width 21 height 21
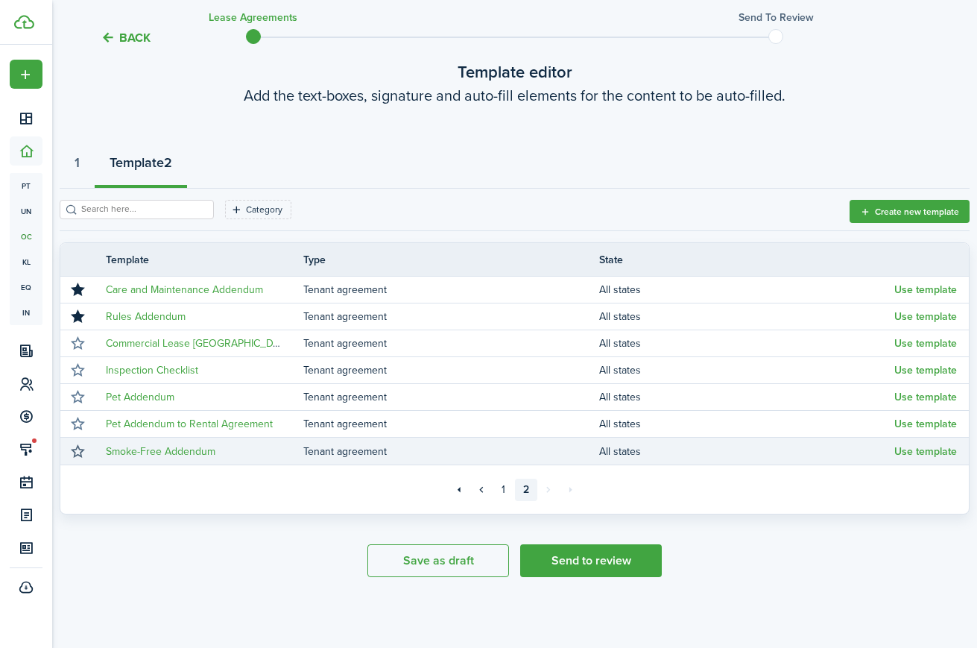
click at [77, 449] on button "button" at bounding box center [77, 451] width 21 height 21
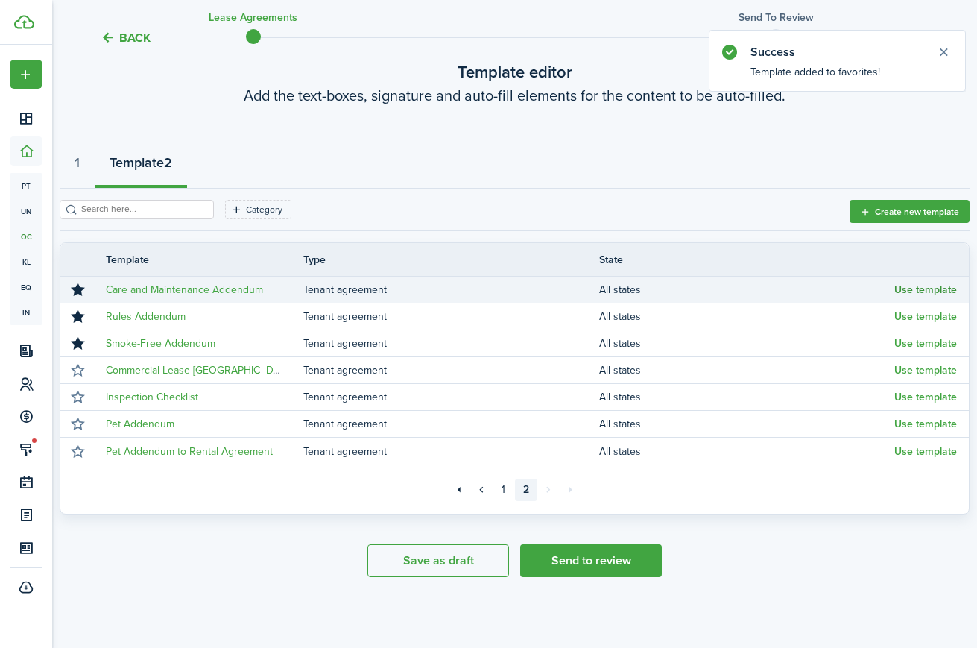
click at [911, 288] on button "Use template" at bounding box center [925, 290] width 63 height 12
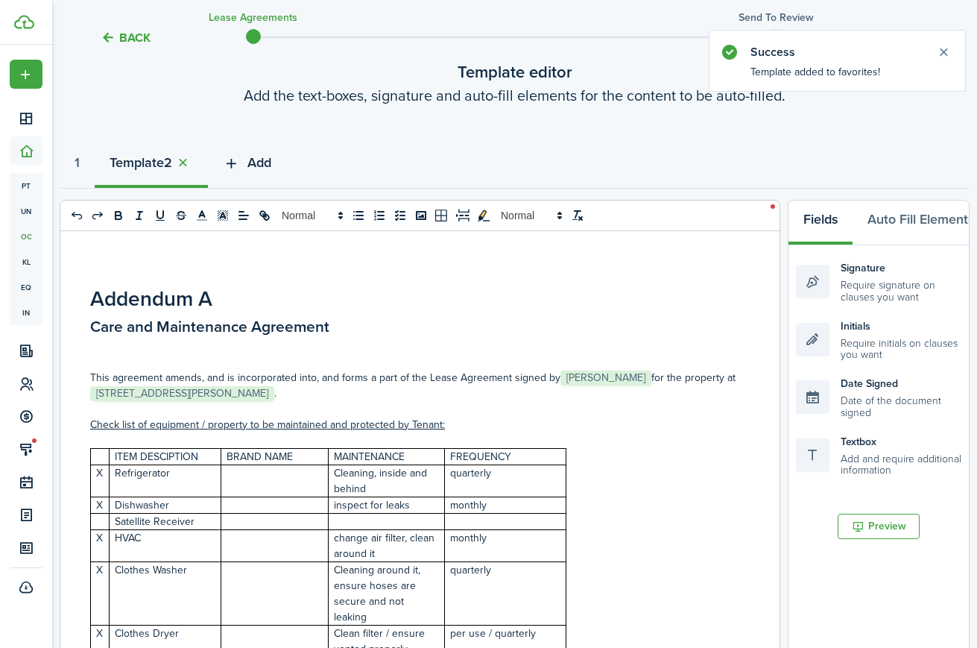
click at [271, 162] on span "Add" at bounding box center [259, 163] width 24 height 20
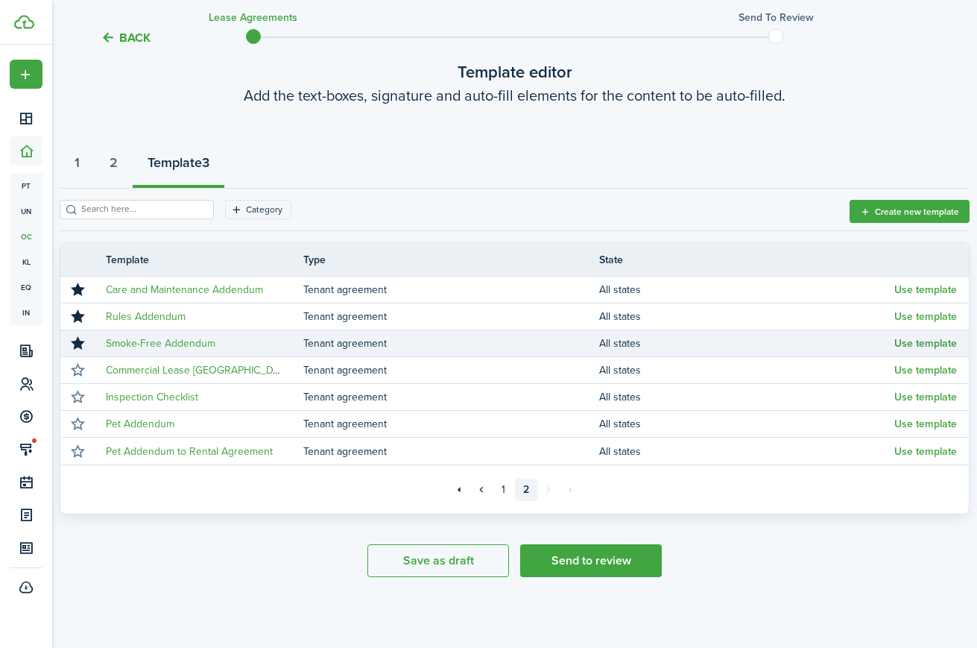
click at [912, 340] on button "Use template" at bounding box center [925, 344] width 63 height 12
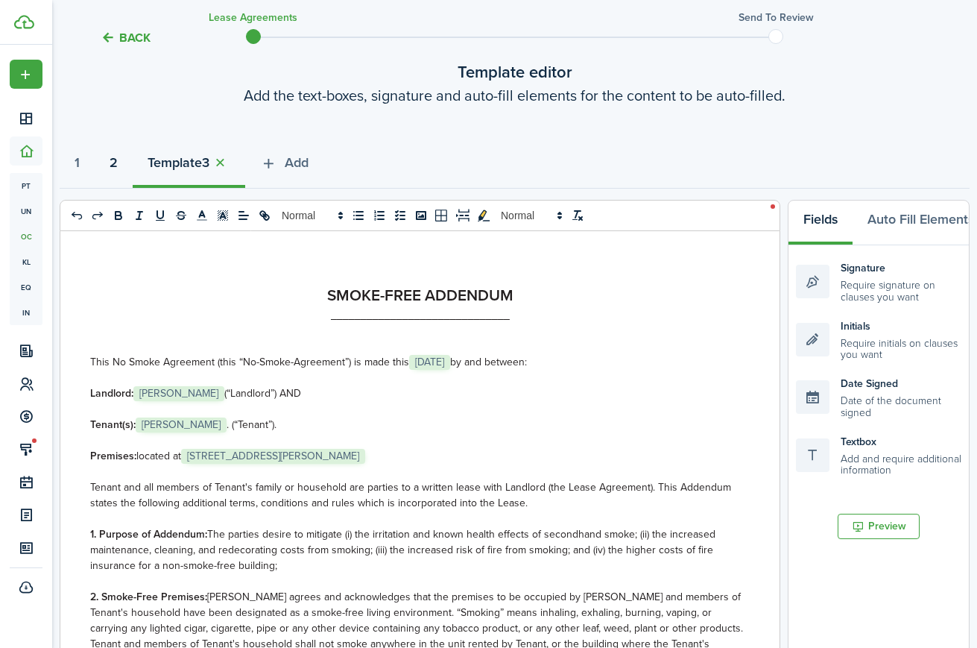
click at [118, 161] on strong "2" at bounding box center [114, 163] width 8 height 20
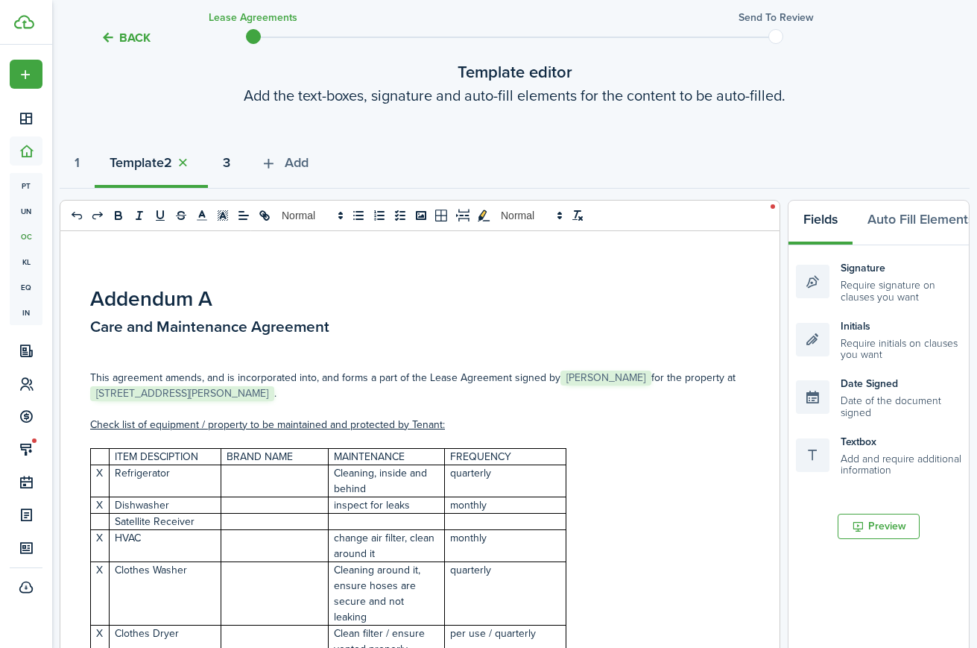
click at [230, 160] on strong "3" at bounding box center [226, 163] width 7 height 20
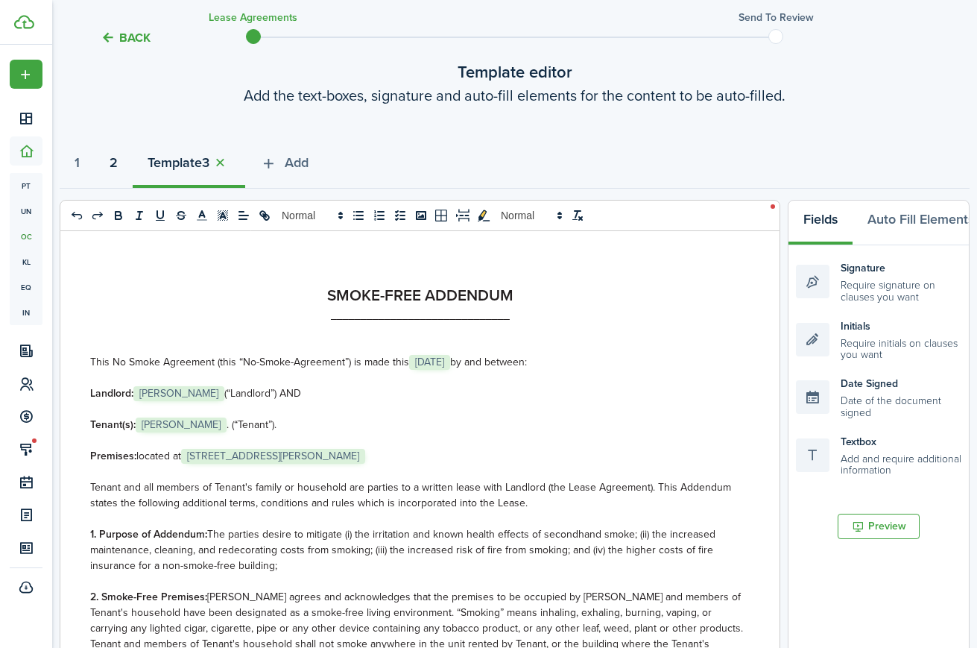
click at [118, 168] on strong "2" at bounding box center [114, 163] width 8 height 20
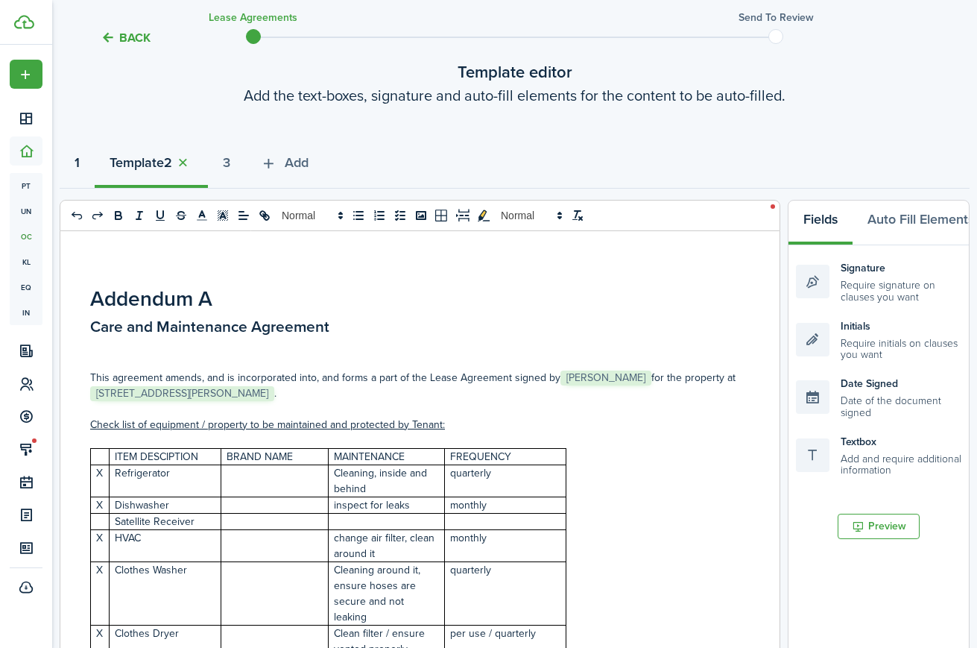
click at [80, 168] on strong "1" at bounding box center [77, 163] width 5 height 20
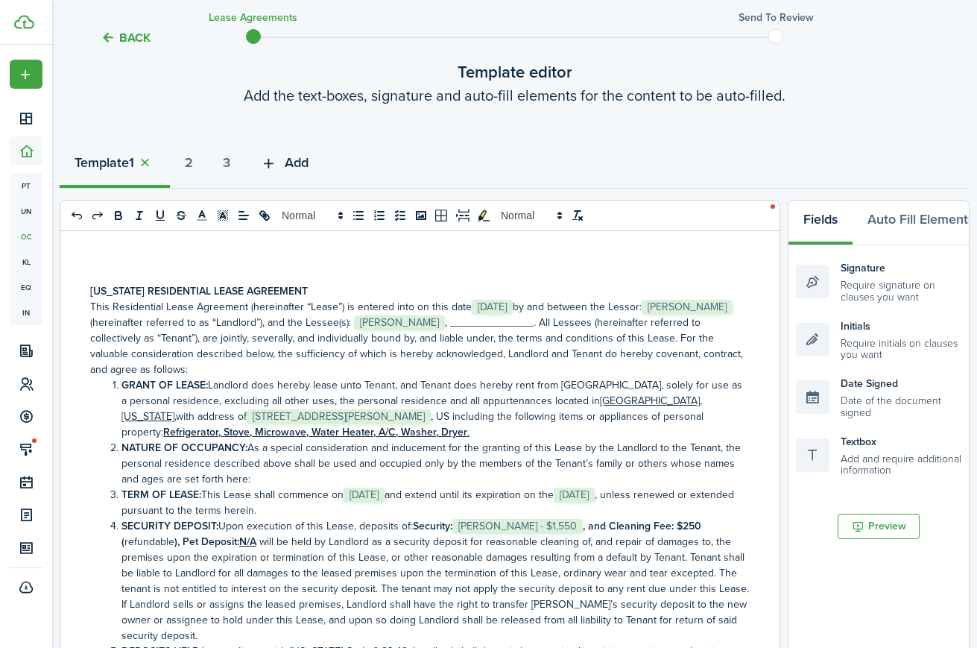
click at [277, 162] on icon "button" at bounding box center [268, 163] width 17 height 16
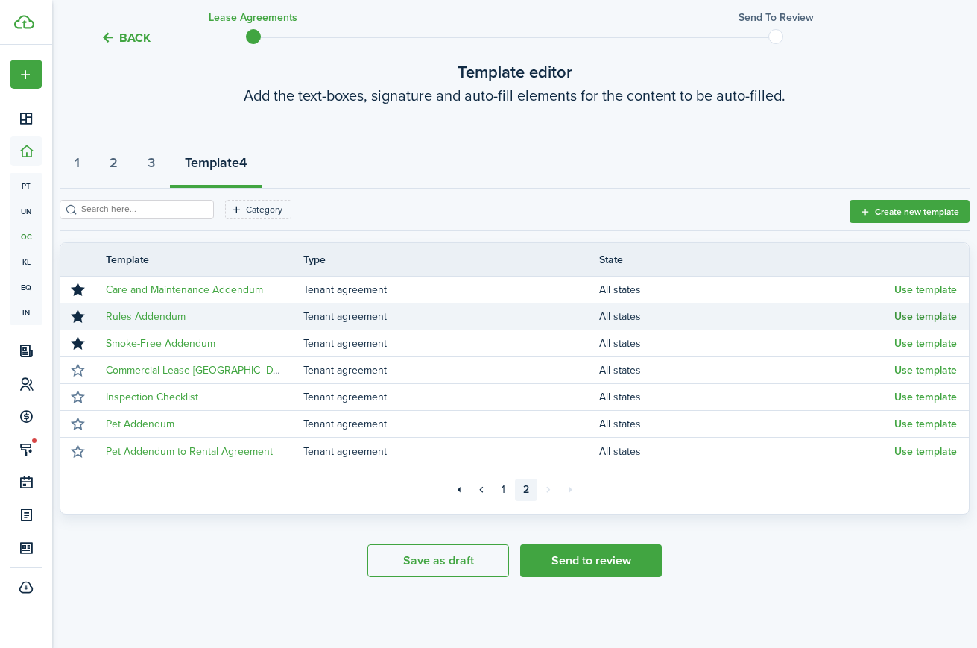
click at [909, 318] on button "Use template" at bounding box center [925, 317] width 63 height 12
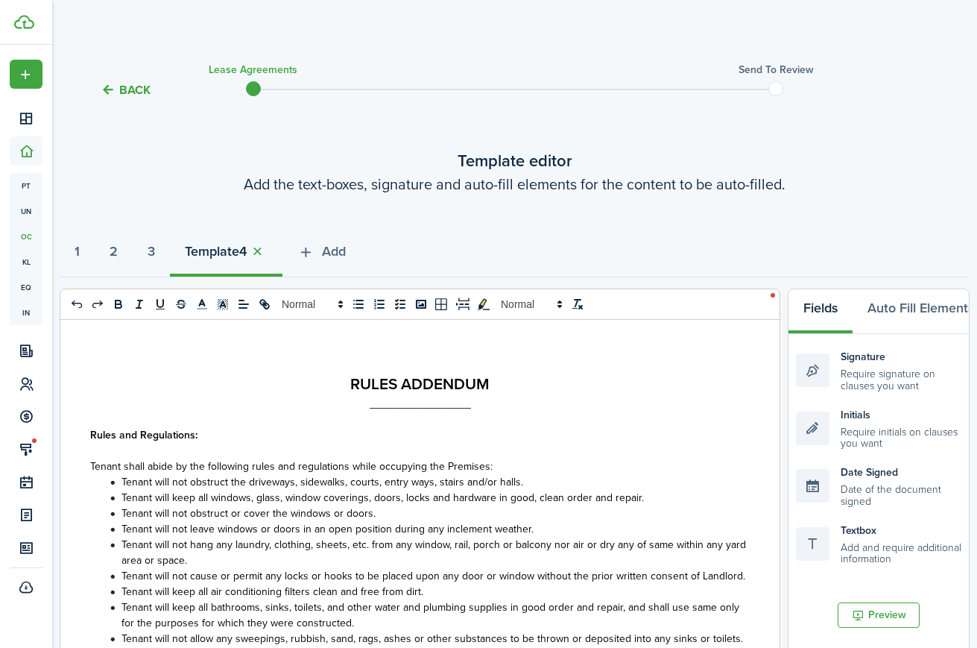
scroll to position [0, 0]
click at [167, 250] on button "3" at bounding box center [151, 255] width 37 height 45
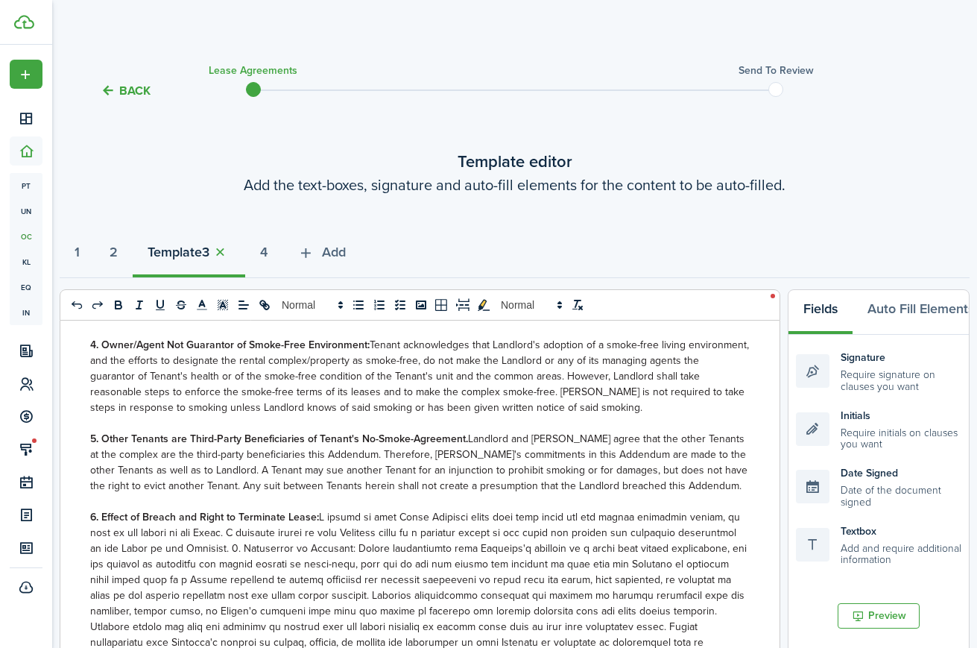
scroll to position [511, 0]
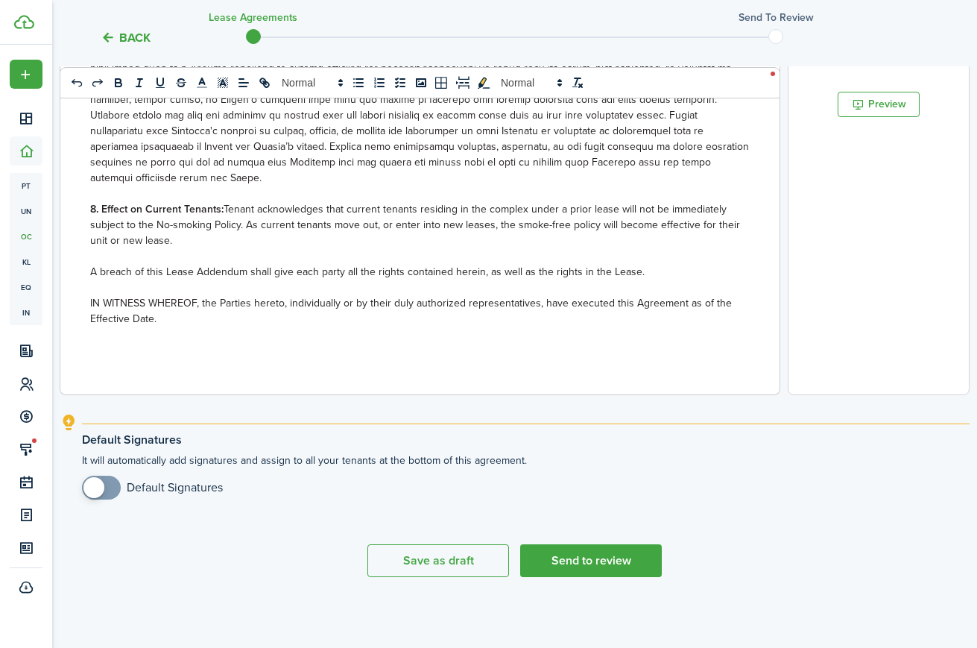
checkbox input "true"
click at [92, 490] on span at bounding box center [93, 487] width 21 height 21
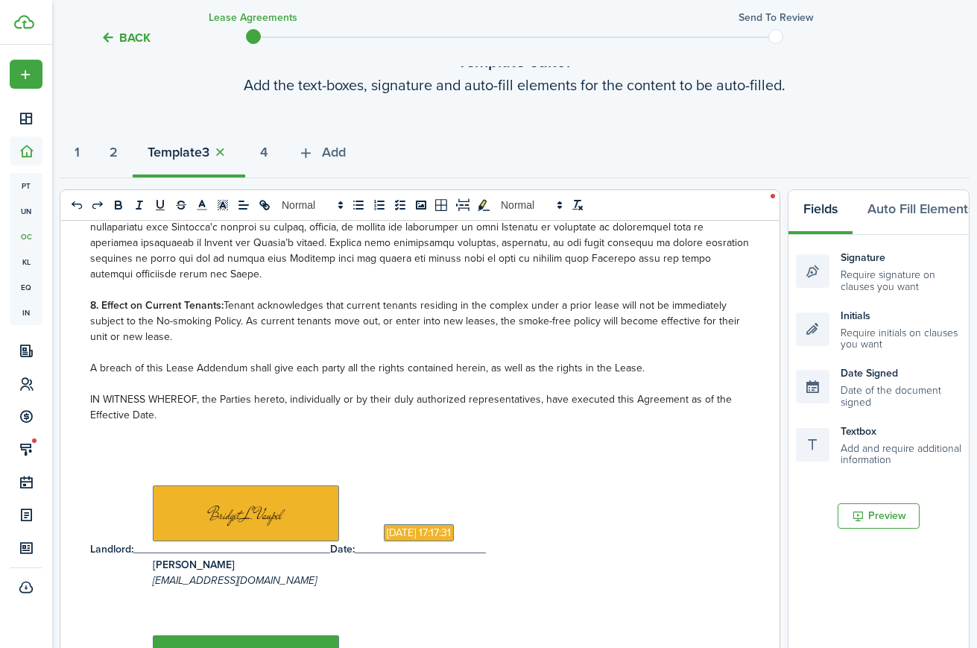
scroll to position [0, 0]
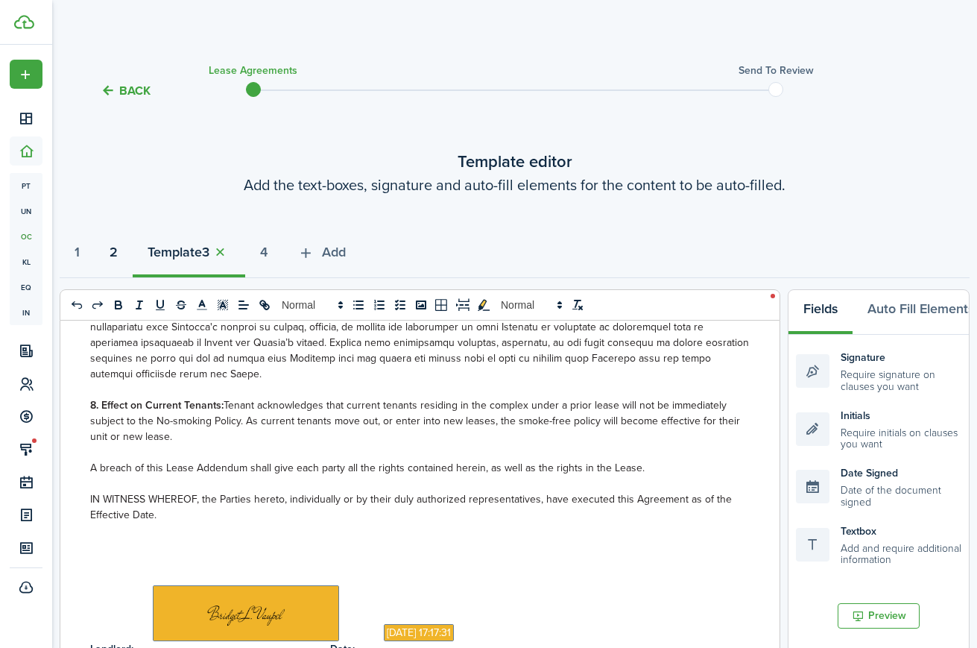
click at [113, 248] on strong "2" at bounding box center [114, 252] width 8 height 20
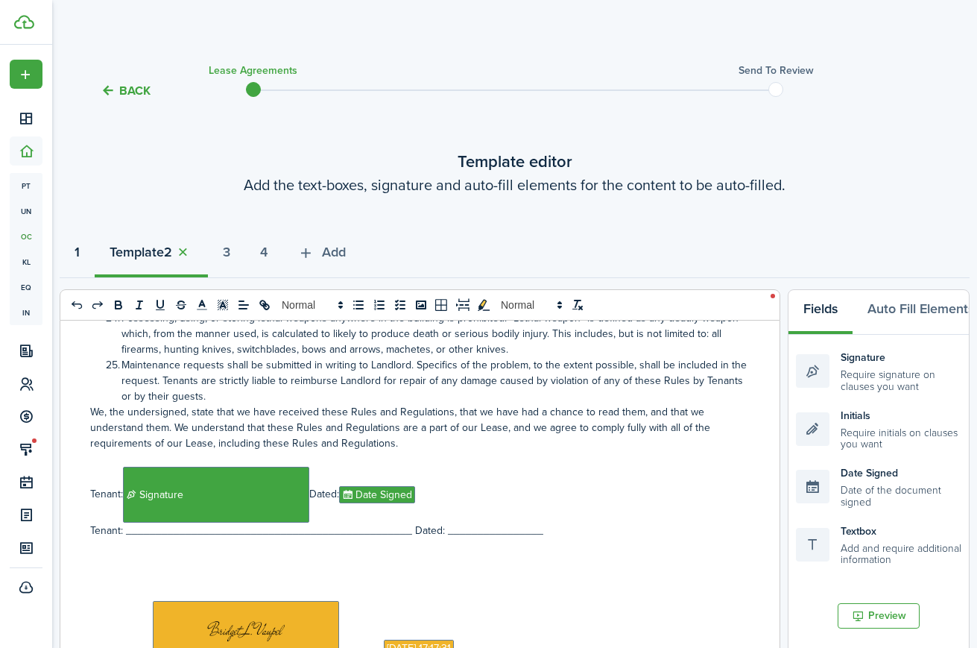
click at [78, 253] on strong "1" at bounding box center [77, 252] width 5 height 20
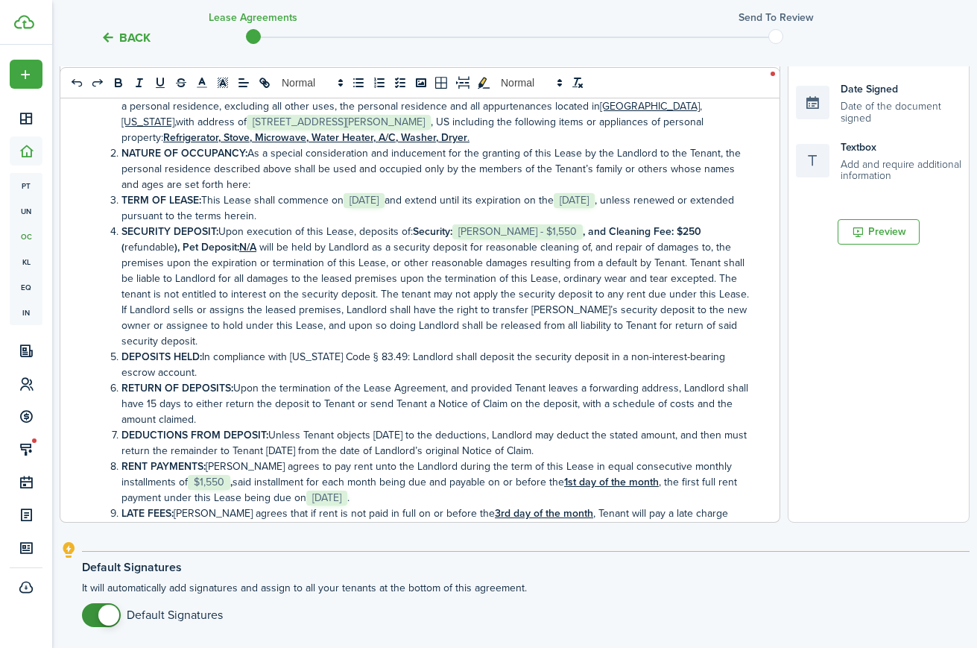
scroll to position [291, 0]
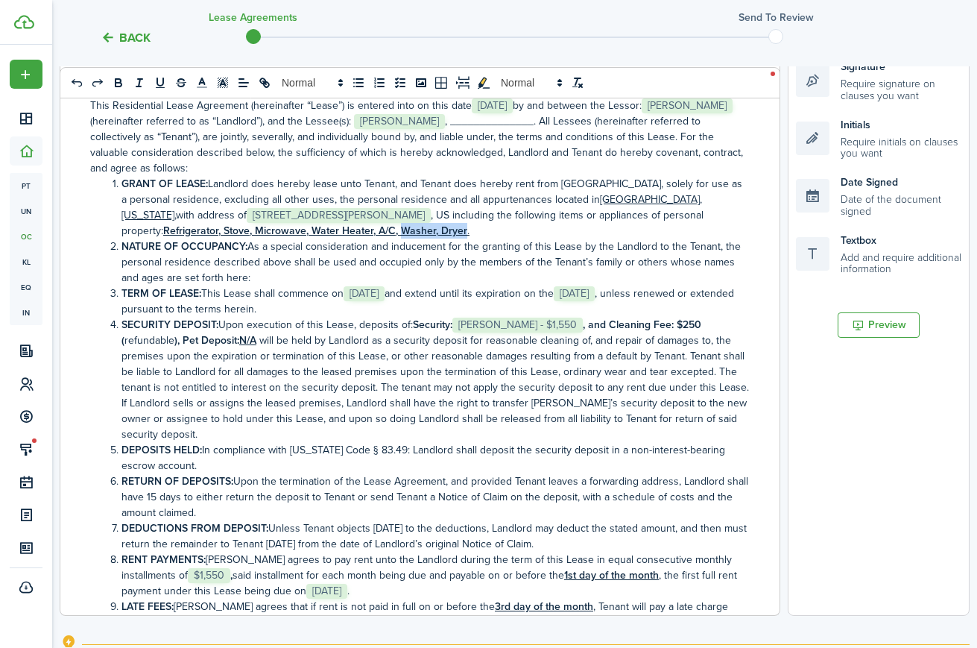
drag, startPoint x: 467, startPoint y: 233, endPoint x: 455, endPoint y: 267, distance: 36.6
click at [404, 236] on li "GRANT OF LEASE: Landlord does hereby lease unto Tenant, and Tenant does hereby …" at bounding box center [428, 207] width 644 height 63
click at [507, 259] on li "NATURE OF OCCUPANCY: As a special consideration and inducement for the granting…" at bounding box center [428, 262] width 644 height 47
click at [659, 326] on strong ", and Cleaning Fee: $250 (" at bounding box center [411, 332] width 580 height 31
click at [618, 400] on li "SECURITY DEPOSIT: Upon execution of this Lease, deposits of: Security: ﻿ [PERSO…" at bounding box center [428, 379] width 644 height 125
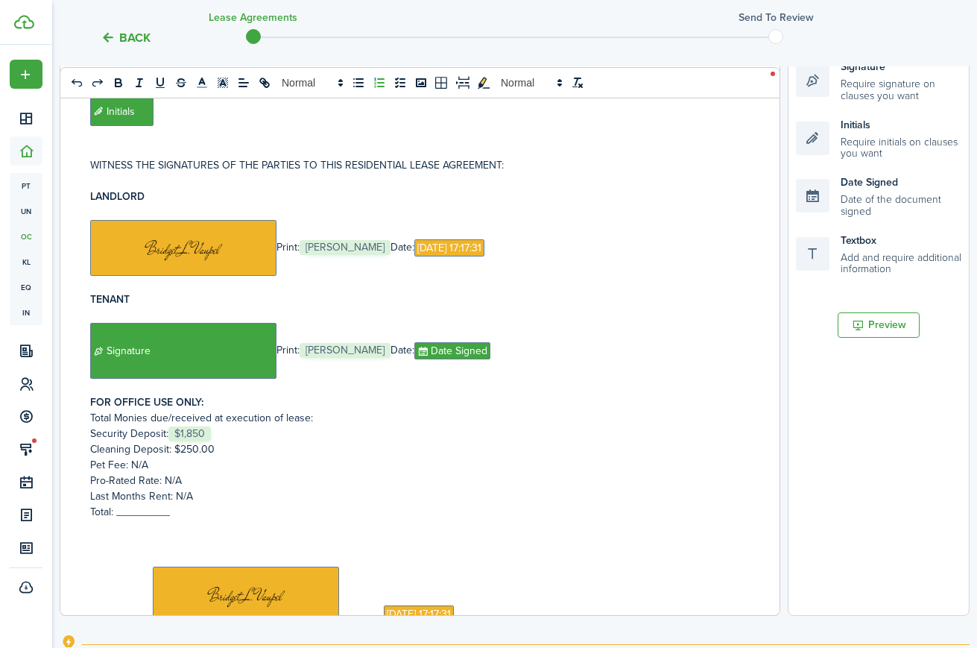
scroll to position [4592, 0]
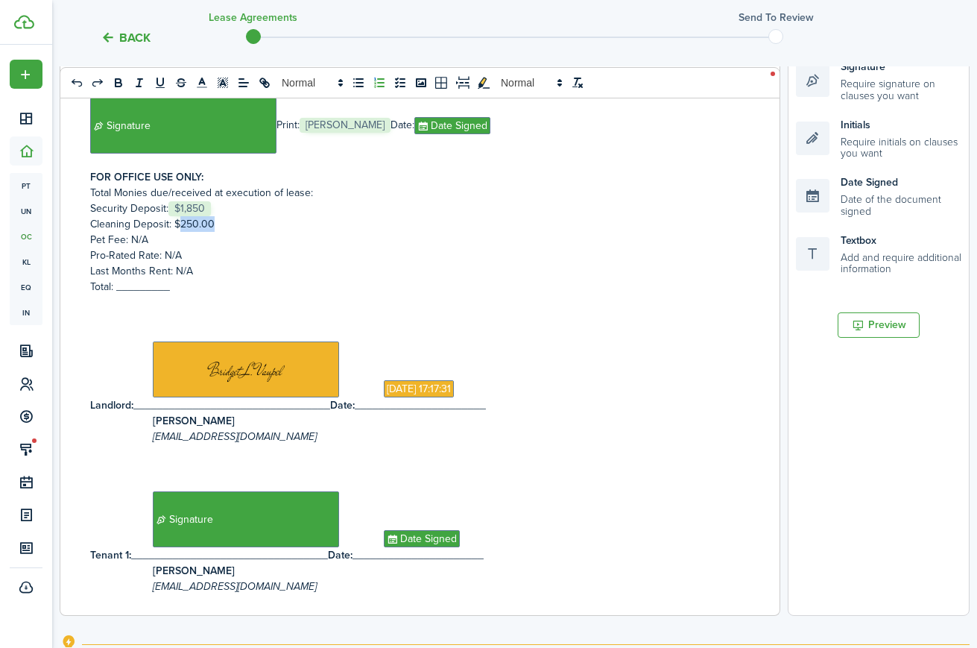
drag, startPoint x: 219, startPoint y: 175, endPoint x: 182, endPoint y: 177, distance: 37.3
click at [182, 216] on p "Cleaning Deposit: $250.00" at bounding box center [420, 224] width 660 height 16
click at [233, 201] on p "Security Deposit: ﻿ $1,850 ﻿" at bounding box center [420, 209] width 660 height 16
click at [209, 247] on p "Pro-Rated Rate: N/A" at bounding box center [420, 255] width 660 height 16
click at [138, 279] on p "Total: _________" at bounding box center [420, 287] width 660 height 16
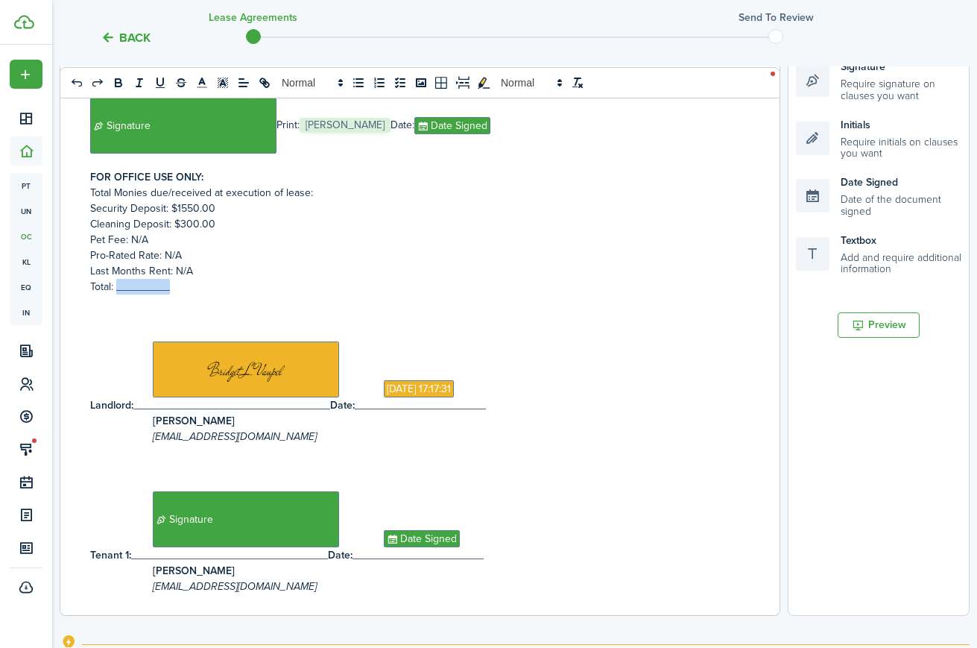
click at [138, 279] on p "Total: _________" at bounding box center [420, 287] width 660 height 16
click at [192, 263] on p "Last Months Rent: N/A" at bounding box center [420, 271] width 660 height 16
click at [341, 185] on p "Total Monies due/received at execution of lease:" at bounding box center [420, 193] width 660 height 16
click at [140, 279] on p "Total: _________" at bounding box center [420, 287] width 660 height 16
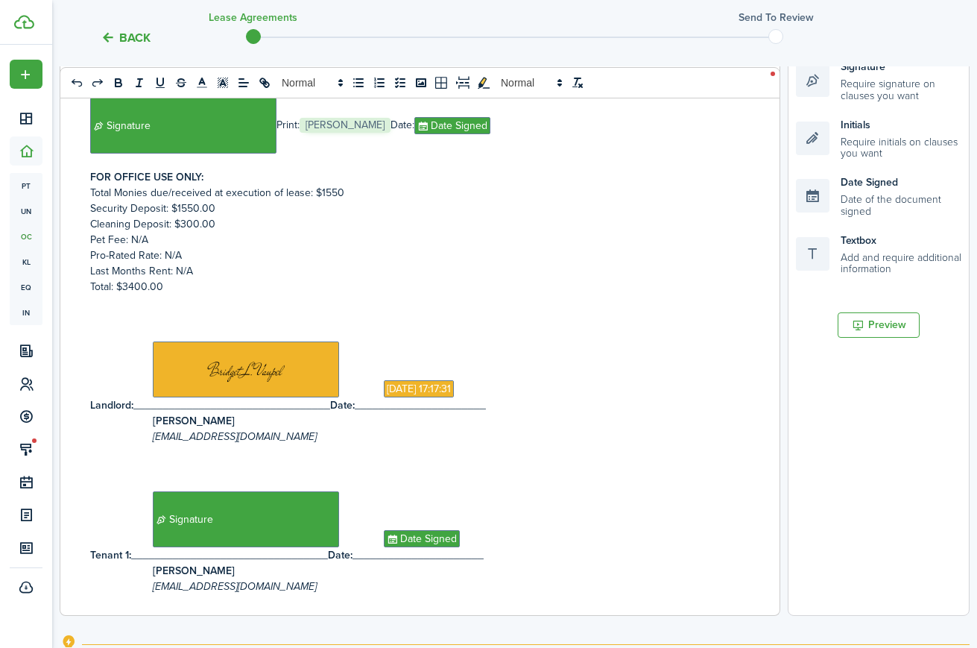
click at [314, 185] on p "Total Monies due/received at execution of lease: $1550" at bounding box center [420, 193] width 660 height 16
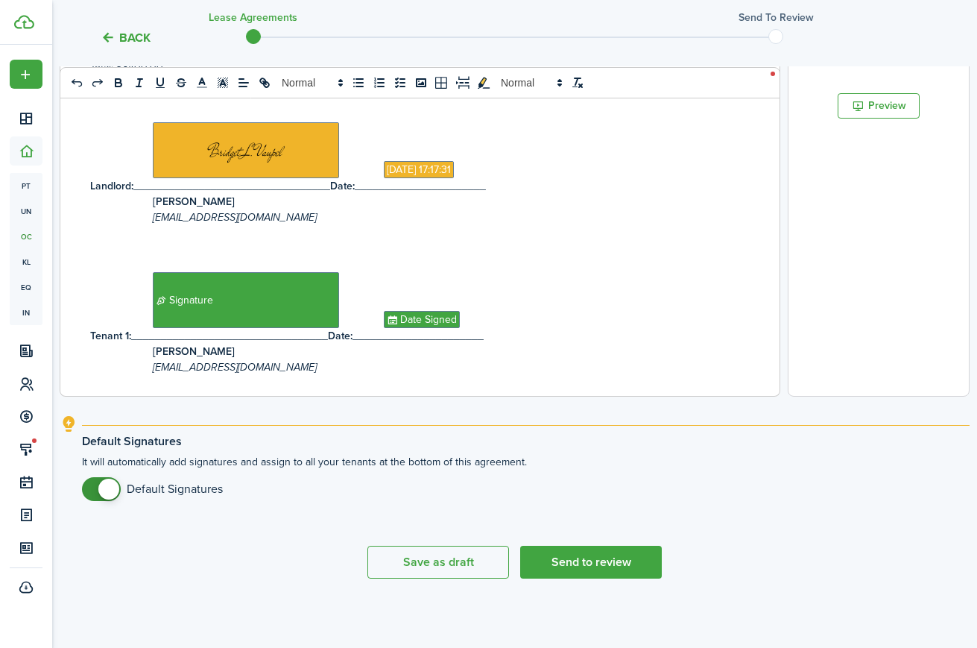
scroll to position [511, 0]
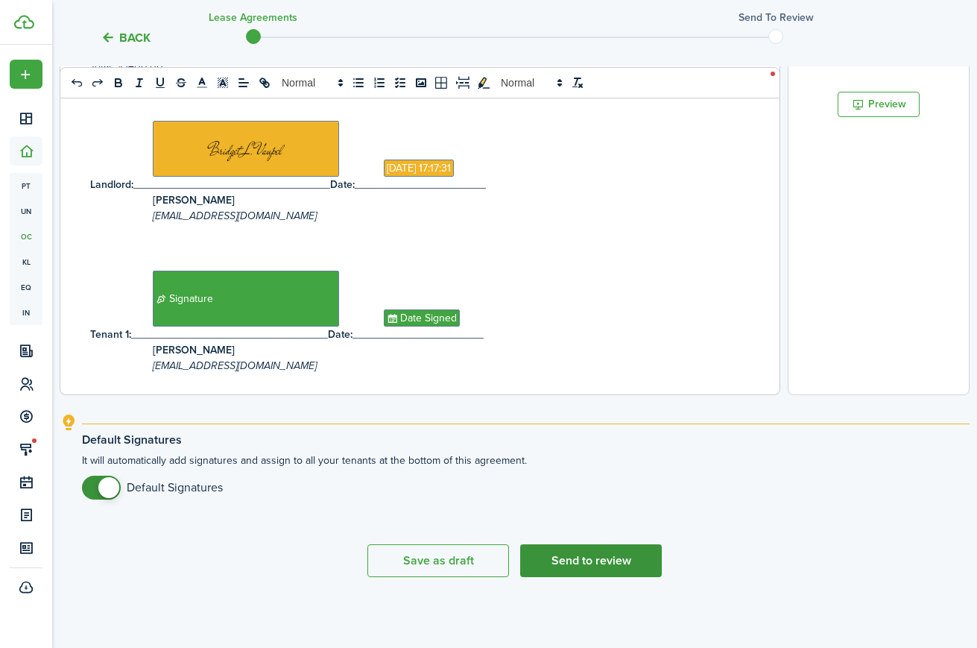
click at [582, 559] on button "Send to review" at bounding box center [591, 560] width 142 height 33
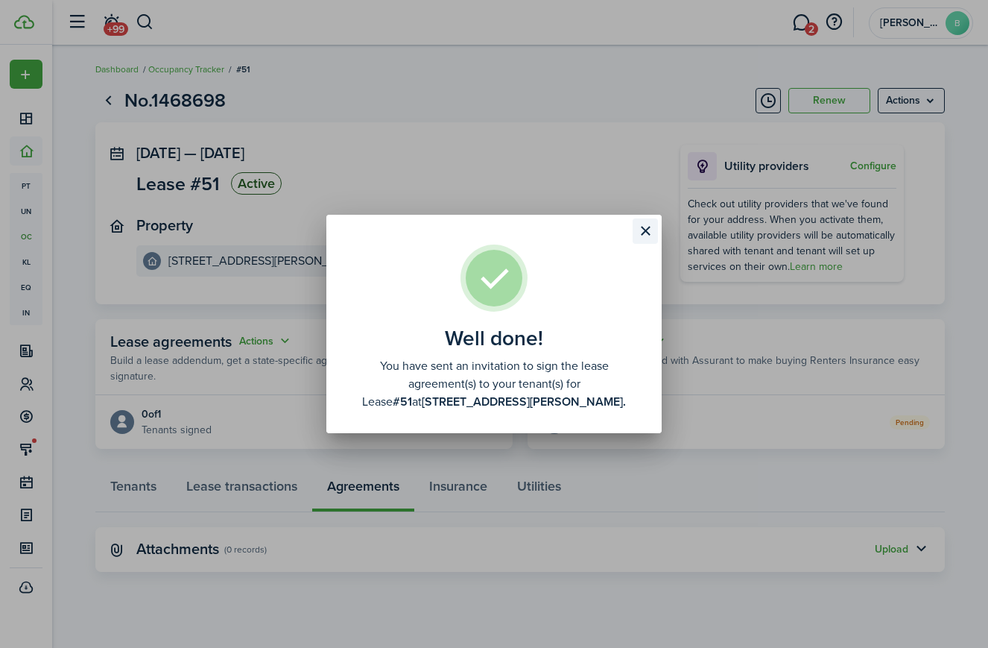
click at [643, 225] on button "Close modal" at bounding box center [645, 230] width 25 height 25
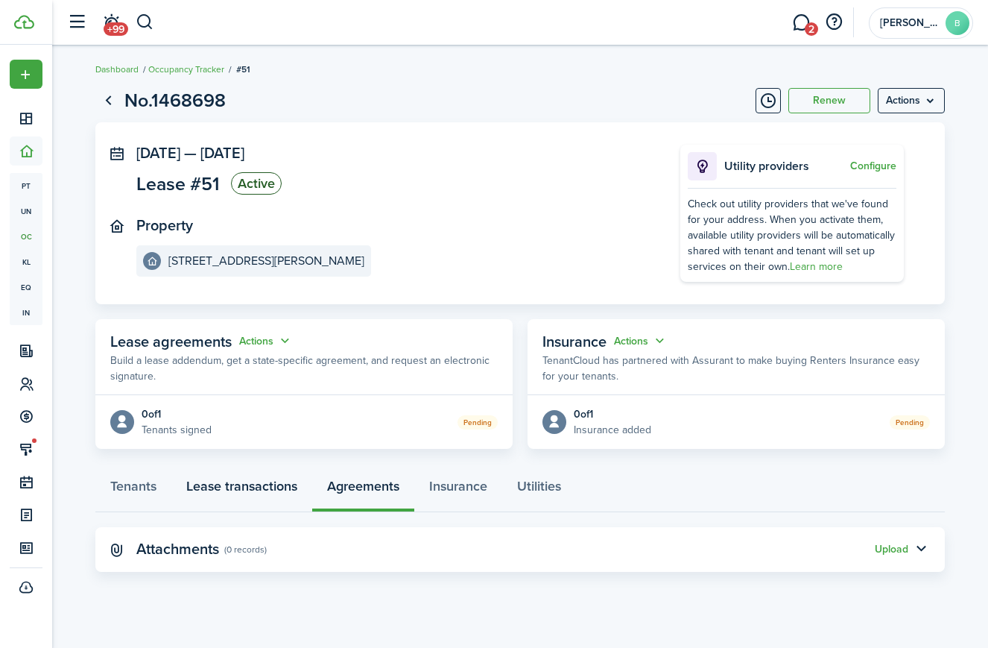
click at [230, 479] on link "Lease transactions" at bounding box center [241, 489] width 141 height 45
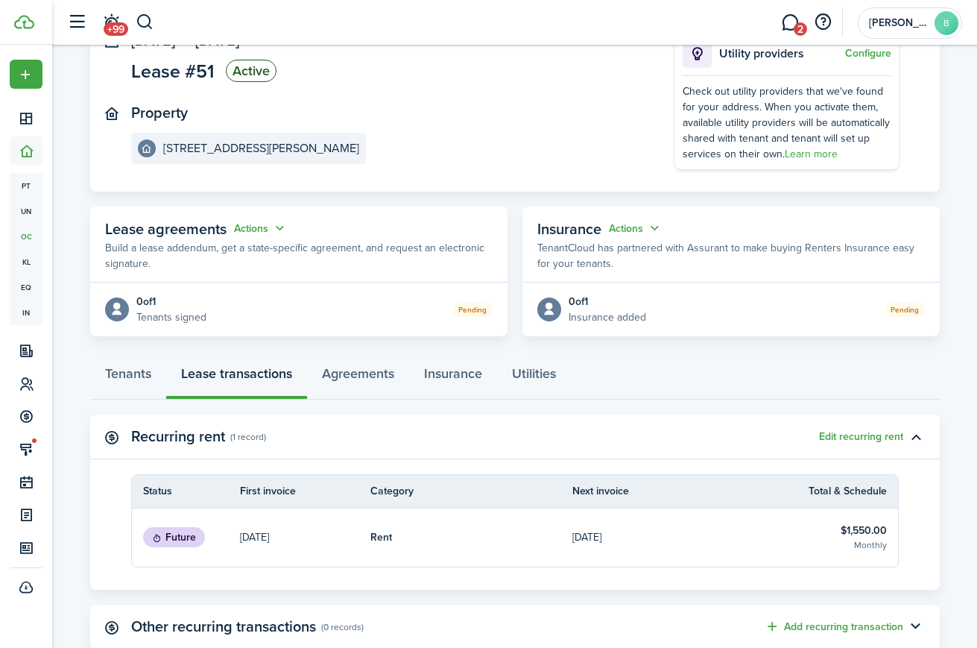
scroll to position [303, 0]
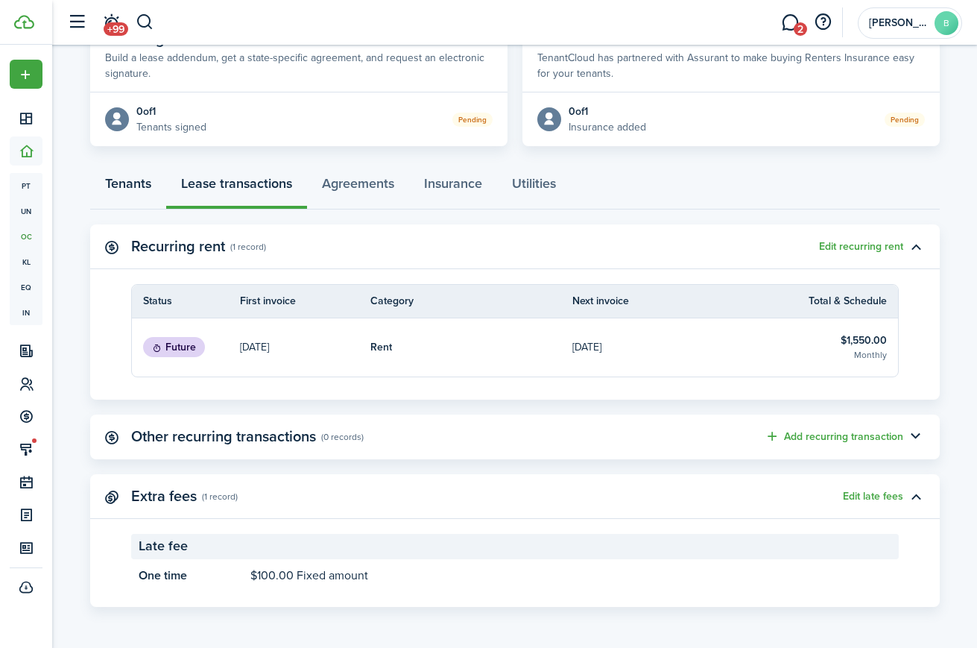
click at [128, 186] on link "Tenants" at bounding box center [128, 187] width 76 height 45
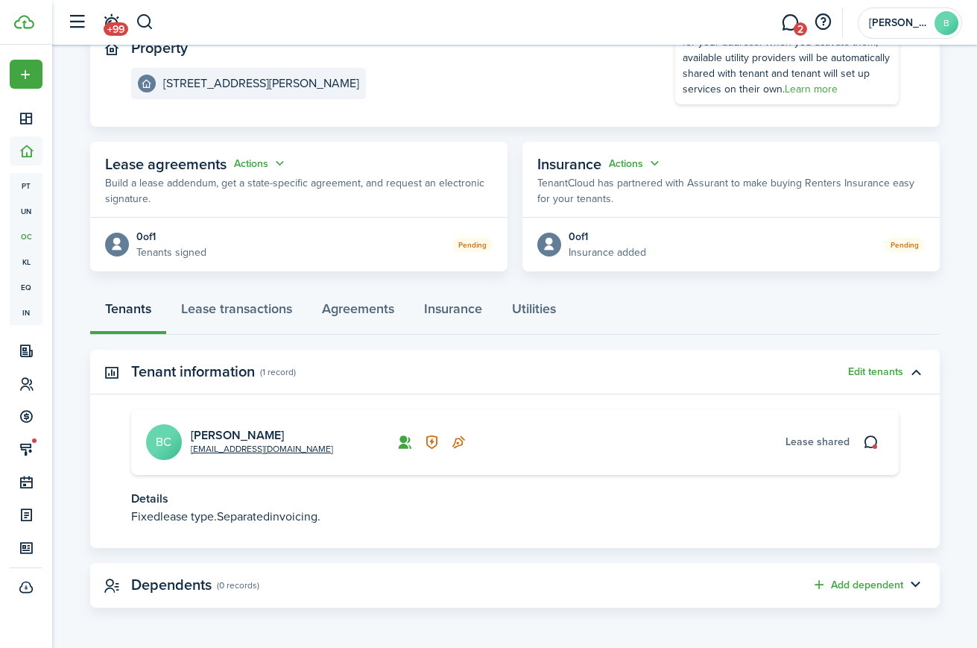
scroll to position [178, 0]
click at [209, 431] on link "[PERSON_NAME]" at bounding box center [237, 434] width 93 height 17
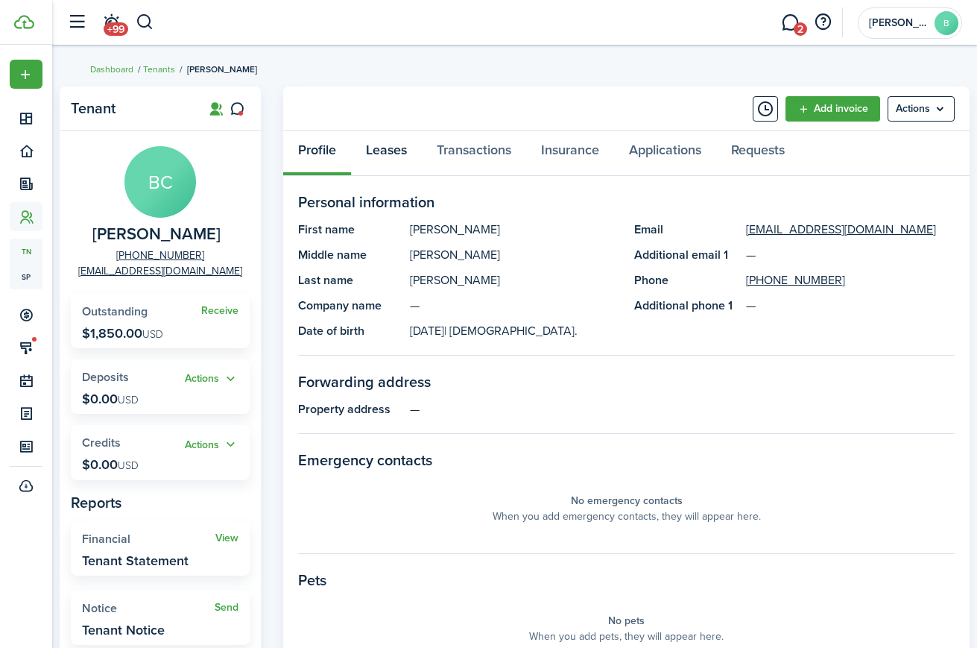
click at [388, 152] on link "Leases" at bounding box center [386, 153] width 71 height 45
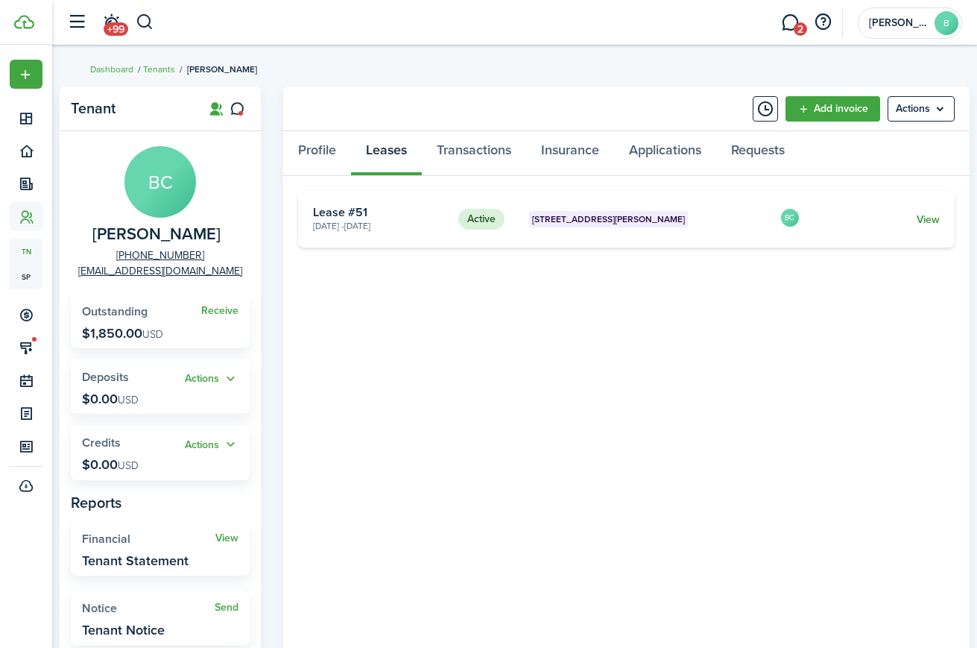
click at [930, 222] on link "View" at bounding box center [928, 220] width 23 height 16
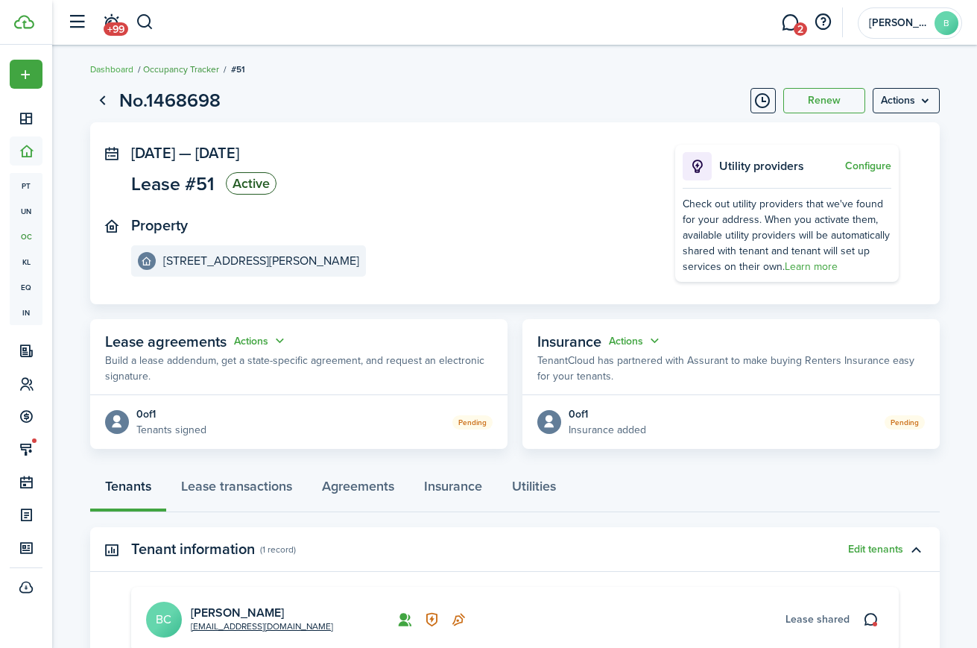
click at [183, 69] on link "Occupancy Tracker" at bounding box center [181, 69] width 76 height 13
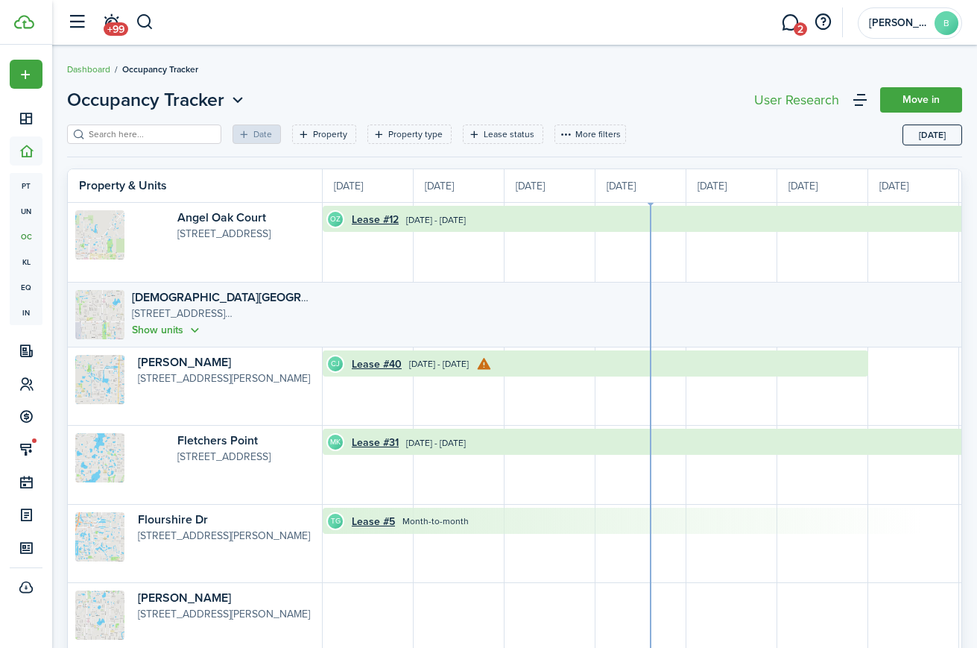
scroll to position [0, 273]
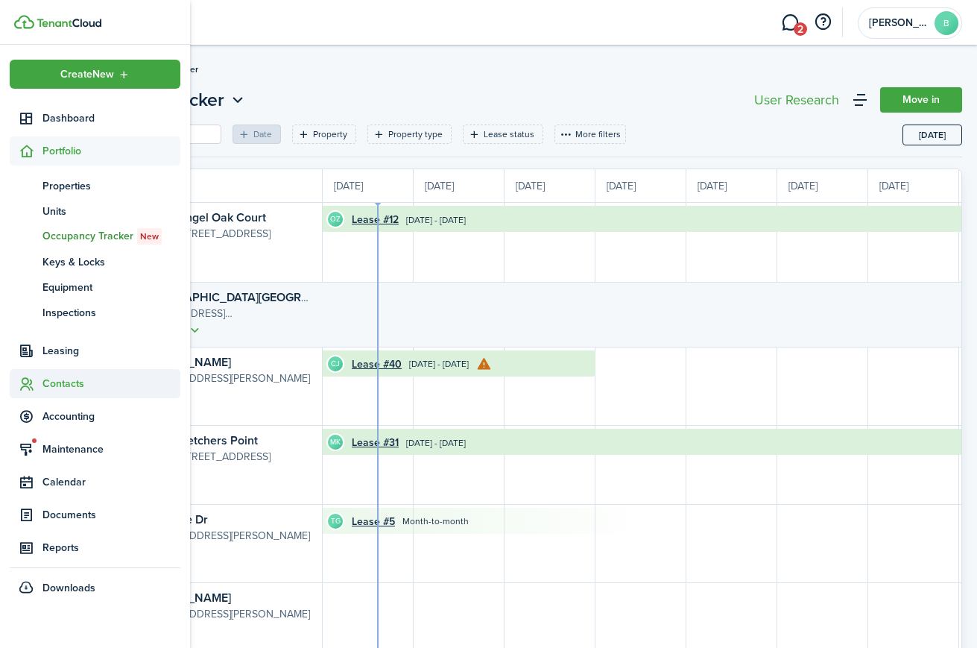
click at [60, 384] on span "Contacts" at bounding box center [111, 384] width 138 height 16
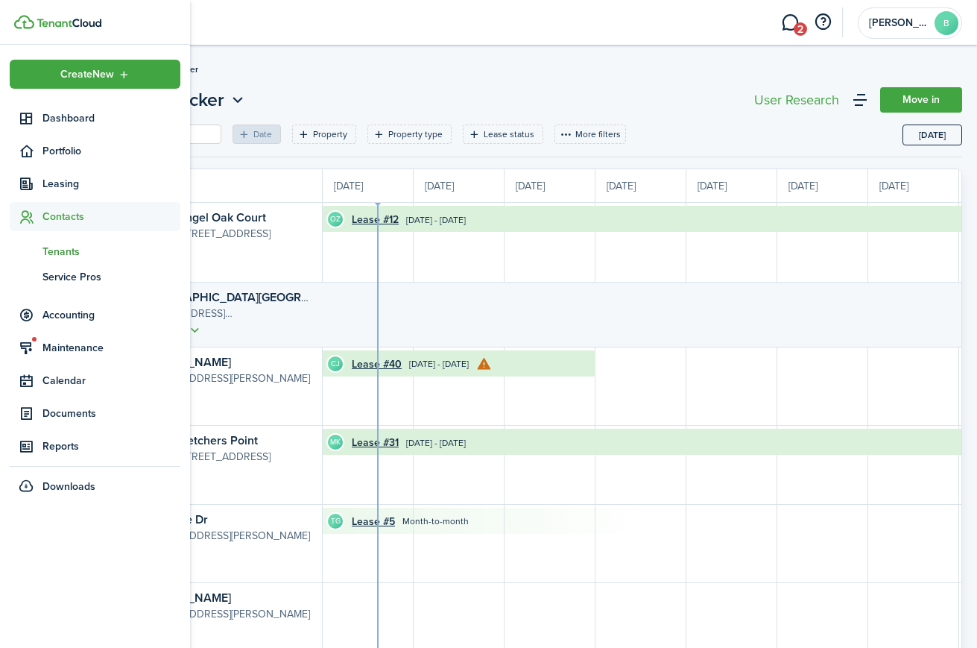
click at [56, 247] on span "Tenants" at bounding box center [111, 252] width 138 height 16
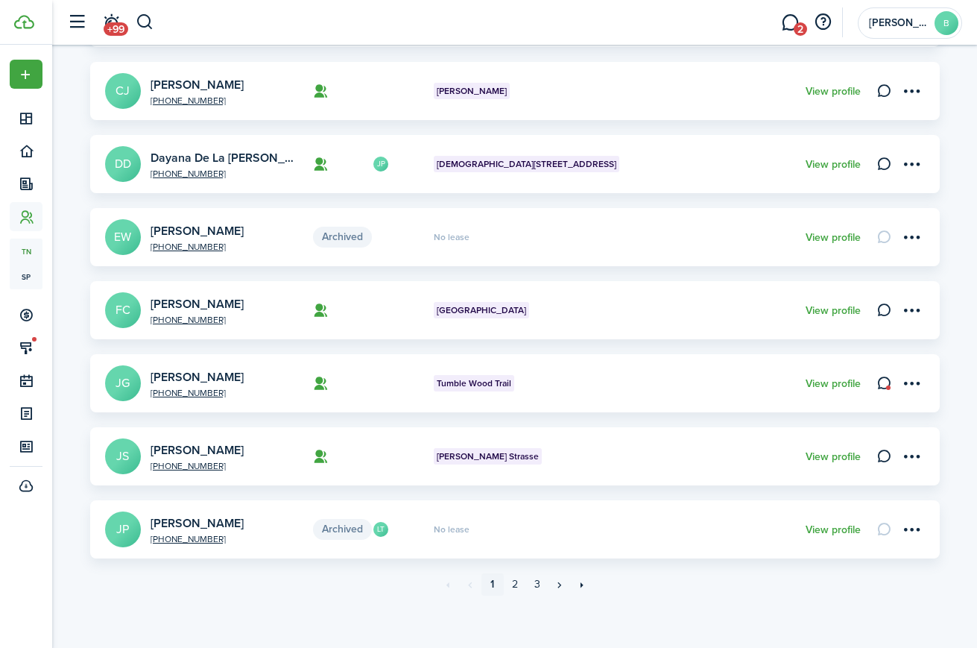
scroll to position [474, 0]
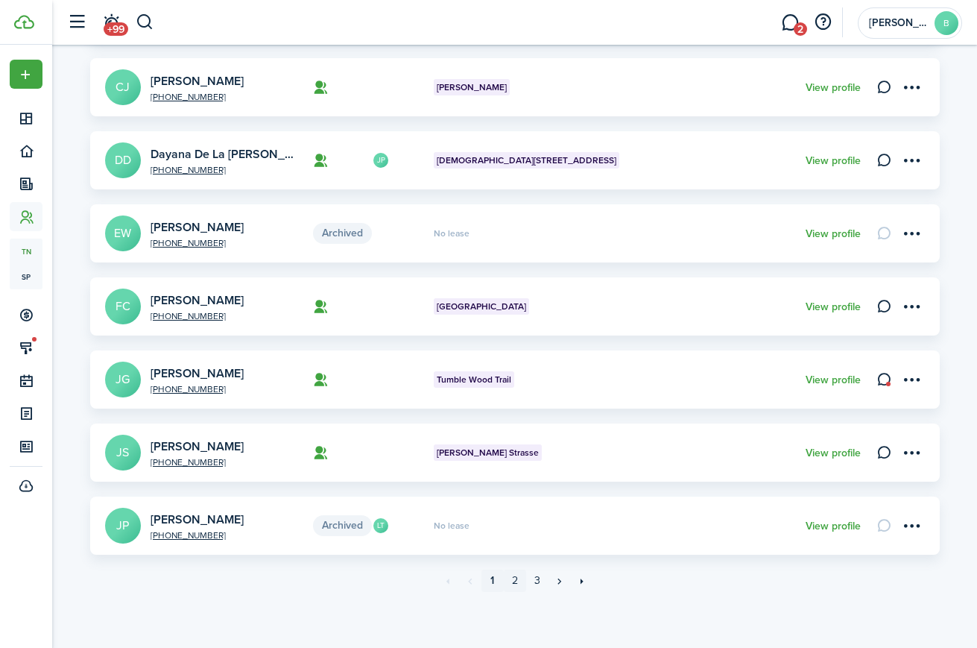
click at [514, 582] on link "2" at bounding box center [515, 580] width 22 height 22
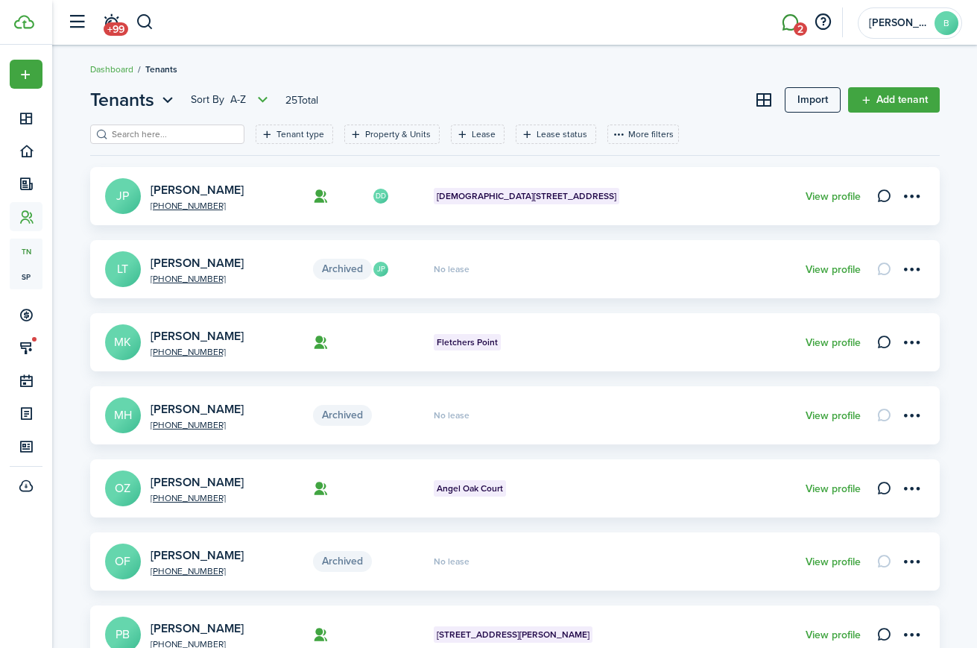
click at [789, 25] on link "2" at bounding box center [790, 23] width 28 height 38
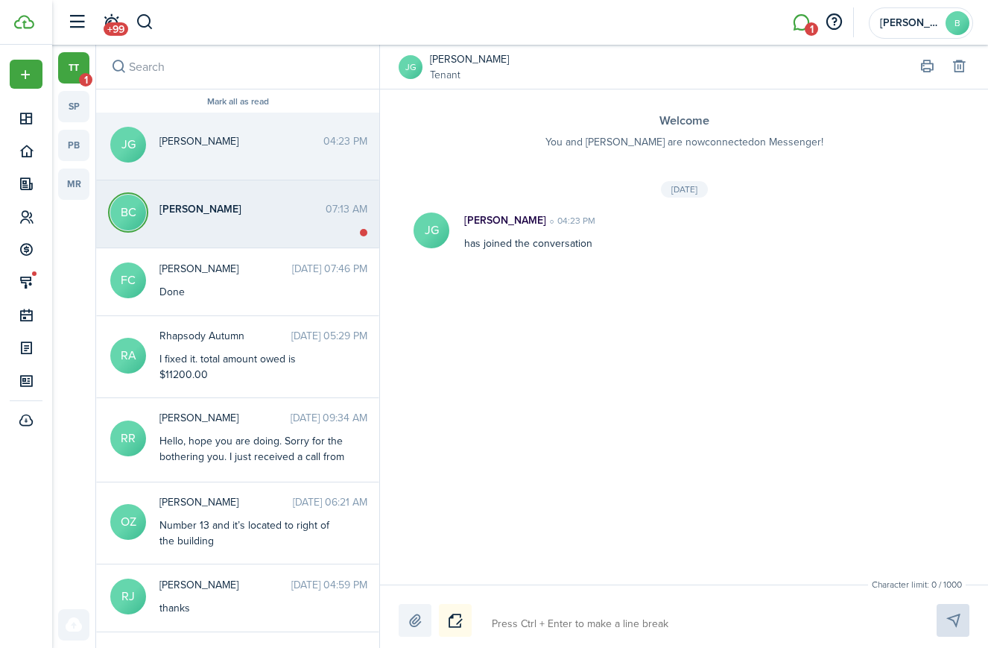
click at [250, 222] on div "[PERSON_NAME] 07:13 AM" at bounding box center [263, 212] width 230 height 23
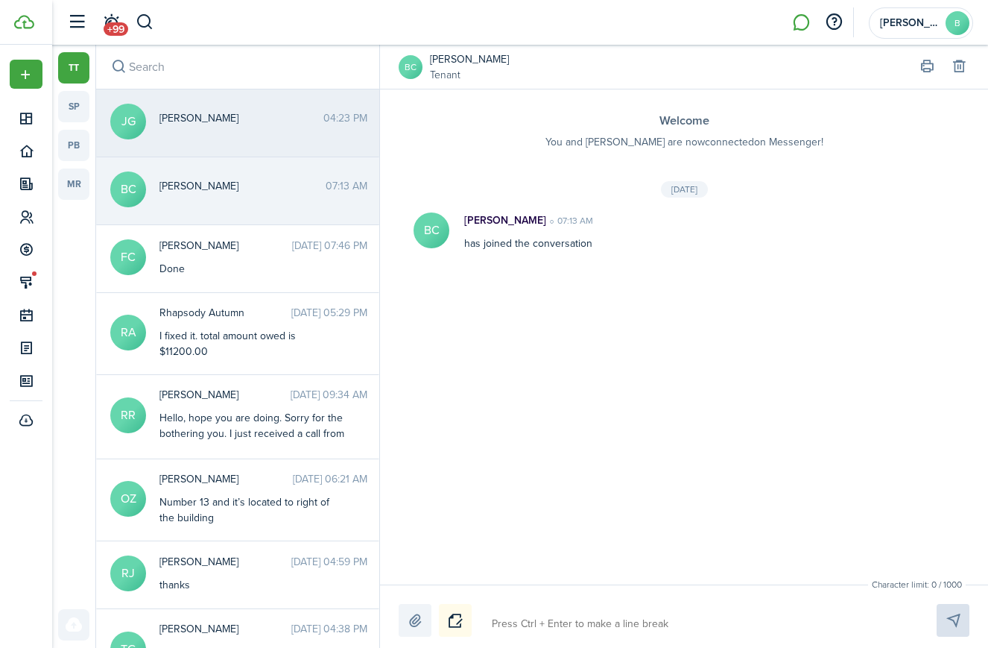
click at [219, 134] on messenger-thread-item "[PERSON_NAME] 04:23 PM" at bounding box center [237, 123] width 283 height 68
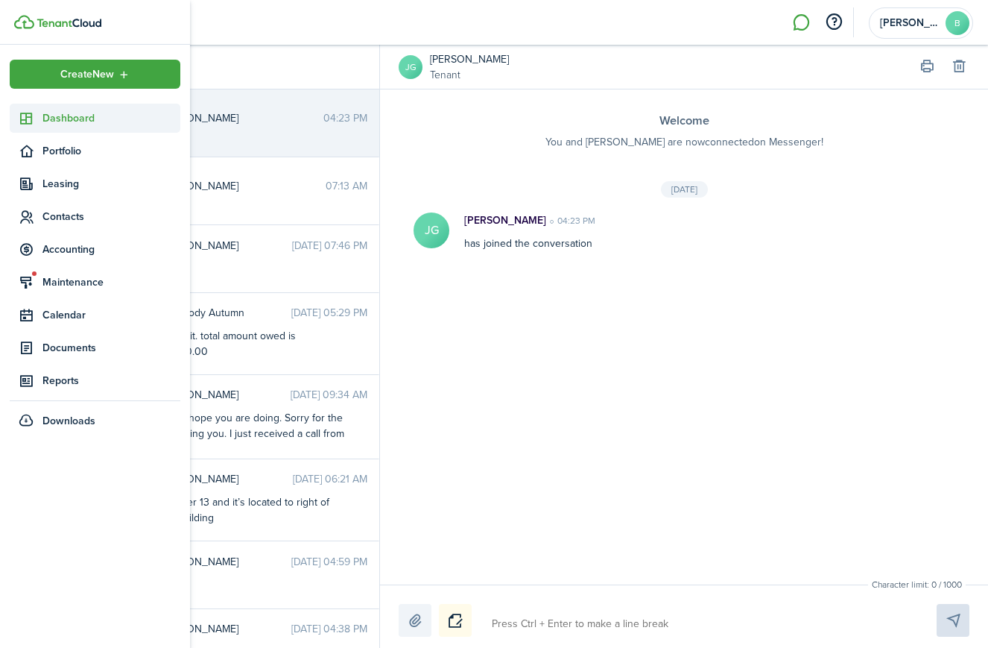
click at [75, 130] on link "Dashboard" at bounding box center [95, 118] width 171 height 29
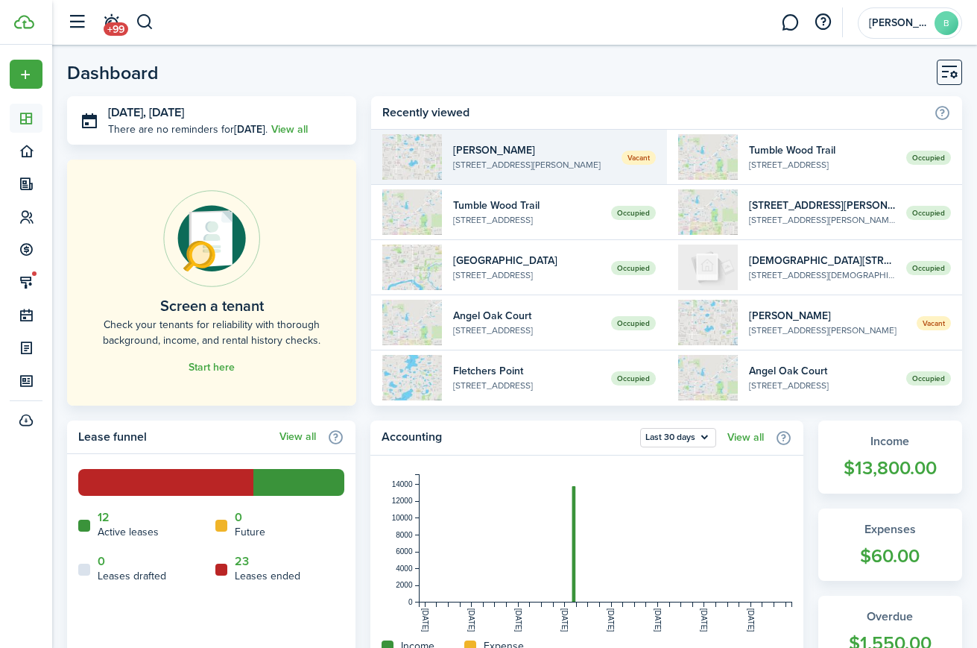
click at [10, 104] on link "Dashboard" at bounding box center [26, 118] width 33 height 29
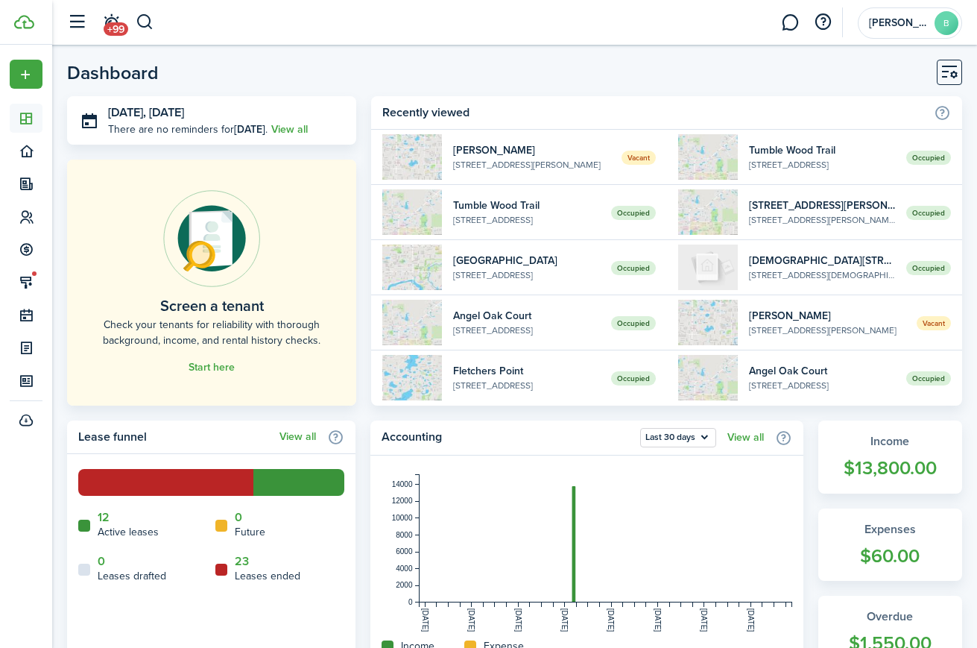
click at [394, 77] on header-page "Dashboard" at bounding box center [514, 78] width 895 height 37
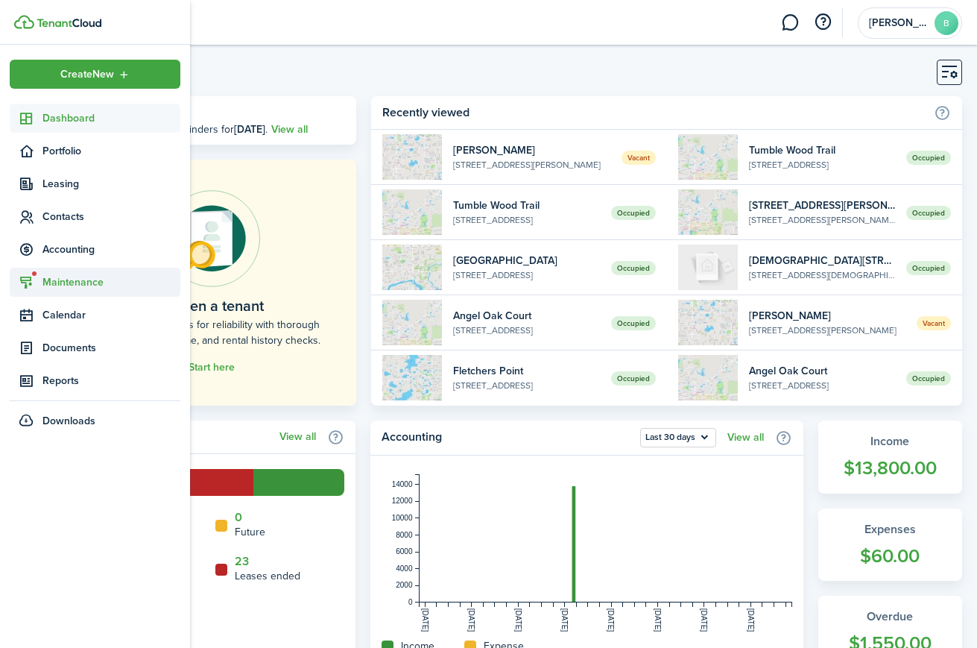
click at [57, 283] on span "Maintenance" at bounding box center [111, 282] width 138 height 16
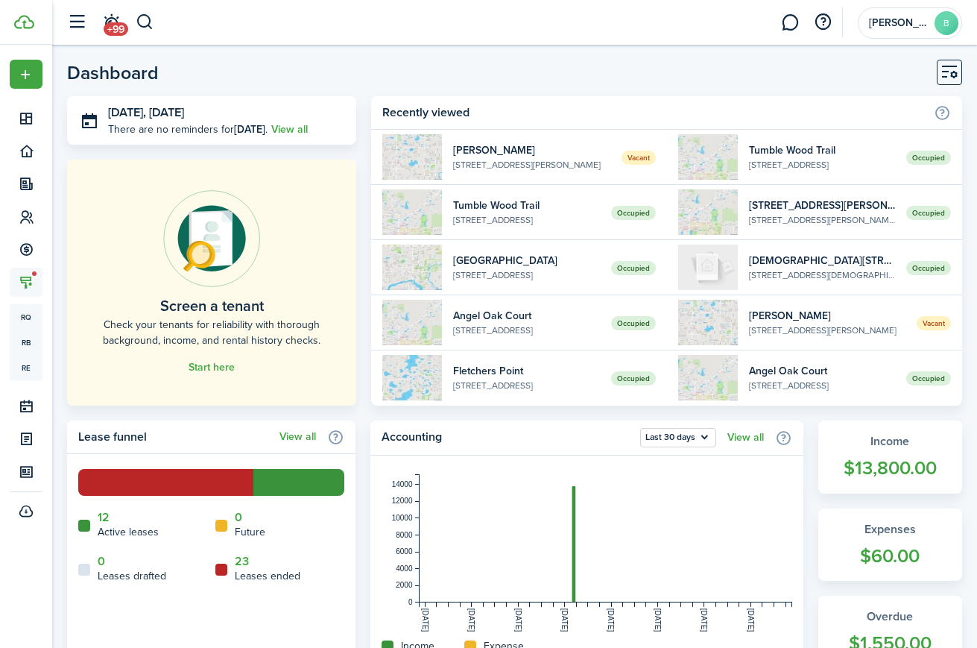
click at [250, 63] on header-page "Dashboard" at bounding box center [514, 78] width 895 height 37
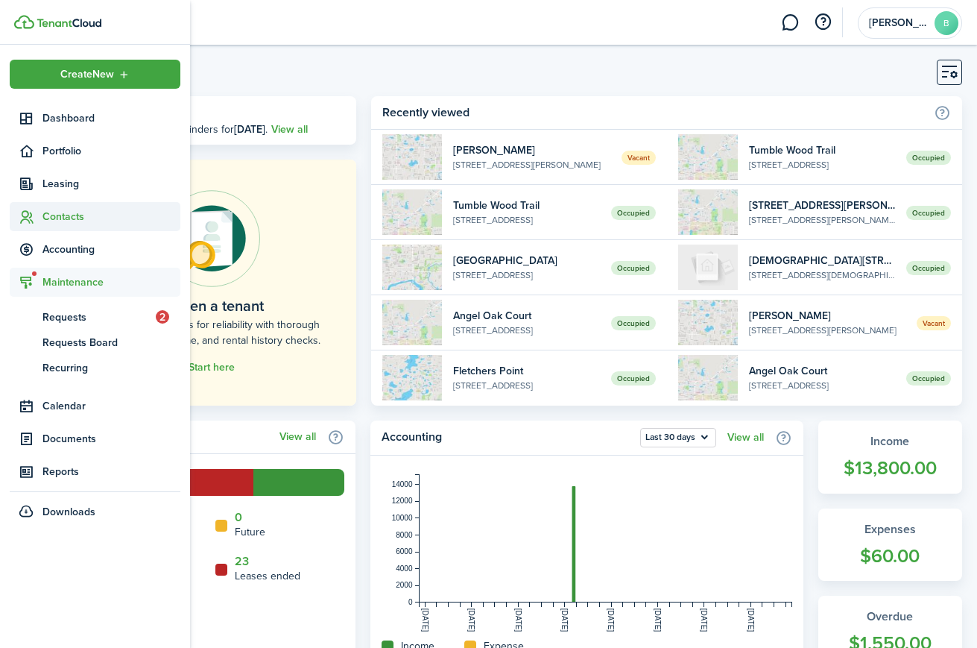
click at [20, 218] on icon at bounding box center [27, 216] width 16 height 15
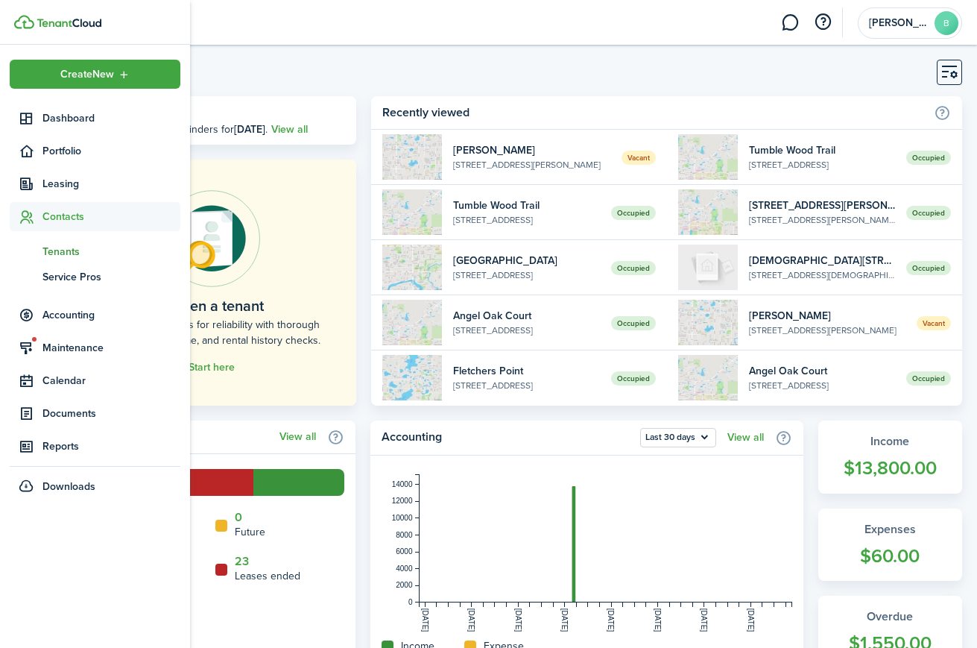
click at [72, 247] on span "Tenants" at bounding box center [111, 252] width 138 height 16
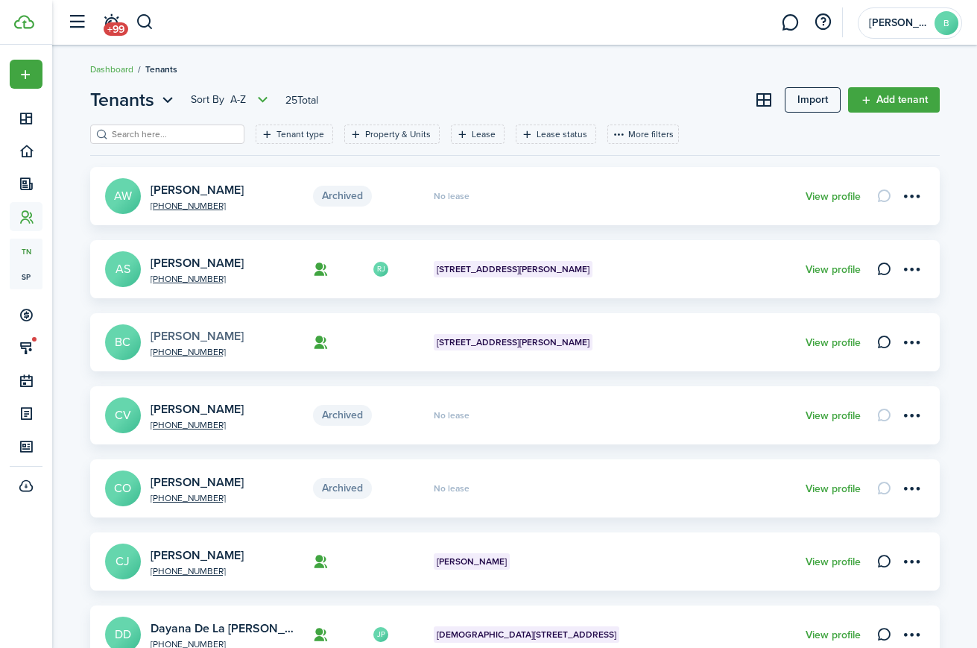
click at [195, 336] on link "[PERSON_NAME]" at bounding box center [197, 335] width 93 height 17
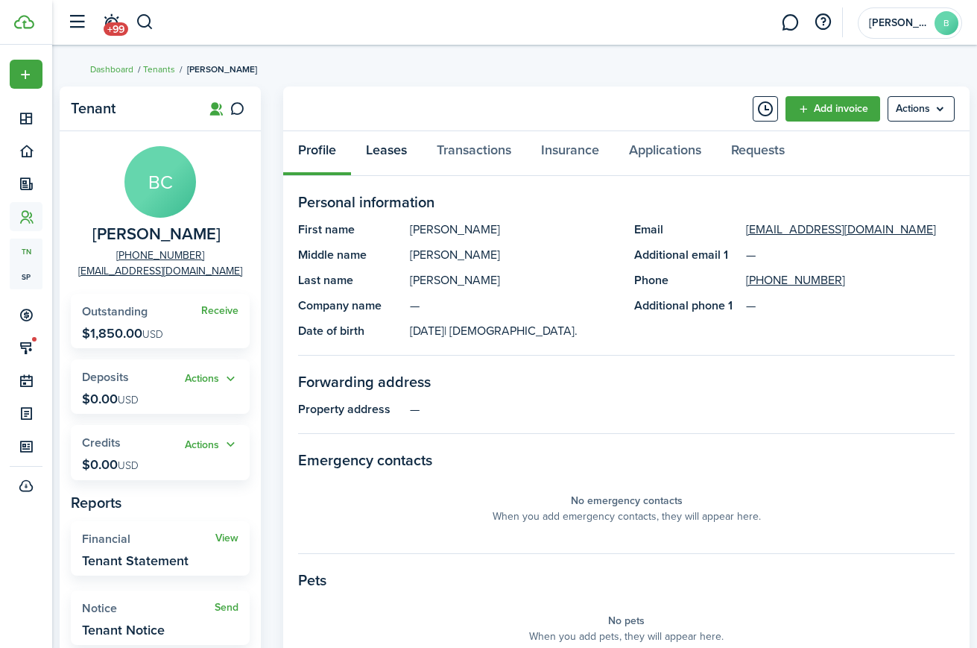
click at [396, 153] on link "Leases" at bounding box center [386, 153] width 71 height 45
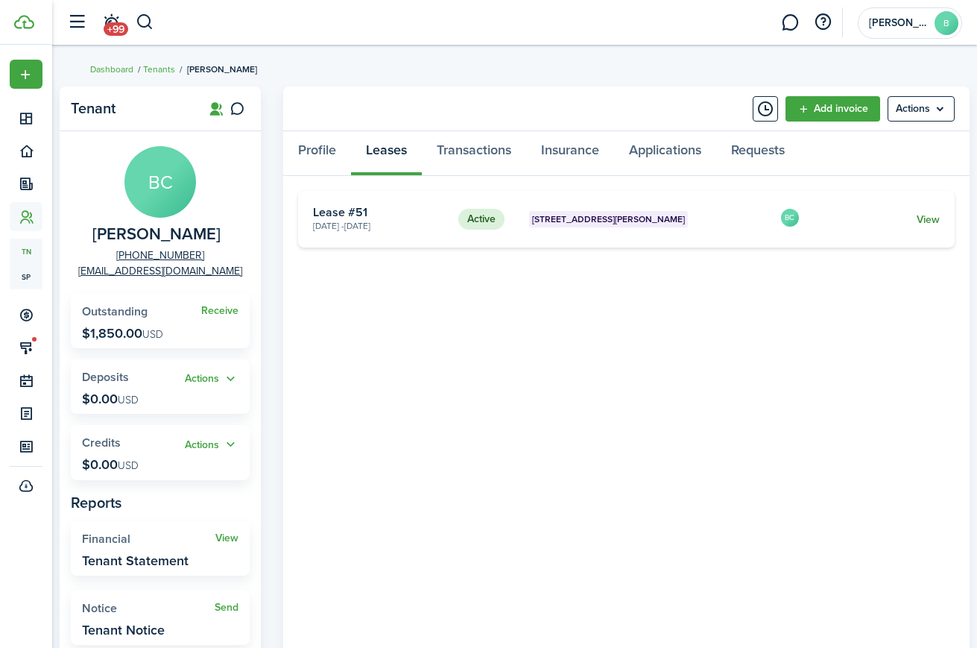
click at [930, 223] on link "View" at bounding box center [928, 220] width 23 height 16
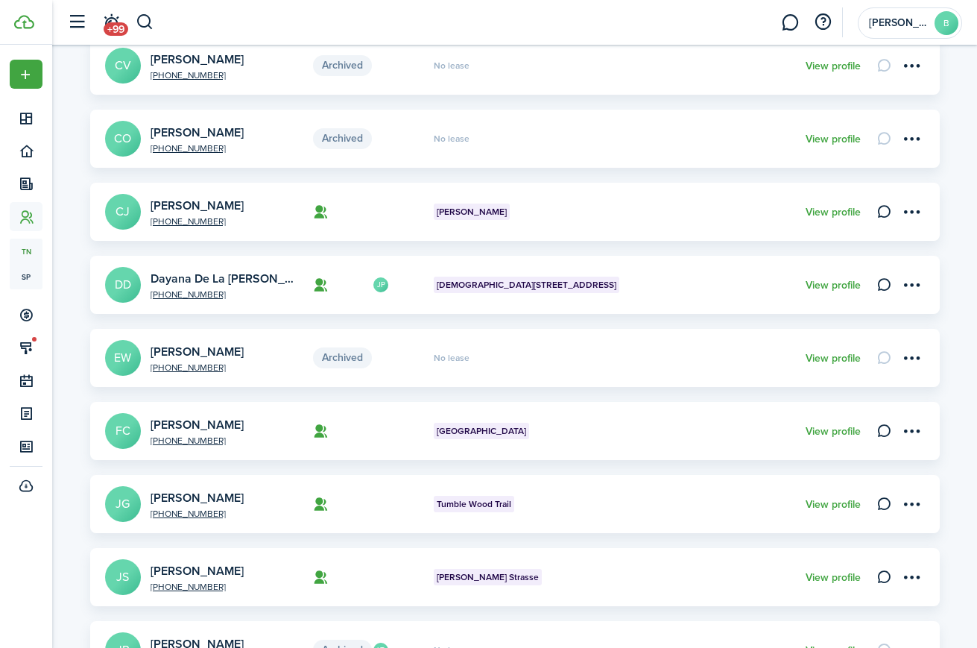
scroll to position [354, 0]
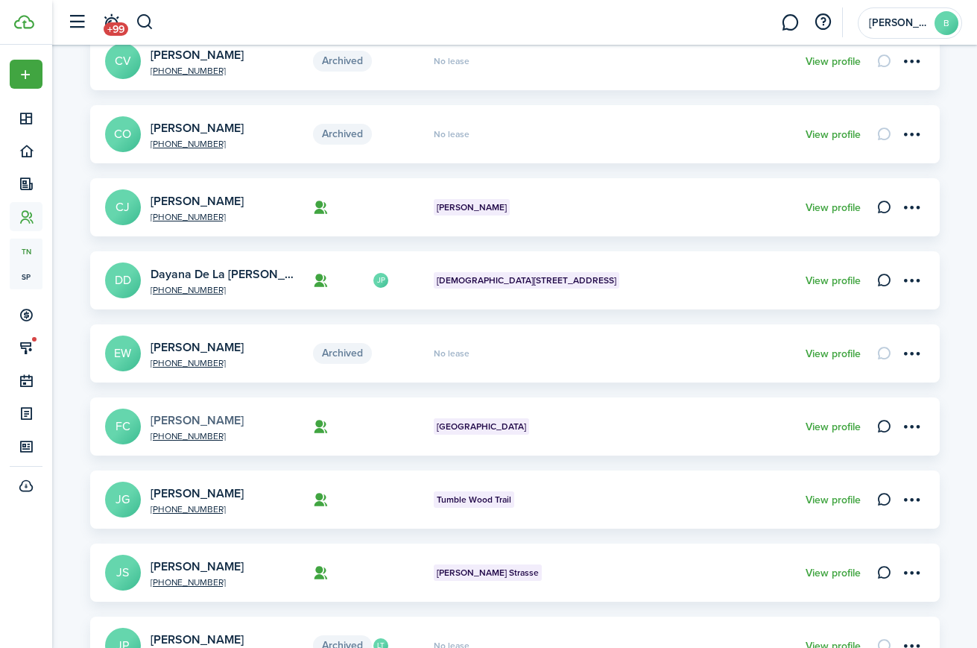
click at [226, 420] on link "[PERSON_NAME]" at bounding box center [197, 419] width 93 height 17
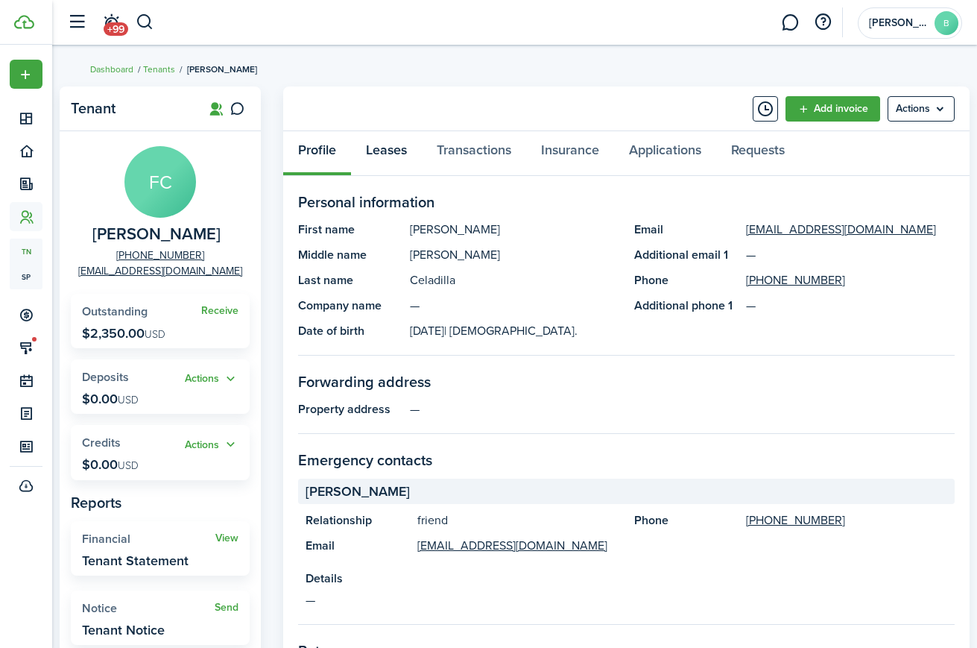
click at [384, 156] on link "Leases" at bounding box center [386, 153] width 71 height 45
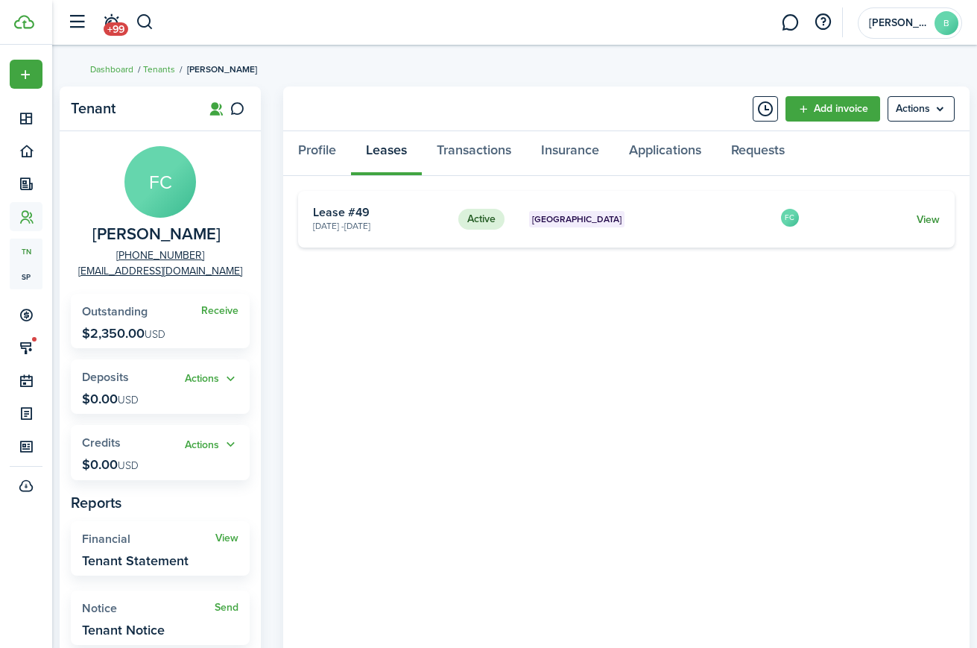
click at [936, 218] on link "View" at bounding box center [928, 220] width 23 height 16
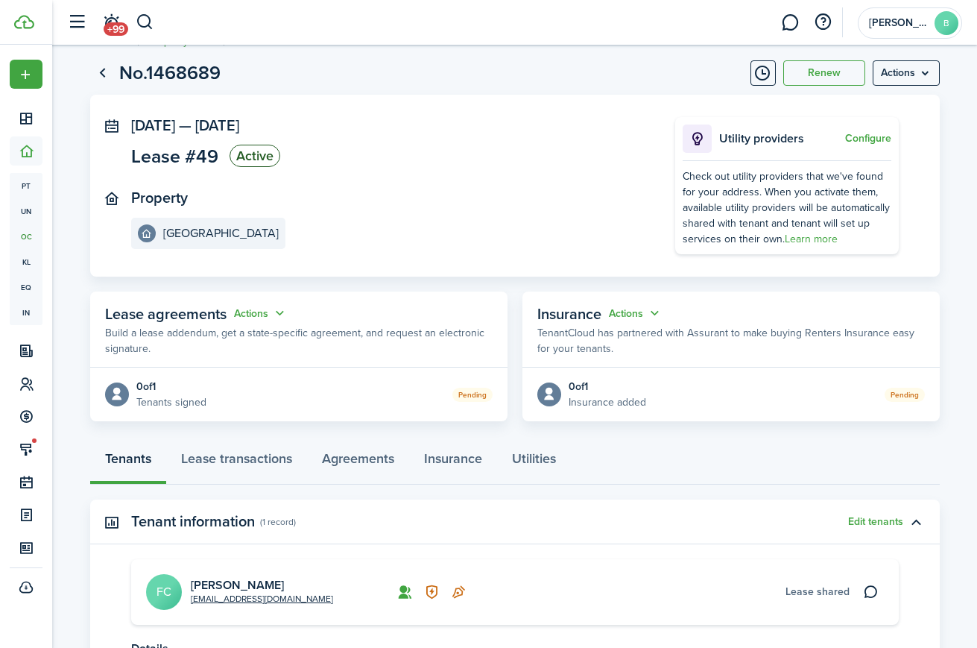
scroll to position [178, 0]
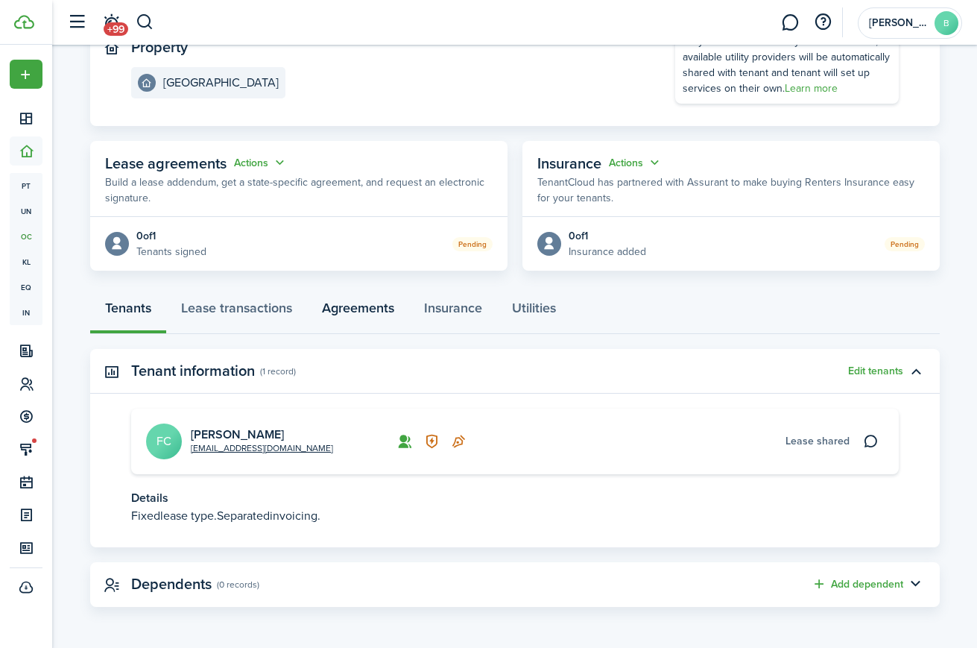
click at [390, 308] on link "Agreements" at bounding box center [358, 311] width 102 height 45
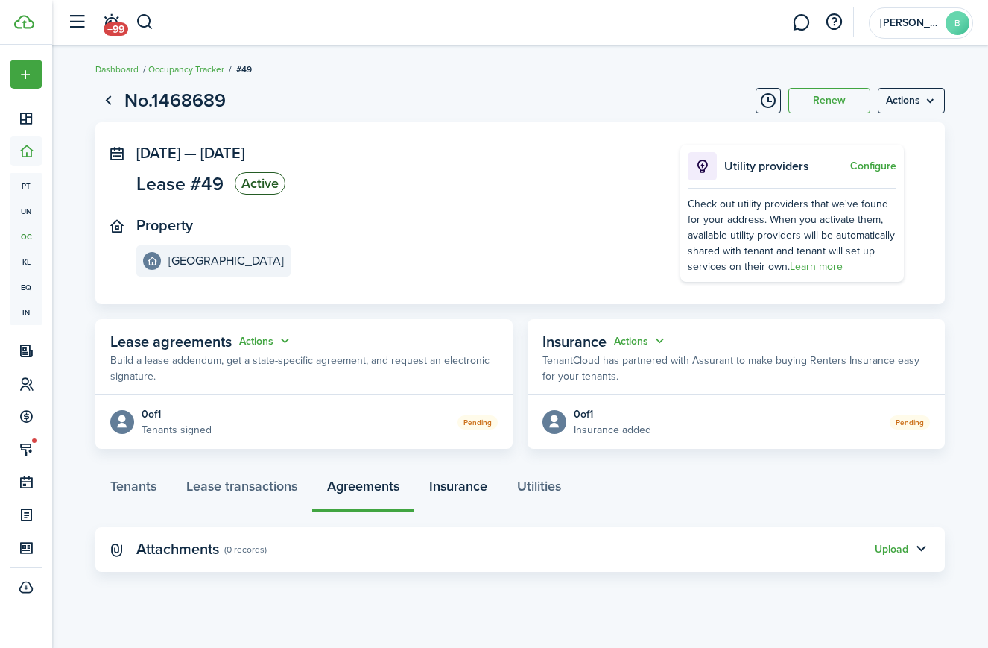
click at [464, 487] on link "Insurance" at bounding box center [458, 489] width 88 height 45
click at [548, 482] on link "Utilities" at bounding box center [539, 489] width 74 height 45
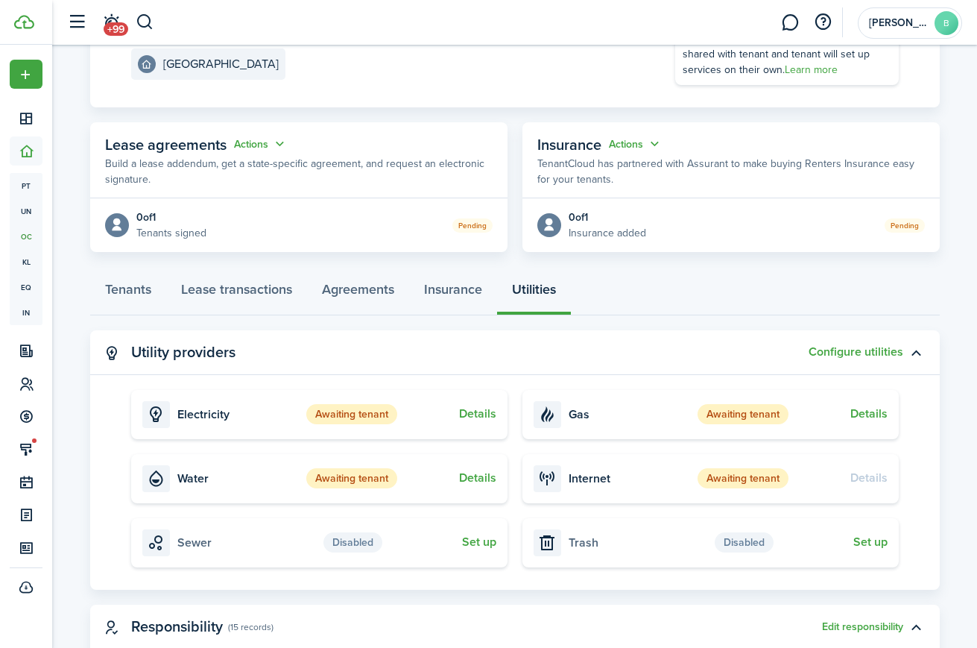
scroll to position [184, 0]
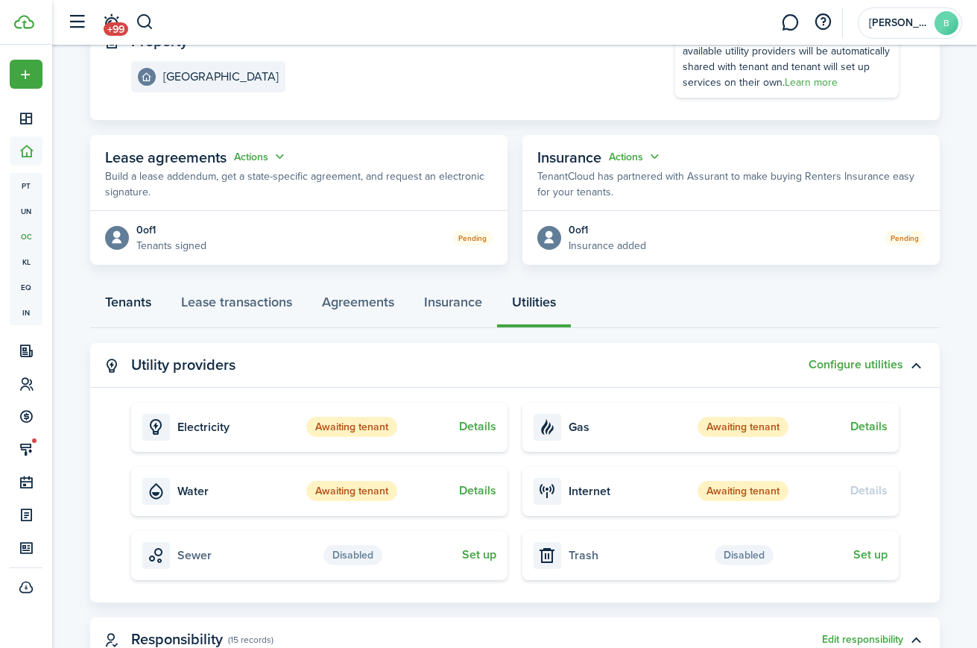
click at [127, 300] on link "Tenants" at bounding box center [128, 305] width 76 height 45
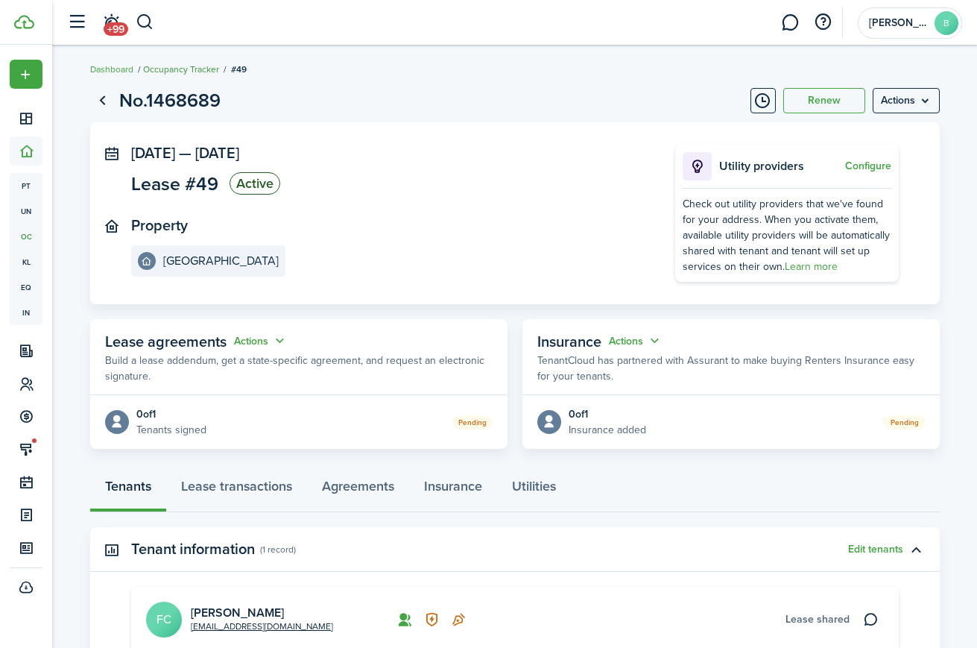
click at [200, 66] on link "Occupancy Tracker" at bounding box center [181, 69] width 76 height 13
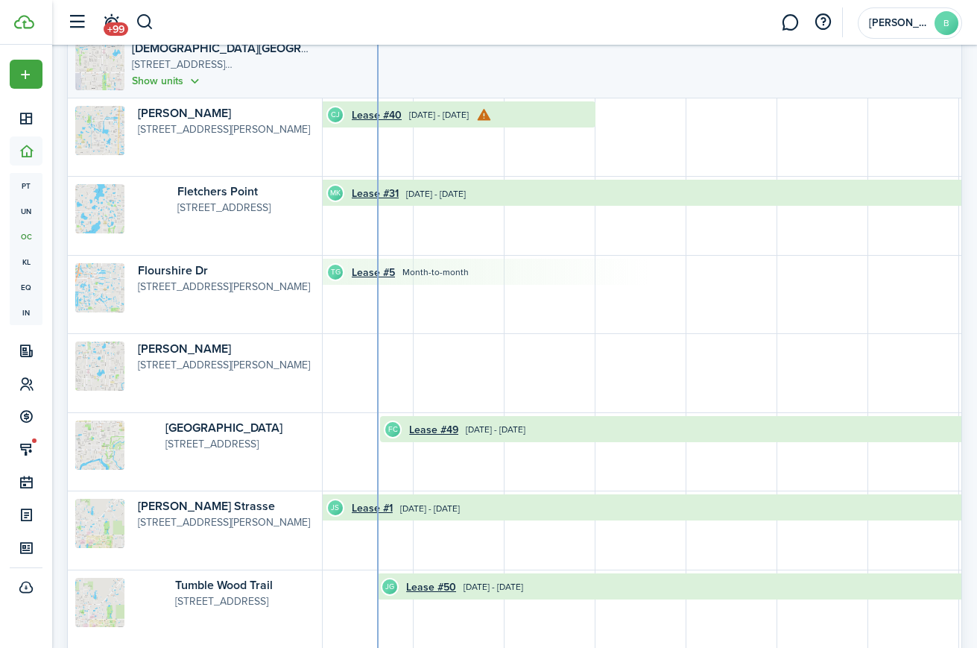
scroll to position [40, 0]
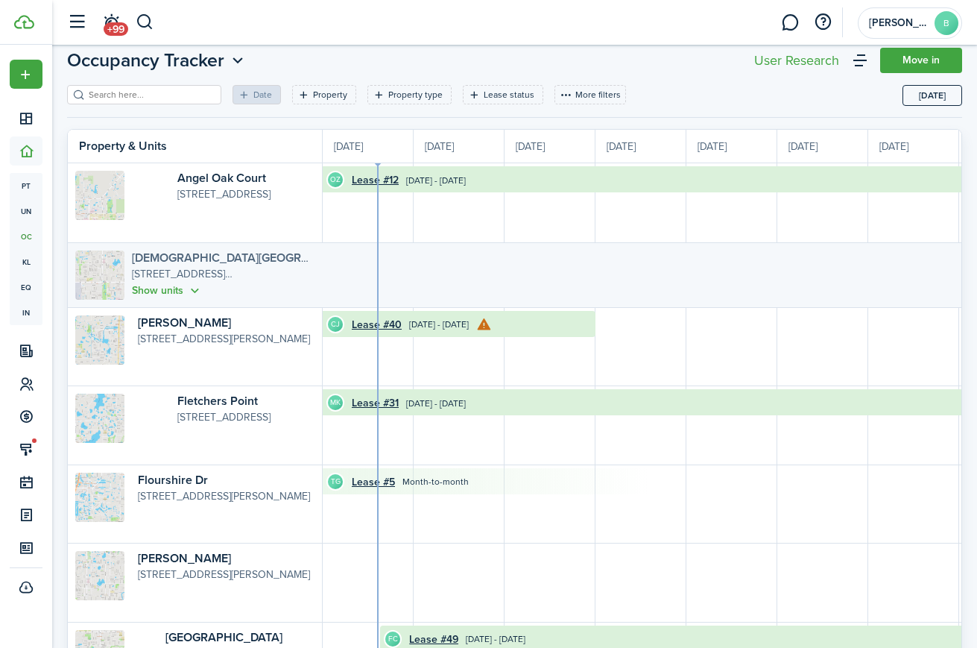
click at [174, 256] on link "[DEMOGRAPHIC_DATA][GEOGRAPHIC_DATA]" at bounding box center [254, 257] width 244 height 17
